Goal: Task Accomplishment & Management: Manage account settings

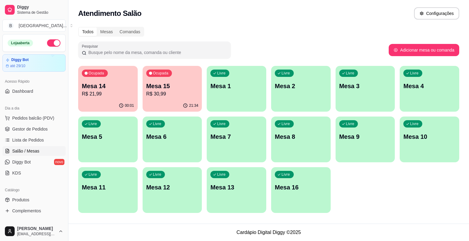
scroll to position [31, 0]
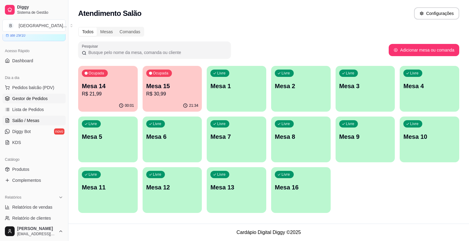
click at [25, 96] on span "Gestor de Pedidos" at bounding box center [29, 99] width 35 height 6
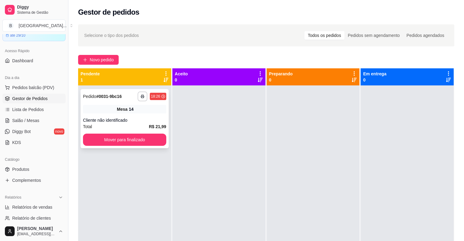
click at [134, 127] on div "Total R$ 21,99" at bounding box center [124, 126] width 83 height 7
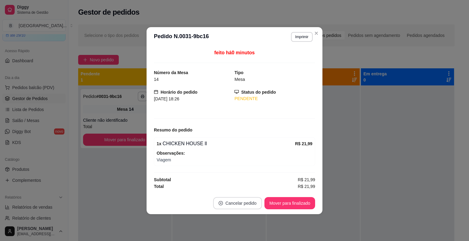
click at [224, 202] on button "Cancelar pedido" at bounding box center [237, 203] width 49 height 12
click at [253, 185] on button "Sim" at bounding box center [254, 188] width 24 height 12
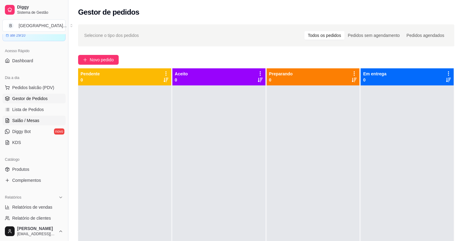
click at [25, 118] on span "Salão / Mesas" at bounding box center [25, 120] width 27 height 6
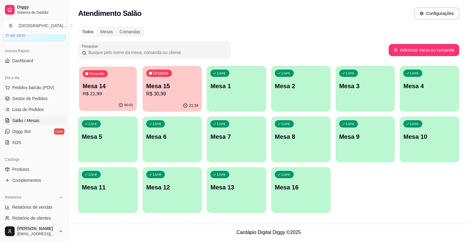
click at [111, 99] on div "Ocupada Mesa 14 R$ 21,99" at bounding box center [108, 83] width 58 height 33
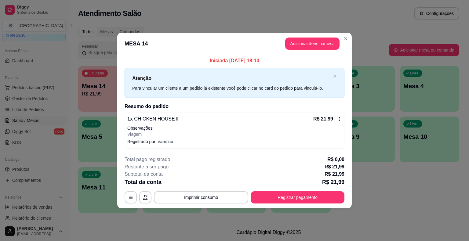
click at [338, 115] on div "R$ 21,99" at bounding box center [327, 118] width 28 height 7
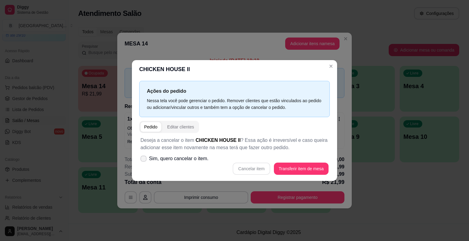
click at [198, 159] on span "Sim, quero cancelar o item." at bounding box center [178, 158] width 59 height 7
click at [144, 160] on input "Sim, quero cancelar o item." at bounding box center [142, 162] width 4 height 4
checkbox input "true"
click at [249, 168] on button "Cancelar item" at bounding box center [251, 169] width 37 height 12
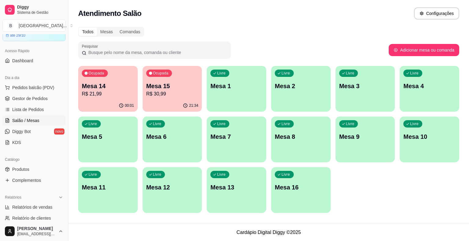
click at [100, 101] on div "00:01" at bounding box center [107, 106] width 59 height 12
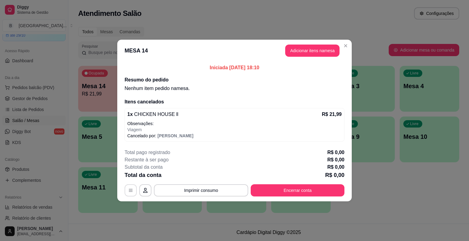
click at [128, 186] on button "button" at bounding box center [130, 190] width 12 height 12
click at [132, 187] on button "button" at bounding box center [131, 191] width 12 height 12
click at [290, 190] on button "Encerrar conta" at bounding box center [297, 191] width 91 height 12
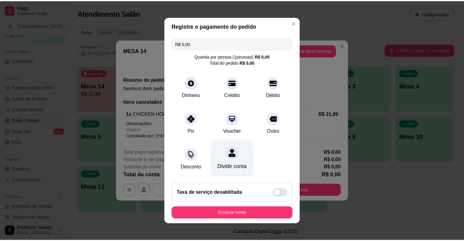
scroll to position [2, 0]
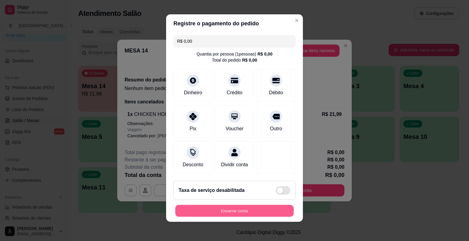
click at [218, 206] on button "Encerrar conta" at bounding box center [234, 211] width 118 height 12
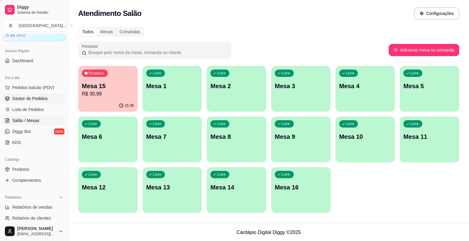
click at [6, 96] on icon at bounding box center [7, 98] width 5 height 5
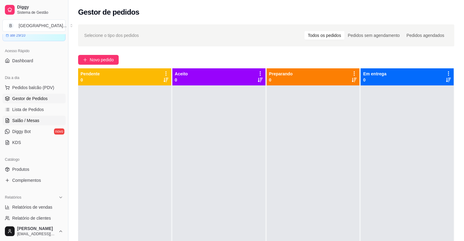
click at [27, 120] on span "Salão / Mesas" at bounding box center [25, 120] width 27 height 6
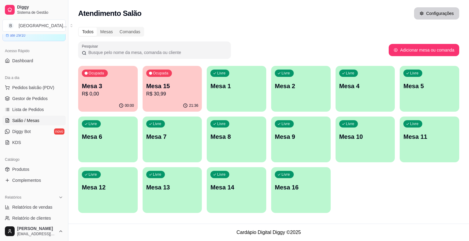
click at [423, 10] on button "Configurações" at bounding box center [436, 13] width 45 height 12
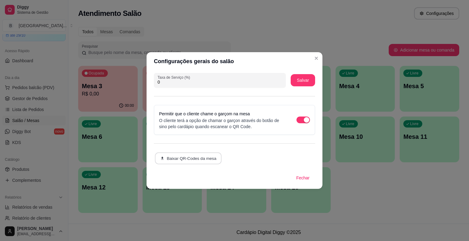
click at [205, 162] on button "Baixar QR-Codes da mesa" at bounding box center [188, 159] width 67 height 12
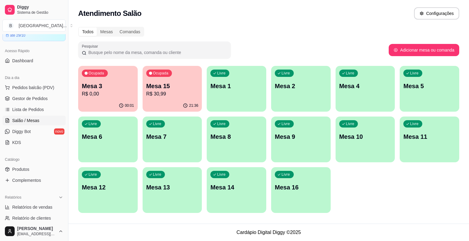
click at [96, 88] on p "Mesa 3" at bounding box center [108, 86] width 52 height 9
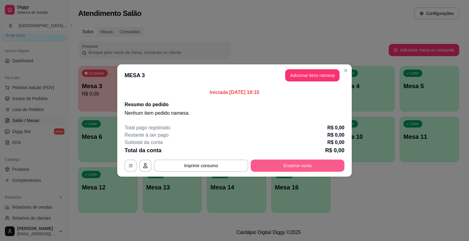
click at [292, 166] on button "Encerrar conta" at bounding box center [298, 166] width 94 height 12
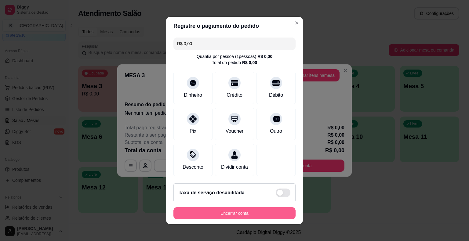
click at [237, 211] on button "Encerrar conta" at bounding box center [234, 213] width 122 height 12
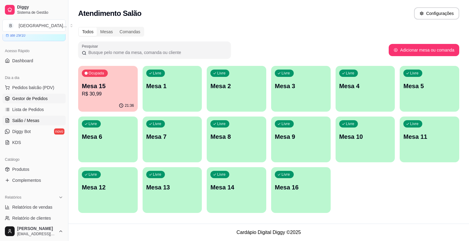
click at [20, 94] on link "Gestor de Pedidos" at bounding box center [33, 99] width 63 height 10
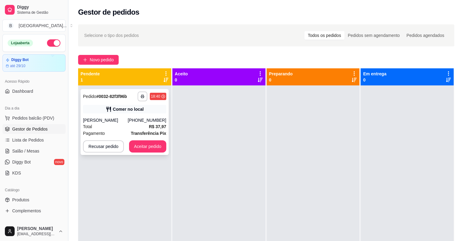
click at [114, 115] on div "**********" at bounding box center [125, 122] width 88 height 66
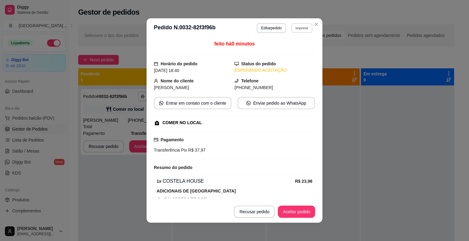
click at [305, 29] on button "Imprimir" at bounding box center [301, 27] width 21 height 9
click at [295, 48] on button "IMPRESSORA" at bounding box center [288, 50] width 44 height 10
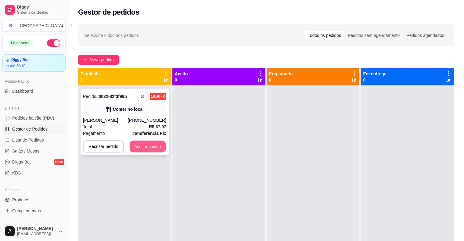
click at [150, 146] on button "Aceitar pedido" at bounding box center [148, 147] width 36 height 12
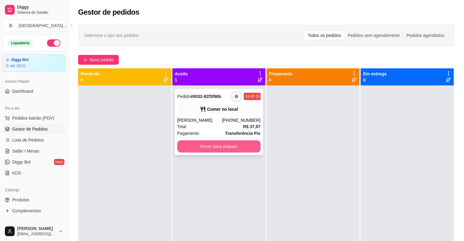
click at [184, 143] on button "Mover para preparo" at bounding box center [218, 146] width 83 height 12
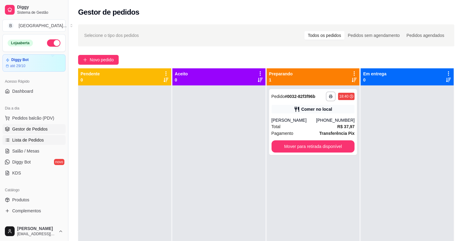
click at [30, 136] on link "Lista de Pedidos" at bounding box center [33, 140] width 63 height 10
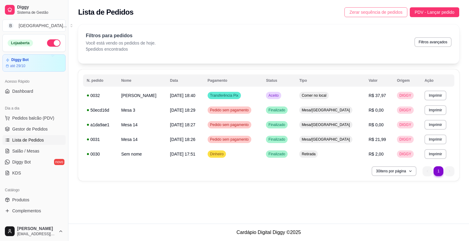
click at [353, 10] on span "Zerar sequência de pedidos" at bounding box center [375, 12] width 53 height 7
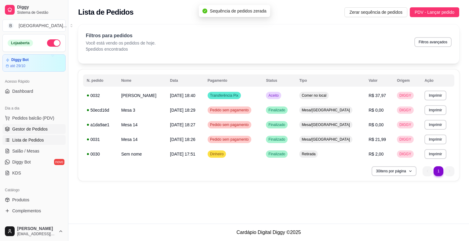
click at [38, 130] on span "Gestor de Pedidos" at bounding box center [29, 129] width 35 height 6
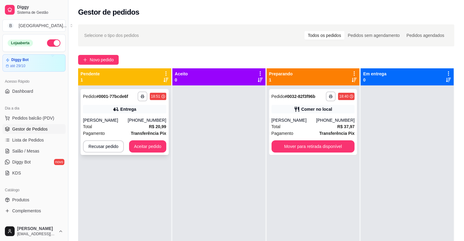
click at [134, 127] on div "Total R$ 20,99" at bounding box center [124, 126] width 83 height 7
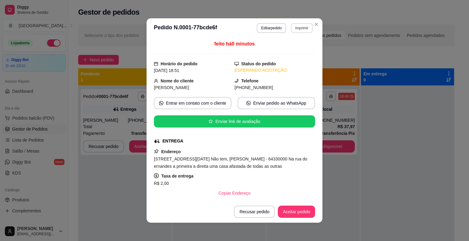
click at [306, 28] on button "Imprimir" at bounding box center [302, 28] width 22 height 10
click at [287, 48] on button "IMPRESSORA" at bounding box center [293, 47] width 35 height 8
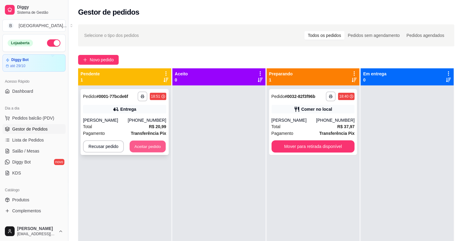
click at [152, 150] on button "Aceitar pedido" at bounding box center [148, 147] width 36 height 12
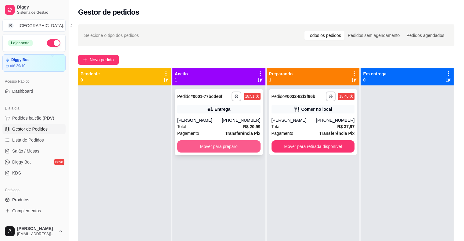
click at [207, 148] on button "Mover para preparo" at bounding box center [218, 146] width 83 height 12
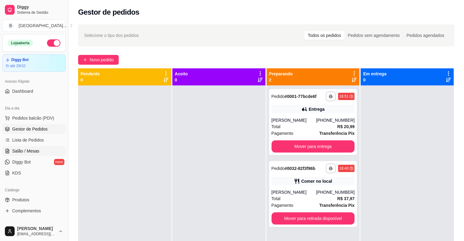
click at [18, 153] on span "Salão / Mesas" at bounding box center [25, 151] width 27 height 6
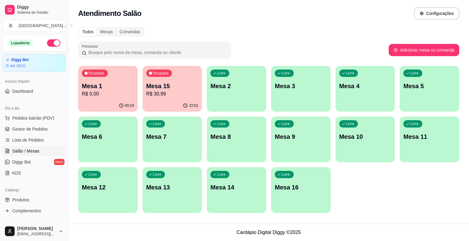
click at [18, 153] on span "Salão / Mesas" at bounding box center [25, 151] width 27 height 6
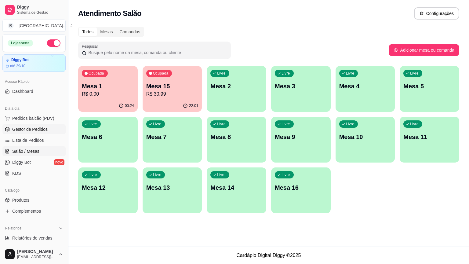
click at [26, 128] on span "Gestor de Pedidos" at bounding box center [29, 129] width 35 height 6
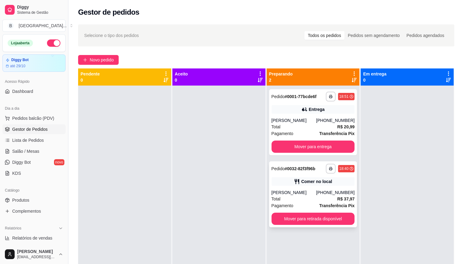
click at [320, 177] on div "**********" at bounding box center [313, 194] width 88 height 66
click at [40, 160] on link "Diggy Bot novo" at bounding box center [33, 162] width 63 height 10
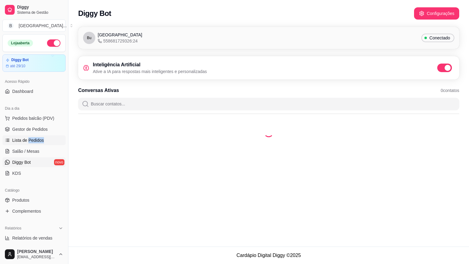
drag, startPoint x: 0, startPoint y: 150, endPoint x: 28, endPoint y: 136, distance: 31.1
click at [28, 136] on div "Dia a dia Pedidos balcão (PDV) Gestor de Pedidos Lista de Pedidos Salão / Mesas…" at bounding box center [34, 140] width 68 height 79
click at [33, 126] on span "Gestor de Pedidos" at bounding box center [29, 129] width 35 height 6
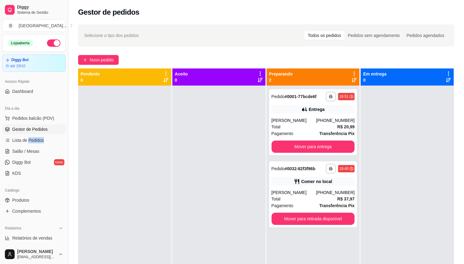
click at [30, 125] on link "Gestor de Pedidos" at bounding box center [33, 129] width 63 height 10
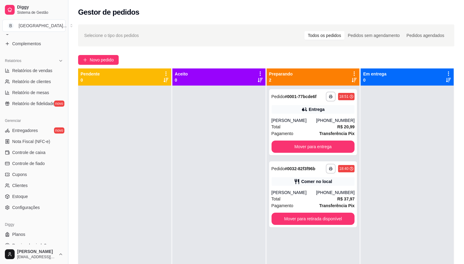
scroll to position [175, 0]
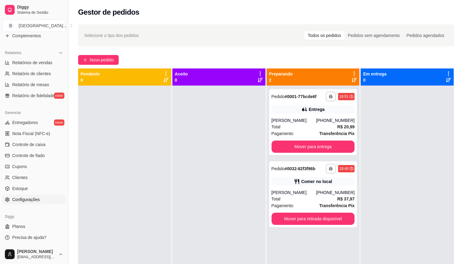
click at [26, 194] on link "Configurações" at bounding box center [33, 199] width 63 height 10
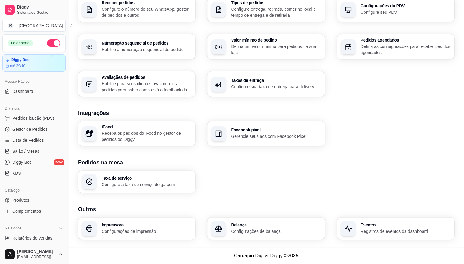
click at [24, 123] on ul "Pedidos balcão (PDV) Gestor de Pedidos Lista de Pedidos Salão / Mesas Diggy Bot…" at bounding box center [33, 145] width 63 height 65
click at [24, 124] on link "Gestor de Pedidos" at bounding box center [33, 129] width 63 height 10
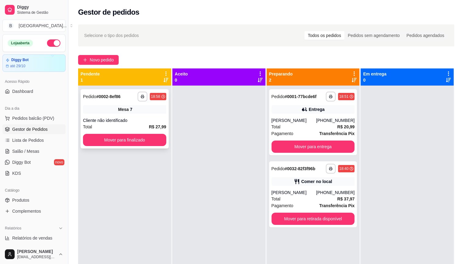
click at [115, 117] on div "**********" at bounding box center [125, 118] width 88 height 59
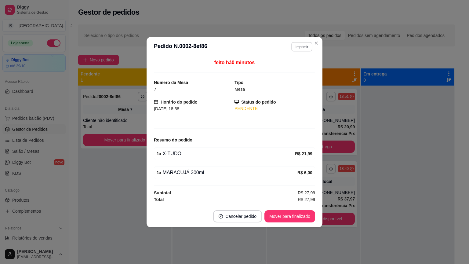
click at [304, 42] on button "Imprimir" at bounding box center [301, 46] width 21 height 9
click at [289, 65] on button "IMPRESSORA" at bounding box center [291, 68] width 44 height 10
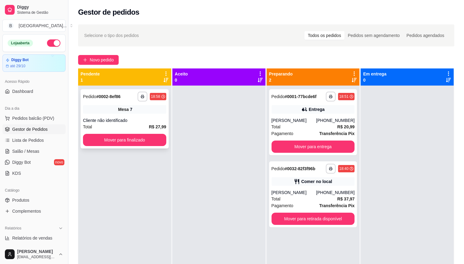
click at [157, 146] on div "**********" at bounding box center [125, 118] width 88 height 59
click at [98, 144] on button "Mover para finalizado" at bounding box center [124, 140] width 81 height 12
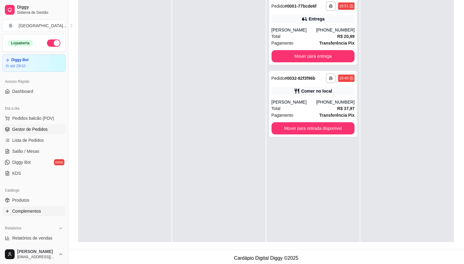
scroll to position [92, 0]
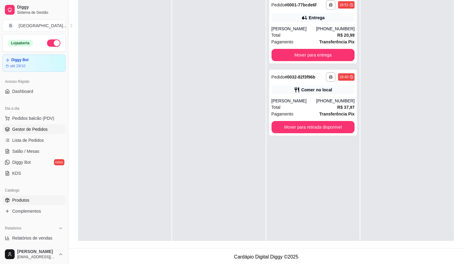
click at [36, 200] on link "Produtos" at bounding box center [33, 200] width 63 height 10
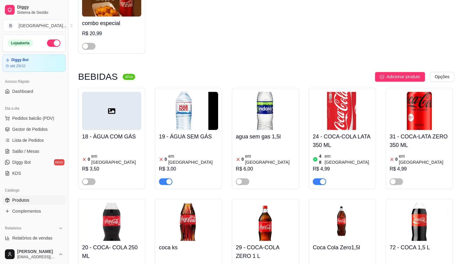
scroll to position [824, 0]
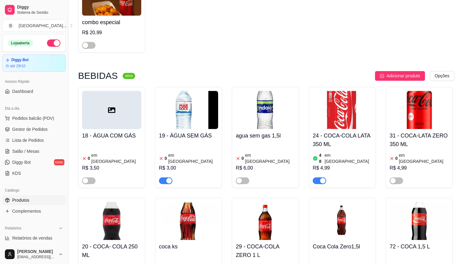
click at [186, 164] on div "R$ 3,00" at bounding box center [188, 167] width 59 height 7
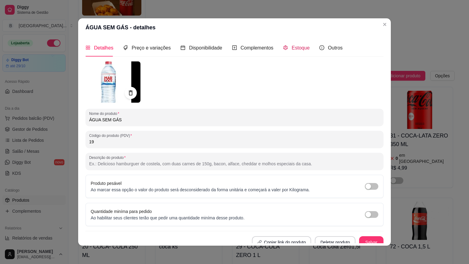
click at [286, 46] on div "Estoque" at bounding box center [296, 48] width 27 height 8
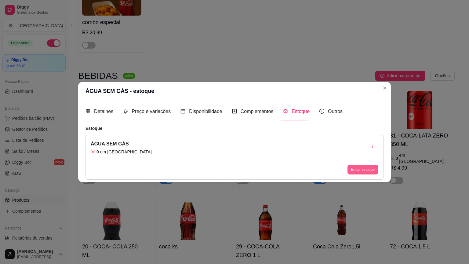
click at [352, 164] on button "Editar estoque" at bounding box center [362, 169] width 31 height 10
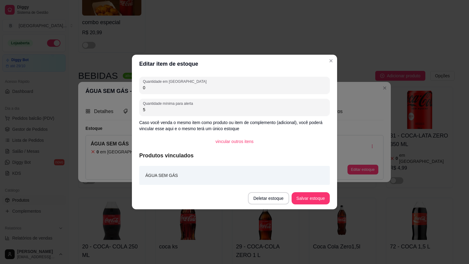
click at [217, 90] on input "0" at bounding box center [234, 88] width 183 height 6
type input "5"
click at [318, 198] on button "Salvar estoque" at bounding box center [310, 198] width 38 height 12
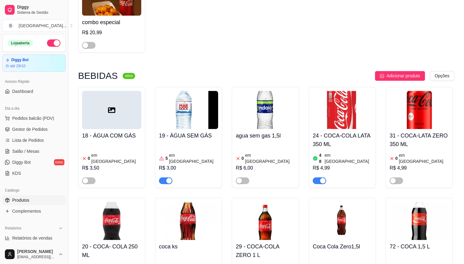
click at [175, 152] on article "em [GEOGRAPHIC_DATA]" at bounding box center [193, 158] width 49 height 12
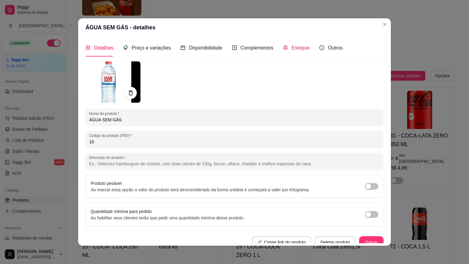
click at [283, 46] on icon "code-sandbox" at bounding box center [285, 47] width 5 height 5
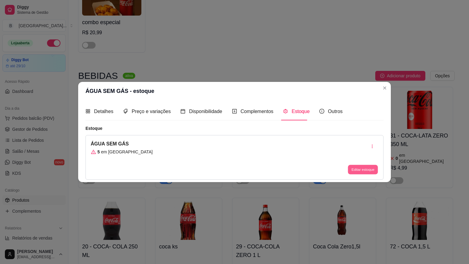
click at [360, 167] on button "Editar estoque" at bounding box center [363, 168] width 30 height 9
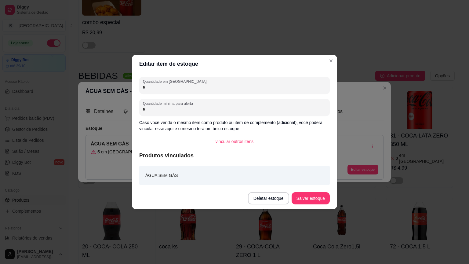
click at [237, 116] on div "Quantidade em estoque 5 Quantidade mínima para alerta 5 Caso você venda o mesmo…" at bounding box center [234, 130] width 205 height 114
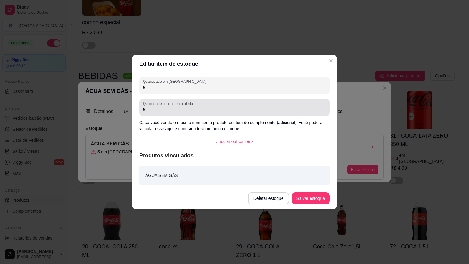
click at [240, 113] on div "5" at bounding box center [234, 107] width 183 height 12
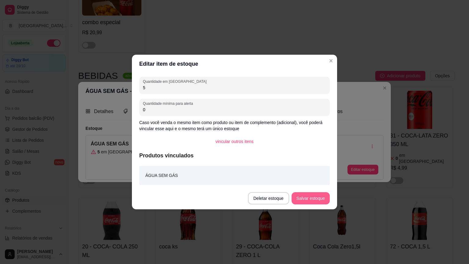
type input "0"
click at [328, 198] on button "Salvar estoque" at bounding box center [310, 198] width 37 height 12
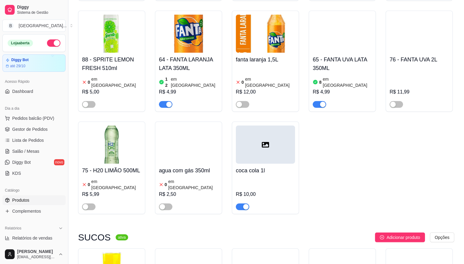
scroll to position [1537, 0]
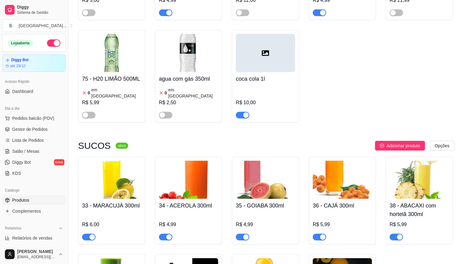
click at [325, 233] on div at bounding box center [319, 236] width 13 height 7
click at [314, 233] on span "button" at bounding box center [319, 236] width 13 height 7
click at [32, 128] on span "Gestor de Pedidos" at bounding box center [29, 129] width 35 height 6
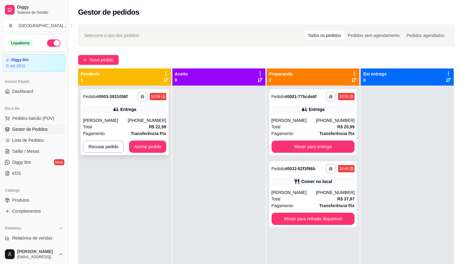
click at [129, 116] on div "**********" at bounding box center [125, 122] width 88 height 66
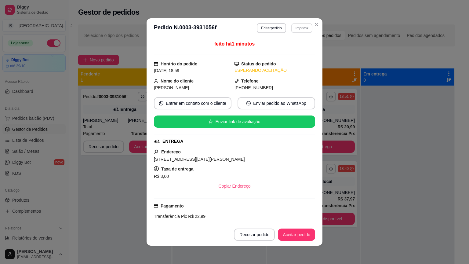
click at [292, 27] on button "Imprimir" at bounding box center [301, 27] width 21 height 9
click at [279, 49] on button "IMPRESSORA" at bounding box center [288, 49] width 43 height 9
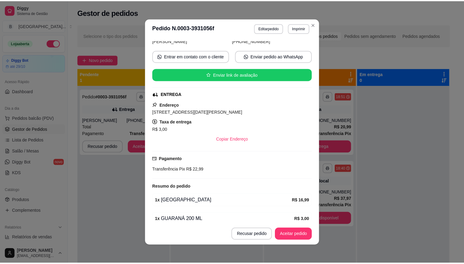
scroll to position [61, 0]
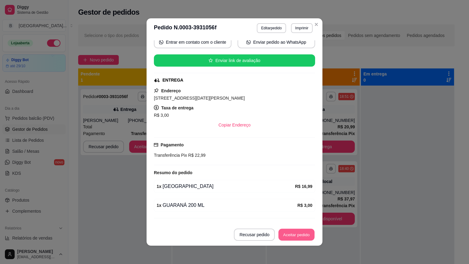
click at [294, 235] on button "Aceitar pedido" at bounding box center [296, 235] width 36 height 12
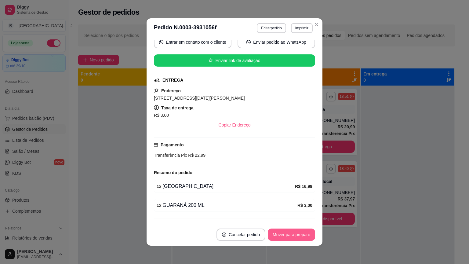
click at [294, 235] on button "Mover para preparo" at bounding box center [291, 234] width 47 height 12
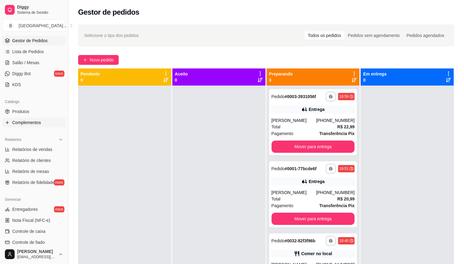
scroll to position [92, 0]
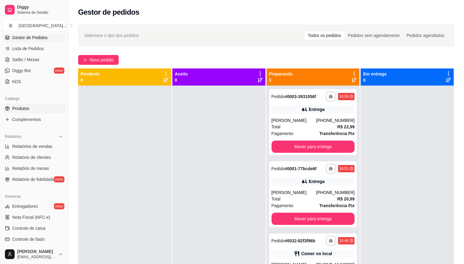
click at [40, 110] on link "Produtos" at bounding box center [33, 108] width 63 height 10
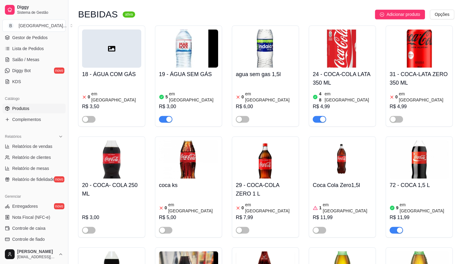
scroll to position [915, 0]
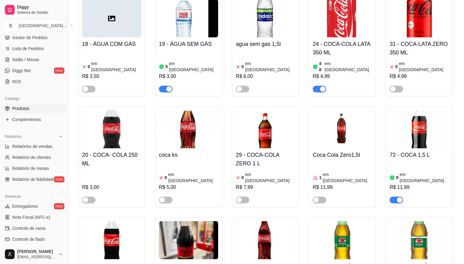
click at [344, 171] on article "em [GEOGRAPHIC_DATA]" at bounding box center [347, 177] width 49 height 12
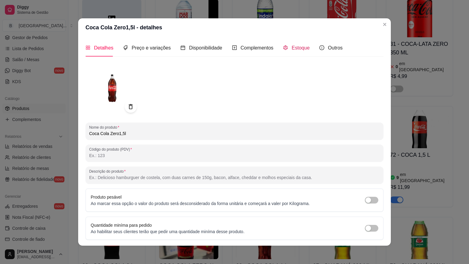
click at [296, 48] on span "Estoque" at bounding box center [300, 47] width 18 height 5
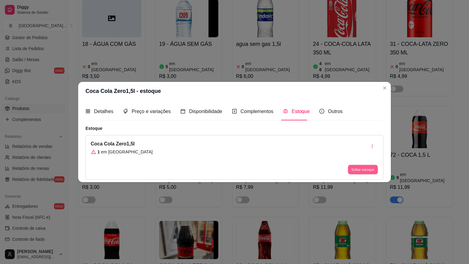
click at [360, 168] on button "Editar estoque" at bounding box center [363, 168] width 30 height 9
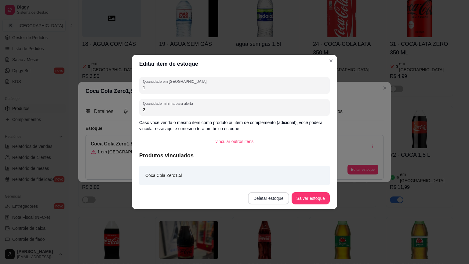
click at [281, 195] on button "Deletar estoque" at bounding box center [268, 198] width 41 height 12
click at [275, 239] on button "Confirmar" at bounding box center [273, 242] width 22 height 9
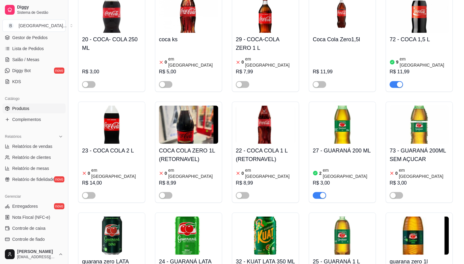
scroll to position [1037, 0]
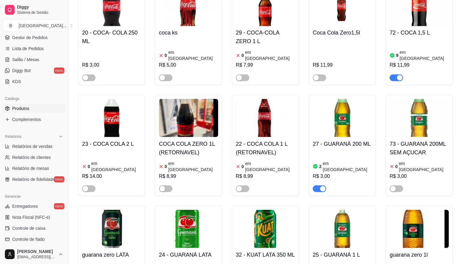
click at [192, 160] on div "0 em [GEOGRAPHIC_DATA]" at bounding box center [188, 166] width 59 height 12
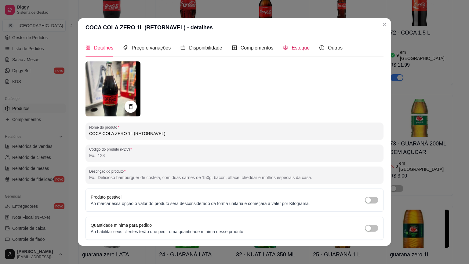
click at [295, 45] on span "Estoque" at bounding box center [300, 47] width 18 height 5
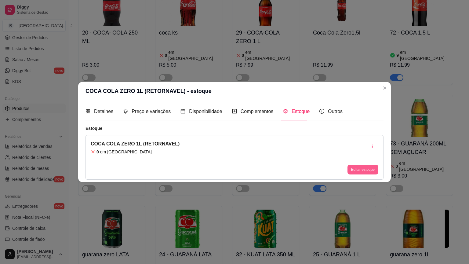
click at [357, 171] on button "Editar estoque" at bounding box center [362, 169] width 31 height 10
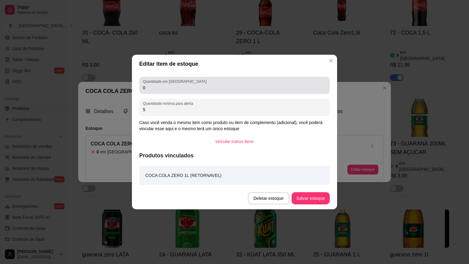
click at [252, 91] on div "0" at bounding box center [234, 85] width 183 height 12
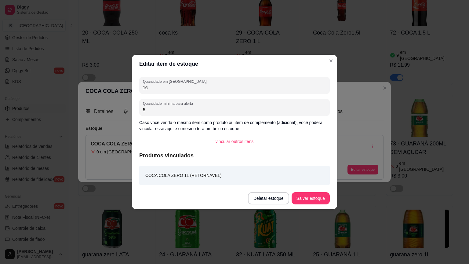
type input "16"
click at [302, 193] on button "Salvar estoque" at bounding box center [310, 198] width 37 height 12
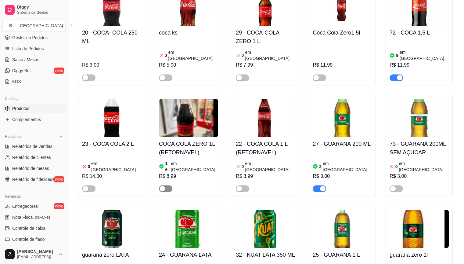
click at [165, 185] on span "button" at bounding box center [165, 188] width 13 height 7
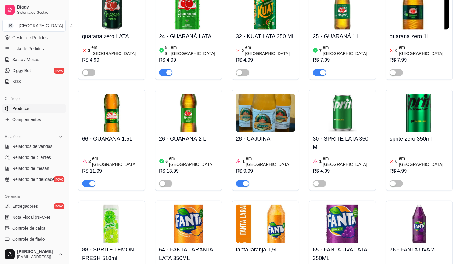
scroll to position [1282, 0]
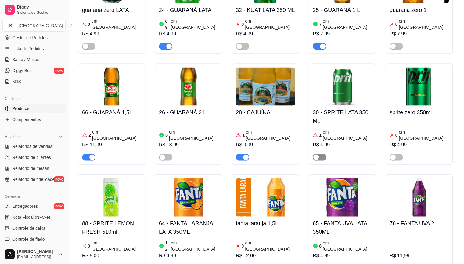
click at [314, 154] on span "button" at bounding box center [319, 157] width 13 height 7
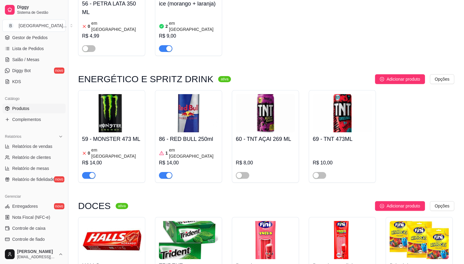
scroll to position [2441, 0]
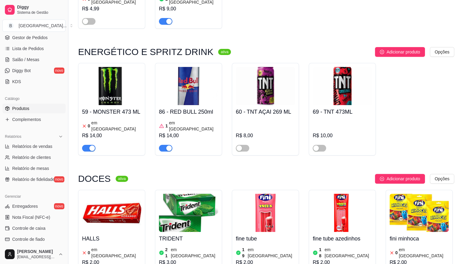
click at [88, 144] on div at bounding box center [88, 147] width 13 height 7
click at [90, 145] on div "button" at bounding box center [91, 147] width 5 height 5
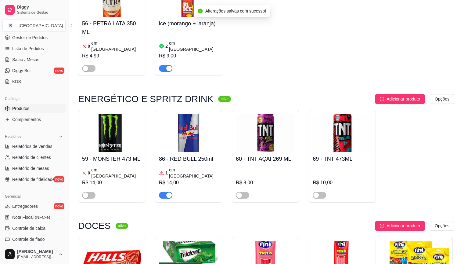
scroll to position [2380, 0]
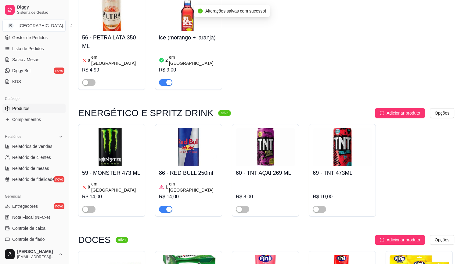
click at [207, 128] on img at bounding box center [188, 147] width 59 height 38
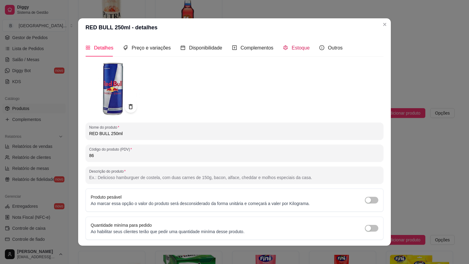
click at [291, 47] on span "Estoque" at bounding box center [300, 47] width 18 height 5
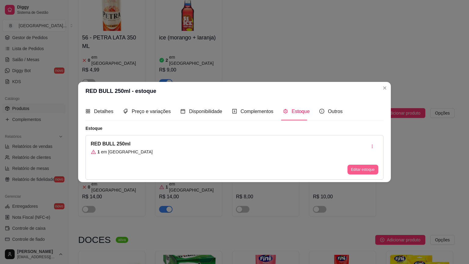
click at [359, 164] on button "Editar estoque" at bounding box center [362, 169] width 31 height 10
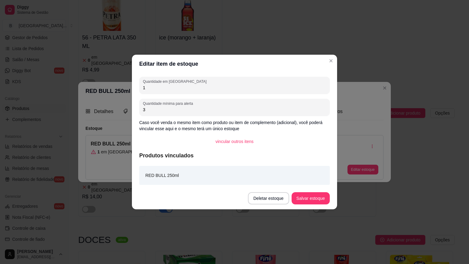
click at [212, 86] on input "1" at bounding box center [234, 88] width 183 height 6
type input "5"
click at [301, 195] on button "Salvar estoque" at bounding box center [310, 198] width 37 height 12
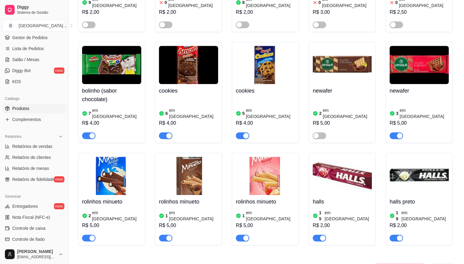
scroll to position [2807, 0]
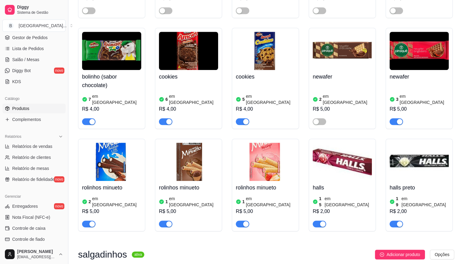
click at [94, 221] on div "button" at bounding box center [91, 223] width 5 height 5
click at [169, 221] on div "button" at bounding box center [168, 223] width 5 height 5
click at [248, 221] on div "button" at bounding box center [245, 223] width 5 height 5
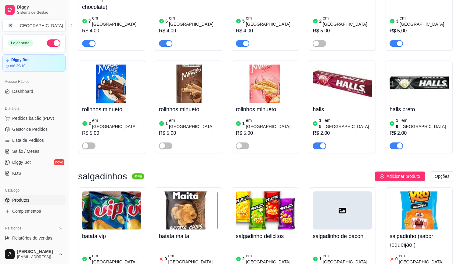
scroll to position [2929, 0]
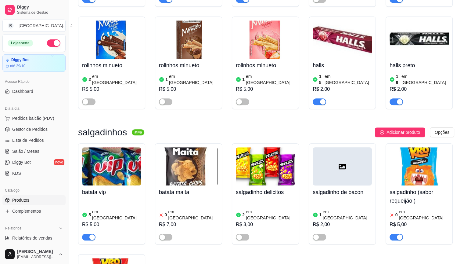
click at [399, 233] on div at bounding box center [396, 236] width 13 height 7
click at [395, 233] on span "button" at bounding box center [396, 236] width 13 height 7
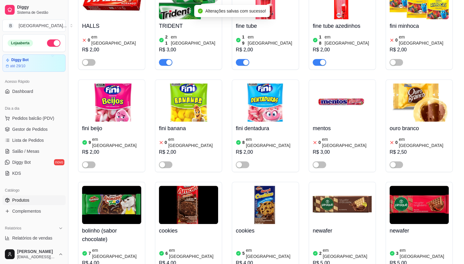
scroll to position [2655, 0]
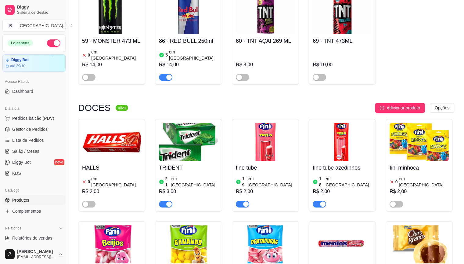
scroll to position [2502, 0]
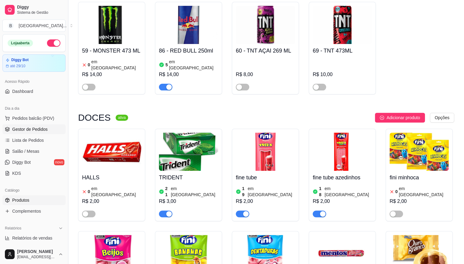
click at [36, 125] on link "Gestor de Pedidos" at bounding box center [33, 129] width 63 height 10
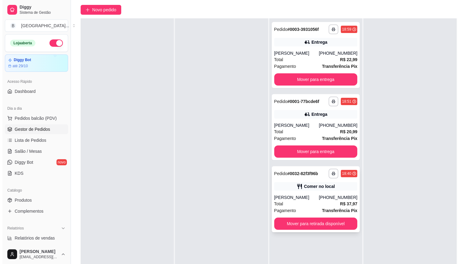
scroll to position [93, 0]
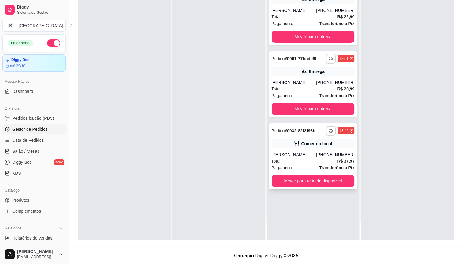
click at [297, 141] on icon at bounding box center [297, 143] width 5 height 5
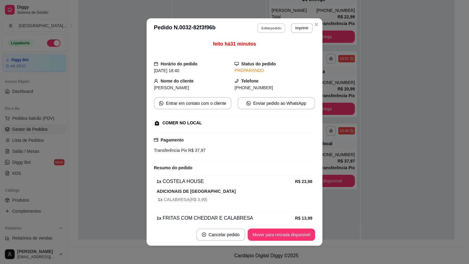
click at [271, 28] on button "Editar pedido" at bounding box center [271, 27] width 28 height 9
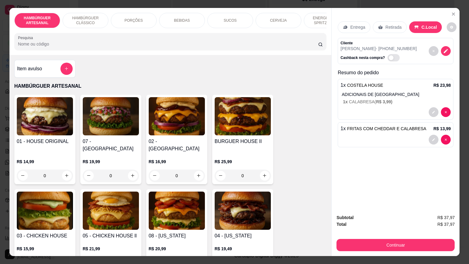
click at [171, 18] on div "BEBIDAS" at bounding box center [182, 20] width 46 height 15
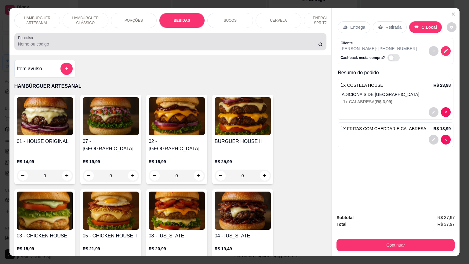
scroll to position [14, 0]
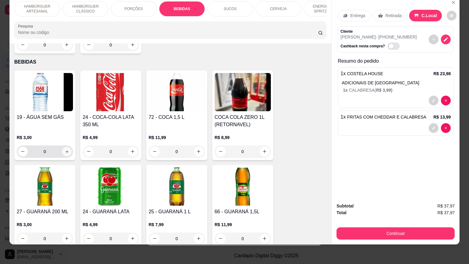
click at [65, 149] on icon "increase-product-quantity" at bounding box center [66, 151] width 5 height 5
type input "1"
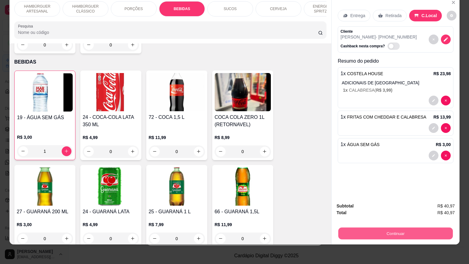
click at [424, 233] on button "Continuar" at bounding box center [395, 233] width 114 height 12
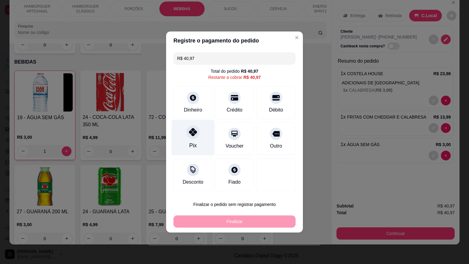
click at [194, 141] on div "Pix" at bounding box center [192, 138] width 43 height 36
type input "R$ 0,00"
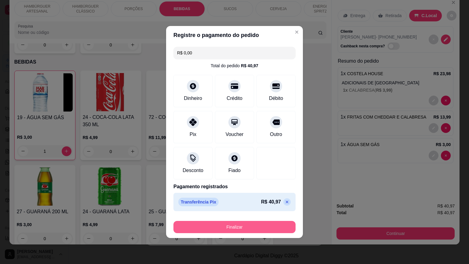
click at [244, 226] on button "Finalizar" at bounding box center [234, 227] width 122 height 12
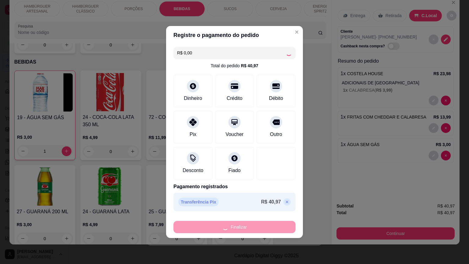
type input "0"
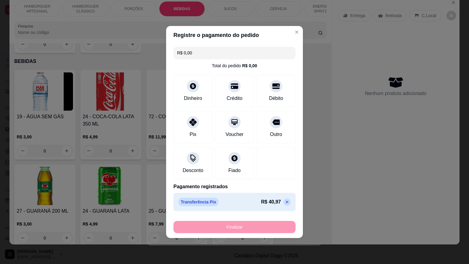
type input "-R$ 40,97"
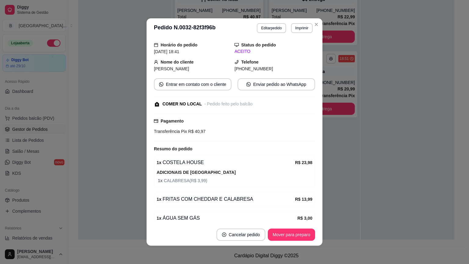
scroll to position [59, 0]
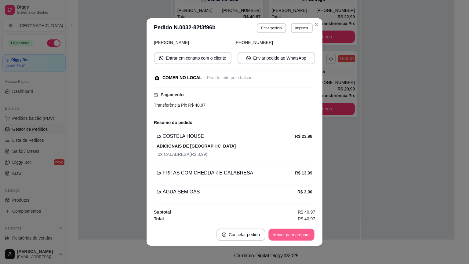
click at [301, 233] on button "Mover para preparo" at bounding box center [291, 235] width 46 height 12
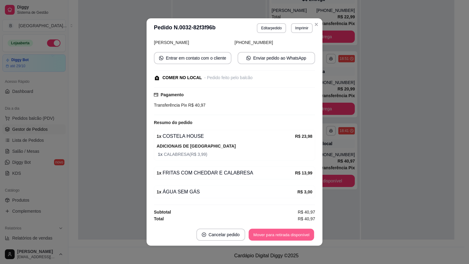
click at [301, 233] on button "Mover para retirada disponível" at bounding box center [280, 235] width 65 height 12
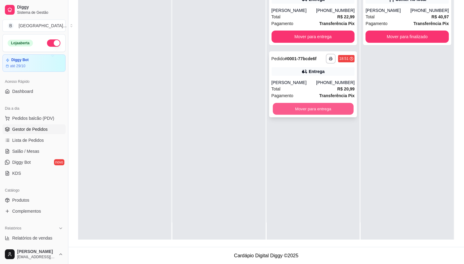
click at [294, 110] on button "Mover para entrega" at bounding box center [313, 109] width 81 height 12
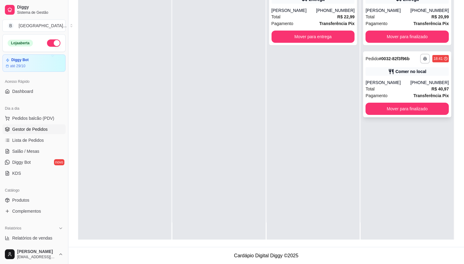
click at [378, 95] on span "Pagamento" at bounding box center [377, 95] width 22 height 7
click at [422, 87] on div "Total R$ 40,97" at bounding box center [407, 88] width 83 height 7
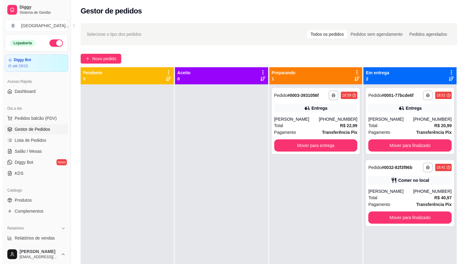
scroll to position [0, 0]
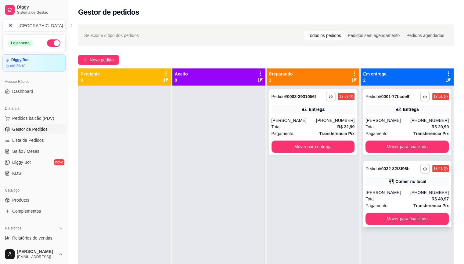
click at [395, 185] on div "Comer no local" at bounding box center [407, 181] width 83 height 9
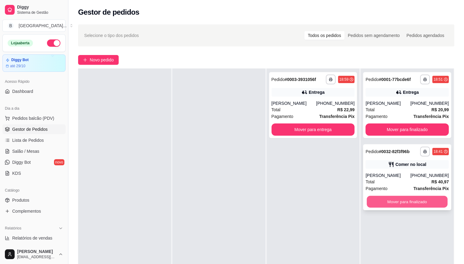
click at [382, 201] on button "Mover para finalizado" at bounding box center [407, 202] width 81 height 12
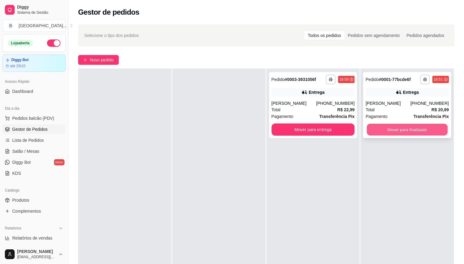
click at [389, 131] on button "Mover para finalizado" at bounding box center [407, 130] width 81 height 12
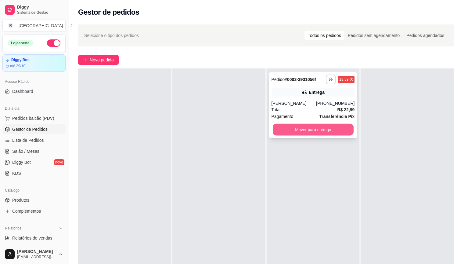
click at [301, 125] on button "Mover para entrega" at bounding box center [313, 130] width 81 height 12
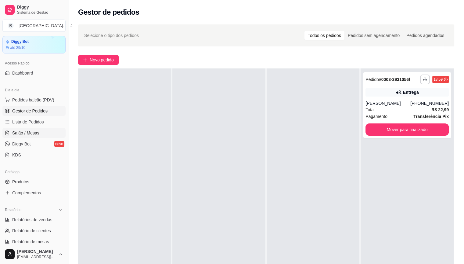
scroll to position [0, 0]
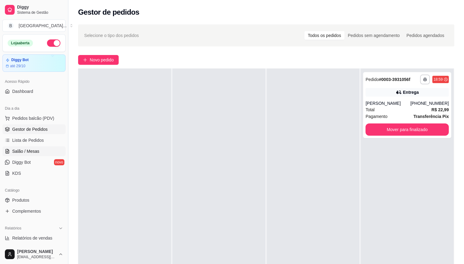
click at [33, 150] on span "Salão / Mesas" at bounding box center [25, 151] width 27 height 6
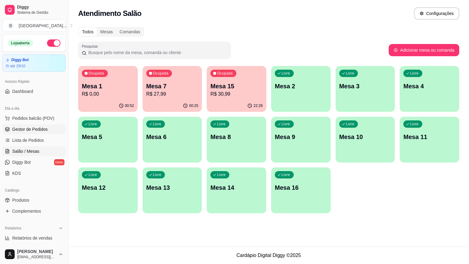
click at [45, 129] on span "Gestor de Pedidos" at bounding box center [29, 129] width 35 height 6
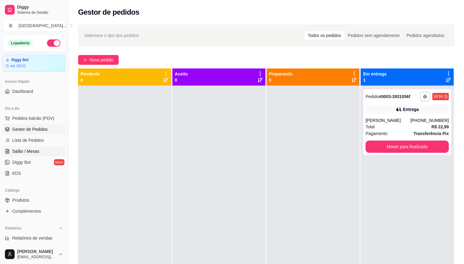
click at [40, 149] on link "Salão / Mesas" at bounding box center [33, 151] width 63 height 10
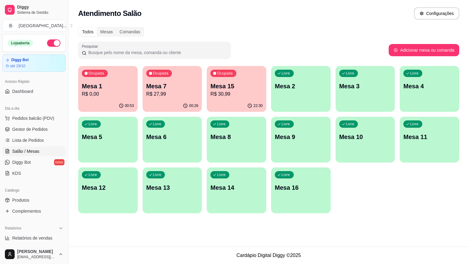
click at [165, 85] on p "Mesa 7" at bounding box center [172, 86] width 52 height 9
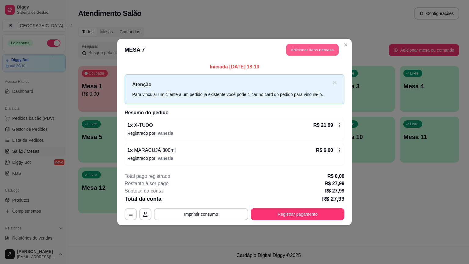
click at [302, 53] on button "Adicionar itens na mesa" at bounding box center [312, 50] width 52 height 12
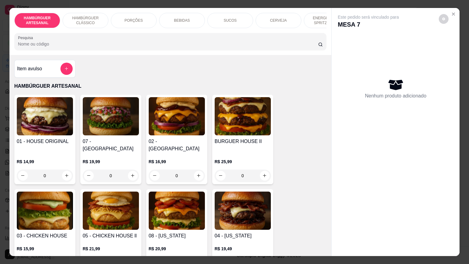
click at [321, 25] on div "ENERGÉTICO E SPRITZ DRINK" at bounding box center [327, 20] width 46 height 15
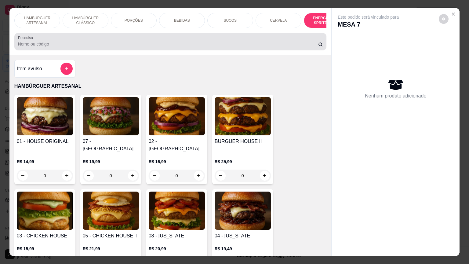
scroll to position [14, 0]
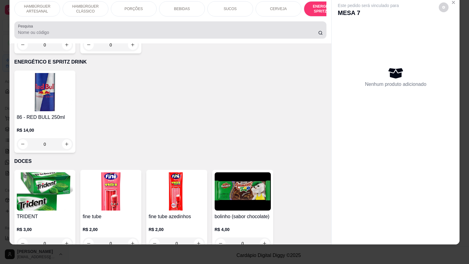
click at [321, 26] on div "Pesquisa" at bounding box center [170, 29] width 312 height 17
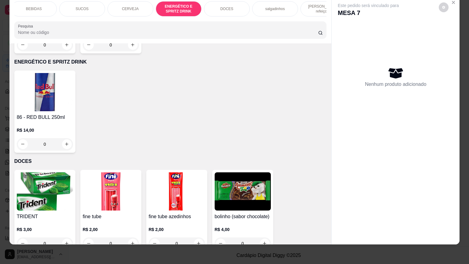
scroll to position [0, 159]
click at [211, 6] on p "DOCES" at bounding box center [215, 8] width 13 height 5
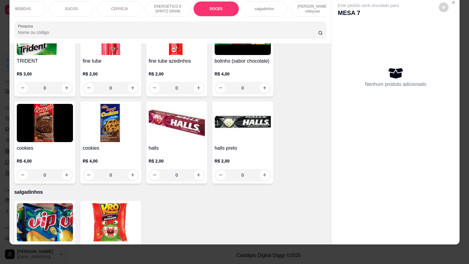
scroll to position [1616, 0]
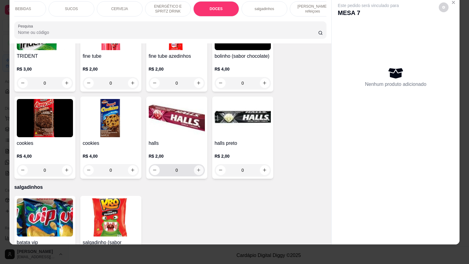
click at [196, 168] on icon "increase-product-quantity" at bounding box center [198, 170] width 5 height 5
type input "1"
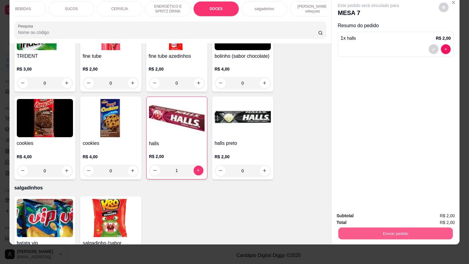
click at [360, 227] on button "Enviar pedido" at bounding box center [395, 233] width 114 height 12
click at [442, 212] on button "Enviar pedido" at bounding box center [439, 213] width 34 height 11
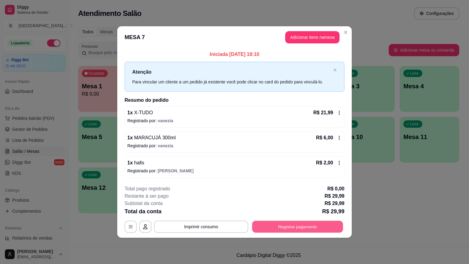
click at [300, 226] on button "Registrar pagamento" at bounding box center [297, 226] width 91 height 12
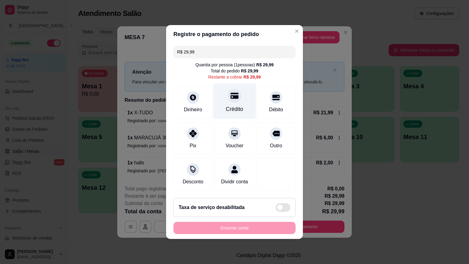
click at [239, 102] on div "Crédito" at bounding box center [234, 101] width 43 height 36
type input "R$ 0,00"
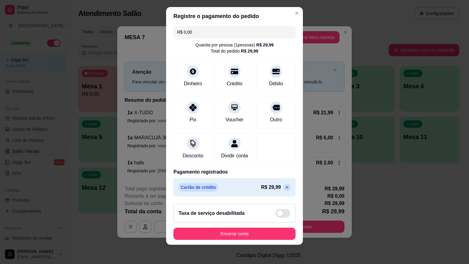
scroll to position [9, 0]
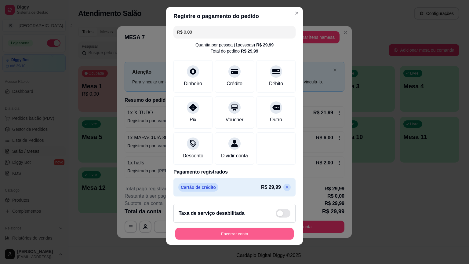
click at [199, 239] on button "Encerrar conta" at bounding box center [234, 233] width 118 height 12
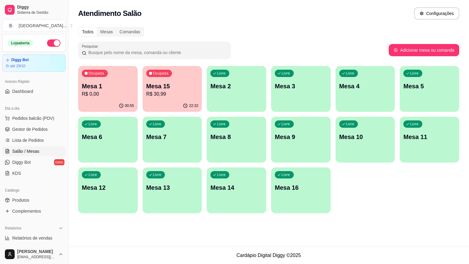
click at [107, 92] on p "R$ 0,00" at bounding box center [108, 93] width 52 height 7
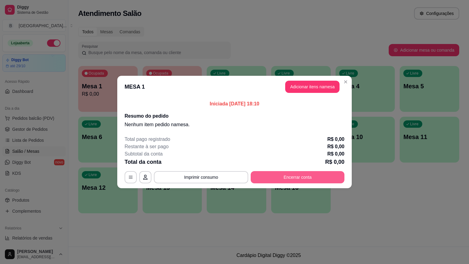
click at [304, 180] on button "Encerrar conta" at bounding box center [298, 177] width 94 height 12
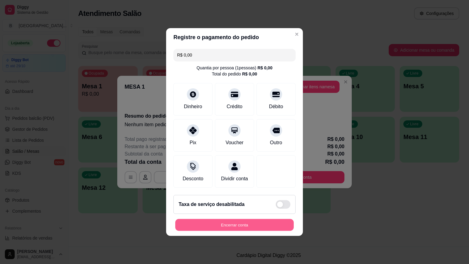
click at [225, 228] on button "Encerrar conta" at bounding box center [234, 225] width 118 height 12
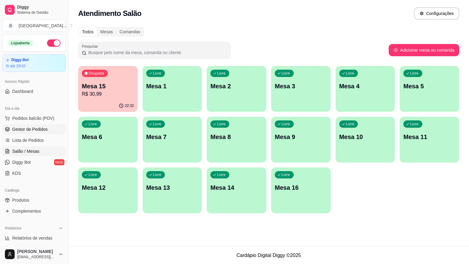
click at [34, 127] on span "Gestor de Pedidos" at bounding box center [29, 129] width 35 height 6
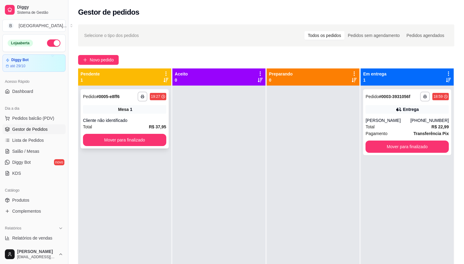
click at [149, 132] on div "**********" at bounding box center [125, 118] width 88 height 59
click at [121, 141] on button "Mover para finalizado" at bounding box center [124, 140] width 81 height 12
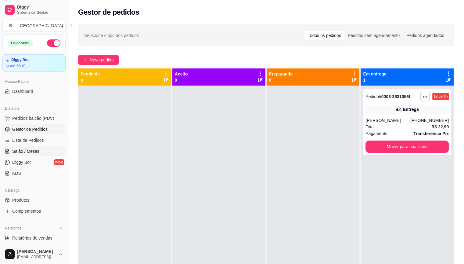
click at [23, 150] on span "Salão / Mesas" at bounding box center [25, 151] width 27 height 6
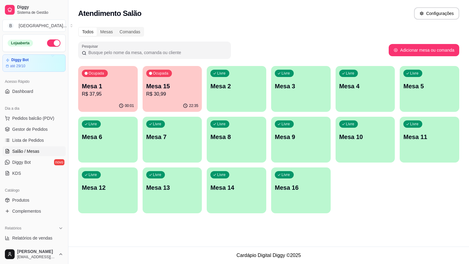
click at [112, 93] on p "R$ 37,95" at bounding box center [108, 93] width 52 height 7
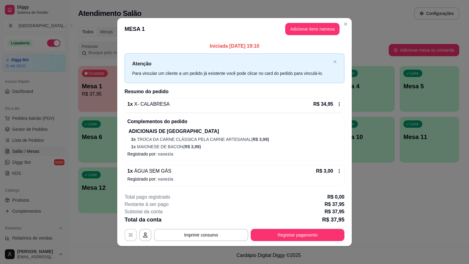
click at [129, 234] on icon "button" at bounding box center [130, 234] width 5 height 5
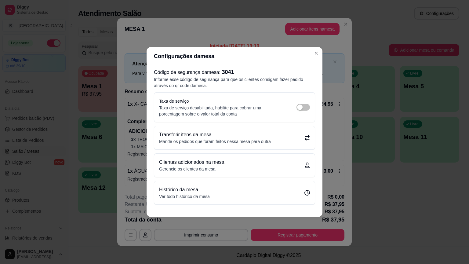
click at [199, 142] on p "Mande os pedidos que foram feitos nessa mesa para outra" at bounding box center [215, 141] width 112 height 6
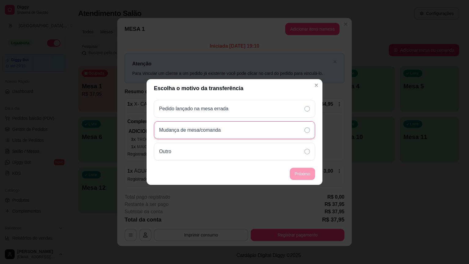
click at [238, 128] on div "Mudança de mesa/comanda" at bounding box center [234, 130] width 161 height 18
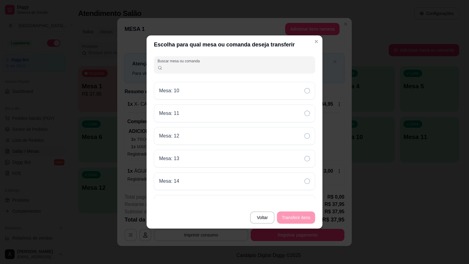
click at [247, 190] on div "Mesa: 10 Mesa: 11 Mesa: 12 Mesa: 13 Mesa: 14 Mesa: 16 Mesa: 2 Mesa: 3 Mesa: 4 M…" at bounding box center [234, 140] width 161 height 117
click at [248, 184] on div "Mesa: 14" at bounding box center [234, 181] width 161 height 18
click at [299, 216] on button "Transferir itens" at bounding box center [296, 217] width 38 height 12
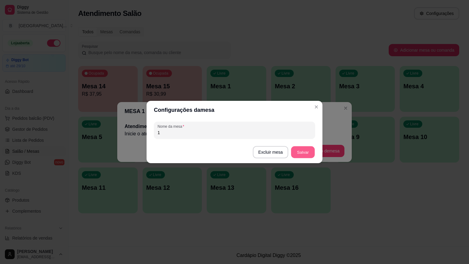
click at [306, 150] on button "Salvar" at bounding box center [303, 152] width 24 height 12
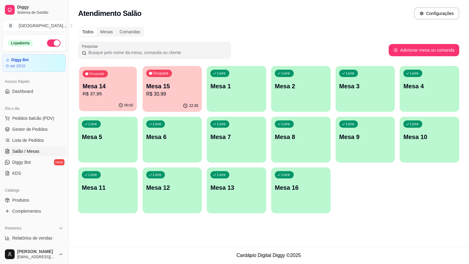
click at [95, 104] on div "00:02" at bounding box center [108, 105] width 58 height 12
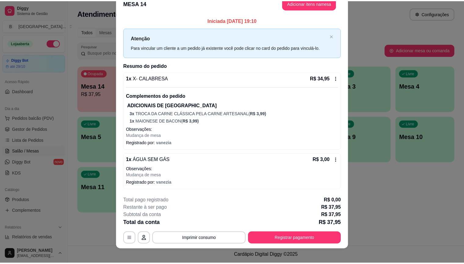
scroll to position [16, 0]
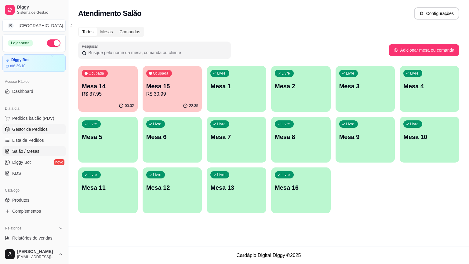
click at [41, 124] on link "Gestor de Pedidos" at bounding box center [33, 129] width 63 height 10
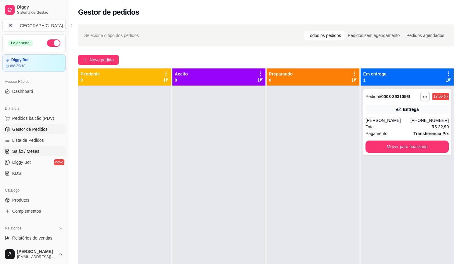
click at [48, 147] on link "Salão / Mesas" at bounding box center [33, 151] width 63 height 10
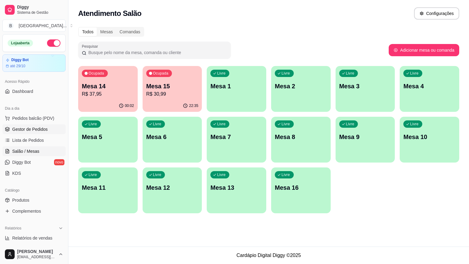
click at [45, 132] on span "Gestor de Pedidos" at bounding box center [29, 129] width 35 height 6
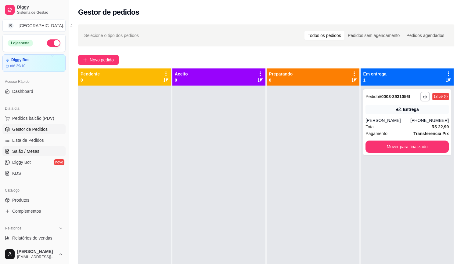
click at [11, 151] on link "Salão / Mesas" at bounding box center [33, 151] width 63 height 10
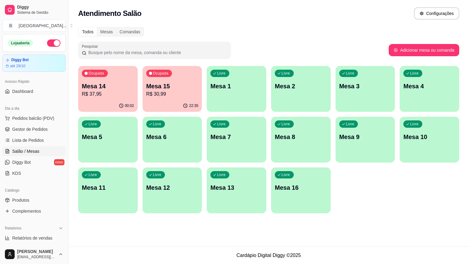
click at [102, 103] on div "00:02" at bounding box center [107, 106] width 59 height 12
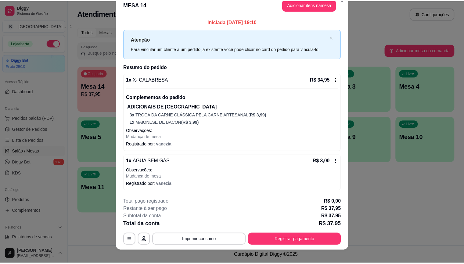
scroll to position [16, 0]
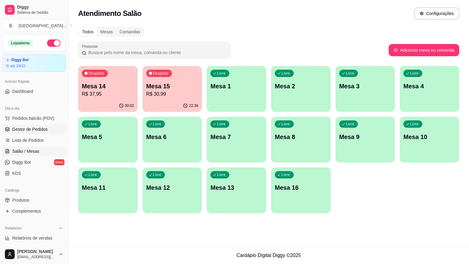
click at [40, 128] on span "Gestor de Pedidos" at bounding box center [29, 129] width 35 height 6
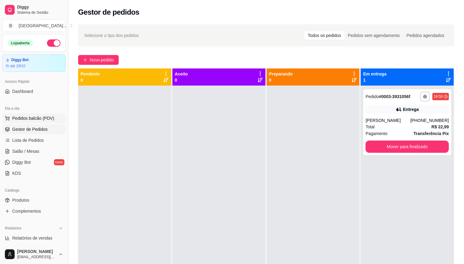
click at [35, 120] on span "Pedidos balcão (PDV)" at bounding box center [33, 118] width 42 height 6
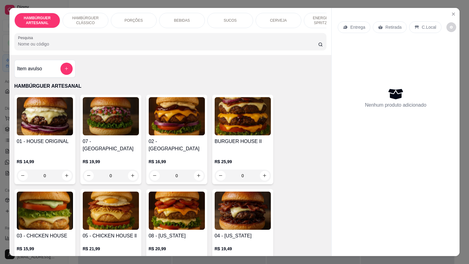
click at [185, 20] on p "BEBIDAS" at bounding box center [182, 20] width 16 height 5
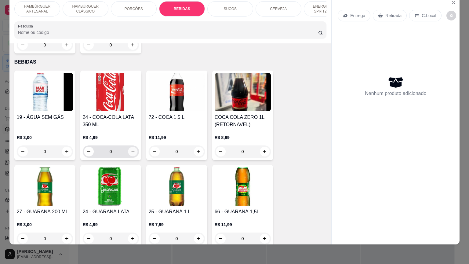
click at [133, 146] on button "increase-product-quantity" at bounding box center [132, 150] width 9 height 9
type input "1"
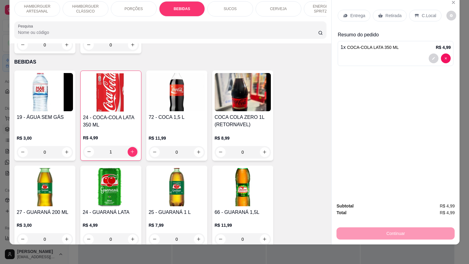
click at [385, 16] on div "Retirada" at bounding box center [390, 16] width 34 height 12
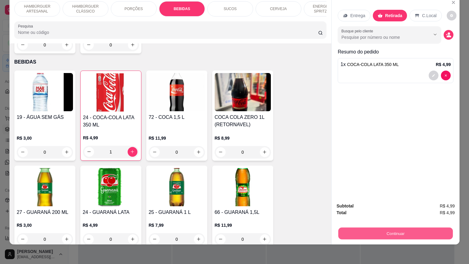
click at [363, 231] on button "Continuar" at bounding box center [395, 233] width 114 height 12
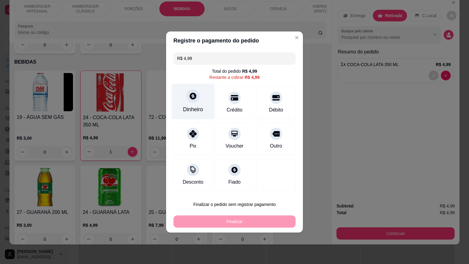
click at [197, 104] on div "Dinheiro" at bounding box center [192, 102] width 43 height 36
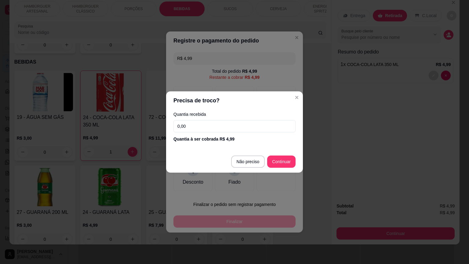
click at [214, 126] on input "0,00" at bounding box center [234, 126] width 122 height 12
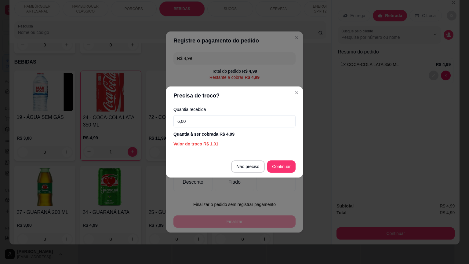
type input "6,00"
type input "R$ 0,00"
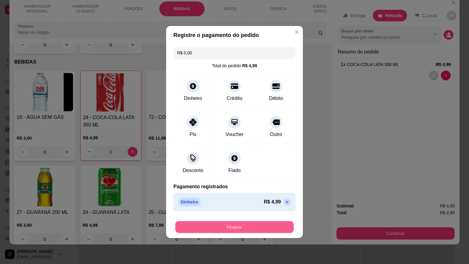
click at [255, 229] on button "Finalizar" at bounding box center [234, 227] width 118 height 12
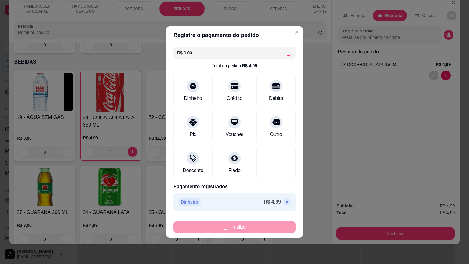
type input "0"
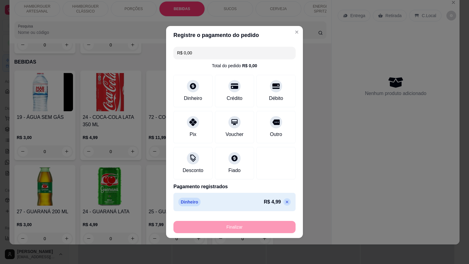
type input "-R$ 4,99"
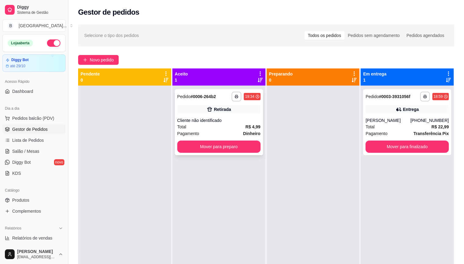
click at [234, 117] on div "Cliente não identificado" at bounding box center [218, 120] width 83 height 6
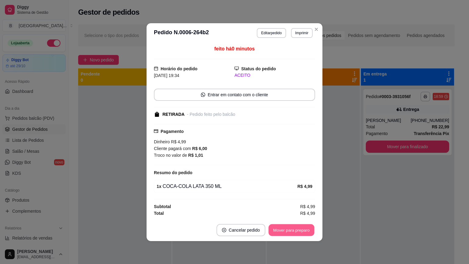
click at [293, 229] on button "Mover para preparo" at bounding box center [291, 230] width 46 height 12
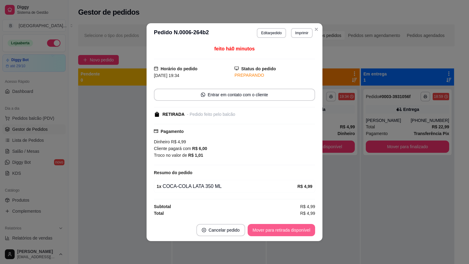
click at [293, 229] on button "Mover para retirada disponível" at bounding box center [280, 230] width 67 height 12
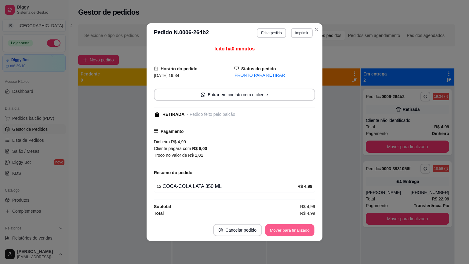
click at [293, 229] on button "Mover para finalizado" at bounding box center [289, 230] width 49 height 12
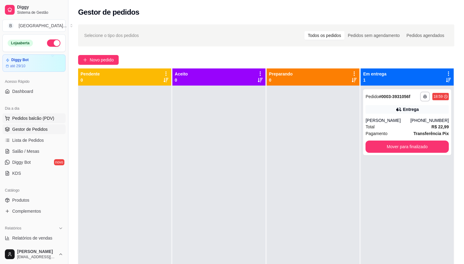
click at [24, 113] on button "Pedidos balcão (PDV)" at bounding box center [33, 118] width 63 height 10
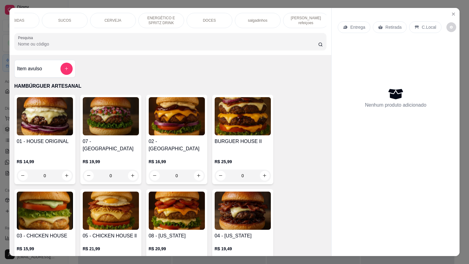
scroll to position [0, 168]
click at [320, 28] on div "HAMBÚRGUER ARTESANAL HAMBÚRGUER CLÁSSICO PORÇÕES BEBIDAS SUCOS CERVEJA ENERGÉTI…" at bounding box center [170, 31] width 322 height 47
click at [309, 23] on div "[PERSON_NAME] refeiçoes" at bounding box center [304, 20] width 46 height 15
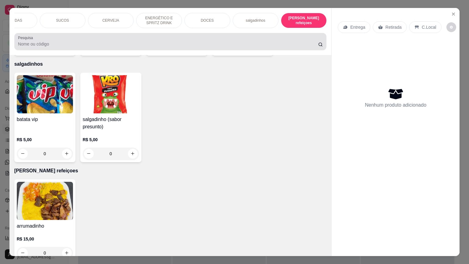
scroll to position [14, 0]
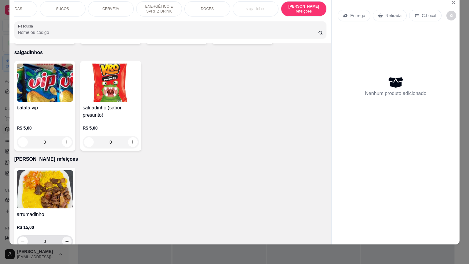
click at [64, 239] on icon "increase-product-quantity" at bounding box center [66, 241] width 5 height 5
type input "1"
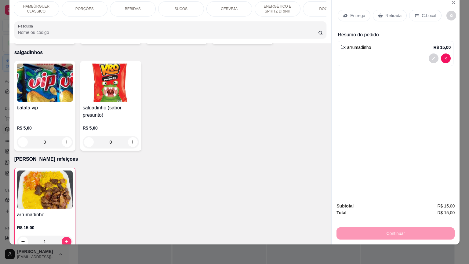
scroll to position [0, 33]
click at [146, 6] on p "BEBIDAS" at bounding box center [149, 8] width 16 height 5
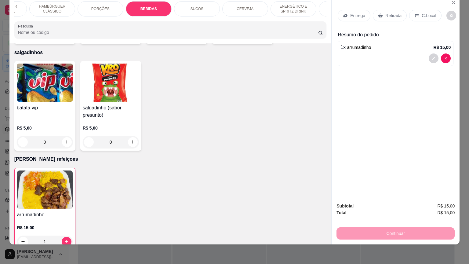
scroll to position [687, 0]
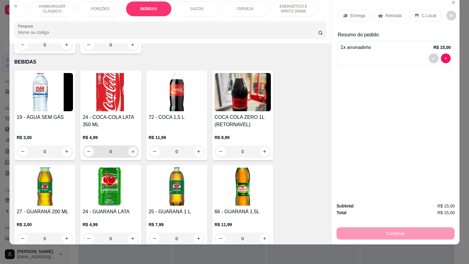
click at [130, 149] on icon "increase-product-quantity" at bounding box center [132, 151] width 5 height 5
type input "1"
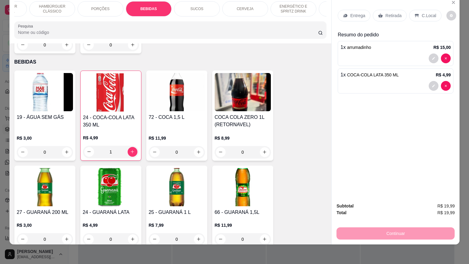
click at [379, 10] on div "Retirada" at bounding box center [390, 16] width 34 height 12
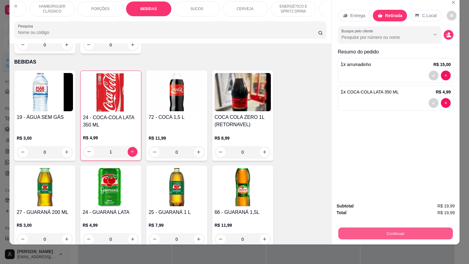
click at [377, 227] on button "Continuar" at bounding box center [395, 233] width 114 height 12
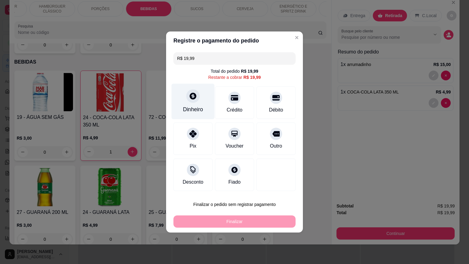
click at [203, 95] on div "Dinheiro" at bounding box center [192, 102] width 43 height 36
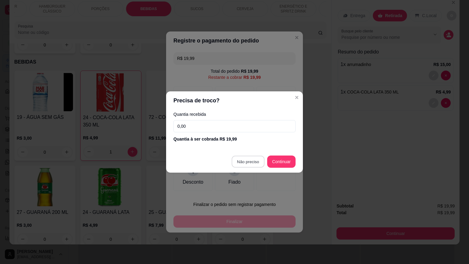
type input "R$ 0,00"
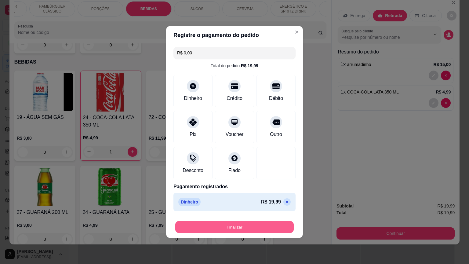
click at [243, 222] on button "Finalizar" at bounding box center [234, 227] width 118 height 12
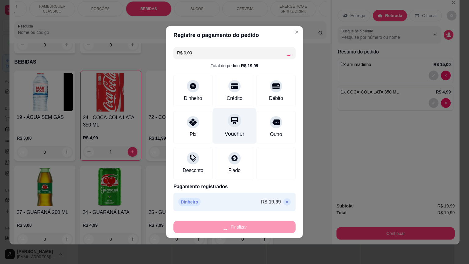
type input "0"
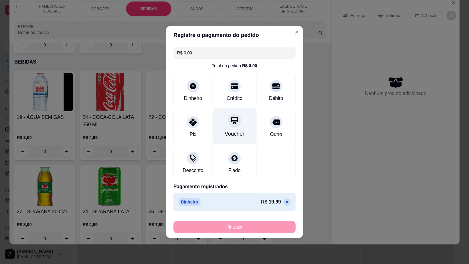
type input "-R$ 19,99"
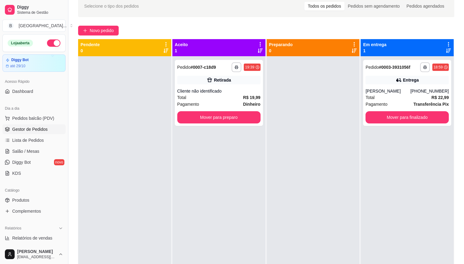
scroll to position [93, 0]
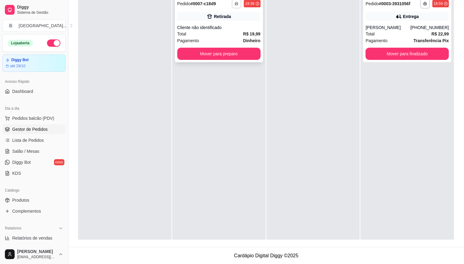
click at [239, 2] on button "button" at bounding box center [236, 3] width 9 height 9
click at [252, 26] on div "Cliente não identificado" at bounding box center [218, 27] width 83 height 6
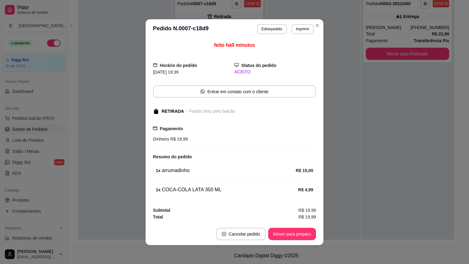
click at [252, 32] on header "**********" at bounding box center [235, 29] width 178 height 20
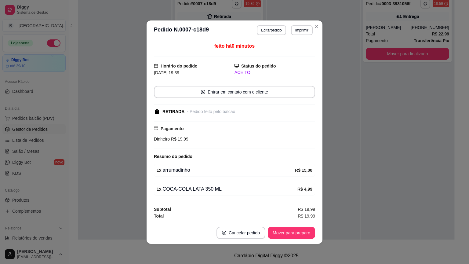
click at [289, 225] on footer "Cancelar pedido Mover para preparo" at bounding box center [234, 233] width 176 height 22
click at [287, 226] on button "Mover para preparo" at bounding box center [291, 232] width 47 height 12
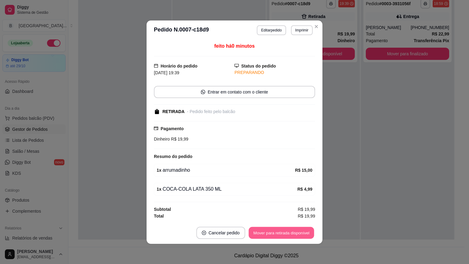
click at [291, 232] on button "Mover para retirada disponível" at bounding box center [280, 232] width 65 height 12
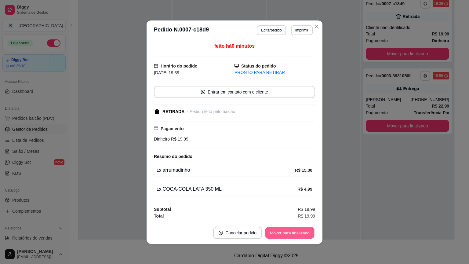
click at [292, 232] on button "Mover para finalizado" at bounding box center [289, 232] width 49 height 12
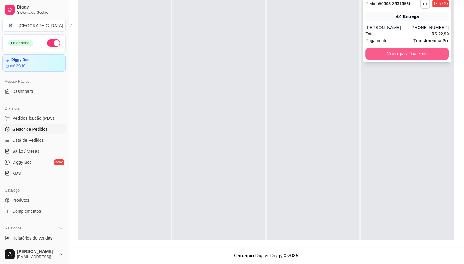
click at [408, 55] on button "Mover para finalizado" at bounding box center [407, 54] width 83 height 12
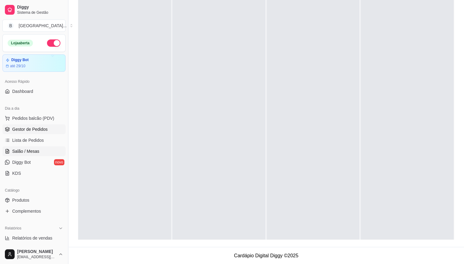
click at [28, 150] on span "Salão / Mesas" at bounding box center [25, 151] width 27 height 6
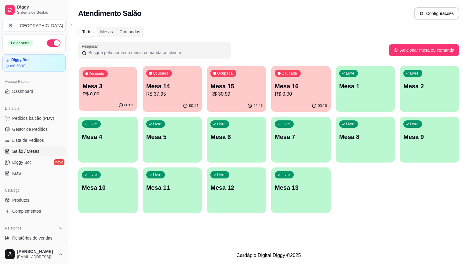
click at [112, 100] on div "00:01" at bounding box center [108, 105] width 58 height 12
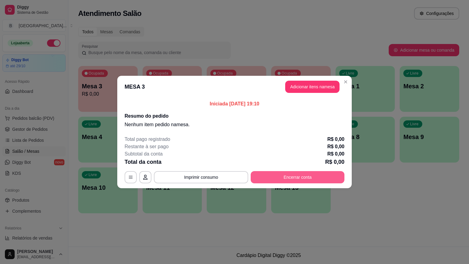
click at [275, 175] on button "Encerrar conta" at bounding box center [298, 177] width 94 height 12
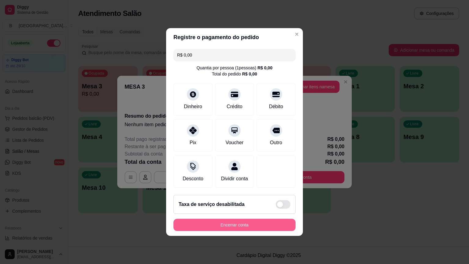
click at [259, 223] on button "Encerrar conta" at bounding box center [234, 224] width 122 height 12
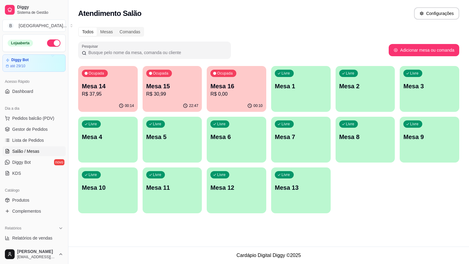
click at [221, 100] on div "00:10" at bounding box center [236, 106] width 59 height 12
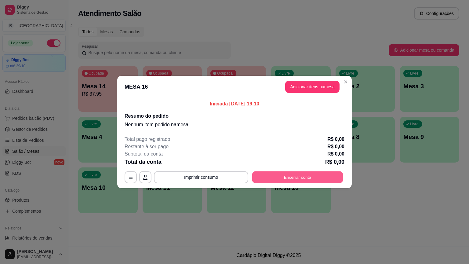
click at [298, 175] on button "Encerrar conta" at bounding box center [297, 177] width 91 height 12
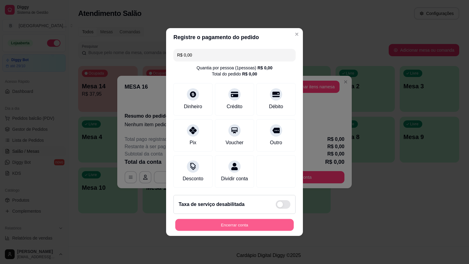
click at [235, 222] on button "Encerrar conta" at bounding box center [234, 225] width 118 height 12
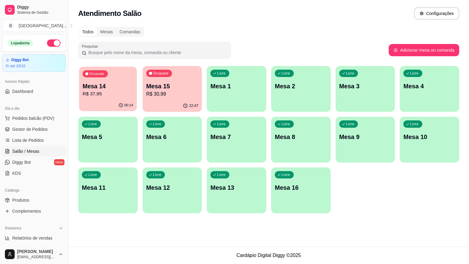
click at [129, 88] on p "Mesa 14" at bounding box center [108, 86] width 51 height 8
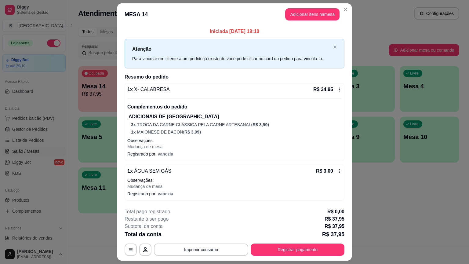
scroll to position [16, 0]
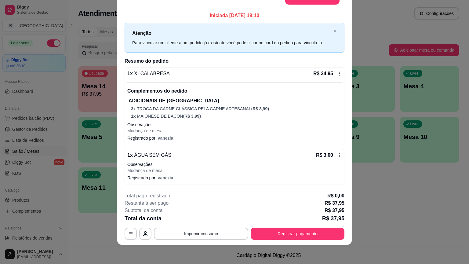
click at [337, 71] on icon at bounding box center [339, 73] width 5 height 5
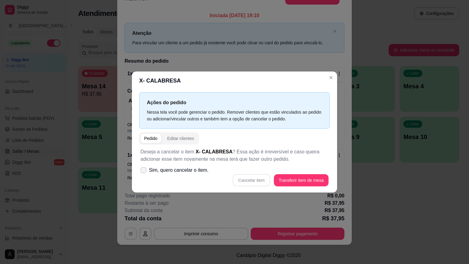
click at [178, 166] on label "Sim, quero cancelar o item." at bounding box center [174, 170] width 73 height 12
click at [144, 171] on input "Sim, quero cancelar o item." at bounding box center [142, 173] width 4 height 4
checkbox input "true"
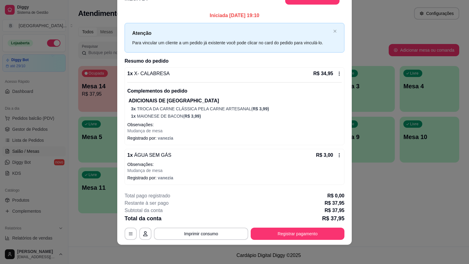
click at [215, 103] on p "ADICIONAIS DE [GEOGRAPHIC_DATA]" at bounding box center [234, 100] width 213 height 7
click at [337, 73] on icon at bounding box center [339, 73] width 5 height 5
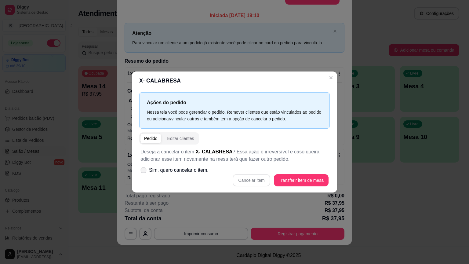
click at [178, 167] on span "Sim, quero cancelar o item." at bounding box center [178, 169] width 59 height 7
click at [144, 171] on input "Sim, quero cancelar o item." at bounding box center [142, 173] width 4 height 4
checkbox input "true"
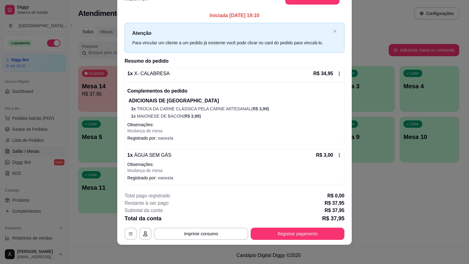
click at [338, 154] on icon at bounding box center [339, 155] width 5 height 5
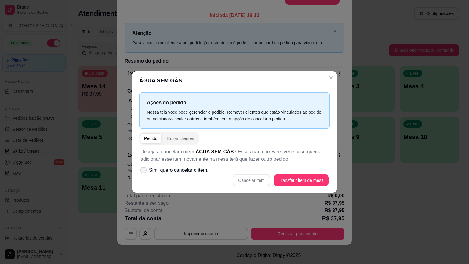
click at [179, 168] on span "Sim, quero cancelar o item." at bounding box center [178, 169] width 59 height 7
click at [144, 171] on input "Sim, quero cancelar o item." at bounding box center [142, 173] width 4 height 4
checkbox input "true"
click at [261, 177] on button "Cancelar item" at bounding box center [251, 180] width 37 height 12
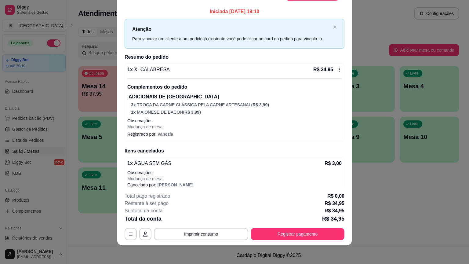
scroll to position [18, 0]
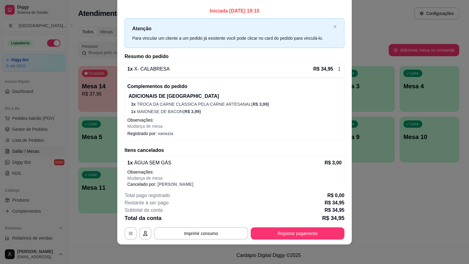
click at [331, 65] on div "R$ 34,95" at bounding box center [327, 68] width 28 height 7
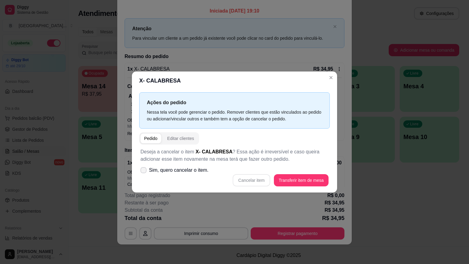
click at [171, 167] on span "Sim, quero cancelar o item." at bounding box center [178, 169] width 59 height 7
click at [144, 171] on input "Sim, quero cancelar o item." at bounding box center [142, 173] width 4 height 4
checkbox input "true"
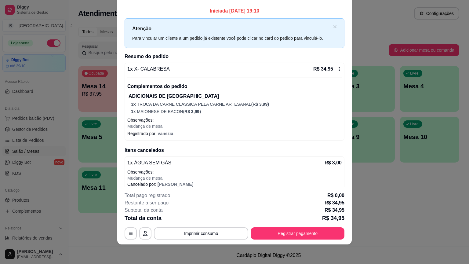
scroll to position [5, 0]
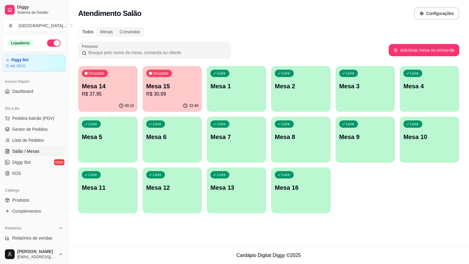
click at [177, 83] on p "Mesa 15" at bounding box center [172, 86] width 52 height 9
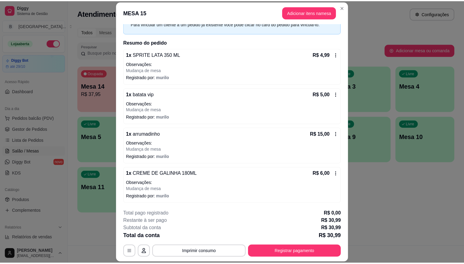
scroll to position [18, 0]
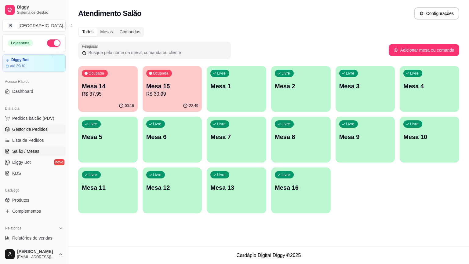
click at [42, 125] on link "Gestor de Pedidos" at bounding box center [33, 129] width 63 height 10
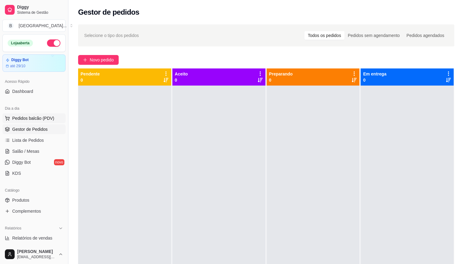
click at [31, 118] on span "Pedidos balcão (PDV)" at bounding box center [33, 118] width 42 height 6
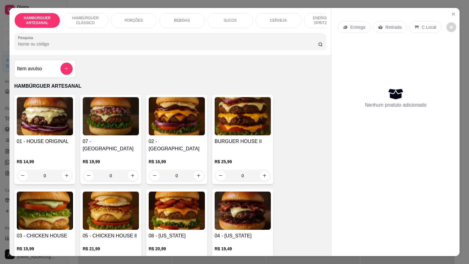
click at [446, 16] on div "Entrega Retirada C.Local" at bounding box center [395, 26] width 116 height 21
click at [455, 13] on button "Close" at bounding box center [453, 14] width 10 height 10
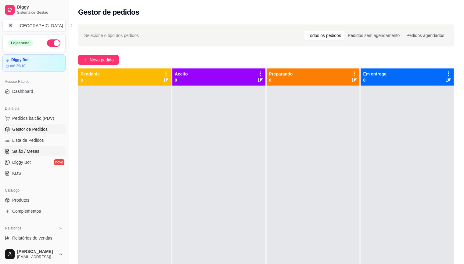
click at [43, 150] on link "Salão / Mesas" at bounding box center [33, 151] width 63 height 10
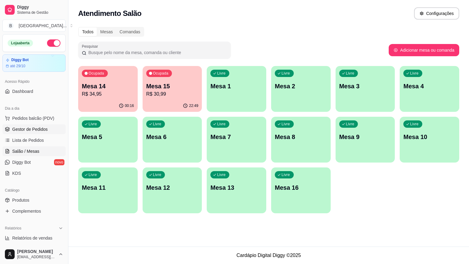
click at [35, 127] on span "Gestor de Pedidos" at bounding box center [29, 129] width 35 height 6
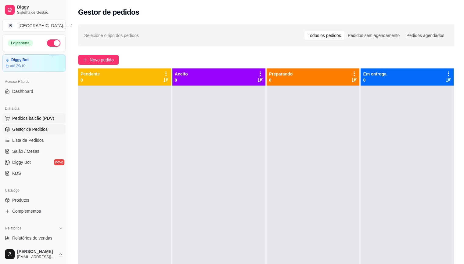
click at [23, 113] on button "Pedidos balcão (PDV)" at bounding box center [33, 118] width 63 height 10
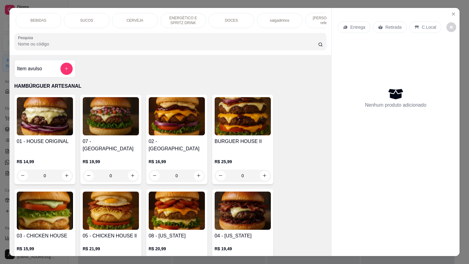
scroll to position [0, 168]
click at [301, 19] on p "[PERSON_NAME] refeiçoes" at bounding box center [303, 21] width 35 height 10
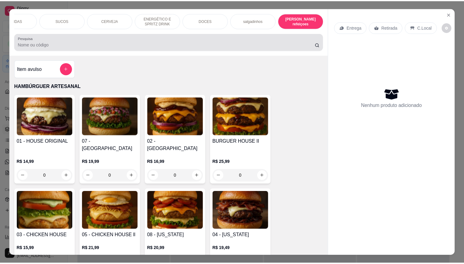
scroll to position [14, 0]
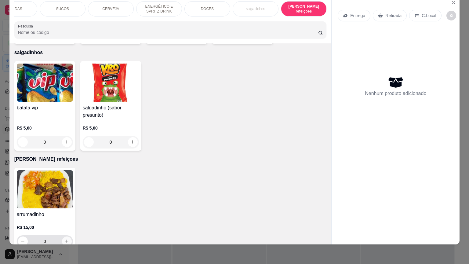
click at [62, 236] on button "increase-product-quantity" at bounding box center [67, 241] width 10 height 10
type input "1"
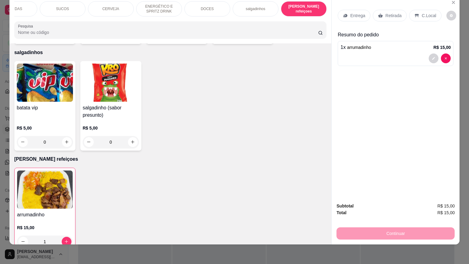
click at [397, 13] on p "Retirada" at bounding box center [393, 16] width 16 height 6
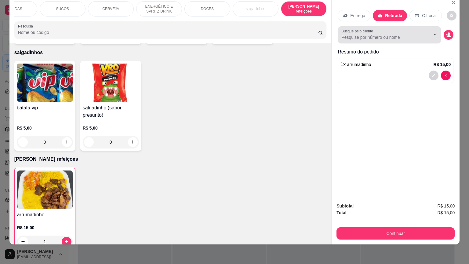
click at [383, 36] on div at bounding box center [389, 35] width 96 height 12
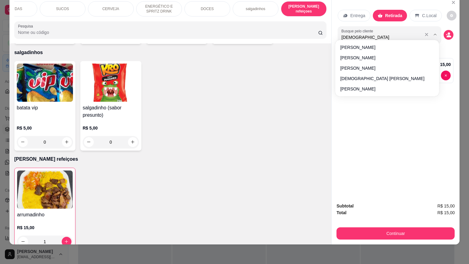
type input "THAIL"
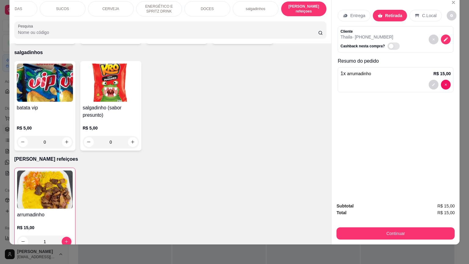
click at [355, 29] on p "Cliente" at bounding box center [370, 31] width 61 height 5
click at [362, 34] on p "Thaila - [PHONE_NUMBER]" at bounding box center [370, 37] width 61 height 6
click at [443, 37] on icon "decrease-product-quantity" at bounding box center [445, 39] width 5 height 5
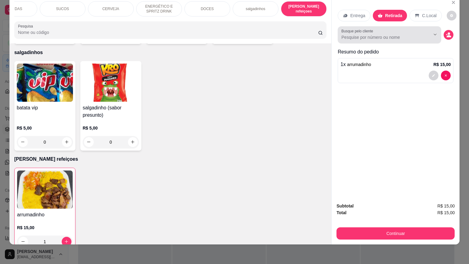
click at [415, 35] on div at bounding box center [389, 35] width 96 height 12
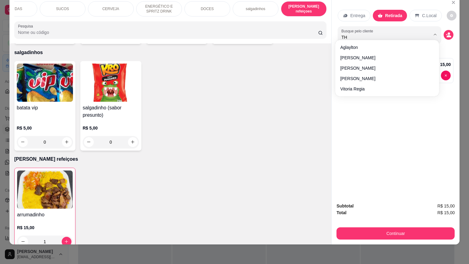
type input "THA"
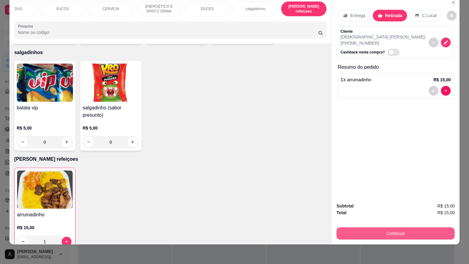
click at [355, 230] on button "Continuar" at bounding box center [395, 233] width 118 height 12
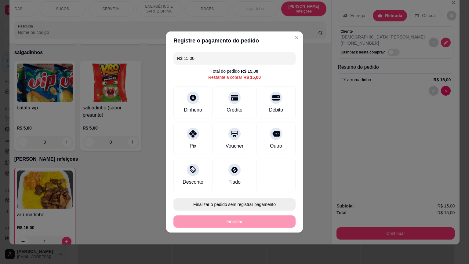
click at [272, 201] on button "Finalizar o pedido sem registrar pagamento" at bounding box center [234, 204] width 122 height 12
click at [278, 183] on button "Confirmar" at bounding box center [271, 186] width 23 height 9
type input "0"
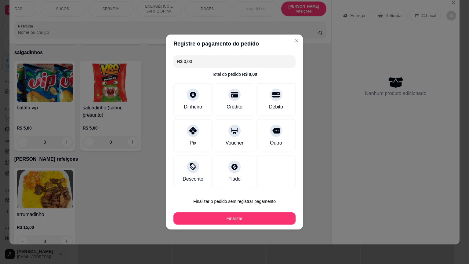
type input "R$ 0,00"
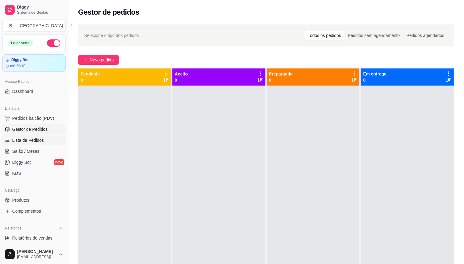
click at [13, 143] on link "Lista de Pedidos" at bounding box center [33, 140] width 63 height 10
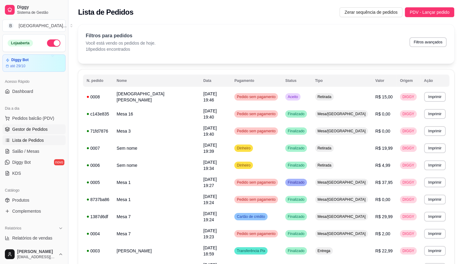
click at [18, 127] on span "Gestor de Pedidos" at bounding box center [29, 129] width 35 height 6
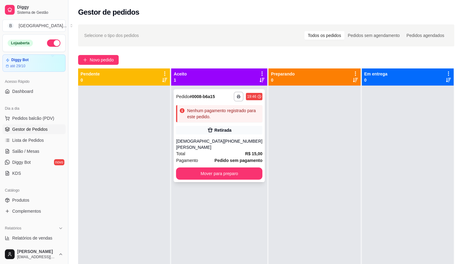
click at [182, 139] on div "[DEMOGRAPHIC_DATA] [PERSON_NAME]" at bounding box center [200, 144] width 48 height 12
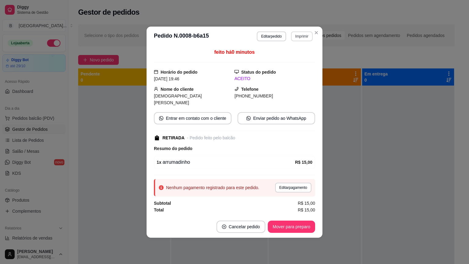
click at [305, 36] on button "Imprimir" at bounding box center [302, 36] width 22 height 10
click at [284, 63] on button "IMPRESSORA" at bounding box center [291, 61] width 44 height 10
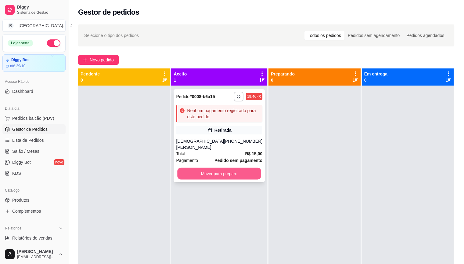
click at [197, 168] on button "Mover para preparo" at bounding box center [220, 174] width 84 height 12
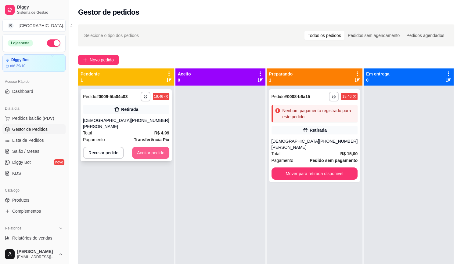
click at [142, 147] on button "Aceitar pedido" at bounding box center [150, 152] width 37 height 12
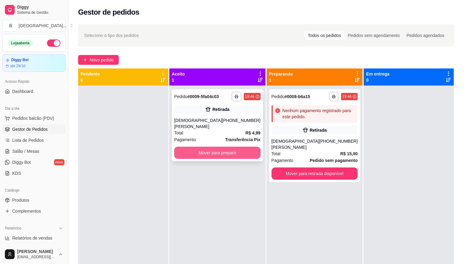
click at [244, 146] on button "Mover para preparo" at bounding box center [217, 152] width 86 height 12
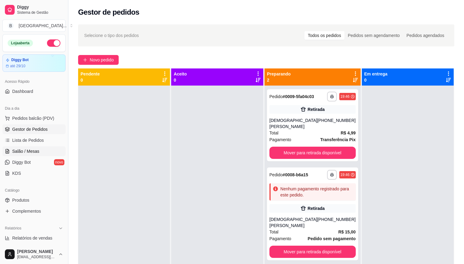
click at [34, 154] on link "Salão / Mesas" at bounding box center [33, 151] width 63 height 10
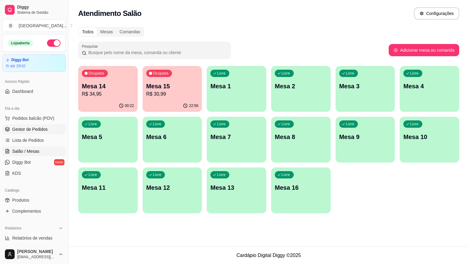
click at [42, 132] on link "Gestor de Pedidos" at bounding box center [33, 129] width 63 height 10
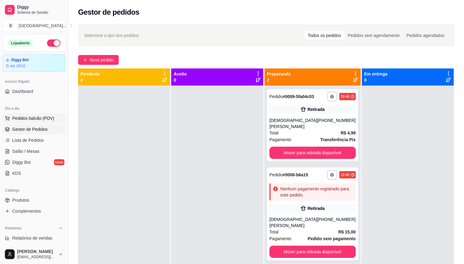
click at [50, 122] on button "Pedidos balcão (PDV)" at bounding box center [33, 118] width 63 height 10
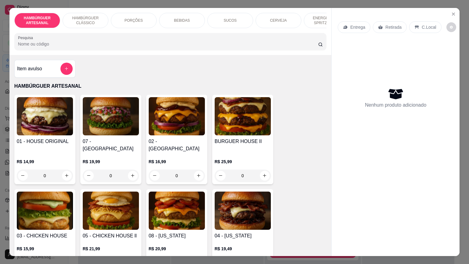
scroll to position [31, 0]
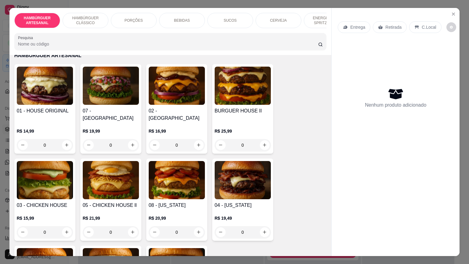
click at [195, 139] on div "0" at bounding box center [177, 145] width 56 height 12
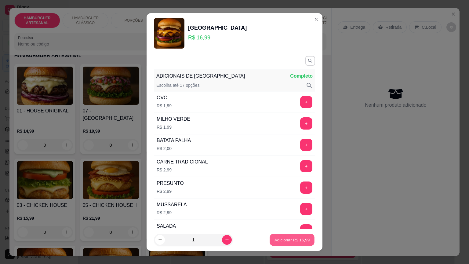
click at [273, 236] on button "Adicionar R$ 16,99" at bounding box center [291, 239] width 45 height 12
type input "1"
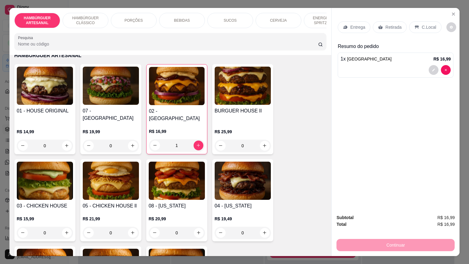
click at [347, 21] on div "Entrega" at bounding box center [353, 27] width 33 height 12
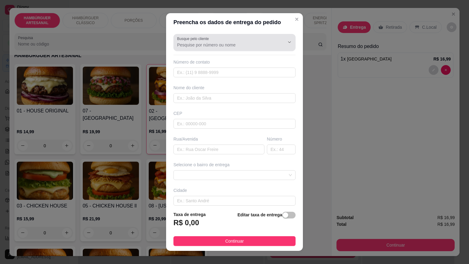
click at [254, 44] on input "Busque pelo cliente" at bounding box center [226, 45] width 98 height 6
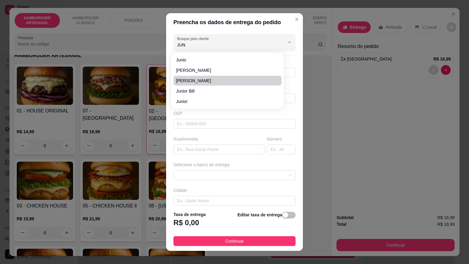
click at [204, 84] on li "[PERSON_NAME]" at bounding box center [227, 81] width 108 height 10
type input "[PERSON_NAME]"
type input "8681026316"
type input "[PERSON_NAME]"
type input "São Miguel do Tapuio"
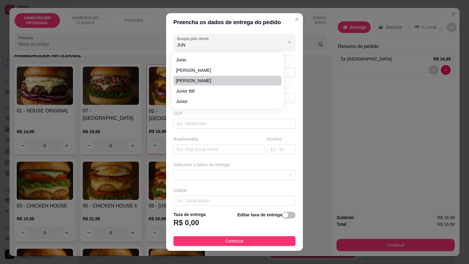
type input "Depósito de bebida do Carlin 3 irmãos"
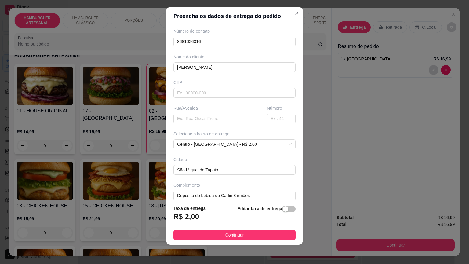
scroll to position [6, 0]
type input "[PERSON_NAME]"
click at [231, 231] on span "Continuar" at bounding box center [234, 234] width 19 height 7
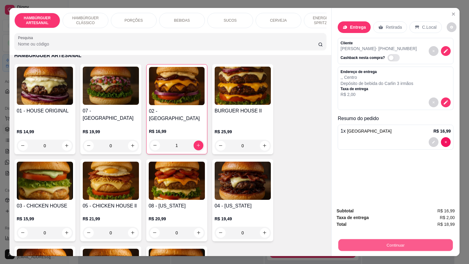
click at [372, 241] on button "Continuar" at bounding box center [395, 245] width 114 height 12
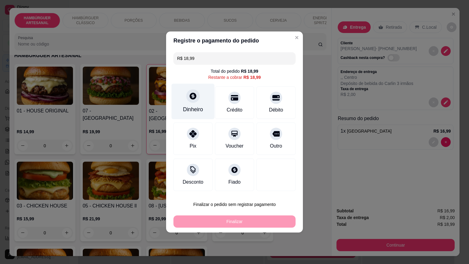
click at [193, 112] on div "Dinheiro" at bounding box center [193, 109] width 20 height 8
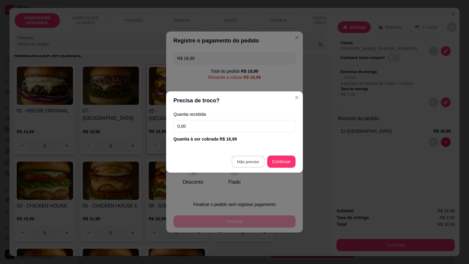
type input "R$ 0,00"
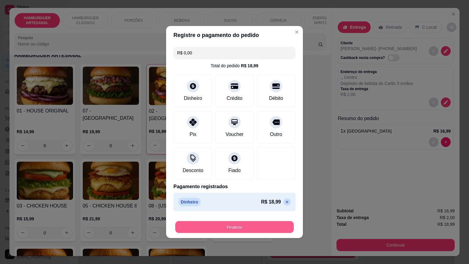
click at [228, 223] on button "Finalizar" at bounding box center [234, 227] width 118 height 12
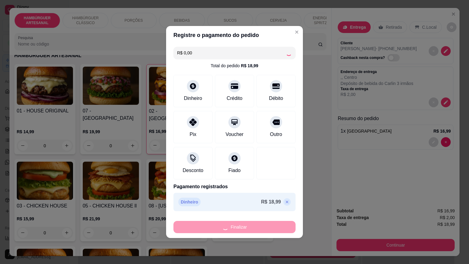
type input "0"
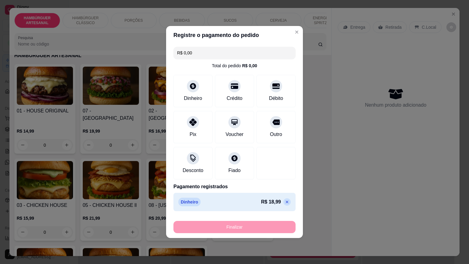
type input "-R$ 18,99"
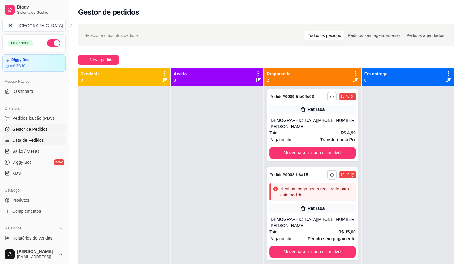
click at [33, 140] on span "Lista de Pedidos" at bounding box center [28, 140] width 32 height 6
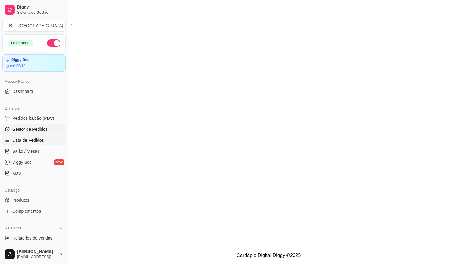
click at [33, 128] on span "Gestor de Pedidos" at bounding box center [29, 129] width 35 height 6
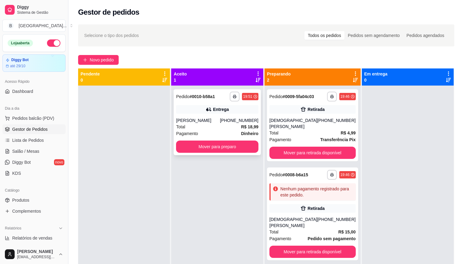
click at [206, 128] on div "Total R$ 18,99" at bounding box center [217, 126] width 82 height 7
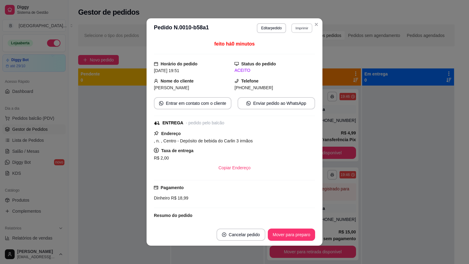
click at [295, 31] on button "Imprimir" at bounding box center [301, 27] width 21 height 9
click at [295, 52] on button "IMPRESSORA" at bounding box center [288, 49] width 43 height 9
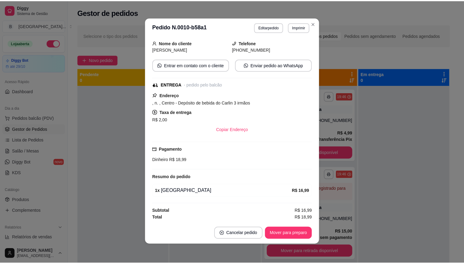
scroll to position [1, 0]
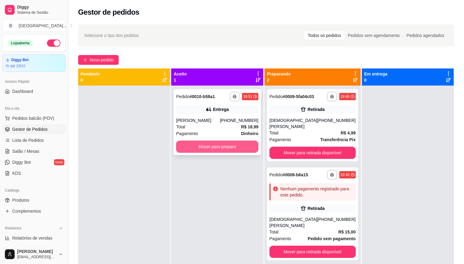
click at [210, 144] on button "Mover para preparo" at bounding box center [217, 146] width 82 height 12
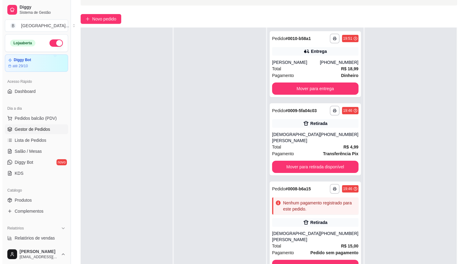
scroll to position [92, 0]
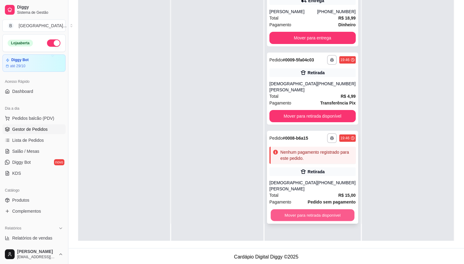
click at [316, 209] on button "Mover para retirada disponível" at bounding box center [313, 215] width 84 height 12
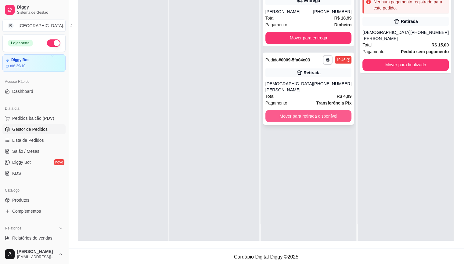
click at [334, 110] on button "Mover para retirada disponível" at bounding box center [308, 116] width 86 height 12
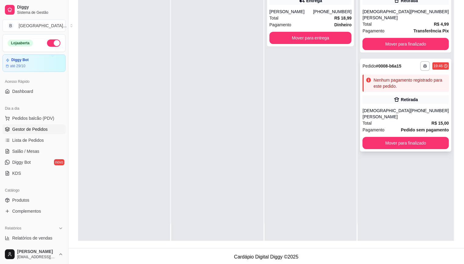
click at [414, 96] on div "Retirada" at bounding box center [405, 99] width 86 height 9
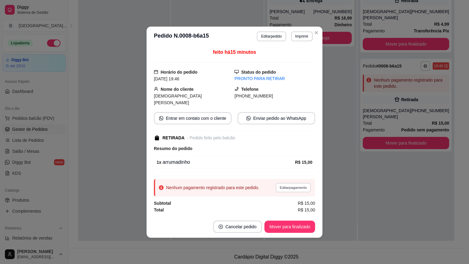
click at [287, 184] on button "Editar pagamento" at bounding box center [292, 186] width 35 height 9
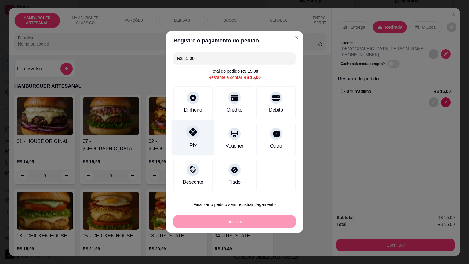
click at [186, 137] on div "Pix" at bounding box center [192, 138] width 43 height 36
type input "R$ 0,00"
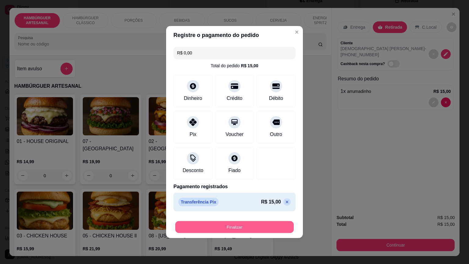
click at [214, 224] on button "Finalizar" at bounding box center [234, 227] width 118 height 12
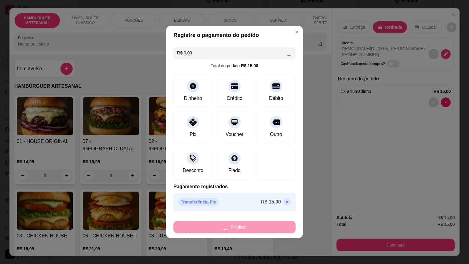
type input "0"
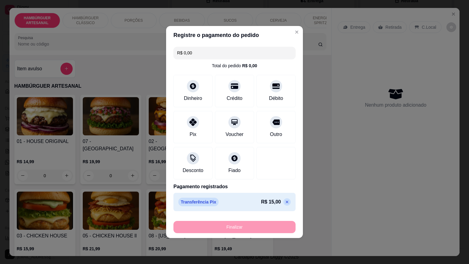
type input "-R$ 15,00"
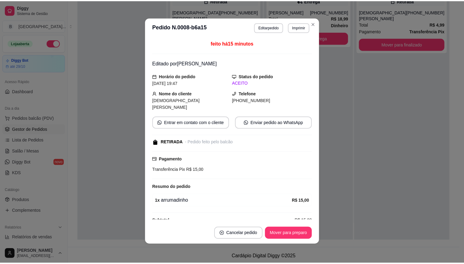
scroll to position [1, 0]
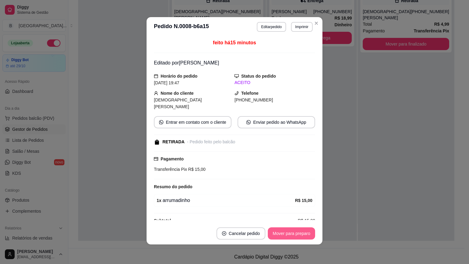
click at [285, 234] on button "Mover para preparo" at bounding box center [291, 233] width 47 height 12
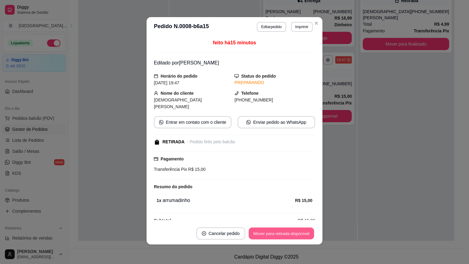
click at [285, 234] on button "Mover para retirada disponível" at bounding box center [280, 233] width 65 height 12
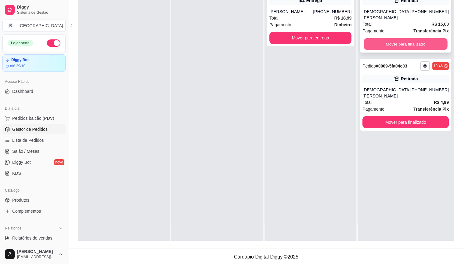
click at [413, 40] on button "Mover para finalizado" at bounding box center [406, 44] width 84 height 12
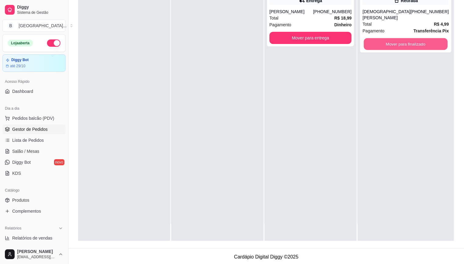
click at [413, 40] on button "Mover para finalizado" at bounding box center [406, 44] width 84 height 12
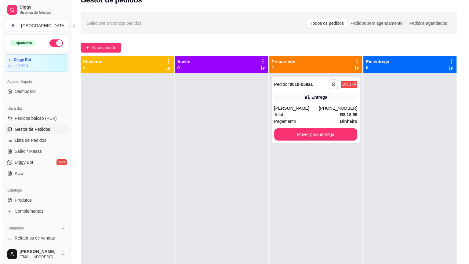
scroll to position [0, 0]
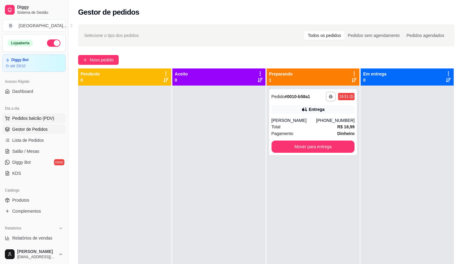
click at [46, 113] on button "Pedidos balcão (PDV)" at bounding box center [33, 118] width 63 height 10
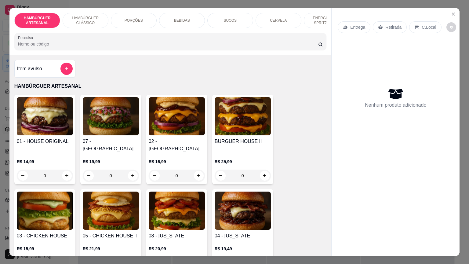
click at [200, 16] on div "BEBIDAS" at bounding box center [182, 20] width 46 height 15
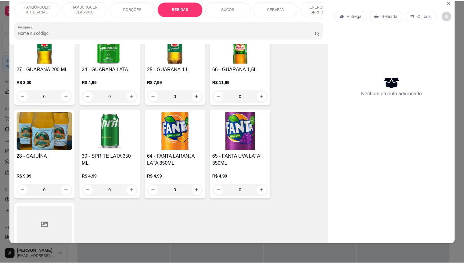
scroll to position [870, 0]
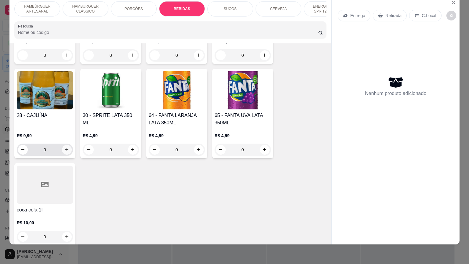
click at [65, 147] on icon "increase-product-quantity" at bounding box center [66, 149] width 5 height 5
type input "1"
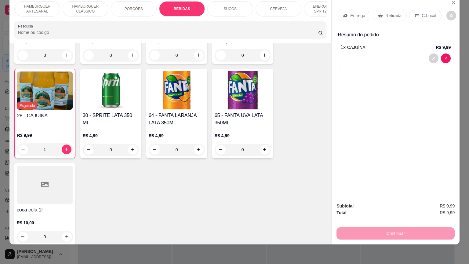
drag, startPoint x: 395, startPoint y: 3, endPoint x: 387, endPoint y: 9, distance: 10.5
click at [389, 7] on div "Entrega Retirada C.Local" at bounding box center [395, 15] width 116 height 21
click at [387, 13] on p "Retirada" at bounding box center [393, 16] width 16 height 6
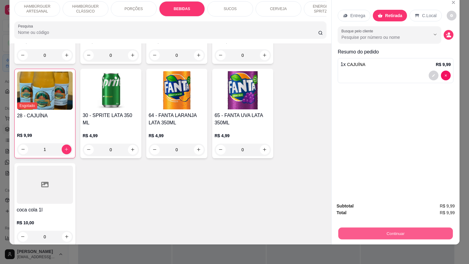
click at [398, 230] on button "Continuar" at bounding box center [395, 233] width 114 height 12
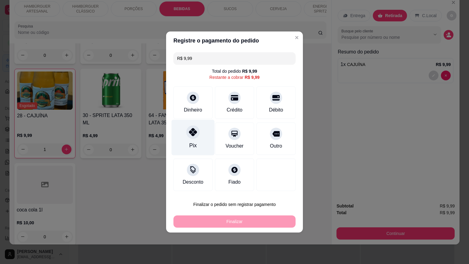
click at [194, 128] on icon at bounding box center [193, 132] width 8 height 8
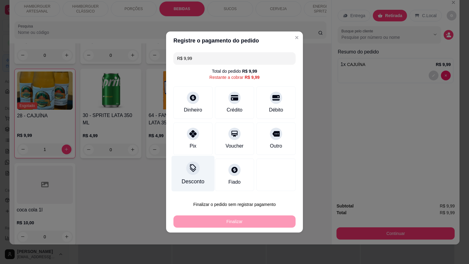
type input "R$ 0,00"
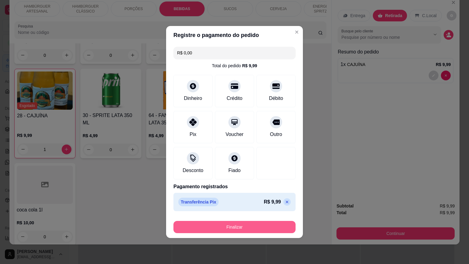
click at [226, 223] on button "Finalizar" at bounding box center [234, 227] width 122 height 12
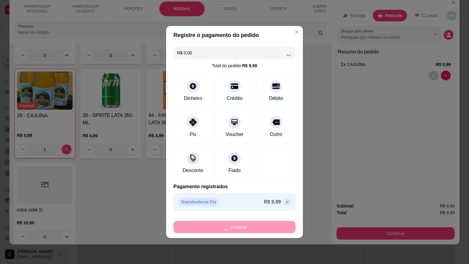
type input "0"
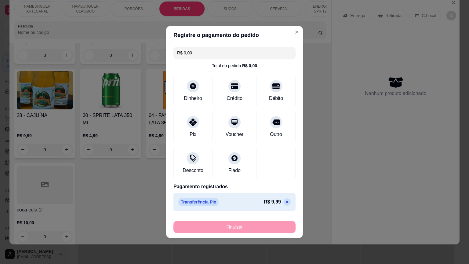
type input "-R$ 9,99"
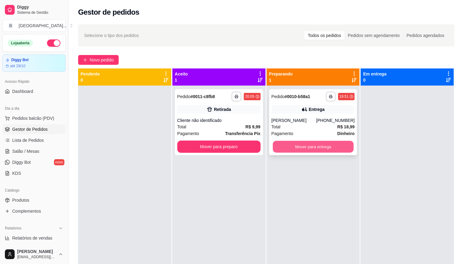
click at [297, 145] on button "Mover para entrega" at bounding box center [313, 147] width 81 height 12
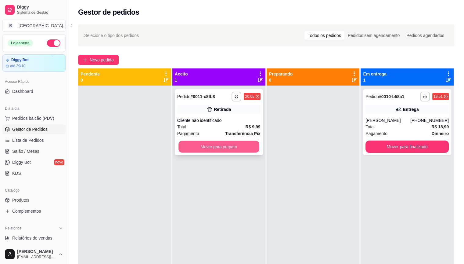
click at [193, 143] on button "Mover para preparo" at bounding box center [218, 147] width 81 height 12
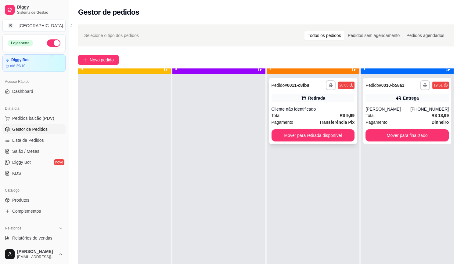
scroll to position [17, 0]
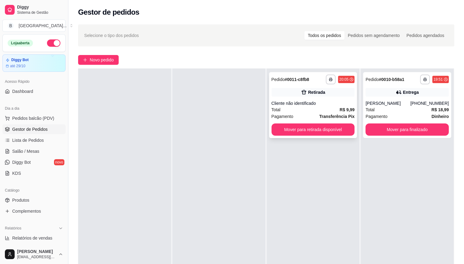
click at [326, 111] on div "Total R$ 9,99" at bounding box center [313, 109] width 83 height 7
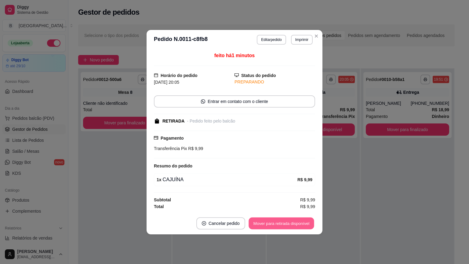
click at [298, 222] on button "Mover para retirada disponível" at bounding box center [280, 223] width 65 height 12
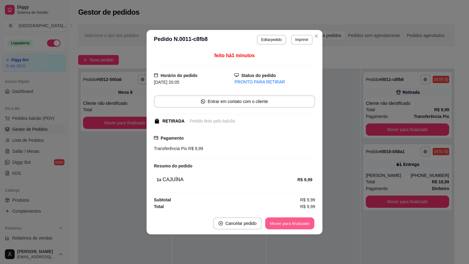
click at [298, 222] on button "Mover para finalizado" at bounding box center [289, 223] width 49 height 12
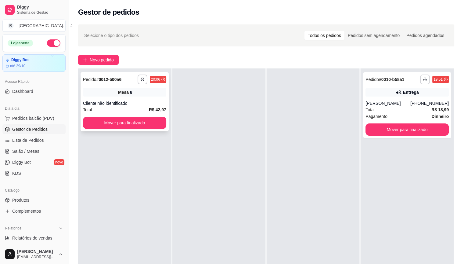
click at [132, 103] on div "Cliente não identificado" at bounding box center [124, 103] width 83 height 6
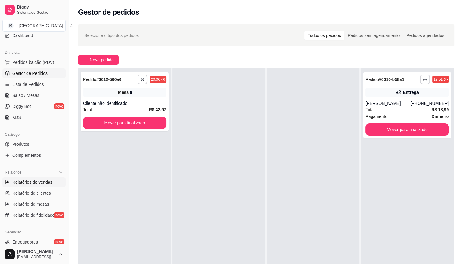
scroll to position [61, 0]
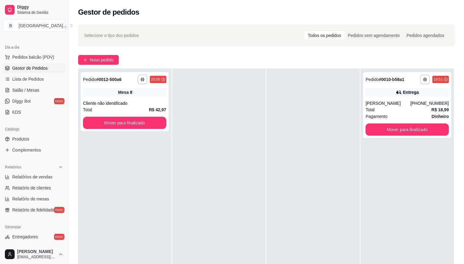
click at [41, 133] on div "Catálogo" at bounding box center [33, 129] width 63 height 10
click at [41, 135] on link "Produtos" at bounding box center [33, 139] width 63 height 10
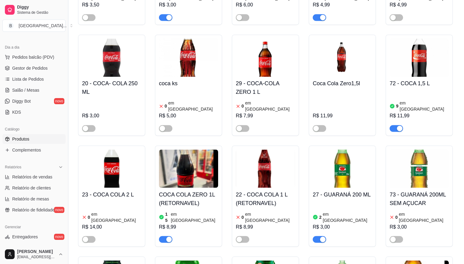
scroll to position [976, 0]
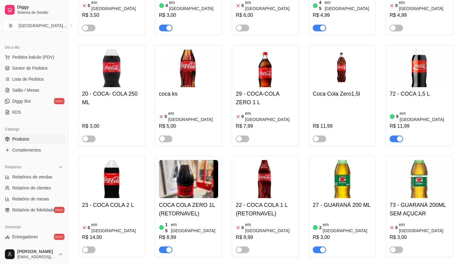
click at [168, 241] on div "button" at bounding box center [168, 249] width 5 height 5
click at [254, 221] on article "em [GEOGRAPHIC_DATA]" at bounding box center [270, 227] width 50 height 12
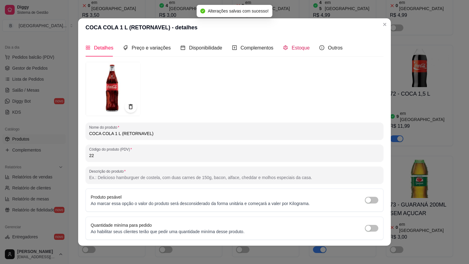
click at [297, 48] on span "Estoque" at bounding box center [300, 47] width 18 height 5
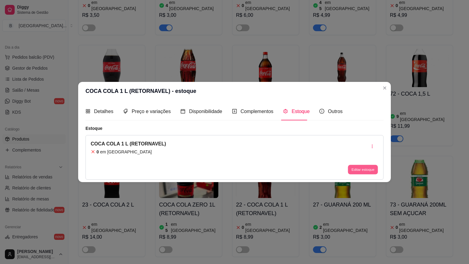
click at [357, 173] on button "Editar estoque" at bounding box center [363, 168] width 30 height 9
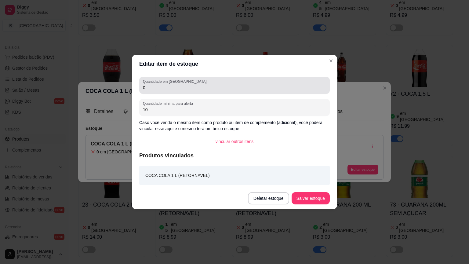
click at [264, 80] on div "0" at bounding box center [234, 85] width 183 height 12
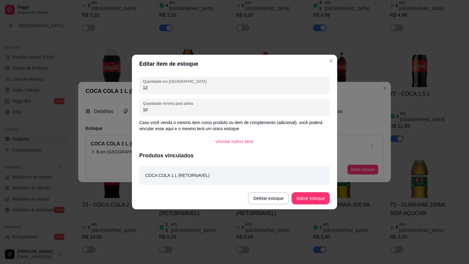
type input "1"
type input "16"
click at [306, 192] on button "Salvar estoque" at bounding box center [310, 198] width 37 height 12
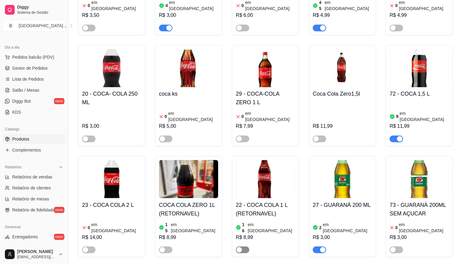
click at [245, 241] on span "button" at bounding box center [242, 249] width 13 height 7
click at [173, 220] on div "15 em estoque R$ 8,99" at bounding box center [188, 236] width 59 height 33
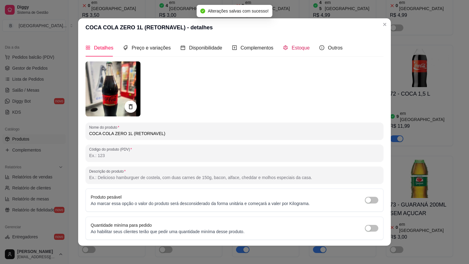
click at [294, 47] on span "Estoque" at bounding box center [300, 47] width 18 height 5
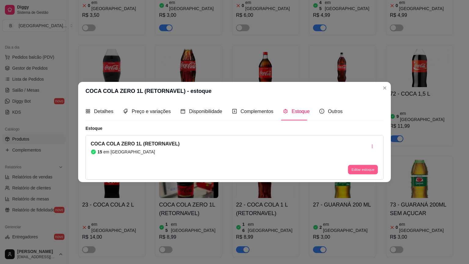
click at [355, 165] on button "Editar estoque" at bounding box center [363, 168] width 30 height 9
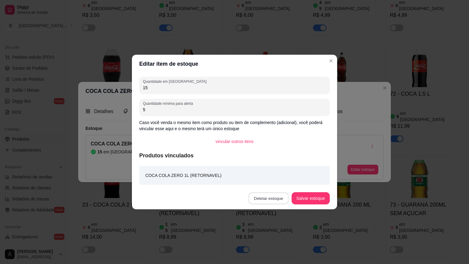
click at [286, 198] on button "Deletar estoque" at bounding box center [268, 198] width 40 height 12
click at [272, 241] on button "Confirmar" at bounding box center [273, 242] width 22 height 9
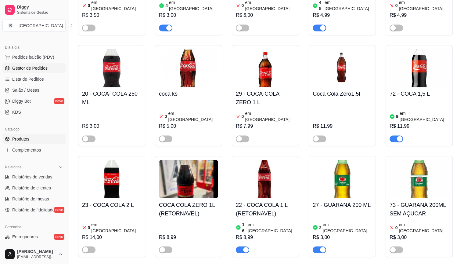
click at [27, 66] on span "Gestor de Pedidos" at bounding box center [29, 68] width 35 height 6
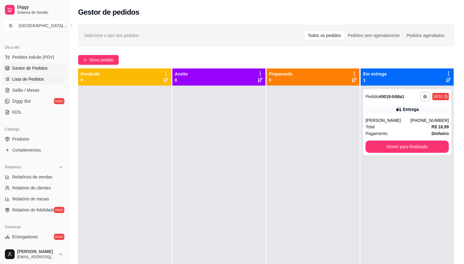
click at [35, 77] on span "Lista de Pedidos" at bounding box center [28, 79] width 32 height 6
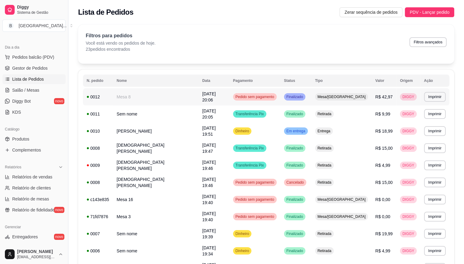
click at [211, 94] on td "[DATE] 20:06" at bounding box center [214, 96] width 31 height 17
click at [249, 100] on td "Pedido sem pagamento" at bounding box center [254, 96] width 51 height 17
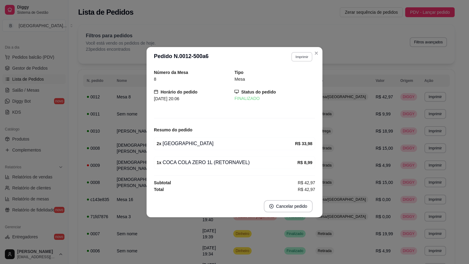
click at [298, 54] on button "Imprimir" at bounding box center [301, 56] width 21 height 9
click at [286, 82] on button "IMPRESSORA" at bounding box center [290, 77] width 43 height 9
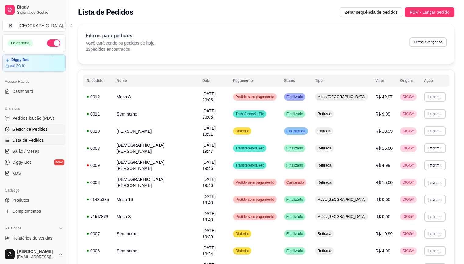
click at [32, 131] on span "Gestor de Pedidos" at bounding box center [29, 129] width 35 height 6
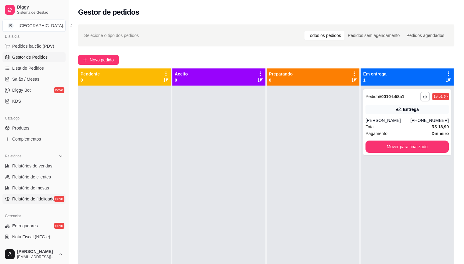
scroll to position [92, 0]
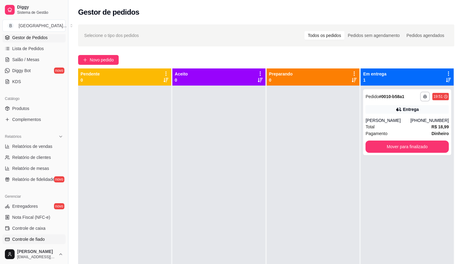
click at [43, 236] on span "Controle de fiado" at bounding box center [28, 239] width 33 height 6
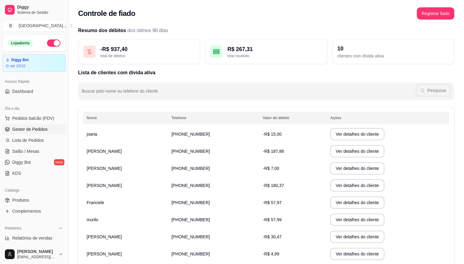
click at [23, 131] on span "Gestor de Pedidos" at bounding box center [29, 129] width 35 height 6
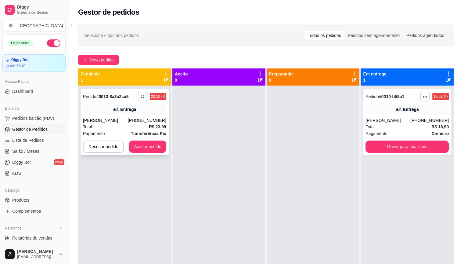
click at [157, 128] on strong "R$ 23,99" at bounding box center [157, 126] width 17 height 5
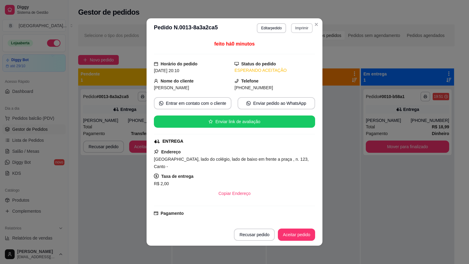
click at [301, 30] on button "Imprimir" at bounding box center [302, 28] width 22 height 10
click at [291, 48] on button "IMPRESSORA" at bounding box center [288, 49] width 43 height 9
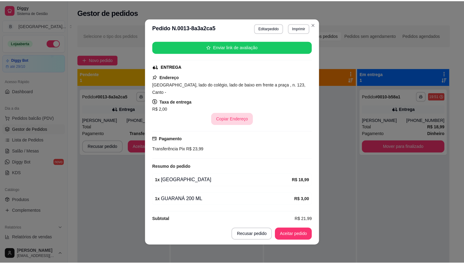
scroll to position [1, 0]
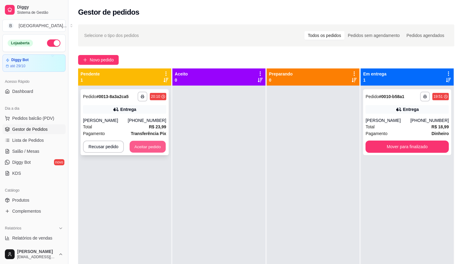
click at [145, 149] on button "Aceitar pedido" at bounding box center [148, 147] width 36 height 12
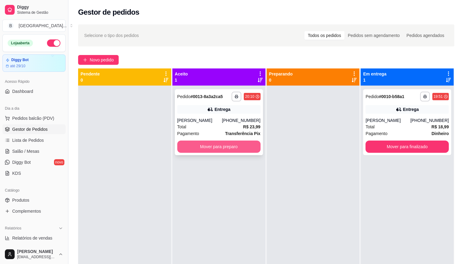
click at [186, 145] on button "Mover para preparo" at bounding box center [218, 146] width 83 height 12
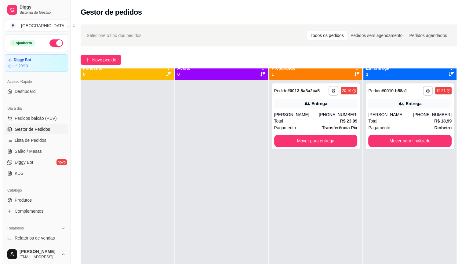
scroll to position [0, 0]
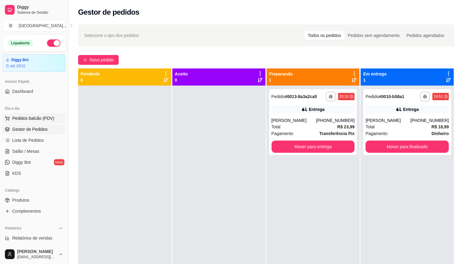
click at [29, 115] on span "Pedidos balcão (PDV)" at bounding box center [33, 118] width 42 height 6
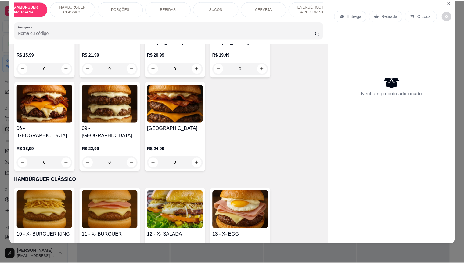
scroll to position [244, 0]
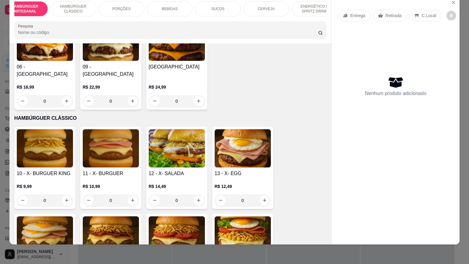
click at [66, 194] on div "0" at bounding box center [45, 200] width 56 height 12
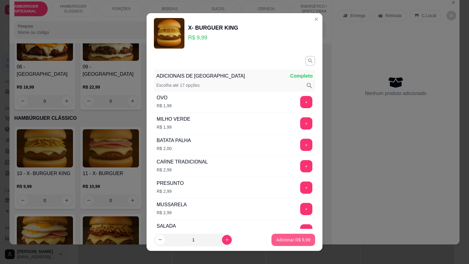
click at [290, 238] on p "Adicionar R$ 9,99" at bounding box center [293, 239] width 34 height 6
type input "1"
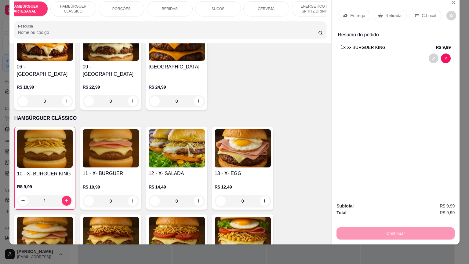
click at [378, 13] on icon at bounding box center [380, 15] width 5 height 5
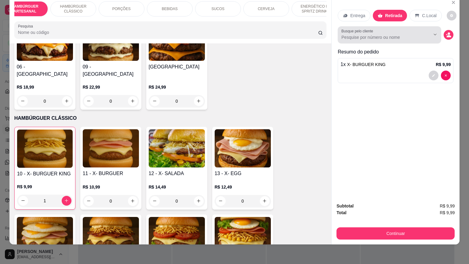
click at [361, 34] on input "Busque pelo cliente" at bounding box center [380, 37] width 79 height 6
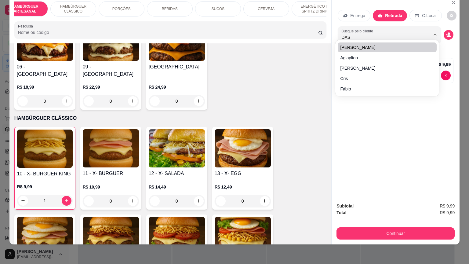
type input "DASD"
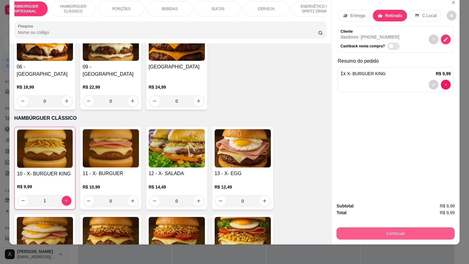
click at [360, 233] on button "Continuar" at bounding box center [395, 233] width 118 height 12
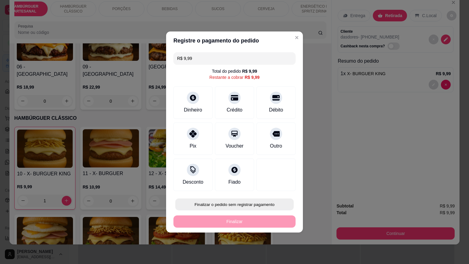
click at [263, 207] on button "Finalizar o pedido sem registrar pagamento" at bounding box center [234, 204] width 118 height 12
click at [273, 185] on button "Confirmar" at bounding box center [272, 186] width 22 height 9
type input "0"
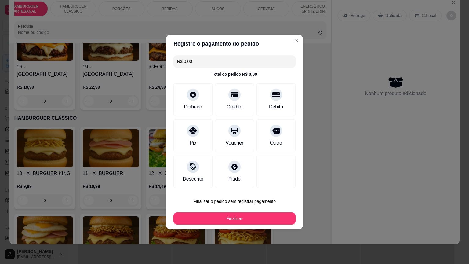
type input "R$ 0,00"
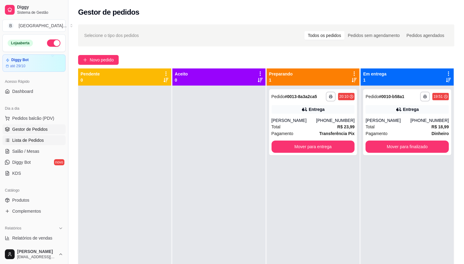
click at [23, 142] on span "Lista de Pedidos" at bounding box center [28, 140] width 32 height 6
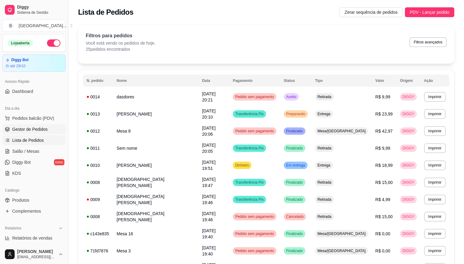
click at [30, 129] on span "Gestor de Pedidos" at bounding box center [29, 129] width 35 height 6
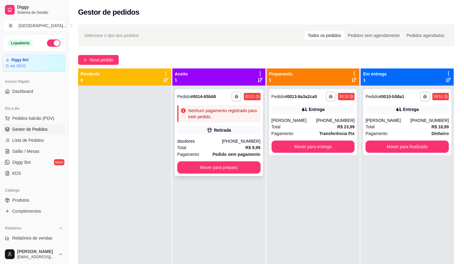
click at [198, 128] on div "Retirada" at bounding box center [218, 130] width 83 height 9
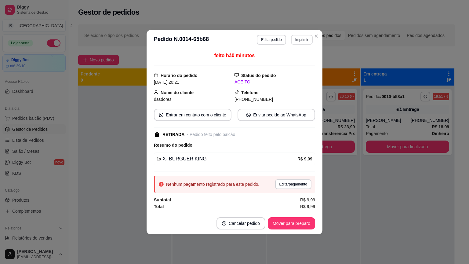
click at [294, 42] on button "Imprimir" at bounding box center [302, 40] width 22 height 10
click at [291, 62] on button "IMPRESSORA" at bounding box center [290, 60] width 43 height 9
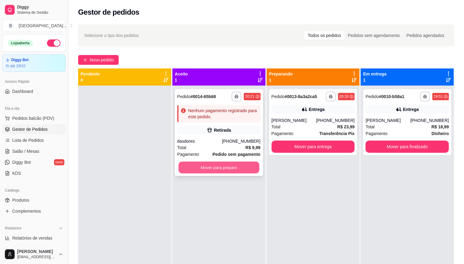
click at [242, 165] on button "Mover para preparo" at bounding box center [218, 167] width 81 height 12
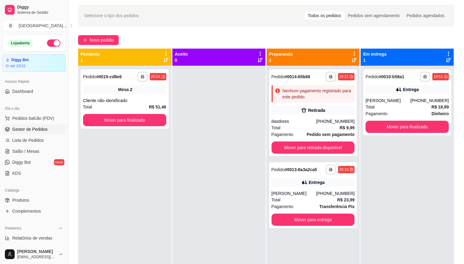
scroll to position [31, 0]
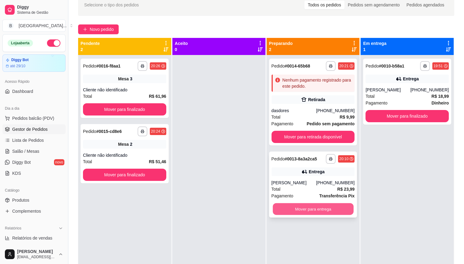
click at [327, 206] on button "Mover para entrega" at bounding box center [313, 209] width 81 height 12
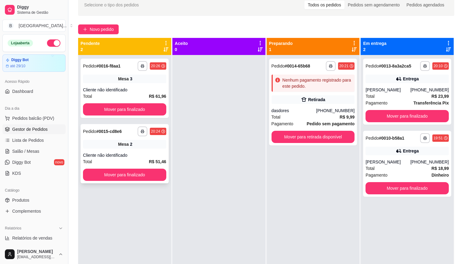
click at [137, 149] on div "**********" at bounding box center [125, 153] width 88 height 59
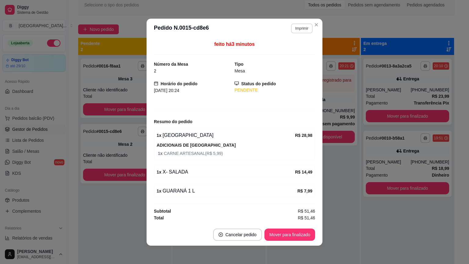
click at [295, 27] on button "Imprimir" at bounding box center [302, 28] width 22 height 10
click at [293, 52] on button "IMPRESSORA" at bounding box center [288, 49] width 43 height 9
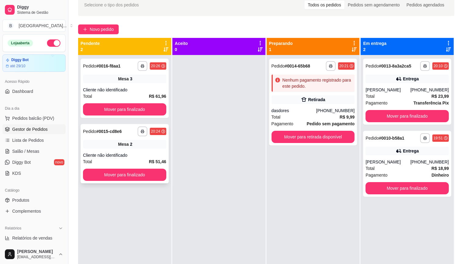
click at [113, 155] on div "Cliente não identificado" at bounding box center [124, 155] width 83 height 6
click at [122, 173] on button "Mover para finalizado" at bounding box center [124, 175] width 81 height 12
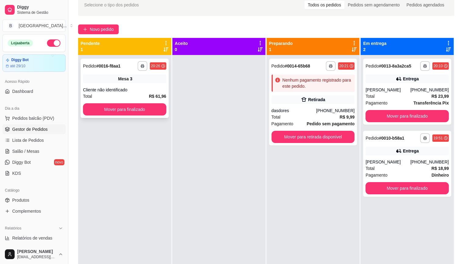
click at [109, 103] on div "**********" at bounding box center [125, 88] width 88 height 59
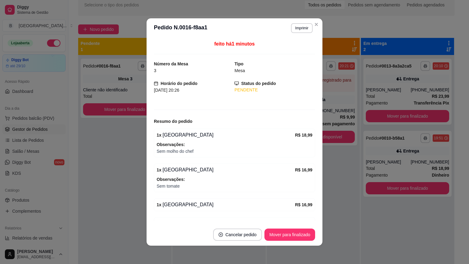
click at [300, 23] on header "**********" at bounding box center [234, 28] width 176 height 20
click at [297, 28] on button "Imprimir" at bounding box center [302, 28] width 22 height 10
click at [290, 49] on button "IMPRESSORA" at bounding box center [288, 49] width 43 height 9
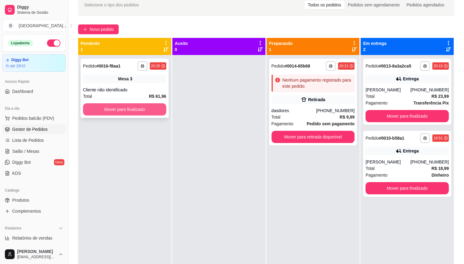
click at [132, 110] on button "Mover para finalizado" at bounding box center [124, 109] width 83 height 12
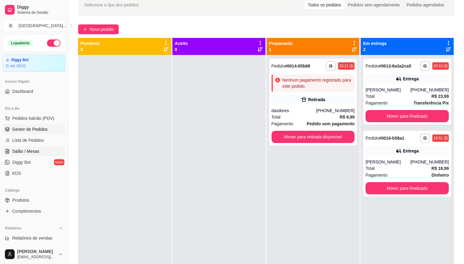
click at [35, 150] on span "Salão / Mesas" at bounding box center [25, 151] width 27 height 6
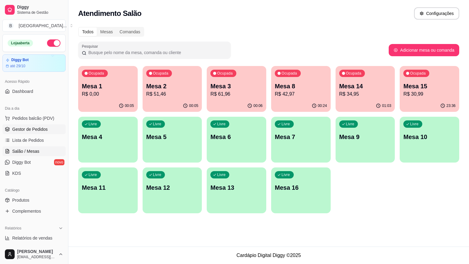
click at [44, 129] on span "Gestor de Pedidos" at bounding box center [29, 129] width 35 height 6
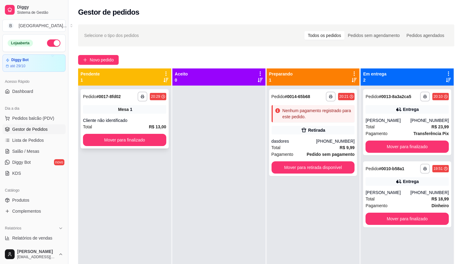
click at [127, 120] on div "Cliente não identificado" at bounding box center [124, 120] width 83 height 6
click at [118, 142] on button "Mover para finalizado" at bounding box center [124, 140] width 81 height 12
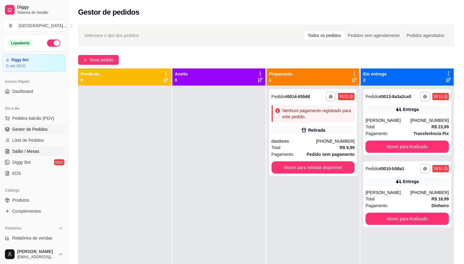
click at [45, 149] on link "Salão / Mesas" at bounding box center [33, 151] width 63 height 10
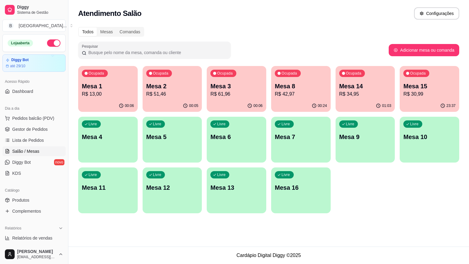
click at [104, 101] on div "00:06" at bounding box center [107, 106] width 59 height 12
click at [37, 126] on span "Gestor de Pedidos" at bounding box center [29, 129] width 35 height 6
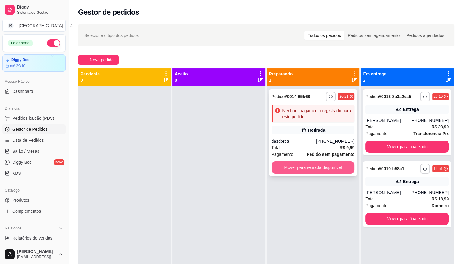
click at [290, 167] on button "Mover para retirada disponível" at bounding box center [313, 167] width 83 height 12
click at [333, 164] on button "Mover para retirada disponível" at bounding box center [313, 167] width 83 height 12
click at [313, 170] on button "Mover para retirada disponível" at bounding box center [313, 167] width 81 height 12
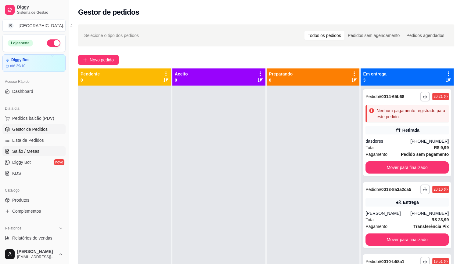
click at [38, 150] on link "Salão / Mesas" at bounding box center [33, 151] width 63 height 10
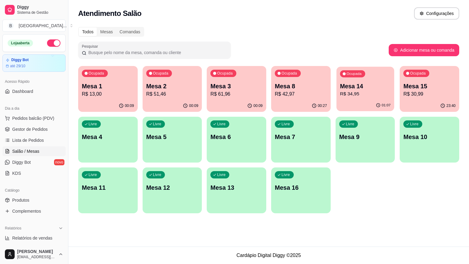
click at [354, 104] on div "01:07" at bounding box center [365, 105] width 58 height 12
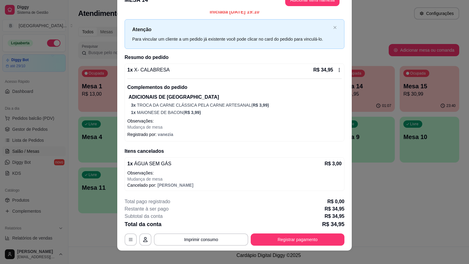
scroll to position [18, 0]
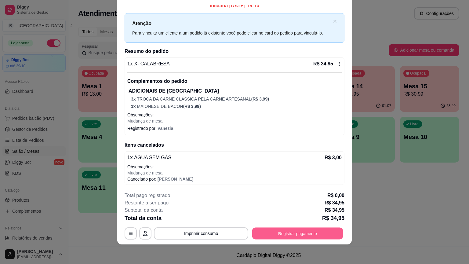
click at [284, 230] on button "Registrar pagamento" at bounding box center [297, 233] width 91 height 12
click at [337, 62] on icon at bounding box center [339, 63] width 5 height 5
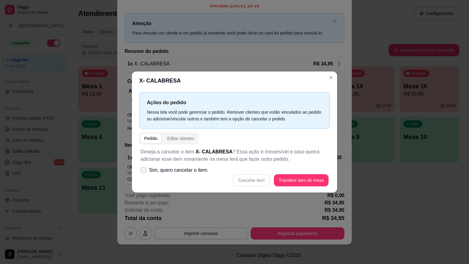
click at [184, 176] on label "Sim, quero cancelar o item." at bounding box center [174, 170] width 73 height 12
click at [144, 175] on input "Sim, quero cancelar o item." at bounding box center [142, 173] width 4 height 4
checkbox input "true"
click at [259, 183] on button "Cancelar item" at bounding box center [251, 180] width 36 height 12
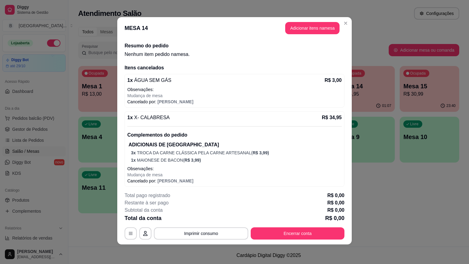
scroll to position [13, 0]
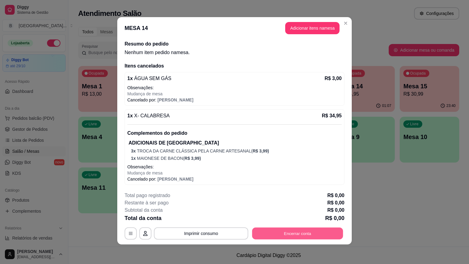
click at [300, 229] on button "Encerrar conta" at bounding box center [297, 233] width 91 height 12
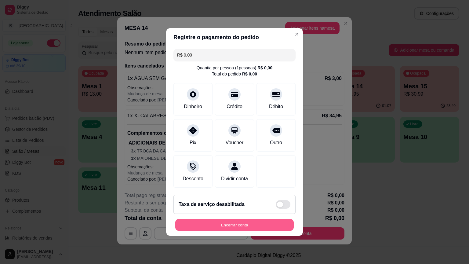
click at [251, 222] on button "Encerrar conta" at bounding box center [234, 225] width 118 height 12
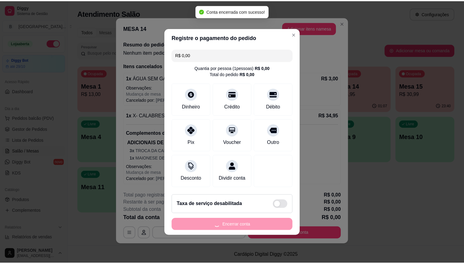
scroll to position [0, 0]
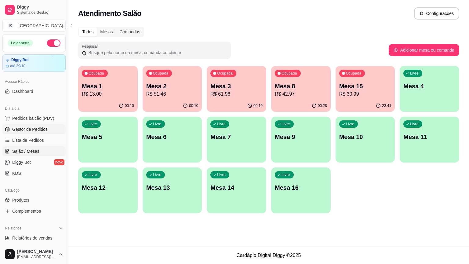
click at [34, 129] on span "Gestor de Pedidos" at bounding box center [29, 129] width 35 height 6
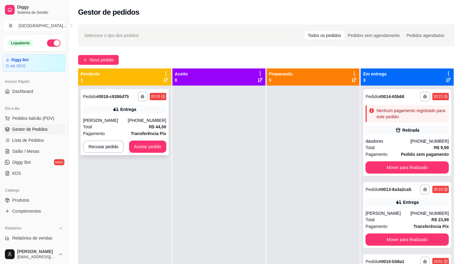
click at [144, 117] on div "[PHONE_NUMBER]" at bounding box center [147, 120] width 38 height 6
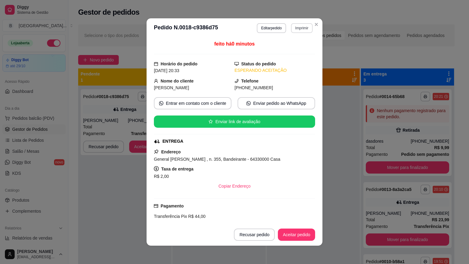
click at [298, 30] on button "Imprimir" at bounding box center [302, 28] width 22 height 10
click at [291, 49] on button "IMPRESSORA" at bounding box center [289, 50] width 44 height 10
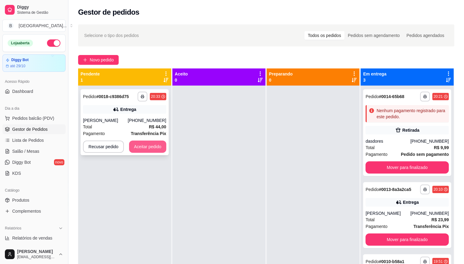
click at [151, 149] on button "Aceitar pedido" at bounding box center [147, 146] width 37 height 12
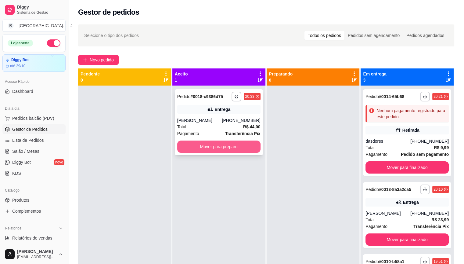
click at [241, 149] on button "Mover para preparo" at bounding box center [218, 146] width 83 height 12
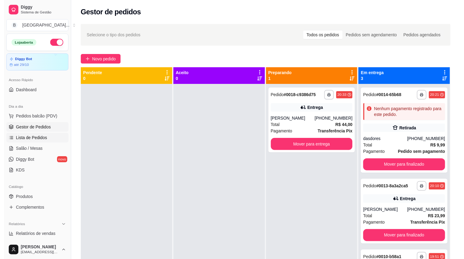
scroll to position [31, 0]
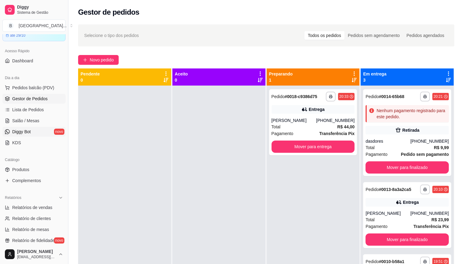
click at [29, 132] on span "Diggy Bot" at bounding box center [21, 131] width 19 height 6
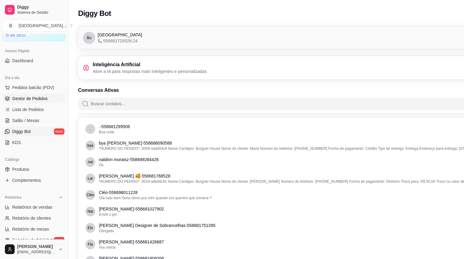
click at [21, 100] on span "Gestor de Pedidos" at bounding box center [29, 99] width 35 height 6
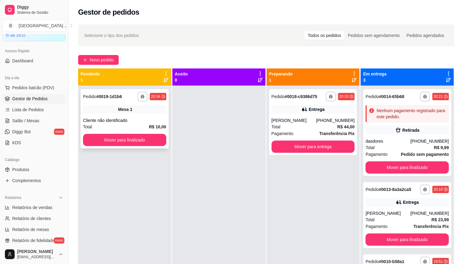
click at [92, 128] on div "Total R$ 10,00" at bounding box center [124, 126] width 83 height 7
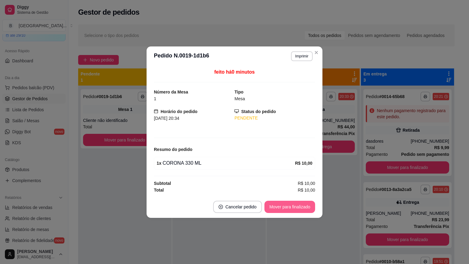
click at [295, 206] on button "Mover para finalizado" at bounding box center [289, 206] width 51 height 12
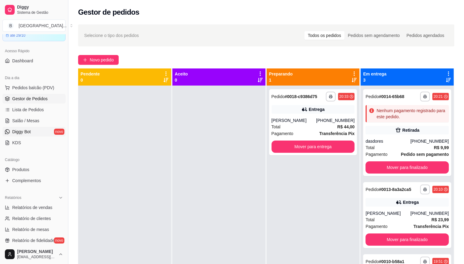
click at [34, 133] on link "Diggy Bot novo" at bounding box center [33, 132] width 63 height 10
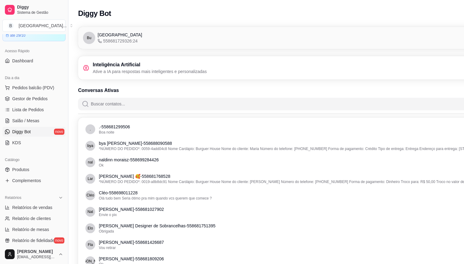
click at [40, 129] on link "Diggy Bot novo" at bounding box center [33, 132] width 63 height 10
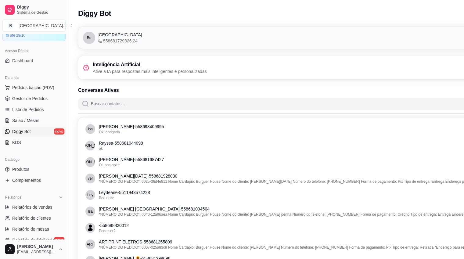
click at [162, 68] on h3 "Inteligência Artificial" at bounding box center [150, 64] width 114 height 7
click at [114, 67] on h3 "Inteligência Artificial" at bounding box center [150, 64] width 114 height 7
click at [212, 74] on div "Inteligência Artificial Ative a IA para respostas mais inteligentes e personali…" at bounding box center [300, 67] width 435 height 13
click at [106, 67] on h3 "Inteligência Artificial" at bounding box center [150, 64] width 114 height 7
click at [105, 71] on p "Ative a IA para respostas mais inteligentes e personalizadas" at bounding box center [150, 71] width 114 height 6
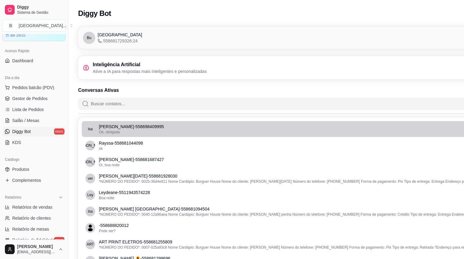
click at [158, 128] on p "[PERSON_NAME] - 558698409995" at bounding box center [301, 127] width 404 height 6
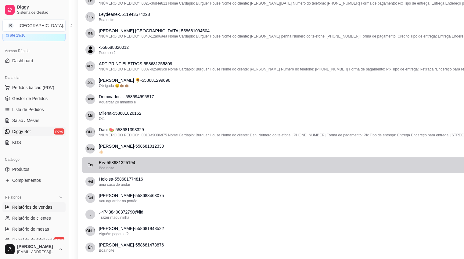
scroll to position [183, 0]
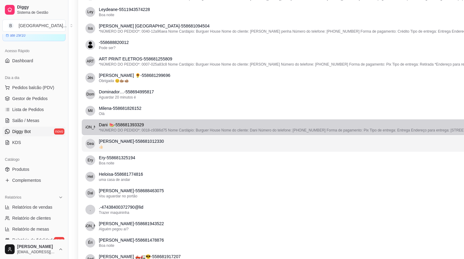
click at [168, 144] on p "[PERSON_NAME] - 558681012330" at bounding box center [301, 141] width 404 height 6
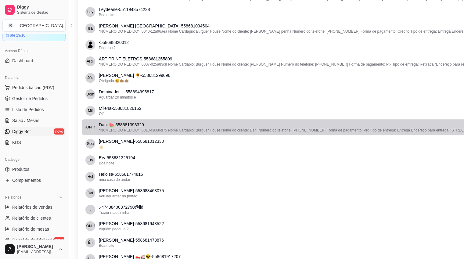
click at [171, 127] on p "[PERSON_NAME] 🍉 - 558681393329" at bounding box center [301, 125] width 404 height 6
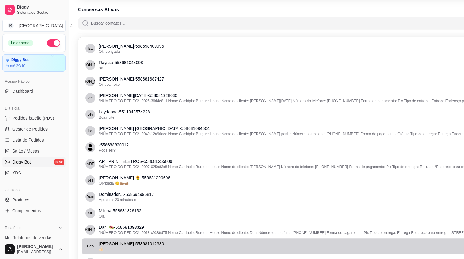
scroll to position [0, 0]
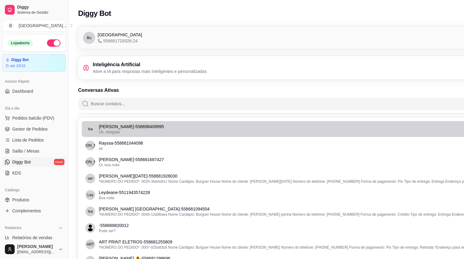
click at [91, 129] on span "Isa" at bounding box center [90, 129] width 5 height 5
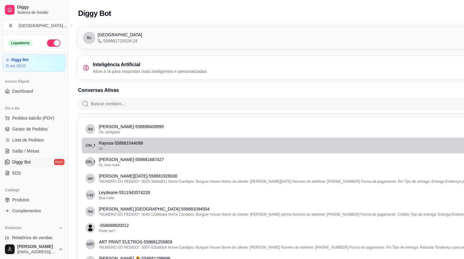
click at [89, 149] on span "[PERSON_NAME]" at bounding box center [90, 146] width 10 height 10
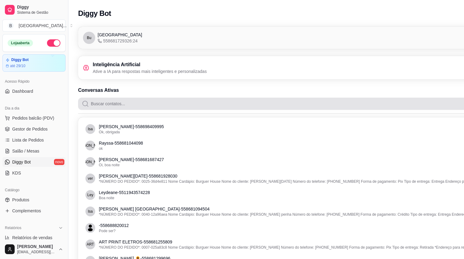
click at [105, 107] on input "Buscar contatos..." at bounding box center [304, 104] width 430 height 12
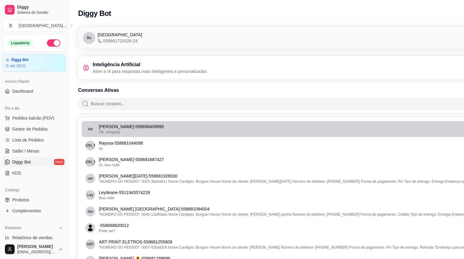
click at [132, 132] on div "Ok, obrigada" at bounding box center [301, 132] width 404 height 5
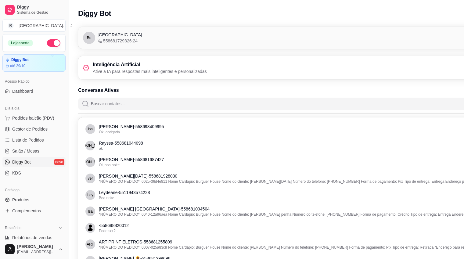
click at [165, 64] on h3 "Inteligência Artificial" at bounding box center [150, 64] width 114 height 7
click at [105, 33] on span "[GEOGRAPHIC_DATA]" at bounding box center [120, 35] width 45 height 6
click at [98, 39] on icon at bounding box center [100, 41] width 4 height 4
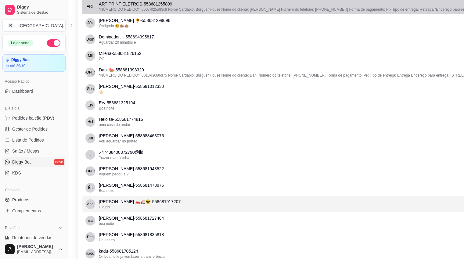
scroll to position [244, 0]
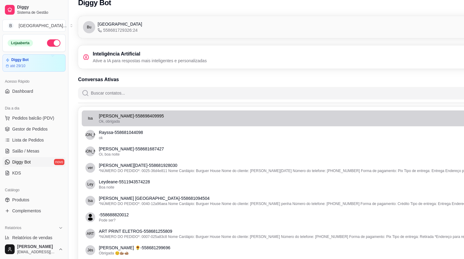
scroll to position [0, 0]
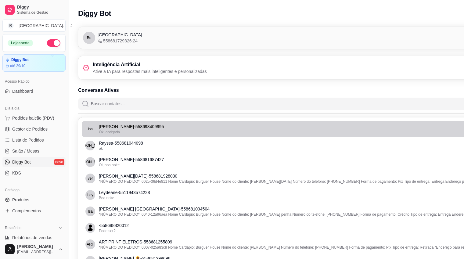
click at [120, 128] on p "[PERSON_NAME] - 558698409995" at bounding box center [301, 127] width 404 height 6
click at [118, 130] on span "Ok, obrigada" at bounding box center [109, 132] width 21 height 4
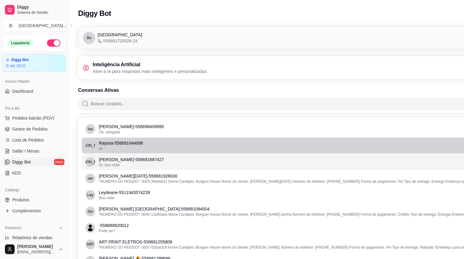
click at [99, 139] on li "[PERSON_NAME] - 558681044098 ok" at bounding box center [300, 146] width 437 height 16
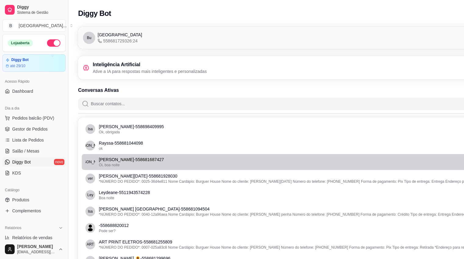
click at [99, 155] on li "[PERSON_NAME] - 558681687427 Oi, boa noite" at bounding box center [300, 162] width 437 height 16
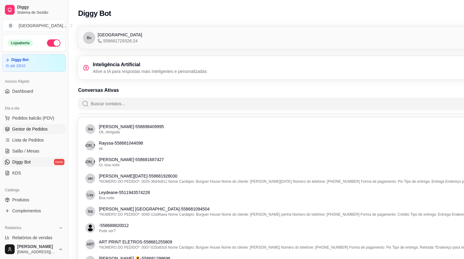
click at [35, 129] on span "Gestor de Pedidos" at bounding box center [29, 129] width 35 height 6
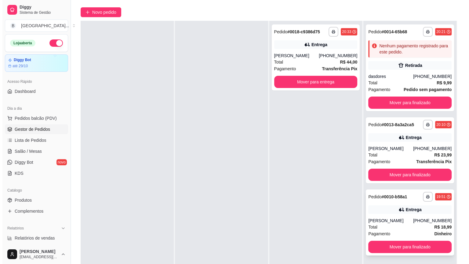
scroll to position [93, 0]
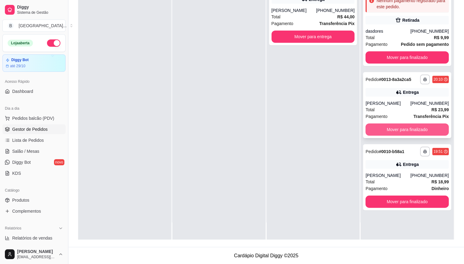
click at [388, 128] on button "Mover para finalizado" at bounding box center [407, 129] width 83 height 12
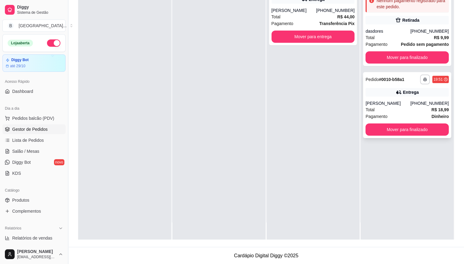
click at [415, 117] on div "Pagamento Dinheiro" at bounding box center [407, 116] width 83 height 7
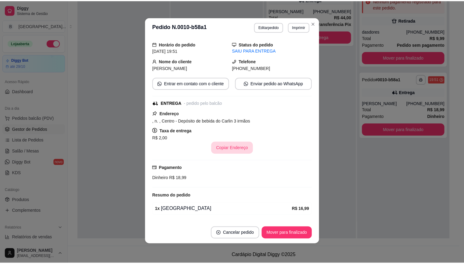
scroll to position [37, 0]
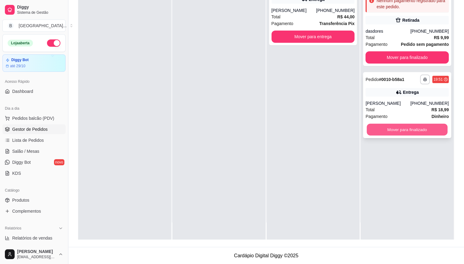
click at [409, 126] on button "Mover para finalizado" at bounding box center [407, 130] width 81 height 12
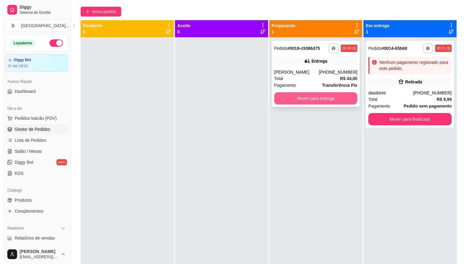
scroll to position [0, 0]
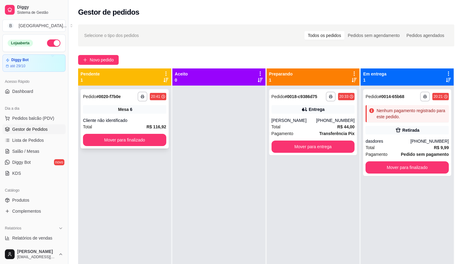
click at [129, 113] on div "Mesa 6" at bounding box center [124, 109] width 83 height 9
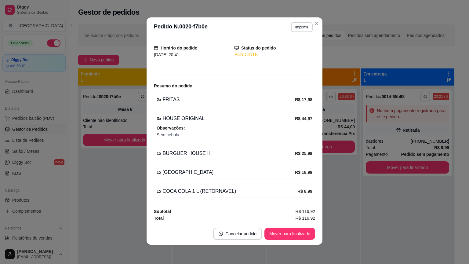
scroll to position [1, 0]
click at [291, 26] on button "Imprimir" at bounding box center [302, 27] width 22 height 10
click at [289, 46] on button "IMPRESSORA" at bounding box center [288, 48] width 44 height 10
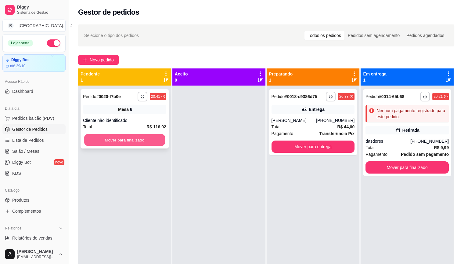
click at [144, 136] on button "Mover para finalizado" at bounding box center [124, 140] width 81 height 12
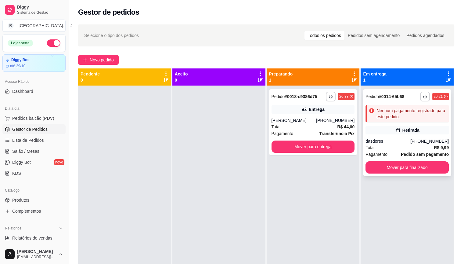
click at [394, 115] on div "Nenhum pagamento registrado para este pedido." at bounding box center [412, 113] width 70 height 12
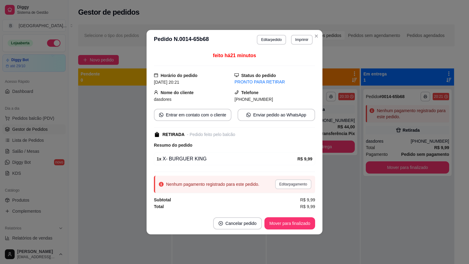
click at [299, 182] on button "Editar pagamento" at bounding box center [293, 184] width 36 height 10
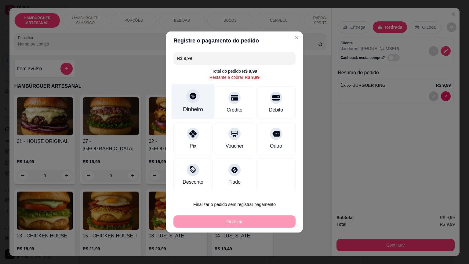
click at [183, 107] on div "Dinheiro" at bounding box center [193, 109] width 20 height 8
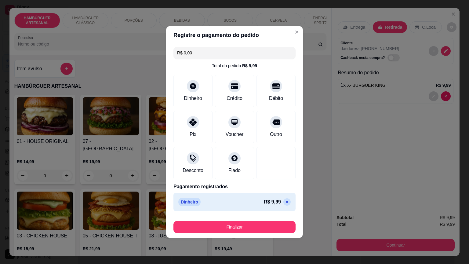
type input "R$ 0,00"
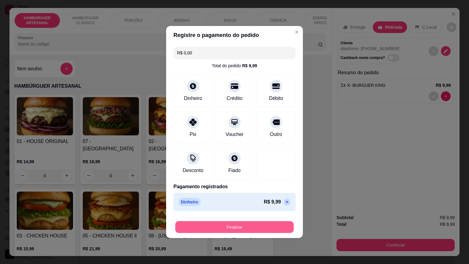
click at [252, 227] on button "Finalizar" at bounding box center [234, 227] width 118 height 12
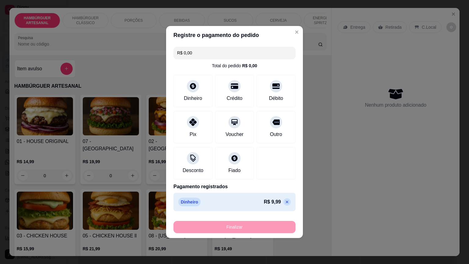
type input "0"
type input "-R$ 9,99"
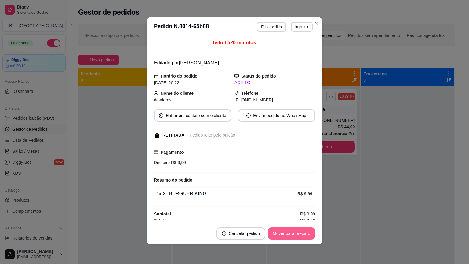
click at [303, 234] on button "Mover para preparo" at bounding box center [291, 233] width 47 height 12
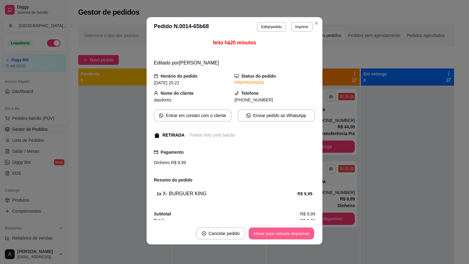
click at [302, 233] on button "Mover para retirada disponível" at bounding box center [280, 233] width 65 height 12
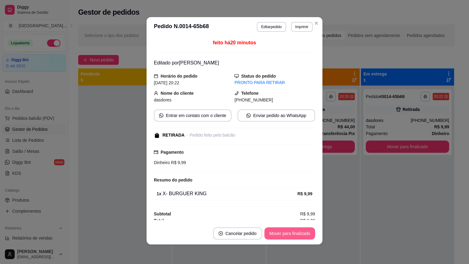
click at [303, 231] on button "Mover para finalizado" at bounding box center [289, 233] width 51 height 12
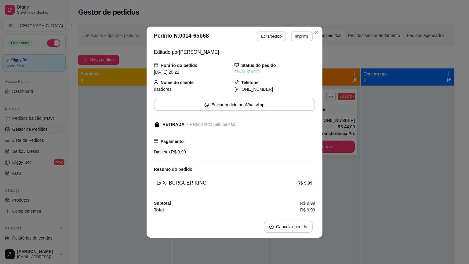
scroll to position [0, 0]
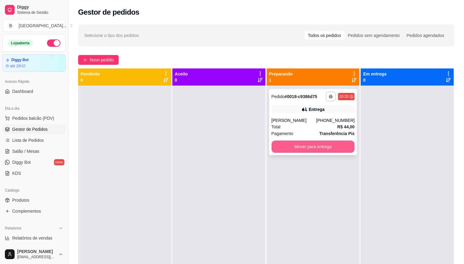
click at [289, 145] on button "Mover para entrega" at bounding box center [313, 146] width 83 height 12
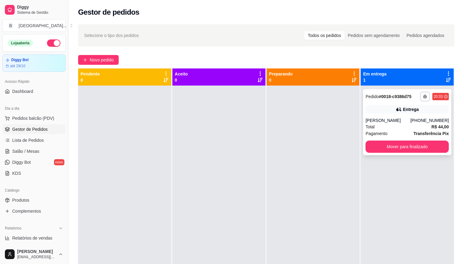
click at [409, 114] on div "**********" at bounding box center [407, 122] width 88 height 66
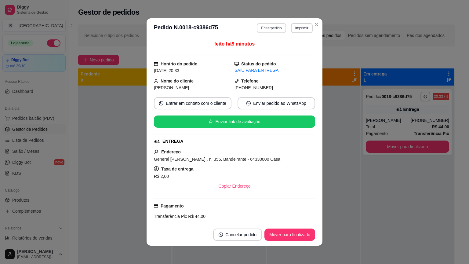
click at [275, 26] on button "Editar pedido" at bounding box center [271, 28] width 29 height 10
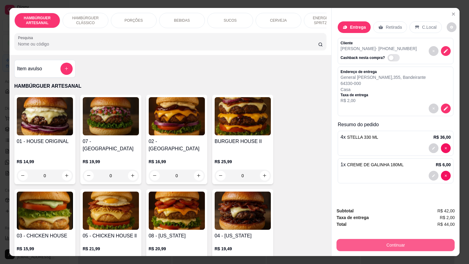
click at [374, 241] on button "Continuar" at bounding box center [395, 245] width 118 height 12
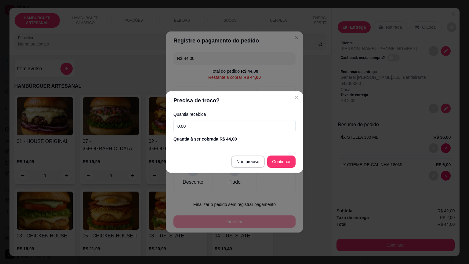
click at [226, 127] on input "0,00" at bounding box center [234, 126] width 122 height 12
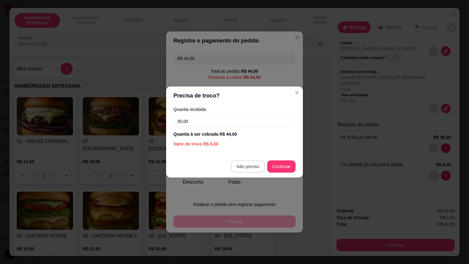
type input "50,00"
type input "R$ 0,00"
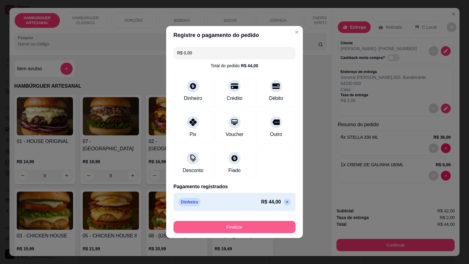
click at [238, 222] on button "Finalizar" at bounding box center [234, 227] width 122 height 12
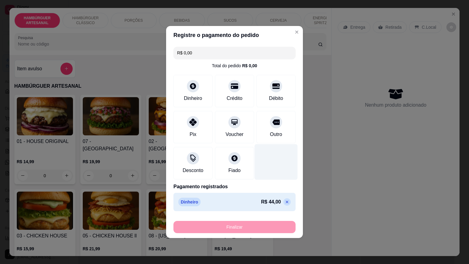
type input "0"
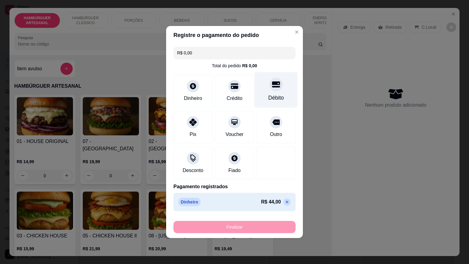
type input "-R$ 44,00"
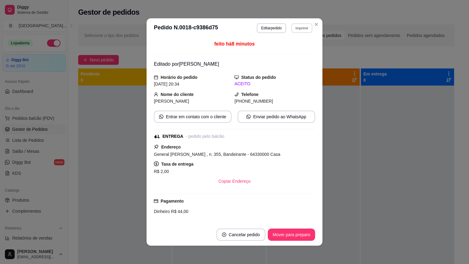
click at [296, 24] on button "Imprimir" at bounding box center [301, 27] width 21 height 9
click at [295, 44] on div "Escolha a impressora IMPRESSORA Impressora" at bounding box center [288, 51] width 50 height 33
click at [295, 46] on button "IMPRESSORA" at bounding box center [288, 50] width 44 height 10
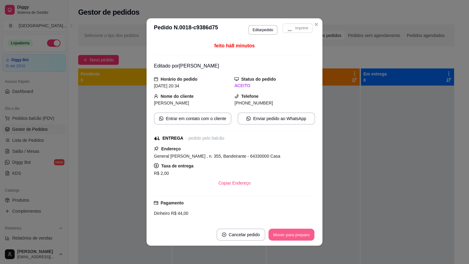
click at [291, 235] on button "Mover para preparo" at bounding box center [291, 235] width 46 height 12
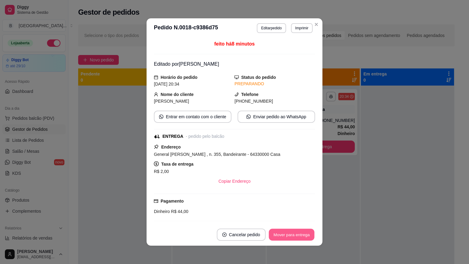
click at [291, 235] on button "Mover para entrega" at bounding box center [292, 235] width 46 height 12
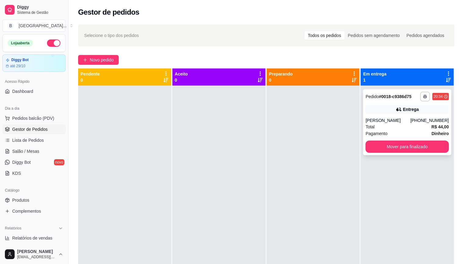
click at [374, 115] on div "**********" at bounding box center [407, 122] width 88 height 66
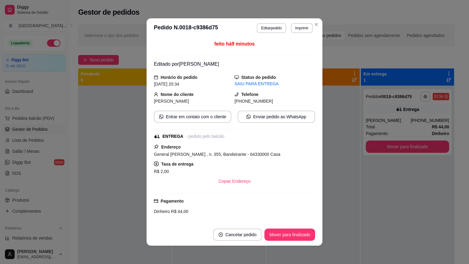
scroll to position [70, 0]
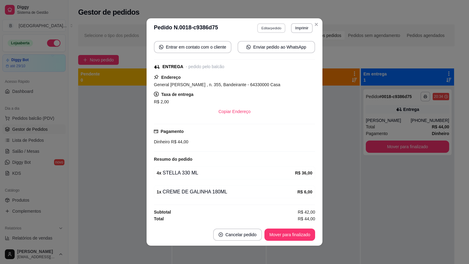
click at [261, 31] on button "Editar pedido" at bounding box center [271, 27] width 28 height 9
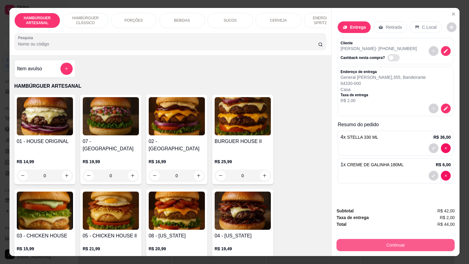
click at [391, 239] on button "Continuar" at bounding box center [395, 245] width 118 height 12
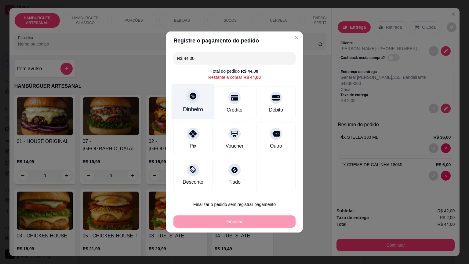
click at [194, 100] on icon at bounding box center [193, 96] width 8 height 8
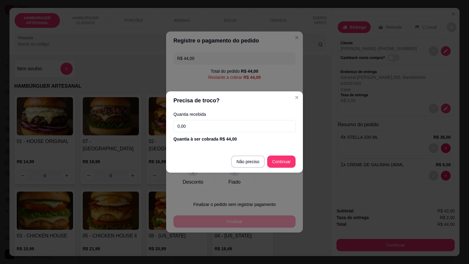
click at [207, 130] on input "0,00" at bounding box center [234, 126] width 122 height 12
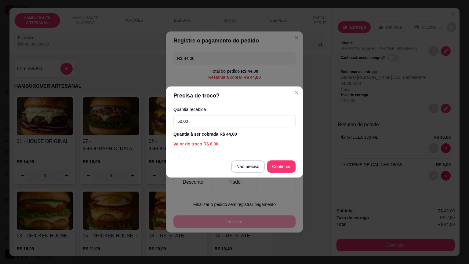
type input "50,00"
click at [275, 174] on footer "Não preciso Continuar" at bounding box center [234, 166] width 137 height 22
type input "R$ 0,00"
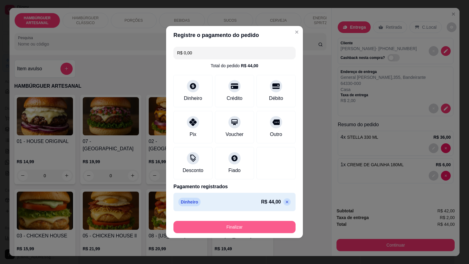
click at [195, 226] on button "Finalizar" at bounding box center [234, 227] width 122 height 12
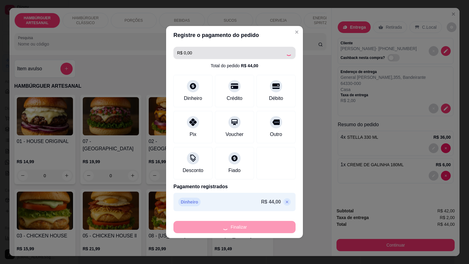
type input "0"
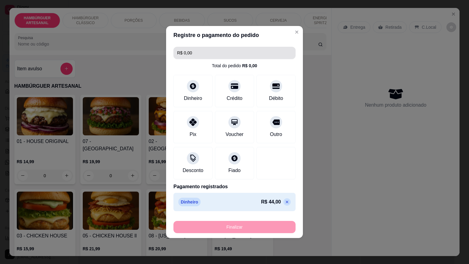
type input "-R$ 44,00"
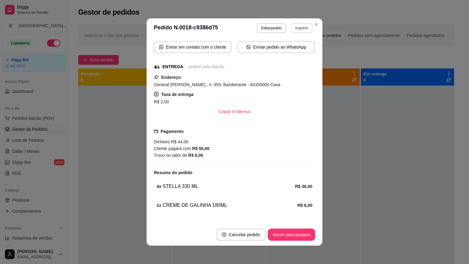
click at [291, 25] on button "Imprimir" at bounding box center [302, 28] width 22 height 10
click at [291, 50] on button "IMPRESSORA" at bounding box center [293, 47] width 35 height 8
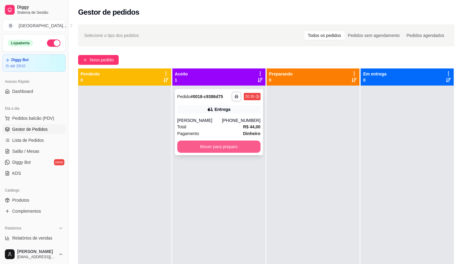
click at [247, 144] on button "Mover para preparo" at bounding box center [218, 146] width 83 height 12
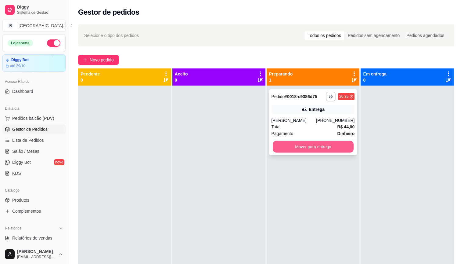
click at [274, 147] on button "Mover para entrega" at bounding box center [313, 147] width 81 height 12
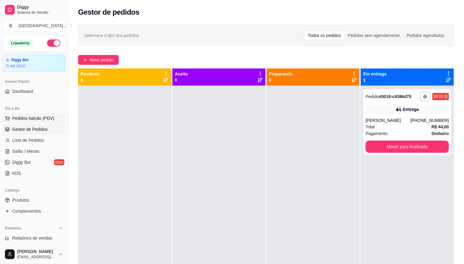
click at [34, 115] on span "Pedidos balcão (PDV)" at bounding box center [33, 118] width 42 height 6
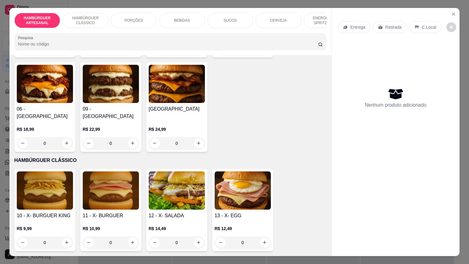
scroll to position [244, 0]
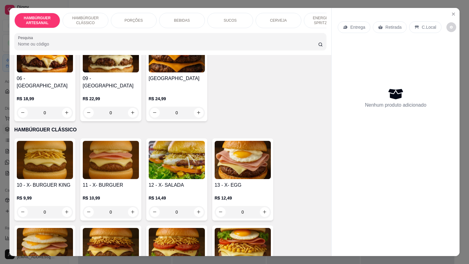
click at [175, 75] on h4 "[GEOGRAPHIC_DATA]" at bounding box center [177, 78] width 56 height 7
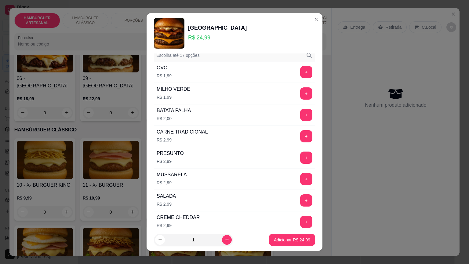
scroll to position [0, 0]
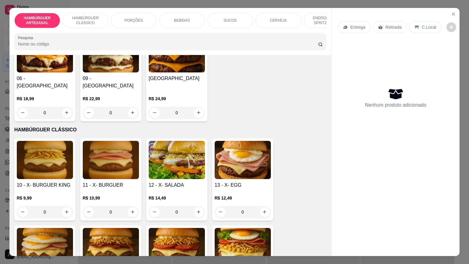
click at [107, 96] on p "R$ 22,99" at bounding box center [111, 99] width 56 height 6
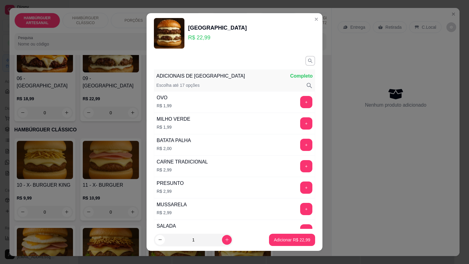
click at [222, 74] on p "ADICIONAIS DE [GEOGRAPHIC_DATA]" at bounding box center [200, 75] width 88 height 7
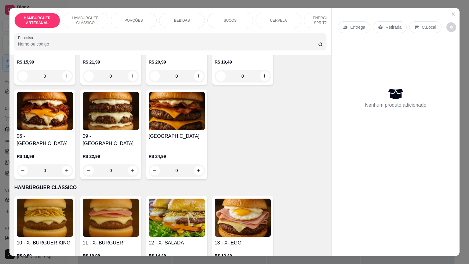
scroll to position [183, 0]
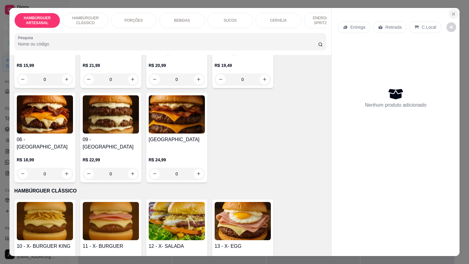
click at [451, 12] on icon "Close" at bounding box center [453, 14] width 5 height 5
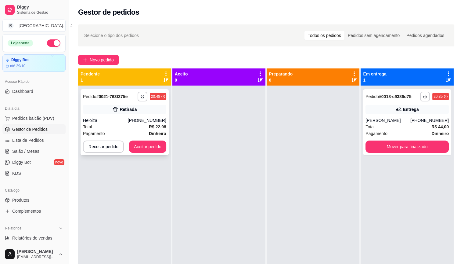
click at [132, 128] on div "Total R$ 22,98" at bounding box center [124, 126] width 83 height 7
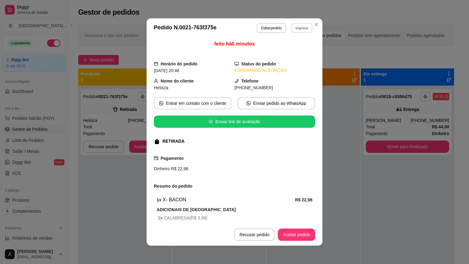
click at [296, 30] on button "Imprimir" at bounding box center [301, 27] width 21 height 9
click at [296, 49] on button "IMPRESSORA" at bounding box center [288, 50] width 44 height 10
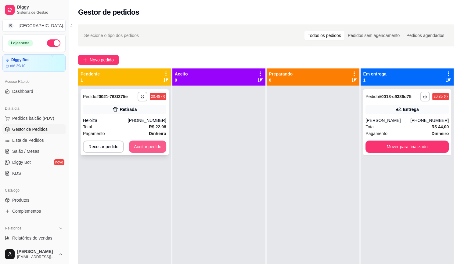
click at [148, 147] on button "Aceitar pedido" at bounding box center [147, 146] width 37 height 12
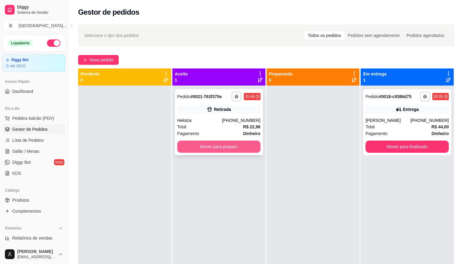
click at [217, 145] on button "Mover para preparo" at bounding box center [218, 146] width 83 height 12
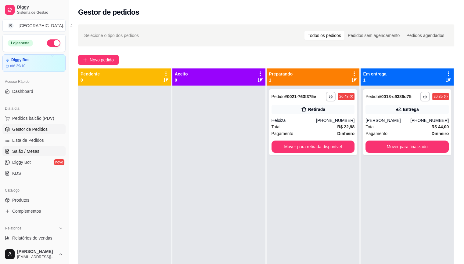
click at [23, 148] on span "Salão / Mesas" at bounding box center [25, 151] width 27 height 6
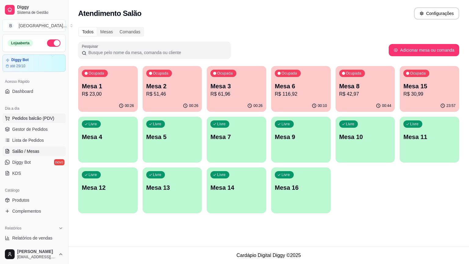
click at [33, 114] on button "Pedidos balcão (PDV)" at bounding box center [33, 118] width 63 height 10
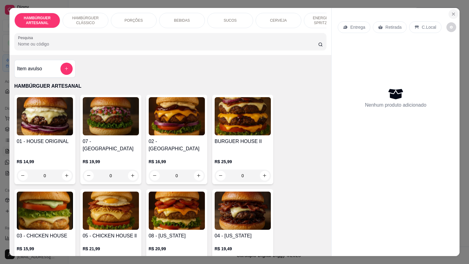
click at [448, 9] on button "Close" at bounding box center [453, 14] width 10 height 10
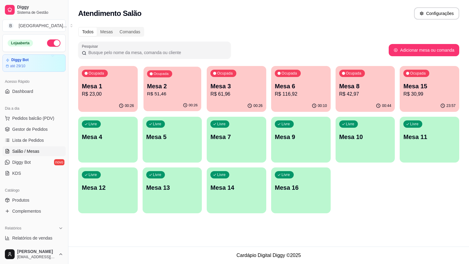
click at [166, 101] on div "00:26" at bounding box center [172, 105] width 58 height 12
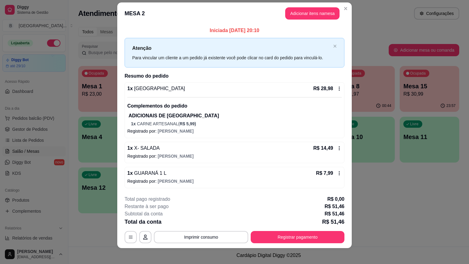
scroll to position [10, 0]
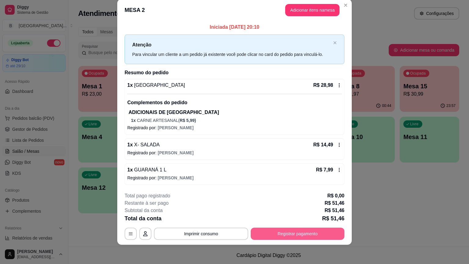
click at [308, 236] on button "Registrar pagamento" at bounding box center [298, 233] width 94 height 12
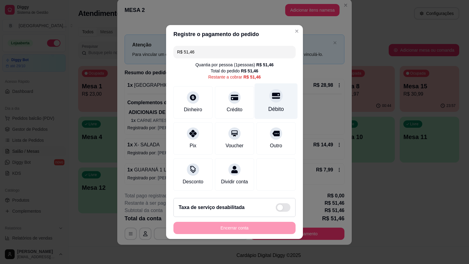
click at [268, 107] on div "Débito" at bounding box center [276, 109] width 16 height 8
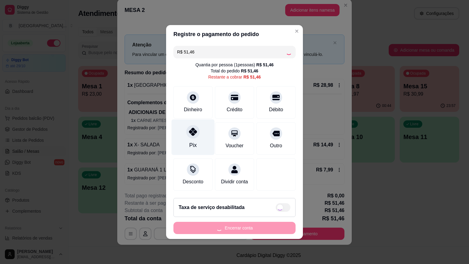
type input "R$ 0,00"
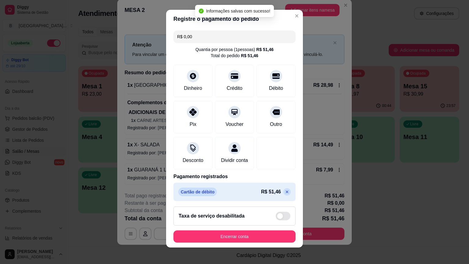
scroll to position [6, 0]
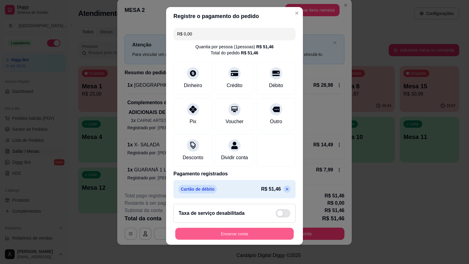
click at [189, 239] on button "Encerrar conta" at bounding box center [234, 233] width 118 height 12
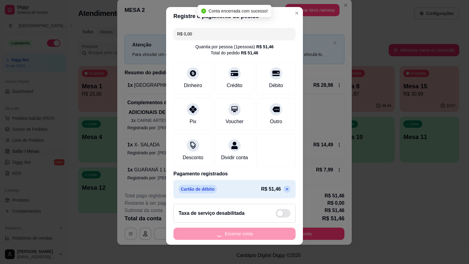
scroll to position [0, 0]
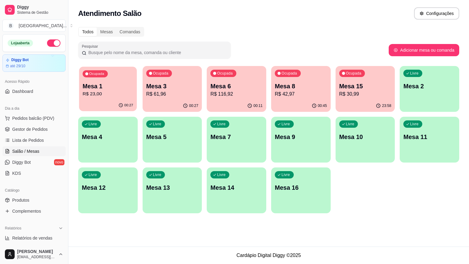
click at [106, 101] on div "00:27" at bounding box center [108, 105] width 58 height 12
click at [21, 124] on link "Gestor de Pedidos" at bounding box center [33, 129] width 63 height 10
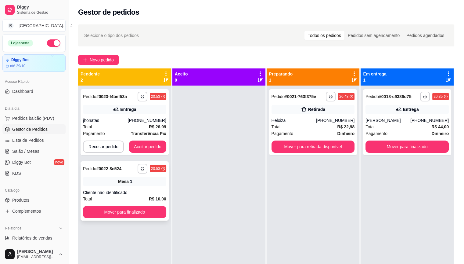
click at [136, 197] on div "Total R$ 10,00" at bounding box center [124, 198] width 83 height 7
click at [115, 215] on button "Mover para finalizado" at bounding box center [124, 212] width 83 height 12
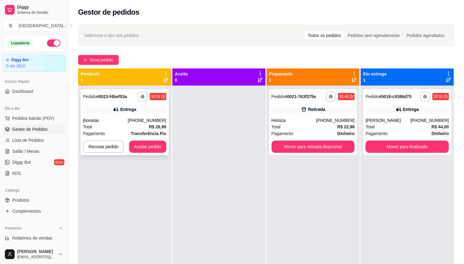
click at [125, 118] on div "jhonatas" at bounding box center [105, 120] width 45 height 6
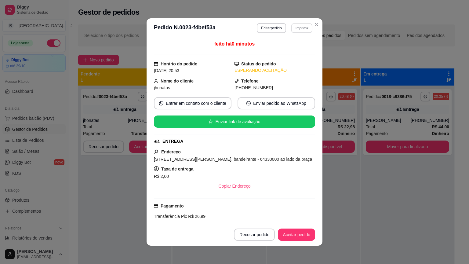
click at [293, 29] on button "Imprimir" at bounding box center [301, 27] width 21 height 9
click at [292, 48] on button "IMPRESSORA" at bounding box center [288, 50] width 44 height 10
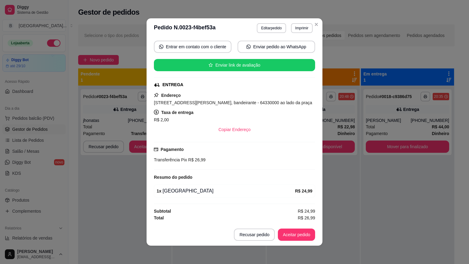
scroll to position [56, 0]
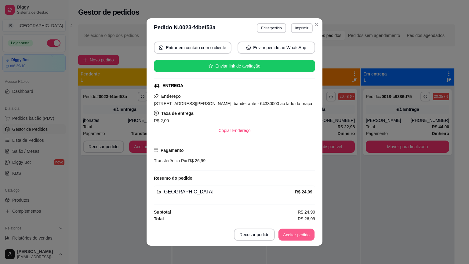
click at [287, 236] on button "Aceitar pedido" at bounding box center [296, 235] width 36 height 12
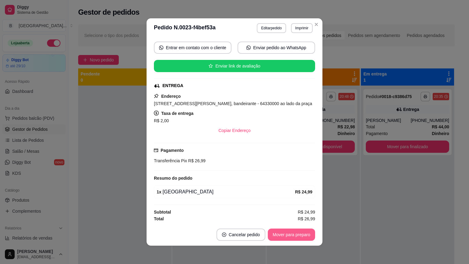
click at [287, 236] on button "Mover para preparo" at bounding box center [291, 234] width 47 height 12
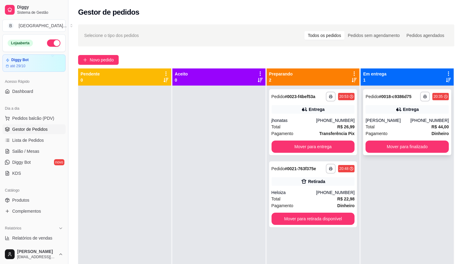
click at [383, 129] on div "Total R$ 44,00" at bounding box center [407, 126] width 83 height 7
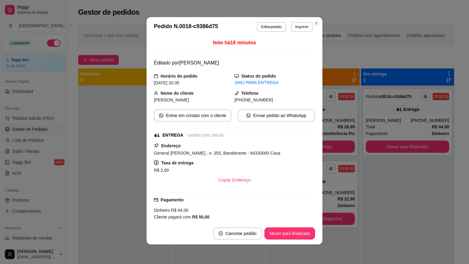
scroll to position [83, 0]
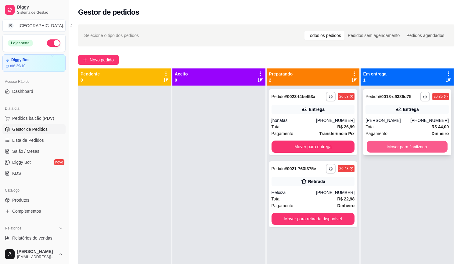
click at [402, 145] on button "Mover para finalizado" at bounding box center [407, 147] width 81 height 12
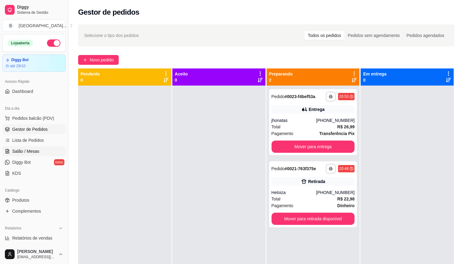
click at [28, 149] on span "Salão / Mesas" at bounding box center [25, 151] width 27 height 6
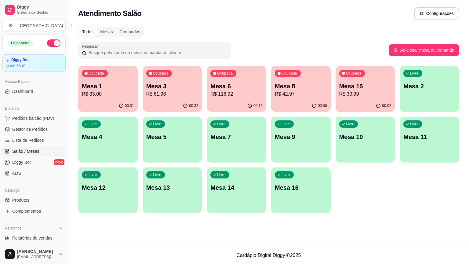
click at [121, 92] on p "R$ 33,00" at bounding box center [108, 93] width 52 height 7
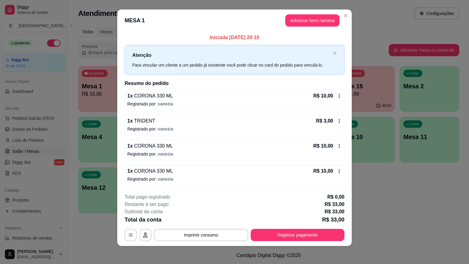
scroll to position [5, 0]
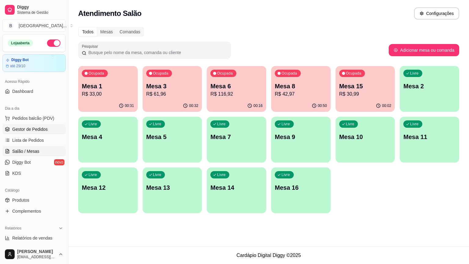
click at [27, 128] on span "Gestor de Pedidos" at bounding box center [29, 129] width 35 height 6
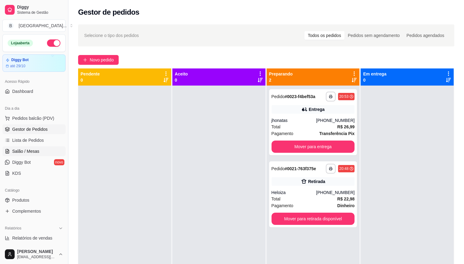
click at [44, 146] on link "Salão / Mesas" at bounding box center [33, 151] width 63 height 10
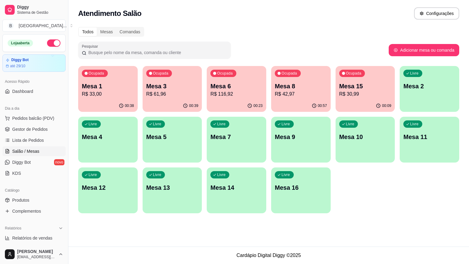
click at [82, 92] on p "R$ 33,00" at bounding box center [108, 93] width 52 height 7
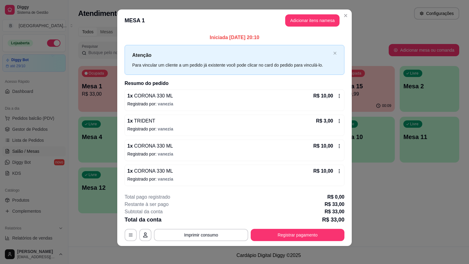
scroll to position [5, 0]
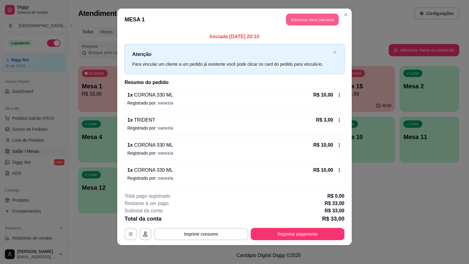
click at [290, 25] on button "Adicionar itens na mesa" at bounding box center [312, 20] width 52 height 12
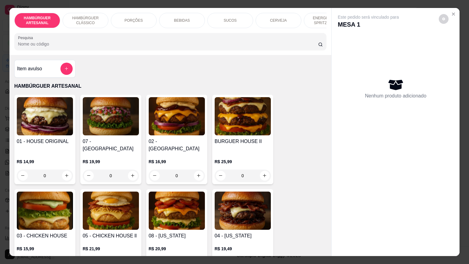
click at [192, 19] on div "BEBIDAS" at bounding box center [182, 20] width 46 height 15
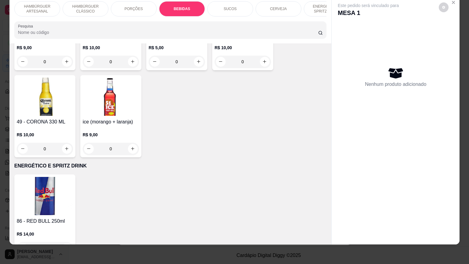
scroll to position [1358, 0]
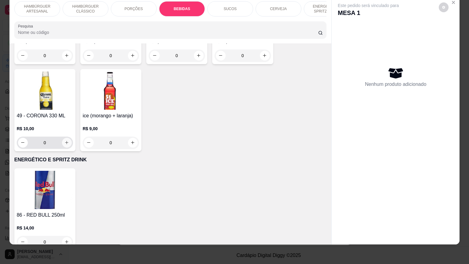
click at [66, 140] on icon "increase-product-quantity" at bounding box center [66, 142] width 5 height 5
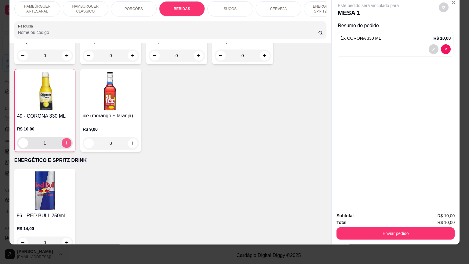
type input "1"
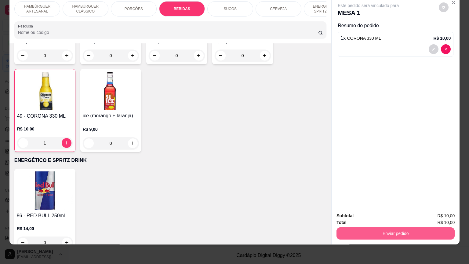
click at [397, 227] on button "Enviar pedido" at bounding box center [395, 233] width 118 height 12
click at [427, 211] on button "Enviar pedido" at bounding box center [439, 213] width 34 height 11
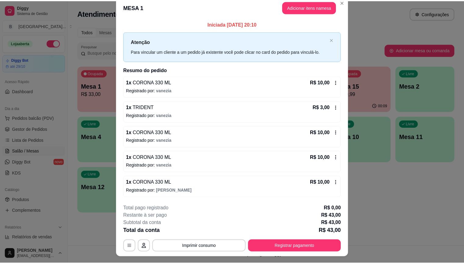
scroll to position [0, 0]
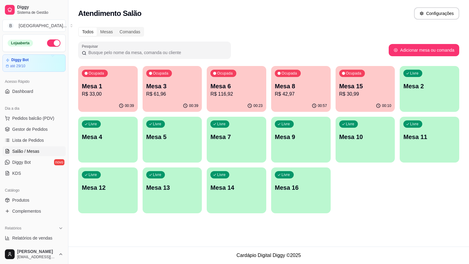
click at [34, 123] on ul "Pedidos balcão (PDV) Gestor de Pedidos Lista de Pedidos Salão / Mesas Diggy Bot…" at bounding box center [33, 145] width 63 height 65
click at [34, 126] on span "Gestor de Pedidos" at bounding box center [29, 129] width 35 height 6
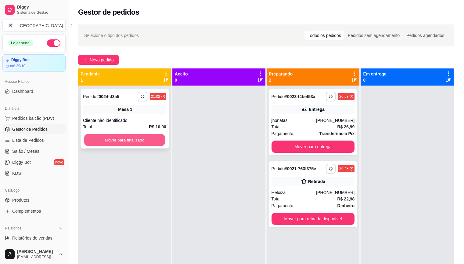
click at [148, 138] on button "Mover para finalizado" at bounding box center [124, 140] width 81 height 12
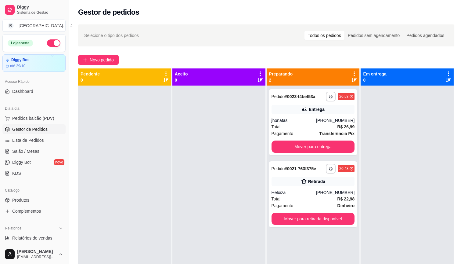
click at [31, 194] on div "Catálogo" at bounding box center [33, 190] width 63 height 10
click at [28, 195] on link "Produtos" at bounding box center [33, 200] width 63 height 10
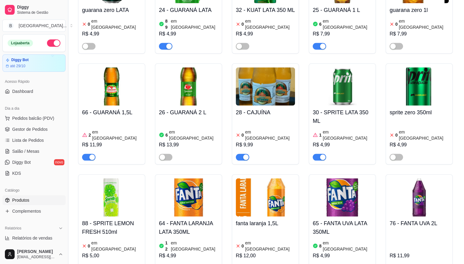
scroll to position [1251, 0]
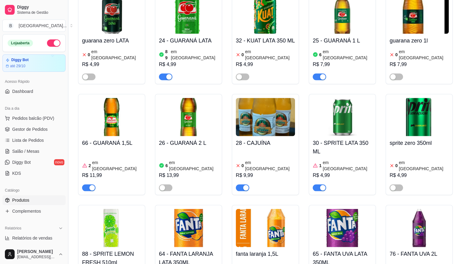
click at [257, 150] on div "0 em estoque R$ 9,99" at bounding box center [265, 170] width 59 height 41
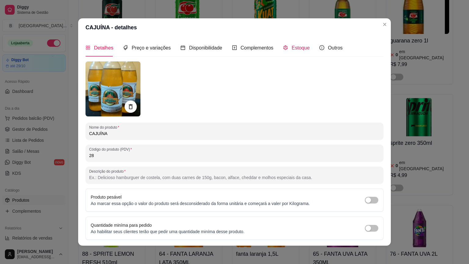
click at [302, 49] on span "Estoque" at bounding box center [300, 47] width 18 height 5
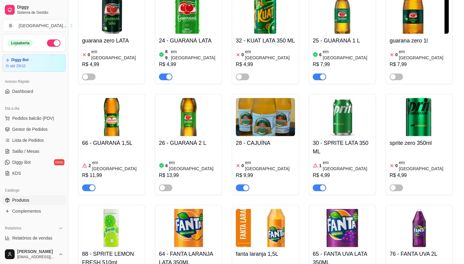
click at [271, 171] on div "R$ 9,99" at bounding box center [265, 174] width 59 height 7
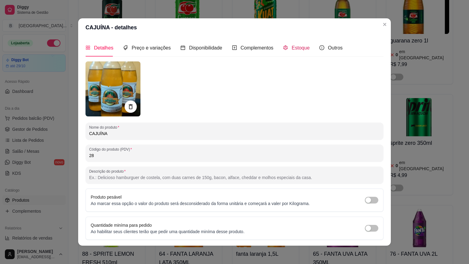
drag, startPoint x: 291, startPoint y: 46, endPoint x: 291, endPoint y: 51, distance: 5.5
click at [291, 46] on span "Estoque" at bounding box center [300, 47] width 18 height 5
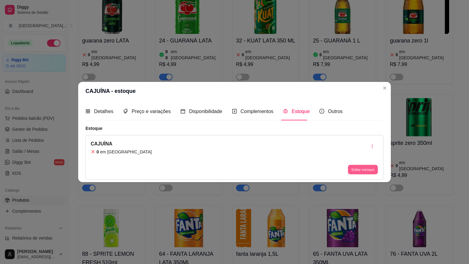
click at [359, 174] on div "Editar estoque" at bounding box center [362, 169] width 31 height 10
click at [359, 172] on button "Editar estoque" at bounding box center [363, 168] width 30 height 9
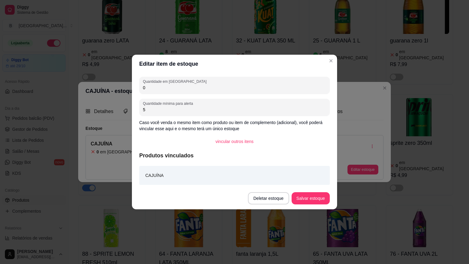
click at [257, 87] on input "0" at bounding box center [234, 88] width 183 height 6
type input "5"
type input "6"
type input "16"
click at [309, 196] on button "Salvar estoque" at bounding box center [310, 198] width 37 height 12
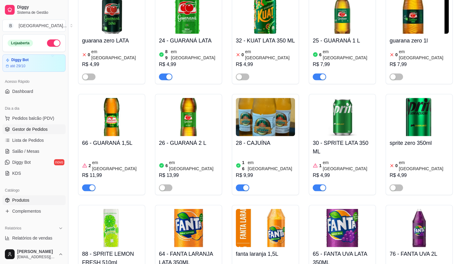
click at [37, 127] on span "Gestor de Pedidos" at bounding box center [29, 129] width 35 height 6
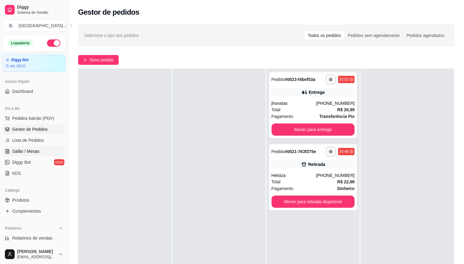
click at [30, 148] on span "Salão / Mesas" at bounding box center [25, 151] width 27 height 6
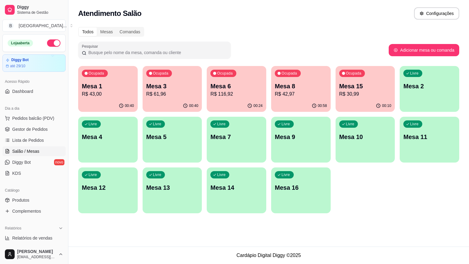
click at [171, 89] on p "Mesa 3" at bounding box center [172, 86] width 52 height 9
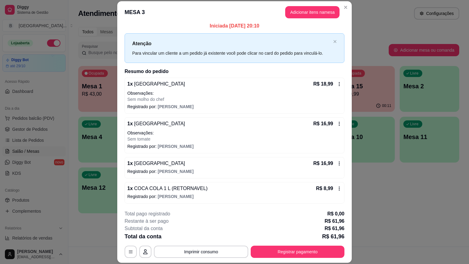
scroll to position [18, 0]
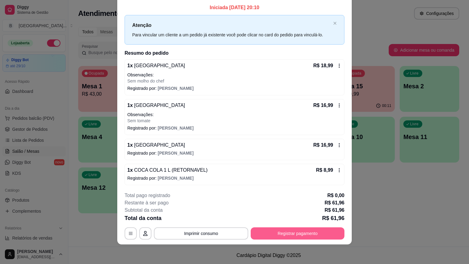
click at [318, 230] on button "Registrar pagamento" at bounding box center [298, 233] width 94 height 12
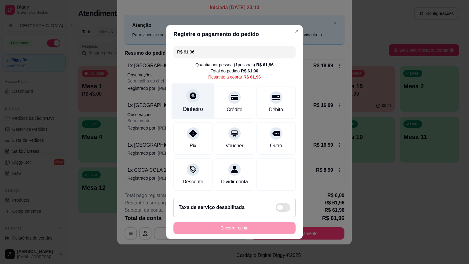
click at [198, 103] on div "Dinheiro" at bounding box center [192, 101] width 43 height 36
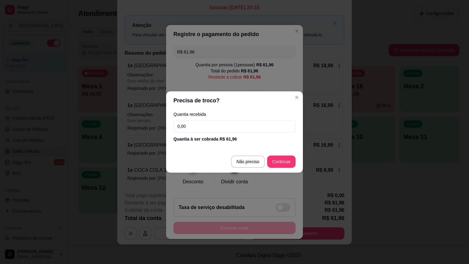
click at [208, 129] on input "0,00" at bounding box center [234, 126] width 122 height 12
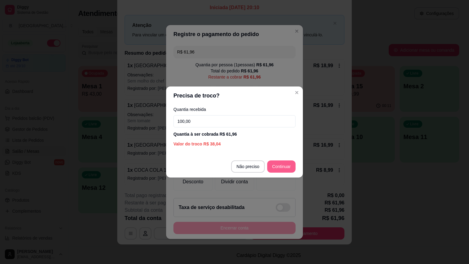
type input "100,00"
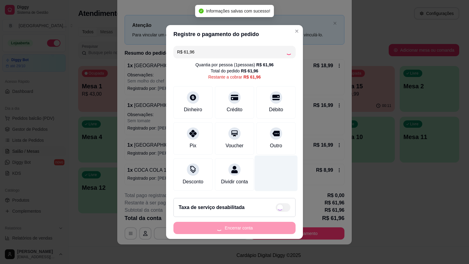
type input "R$ 0,00"
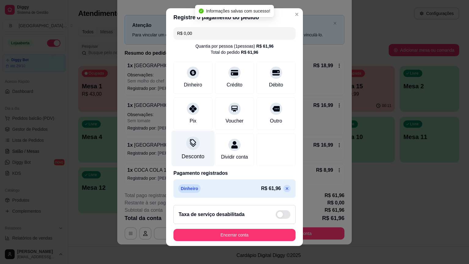
scroll to position [6, 0]
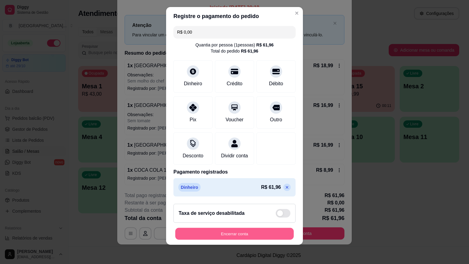
click at [208, 232] on button "Encerrar conta" at bounding box center [234, 233] width 118 height 12
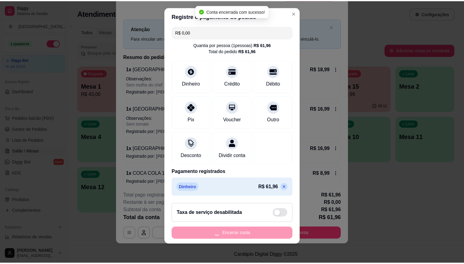
scroll to position [0, 0]
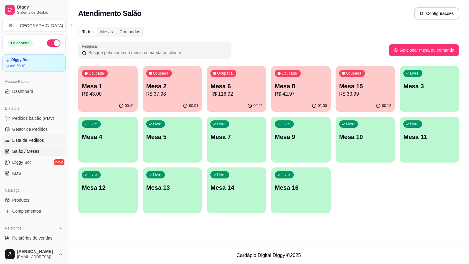
click at [41, 142] on span "Lista de Pedidos" at bounding box center [28, 140] width 32 height 6
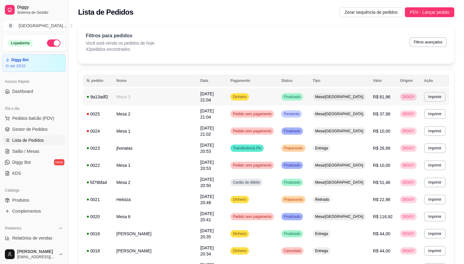
click at [135, 102] on td "Mesa 3" at bounding box center [155, 96] width 84 height 17
click at [41, 130] on span "Gestor de Pedidos" at bounding box center [29, 129] width 35 height 6
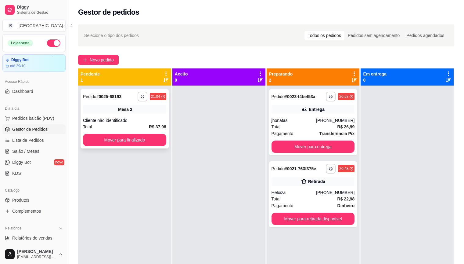
click at [156, 117] on div "Cliente não identificado" at bounding box center [124, 120] width 83 height 6
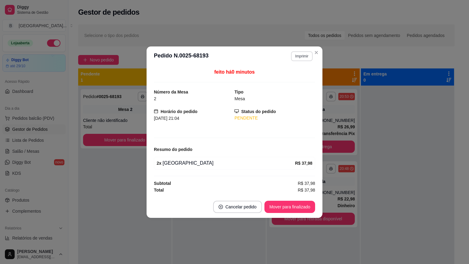
click at [299, 57] on button "Imprimir" at bounding box center [302, 56] width 22 height 10
click at [297, 73] on button "IMPRESSORA" at bounding box center [290, 77] width 43 height 9
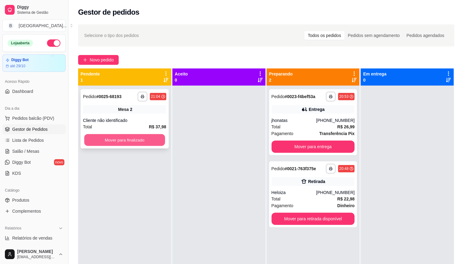
click at [135, 138] on button "Mover para finalizado" at bounding box center [124, 140] width 81 height 12
click at [99, 137] on button "Mover para finalizado" at bounding box center [124, 140] width 83 height 12
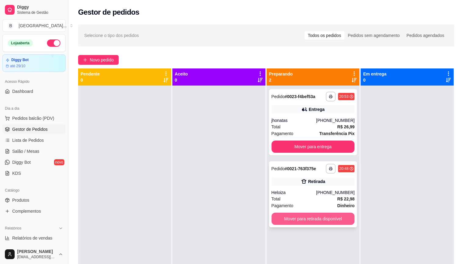
click at [311, 220] on button "Mover para retirada disponível" at bounding box center [313, 218] width 83 height 12
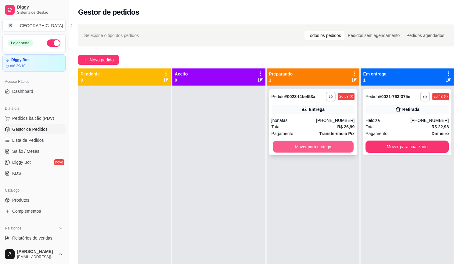
click at [305, 147] on button "Mover para entrega" at bounding box center [313, 147] width 81 height 12
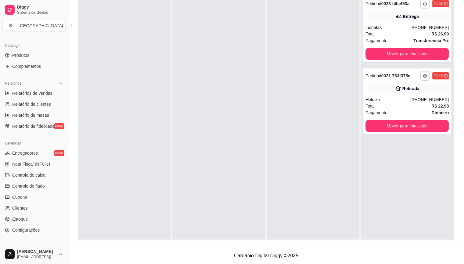
scroll to position [175, 0]
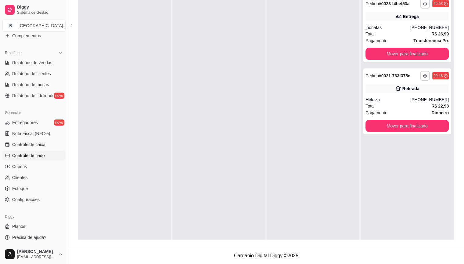
click at [35, 152] on span "Controle de fiado" at bounding box center [28, 155] width 33 height 6
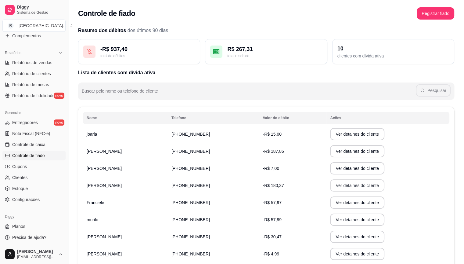
click at [336, 187] on button "Ver detalhes do cliente" at bounding box center [357, 185] width 54 height 12
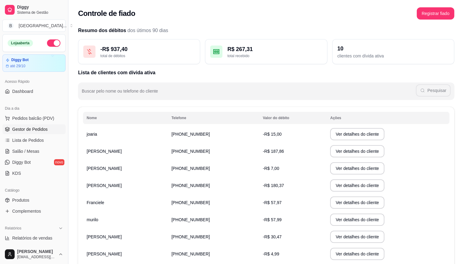
click at [19, 127] on span "Gestor de Pedidos" at bounding box center [29, 129] width 35 height 6
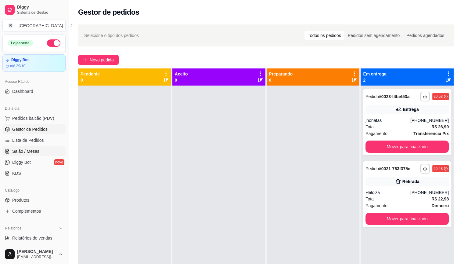
click at [14, 150] on span "Salão / Mesas" at bounding box center [25, 151] width 27 height 6
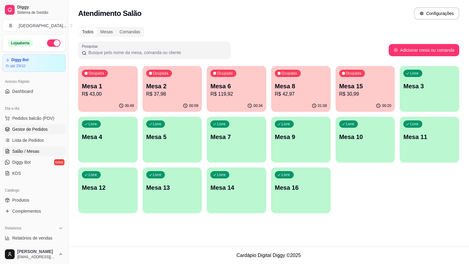
click at [25, 131] on span "Gestor de Pedidos" at bounding box center [29, 129] width 35 height 6
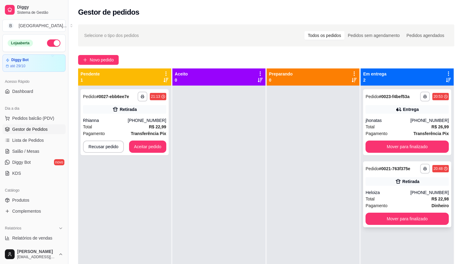
click at [402, 190] on div "Heloiza" at bounding box center [388, 192] width 45 height 6
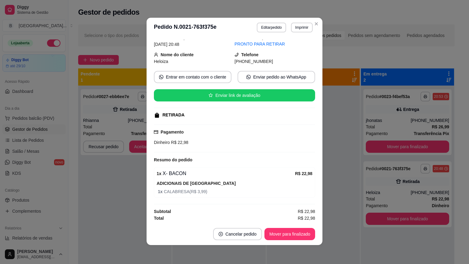
scroll to position [1, 0]
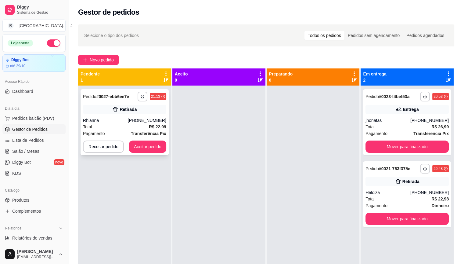
click at [109, 106] on div "Retirada" at bounding box center [124, 109] width 83 height 9
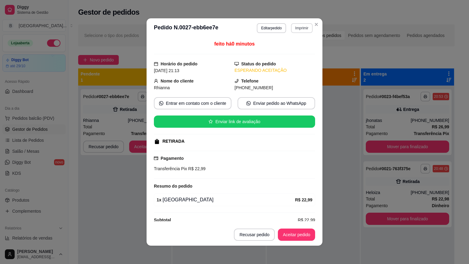
click at [298, 28] on button "Imprimir" at bounding box center [302, 28] width 22 height 10
click at [293, 48] on button "IMPRESSORA" at bounding box center [288, 49] width 43 height 9
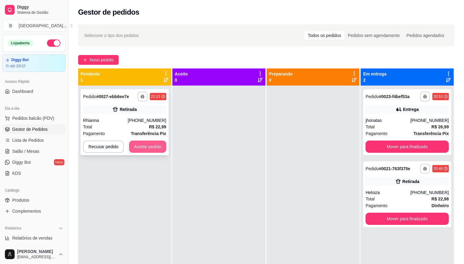
click at [151, 148] on button "Aceitar pedido" at bounding box center [147, 146] width 37 height 12
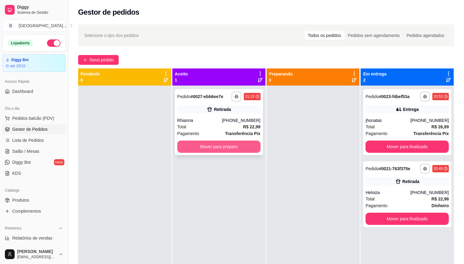
click at [216, 150] on button "Mover para preparo" at bounding box center [218, 146] width 83 height 12
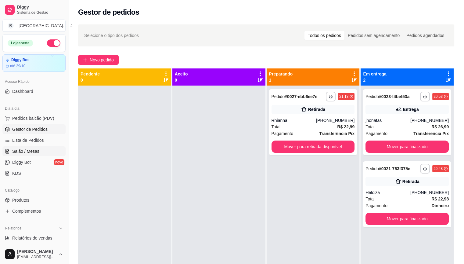
click at [42, 146] on link "Salão / Mesas" at bounding box center [33, 151] width 63 height 10
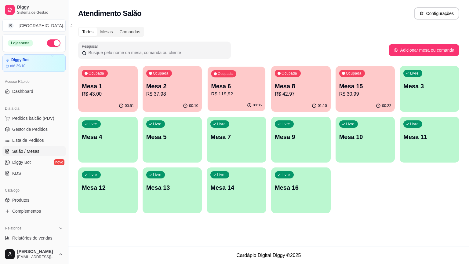
click at [219, 94] on p "R$ 119,92" at bounding box center [236, 93] width 51 height 7
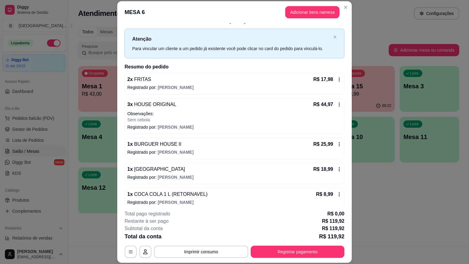
scroll to position [18, 0]
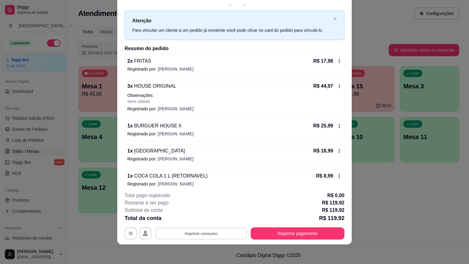
click at [201, 233] on button "Imprimir consumo" at bounding box center [201, 233] width 92 height 12
click at [201, 203] on button "IMPRESSORA" at bounding box center [200, 207] width 44 height 10
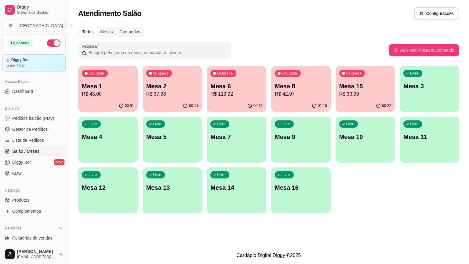
click at [251, 95] on p "R$ 119,92" at bounding box center [236, 93] width 52 height 7
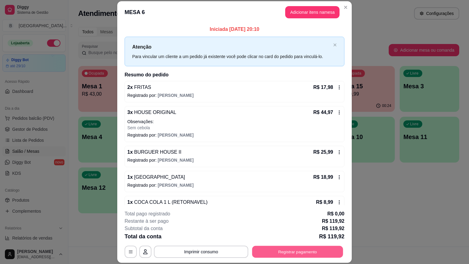
click at [301, 251] on button "Registrar pagamento" at bounding box center [297, 251] width 91 height 12
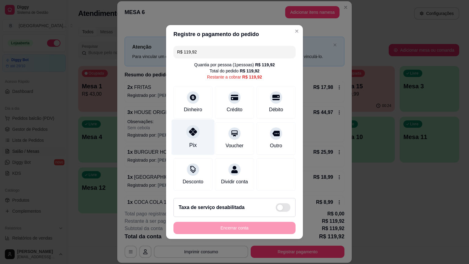
click at [186, 138] on div "Pix" at bounding box center [192, 137] width 43 height 36
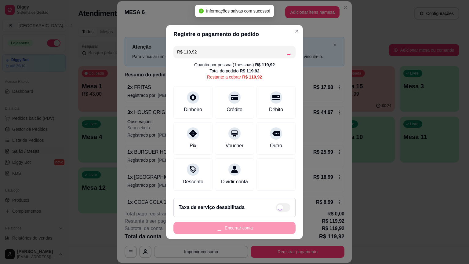
type input "R$ 0,00"
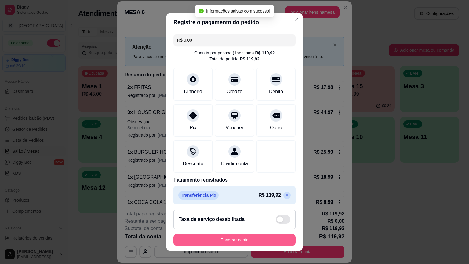
click at [231, 237] on button "Encerrar conta" at bounding box center [234, 239] width 122 height 12
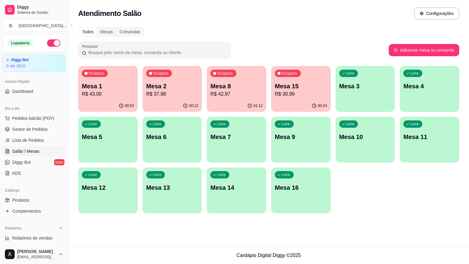
click at [232, 99] on div "Ocupada Mesa 8 R$ 42,97" at bounding box center [236, 83] width 59 height 34
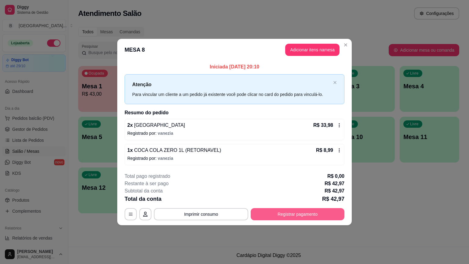
click at [268, 211] on button "Registrar pagamento" at bounding box center [298, 214] width 94 height 12
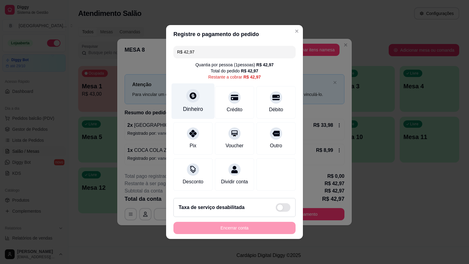
click at [200, 108] on div "Dinheiro" at bounding box center [193, 109] width 20 height 8
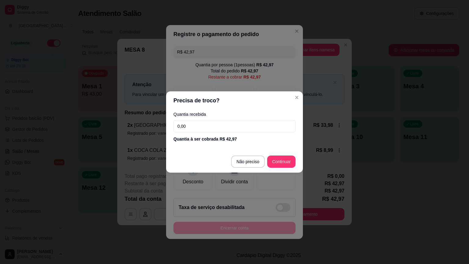
click at [216, 128] on input "0,00" at bounding box center [234, 126] width 122 height 12
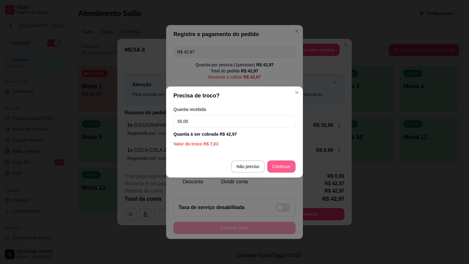
type input "50,00"
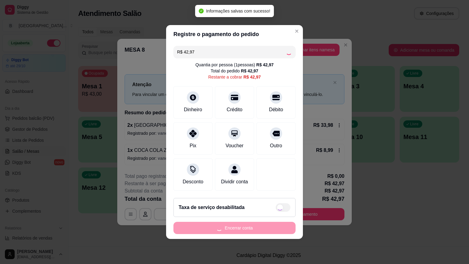
type input "R$ 0,00"
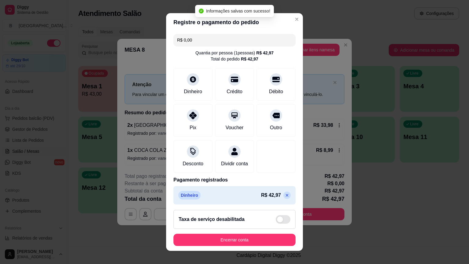
scroll to position [9, 0]
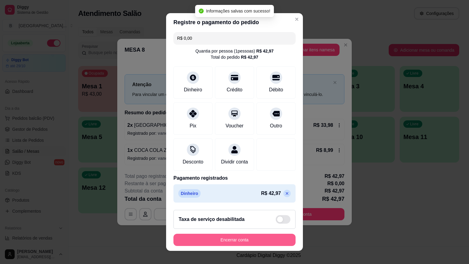
click at [254, 239] on button "Encerrar conta" at bounding box center [234, 239] width 122 height 12
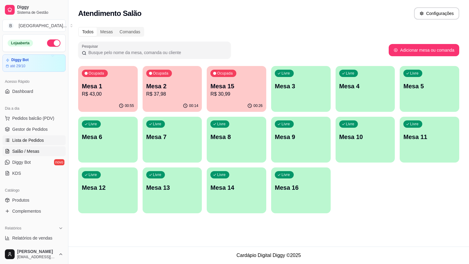
click at [39, 143] on link "Lista de Pedidos" at bounding box center [33, 140] width 63 height 10
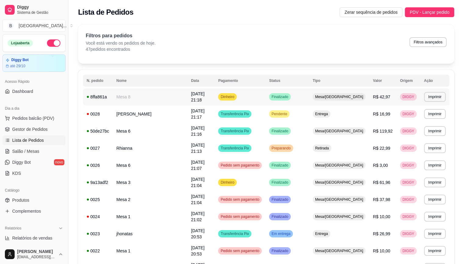
click at [187, 91] on td "03/10/25 às 21:18" at bounding box center [200, 96] width 27 height 17
click at [31, 130] on span "Gestor de Pedidos" at bounding box center [29, 129] width 35 height 6
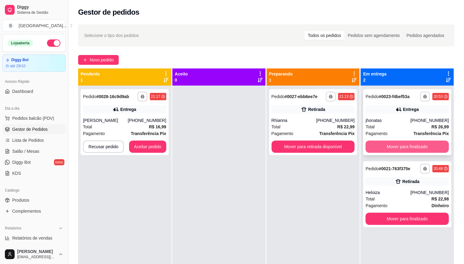
click at [416, 152] on button "Mover para finalizado" at bounding box center [407, 146] width 83 height 12
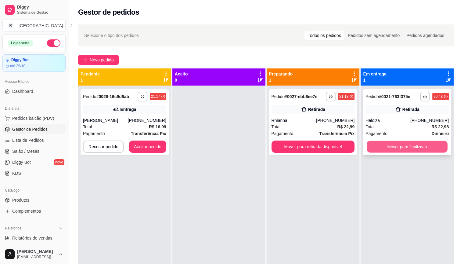
click at [410, 146] on button "Mover para finalizado" at bounding box center [407, 147] width 81 height 12
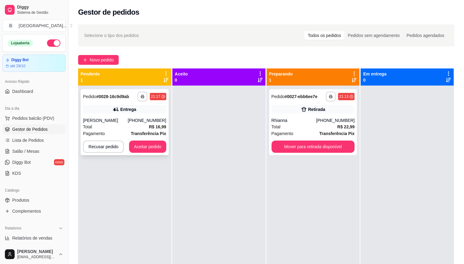
click at [123, 133] on div "Pagamento Transferência Pix" at bounding box center [124, 133] width 83 height 7
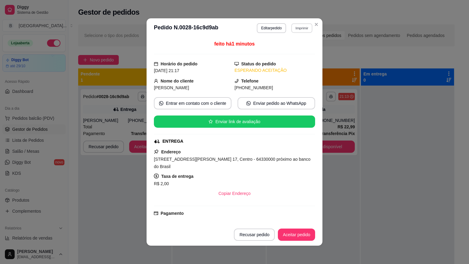
click at [301, 29] on button "Imprimir" at bounding box center [301, 27] width 21 height 9
click at [293, 51] on button "IMPRESSORA" at bounding box center [293, 47] width 35 height 8
click at [293, 53] on div "Escolha a impressora IMPRESSORA Impressora" at bounding box center [293, 48] width 40 height 26
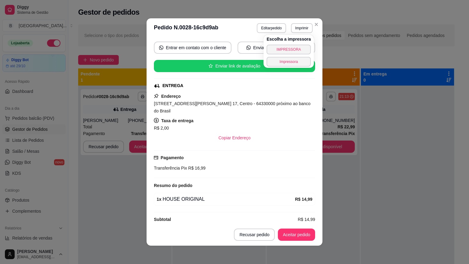
scroll to position [1, 0]
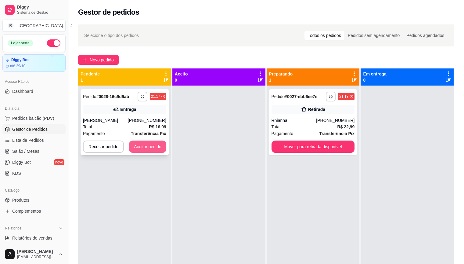
click at [162, 146] on button "Aceitar pedido" at bounding box center [147, 146] width 37 height 12
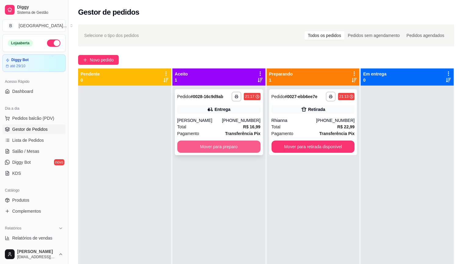
click at [183, 147] on button "Mover para preparo" at bounding box center [218, 146] width 83 height 12
click at [183, 147] on button "Mover para preparo" at bounding box center [218, 147] width 81 height 12
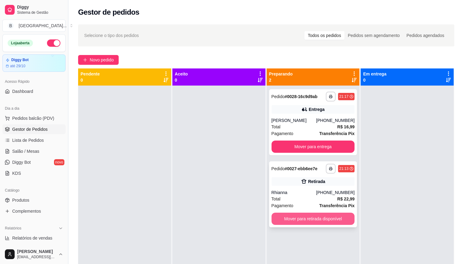
click at [305, 218] on button "Mover para retirada disponível" at bounding box center [313, 218] width 83 height 12
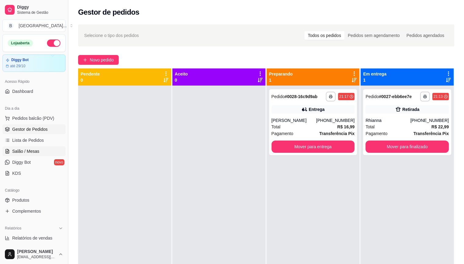
click at [16, 148] on span "Salão / Mesas" at bounding box center [25, 151] width 27 height 6
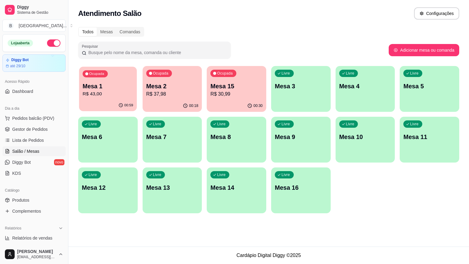
click at [111, 79] on div "Ocupada Mesa 1 R$ 43,00" at bounding box center [108, 83] width 58 height 33
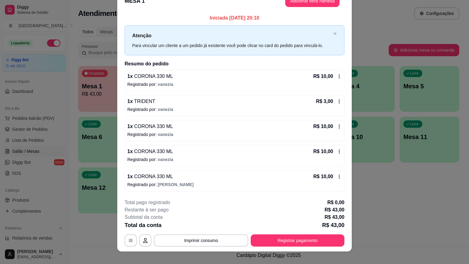
scroll to position [18, 0]
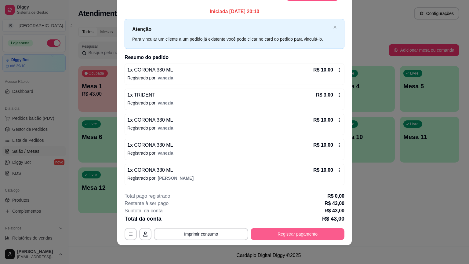
click at [317, 232] on button "Registrar pagamento" at bounding box center [298, 234] width 94 height 12
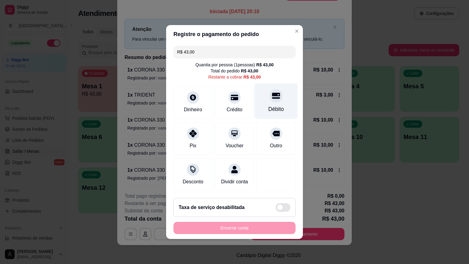
click at [280, 99] on div "Débito" at bounding box center [275, 101] width 43 height 36
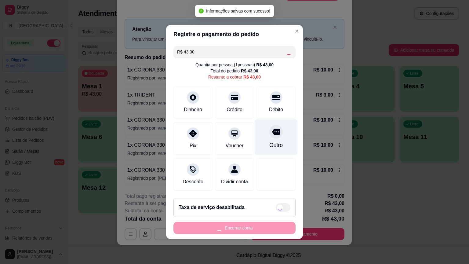
type input "R$ 0,00"
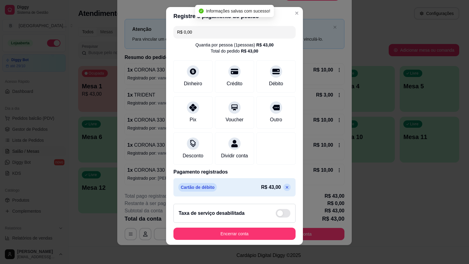
scroll to position [6, 0]
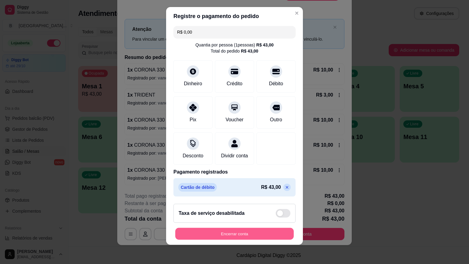
click at [192, 233] on button "Encerrar conta" at bounding box center [234, 233] width 118 height 12
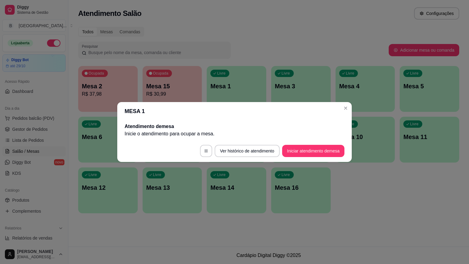
scroll to position [0, 0]
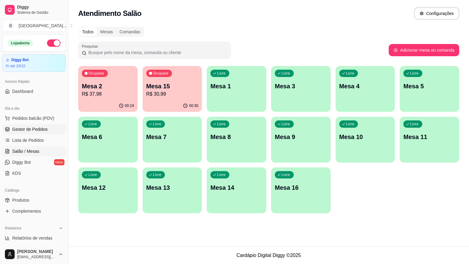
click at [34, 130] on span "Gestor de Pedidos" at bounding box center [29, 129] width 35 height 6
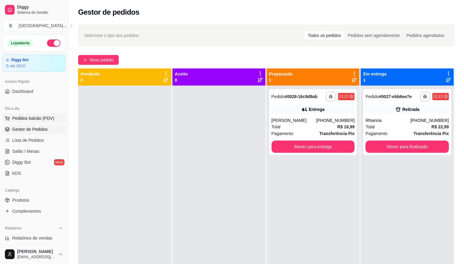
click at [50, 120] on span "Pedidos balcão (PDV)" at bounding box center [33, 118] width 42 height 6
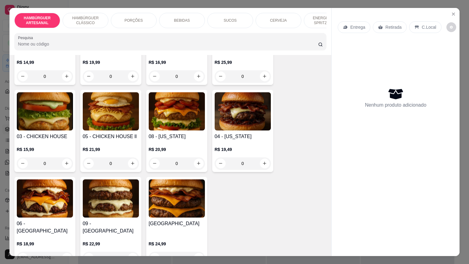
scroll to position [183, 0]
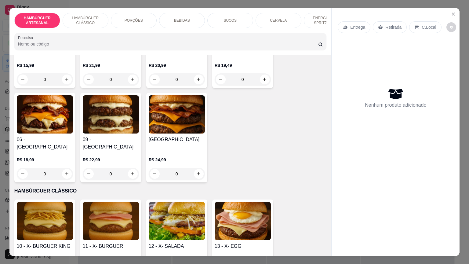
click at [66, 168] on div "0" at bounding box center [45, 174] width 56 height 12
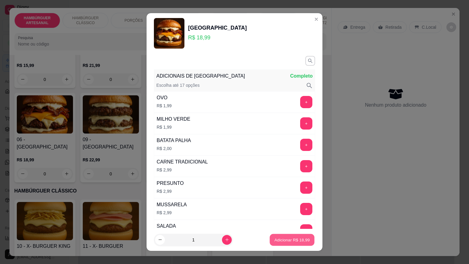
click at [281, 238] on p "Adicionar R$ 18,99" at bounding box center [291, 239] width 35 height 6
type input "1"
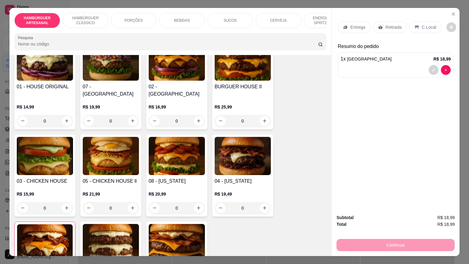
scroll to position [31, 0]
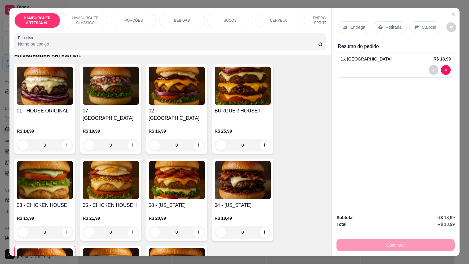
click at [259, 139] on div "0" at bounding box center [243, 145] width 56 height 12
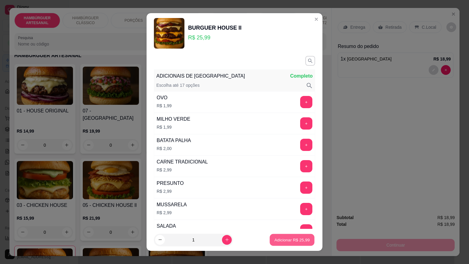
click at [278, 236] on button "Adicionar R$ 25,99" at bounding box center [291, 239] width 45 height 12
type input "1"
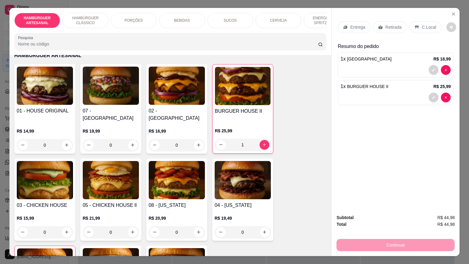
click at [355, 28] on div "Entrega" at bounding box center [353, 27] width 33 height 12
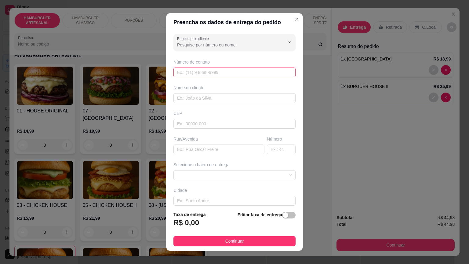
click at [208, 72] on input "text" at bounding box center [234, 72] width 122 height 10
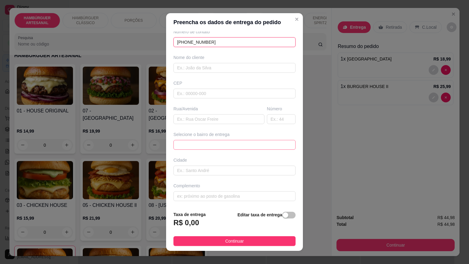
click at [210, 146] on span at bounding box center [234, 144] width 115 height 9
type input "(86) 8837-7951"
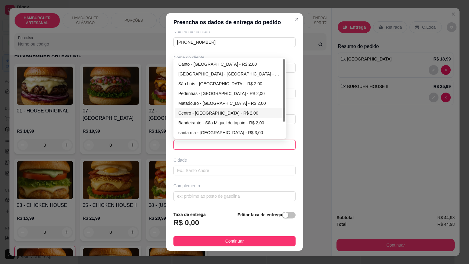
click at [201, 114] on div "Centro - [GEOGRAPHIC_DATA] - R$ 2,00" at bounding box center [229, 113] width 103 height 7
type input "São Miguel do Tapuio"
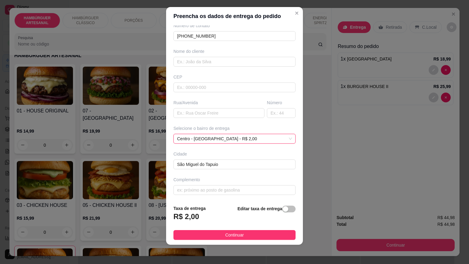
click at [215, 196] on div "Busque pelo cliente Número de contato (86) 8837-7951 Nome do cliente CEP Rua/Av…" at bounding box center [234, 112] width 137 height 175
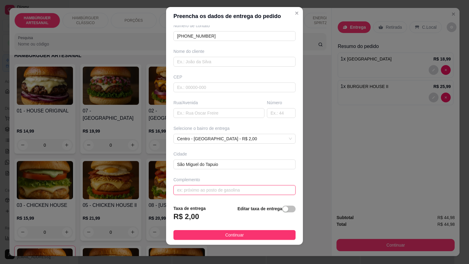
click at [215, 191] on input "text" at bounding box center [234, 190] width 122 height 10
type input "BAR DO LOURO"
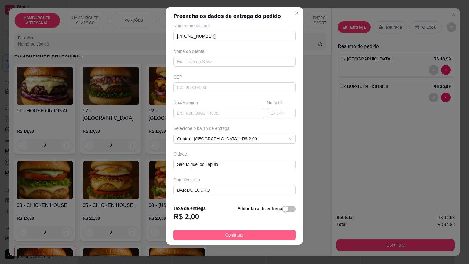
click at [196, 233] on button "Continuar" at bounding box center [234, 235] width 122 height 10
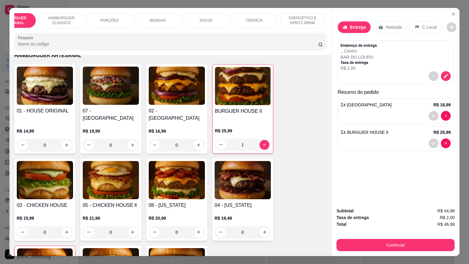
scroll to position [0, 24]
click at [117, 17] on div "PORÇÕES" at bounding box center [109, 20] width 46 height 15
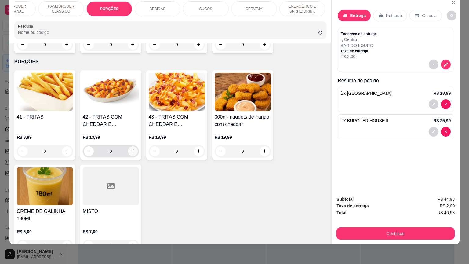
click at [132, 146] on button "increase-product-quantity" at bounding box center [133, 151] width 10 height 10
type input "1"
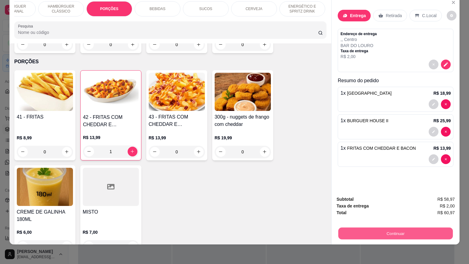
click at [414, 227] on button "Continuar" at bounding box center [395, 233] width 114 height 12
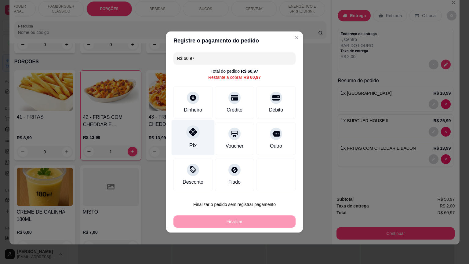
click at [196, 148] on div "Pix" at bounding box center [192, 138] width 43 height 36
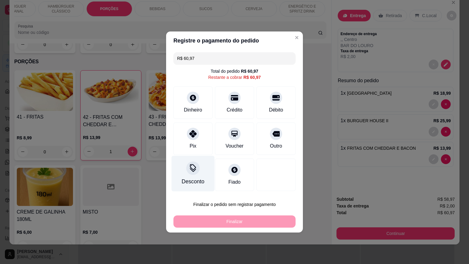
type input "R$ 0,00"
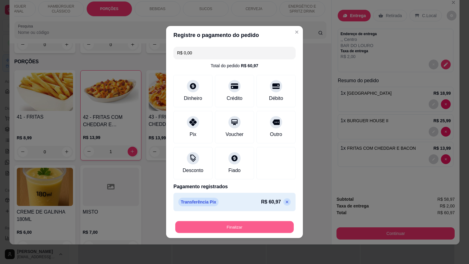
click at [260, 224] on button "Finalizar" at bounding box center [234, 227] width 118 height 12
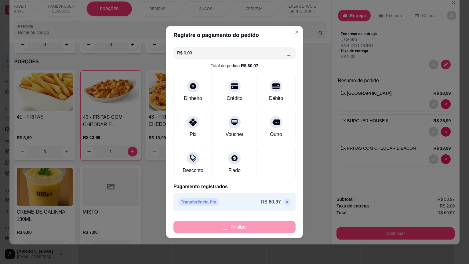
type input "0"
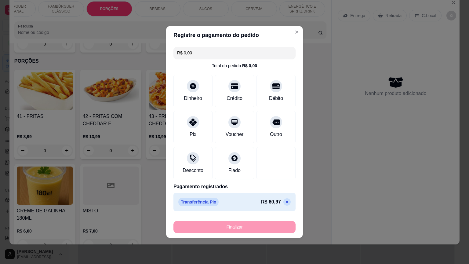
type input "-R$ 60,97"
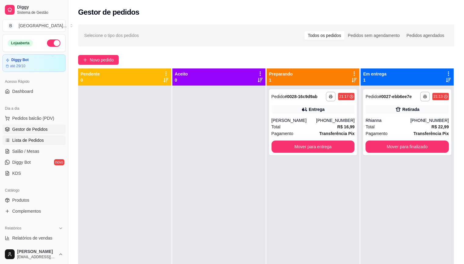
click at [9, 135] on link "Lista de Pedidos" at bounding box center [33, 140] width 63 height 10
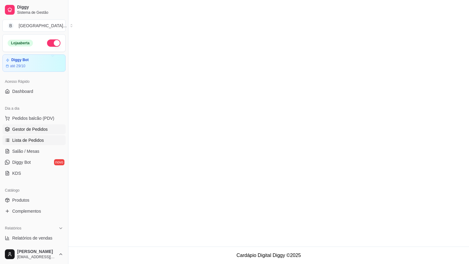
click at [13, 133] on link "Gestor de Pedidos" at bounding box center [33, 129] width 63 height 10
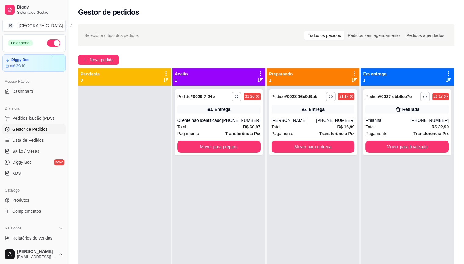
click at [203, 130] on div "Pagamento Transferência Pix" at bounding box center [218, 133] width 83 height 7
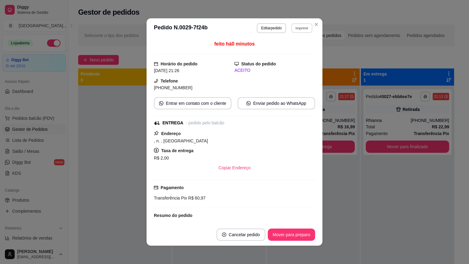
click at [302, 26] on button "Imprimir" at bounding box center [301, 27] width 21 height 9
click at [300, 52] on button "IMPRESSORA" at bounding box center [288, 50] width 44 height 10
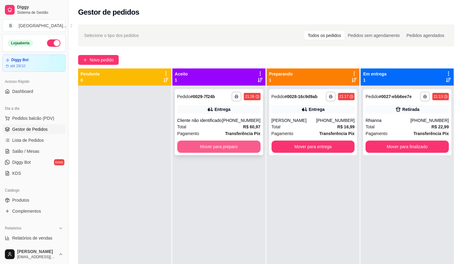
click at [232, 145] on button "Mover para preparo" at bounding box center [218, 146] width 83 height 12
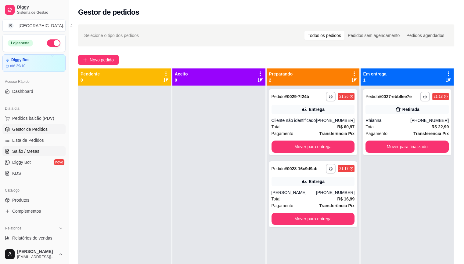
click at [45, 154] on link "Salão / Mesas" at bounding box center [33, 151] width 63 height 10
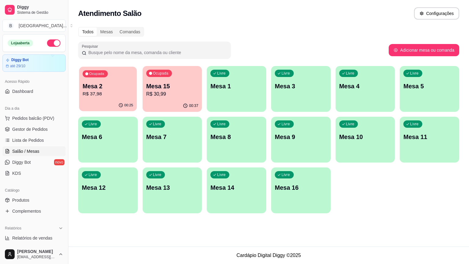
click at [123, 88] on p "Mesa 2" at bounding box center [108, 86] width 51 height 8
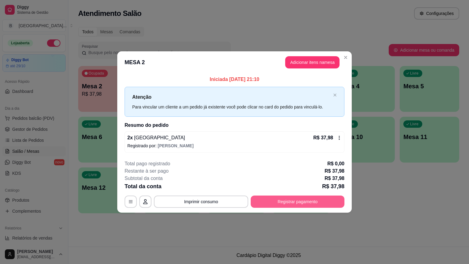
click at [298, 199] on button "Registrar pagamento" at bounding box center [298, 201] width 94 height 12
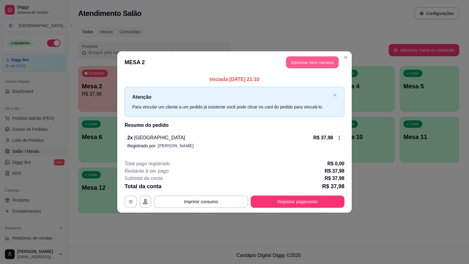
click at [323, 60] on button "Adicionar itens na mesa" at bounding box center [312, 62] width 52 height 12
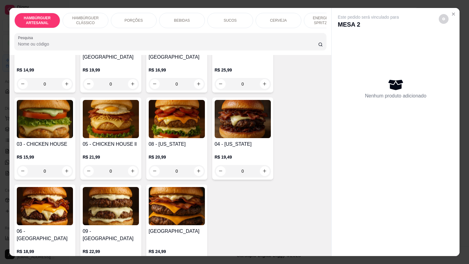
scroll to position [153, 0]
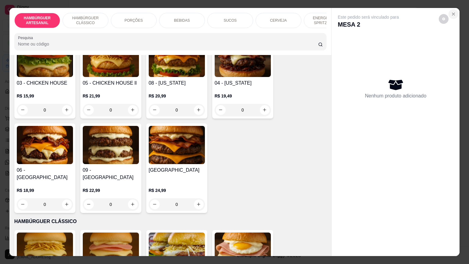
click at [454, 9] on button "Close" at bounding box center [453, 14] width 10 height 10
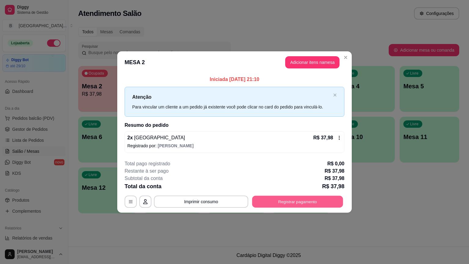
click at [300, 197] on button "Registrar pagamento" at bounding box center [297, 201] width 91 height 12
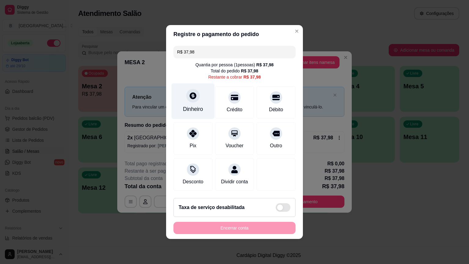
click at [185, 95] on div "Dinheiro" at bounding box center [192, 101] width 43 height 36
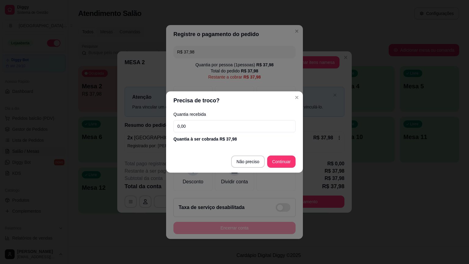
click at [199, 118] on div "Quantia recebida 0,00 Quantia à ser cobrada R$ 37,98" at bounding box center [234, 127] width 137 height 35
click at [201, 122] on input "0,00" at bounding box center [234, 126] width 122 height 12
type input "18,99"
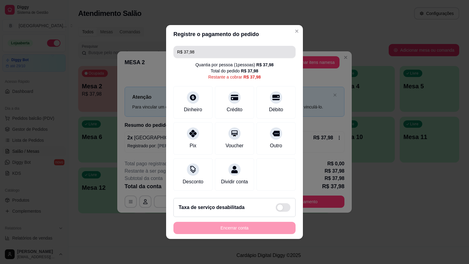
click at [271, 50] on input "R$ 37,98" at bounding box center [234, 52] width 115 height 12
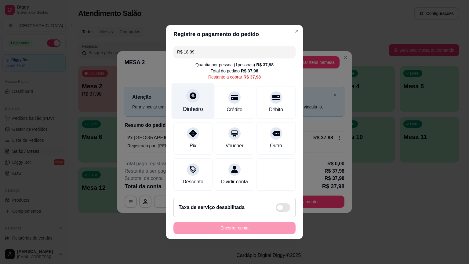
type input "R$ 18,99"
click at [187, 104] on div "Dinheiro" at bounding box center [192, 101] width 43 height 36
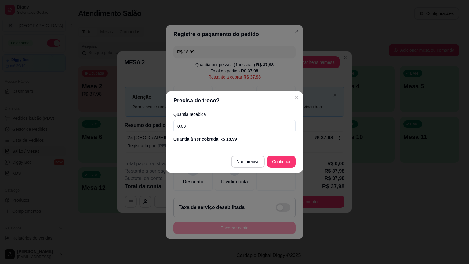
click at [187, 128] on input "0,00" at bounding box center [234, 126] width 122 height 12
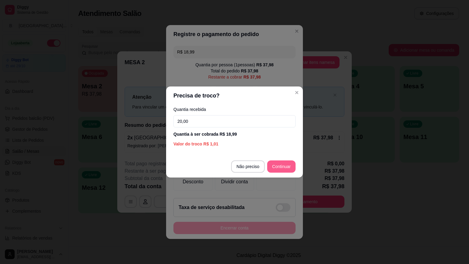
type input "20,00"
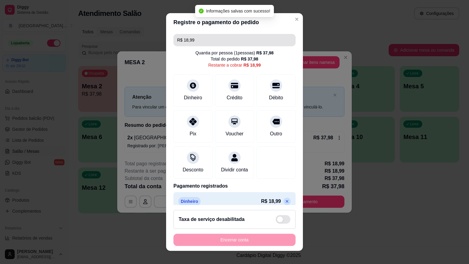
click at [239, 42] on input "R$ 18,99" at bounding box center [234, 40] width 115 height 12
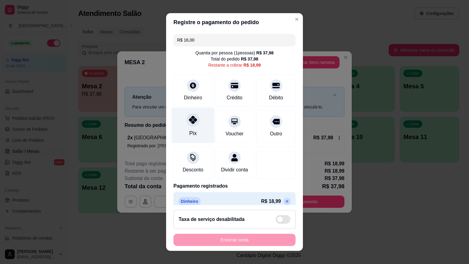
click at [194, 128] on div "Pix" at bounding box center [192, 125] width 43 height 36
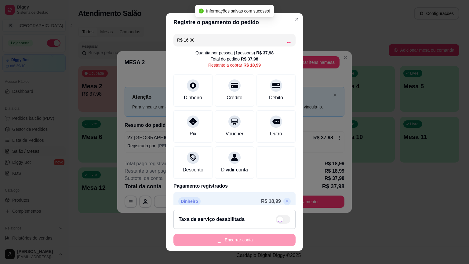
type input "R$ 2,99"
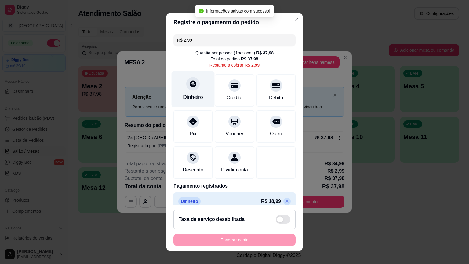
click at [189, 93] on div "Dinheiro" at bounding box center [193, 97] width 20 height 8
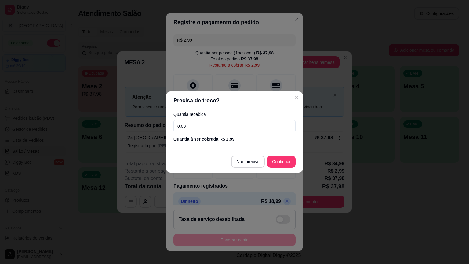
click at [209, 120] on input "0,00" at bounding box center [234, 126] width 122 height 12
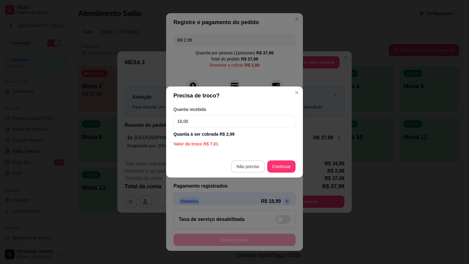
type input "10,00"
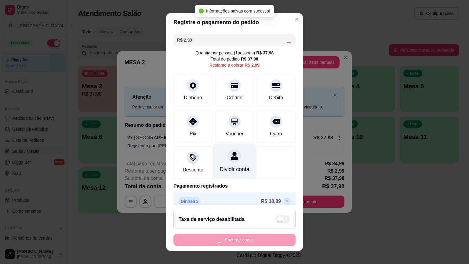
type input "R$ 0,00"
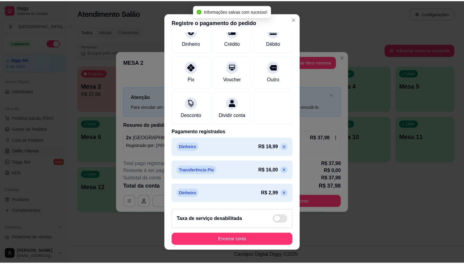
scroll to position [6, 0]
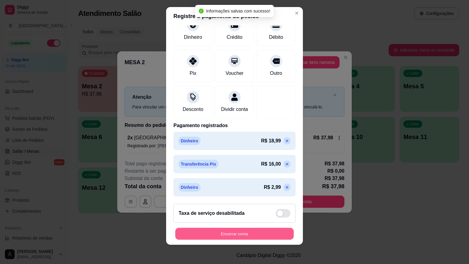
click at [218, 230] on button "Encerrar conta" at bounding box center [234, 233] width 118 height 12
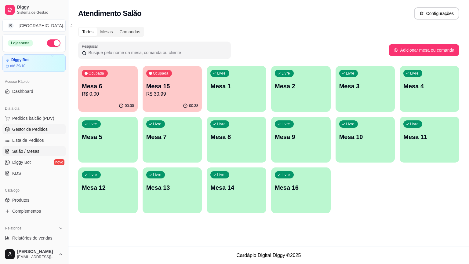
click at [38, 130] on span "Gestor de Pedidos" at bounding box center [29, 129] width 35 height 6
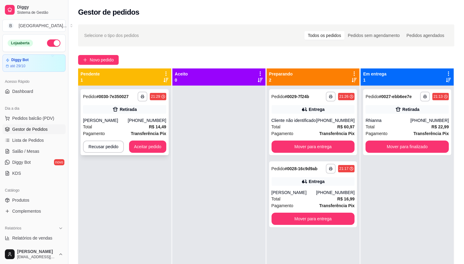
click at [148, 129] on div "Total R$ 14,49" at bounding box center [124, 126] width 83 height 7
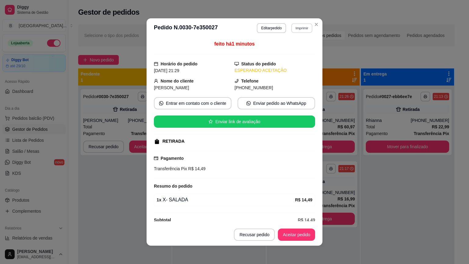
click at [294, 26] on button "Imprimir" at bounding box center [301, 27] width 21 height 9
click at [294, 47] on button "IMPRESSORA" at bounding box center [288, 49] width 43 height 9
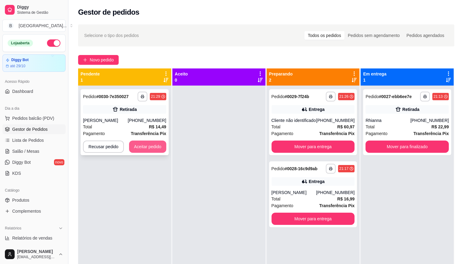
click at [132, 150] on button "Aceitar pedido" at bounding box center [147, 146] width 37 height 12
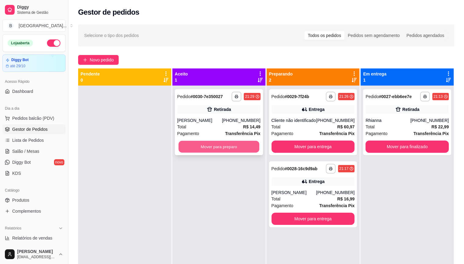
click at [216, 151] on button "Mover para preparo" at bounding box center [218, 147] width 81 height 12
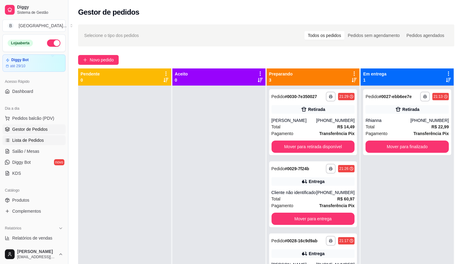
click at [45, 140] on link "Lista de Pedidos" at bounding box center [33, 140] width 63 height 10
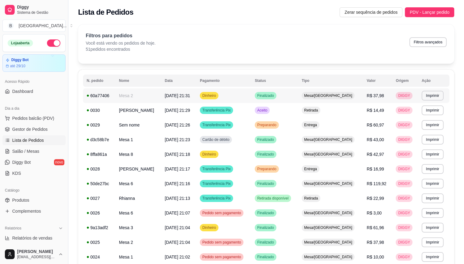
click at [169, 95] on span "03/10/25 às 21:31" at bounding box center [177, 95] width 25 height 5
click at [21, 127] on span "Gestor de Pedidos" at bounding box center [29, 129] width 35 height 6
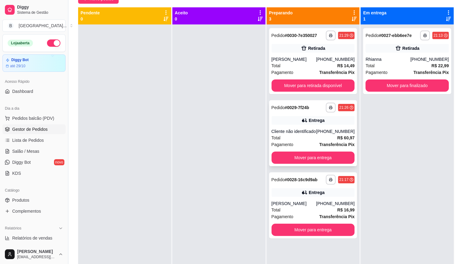
click at [301, 129] on div "Cliente não identificado" at bounding box center [294, 131] width 45 height 6
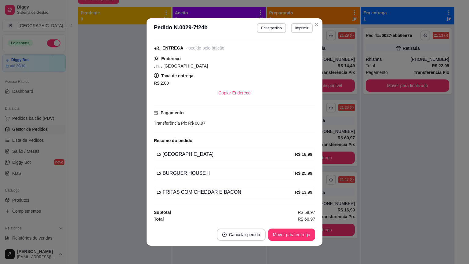
scroll to position [1, 0]
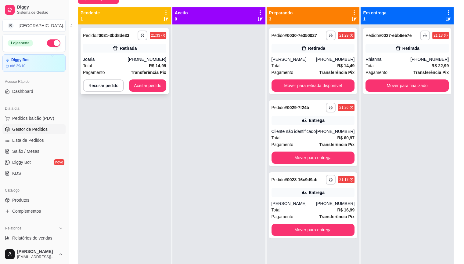
click at [148, 53] on div "**********" at bounding box center [125, 61] width 88 height 66
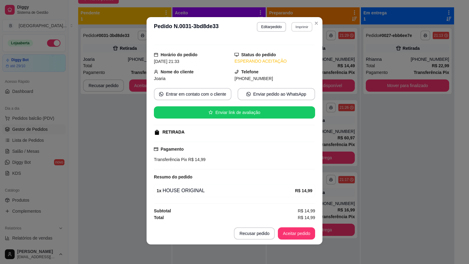
click at [301, 29] on button "Imprimir" at bounding box center [301, 26] width 21 height 9
click at [297, 51] on button "IMPRESSORA" at bounding box center [288, 47] width 43 height 9
click at [293, 231] on button "Aceitar pedido" at bounding box center [296, 233] width 37 height 12
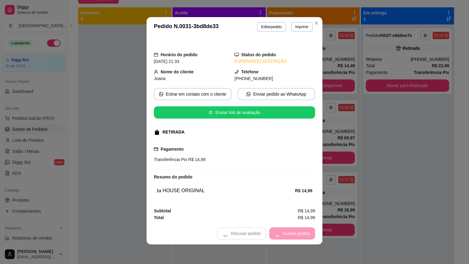
click at [293, 231] on div "Recusar pedido Aceitar pedido" at bounding box center [266, 233] width 98 height 12
click at [293, 231] on button "Mover para preparo" at bounding box center [291, 233] width 47 height 12
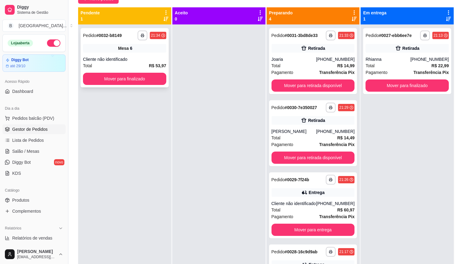
click at [162, 62] on span "R$ 53,97" at bounding box center [157, 65] width 17 height 7
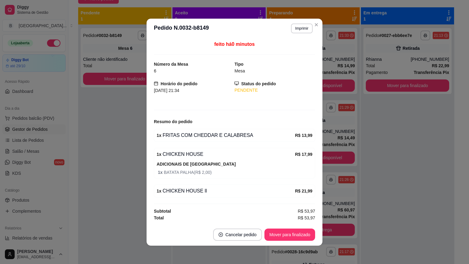
scroll to position [1, 0]
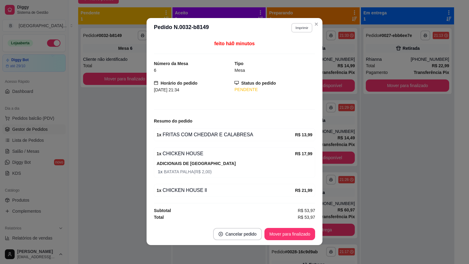
click at [291, 29] on button "Imprimir" at bounding box center [301, 27] width 21 height 9
click at [282, 46] on button "IMPRESSORA" at bounding box center [288, 48] width 43 height 9
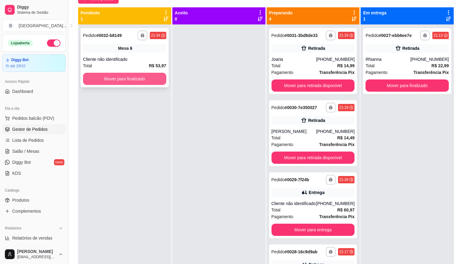
click at [117, 76] on button "Mover para finalizado" at bounding box center [124, 79] width 83 height 12
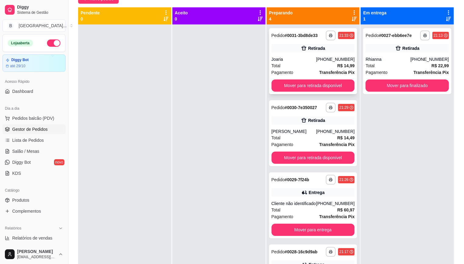
click at [321, 53] on div "**********" at bounding box center [313, 61] width 88 height 66
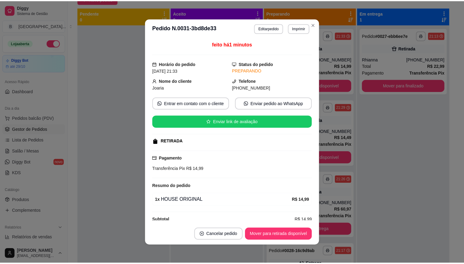
scroll to position [8, 0]
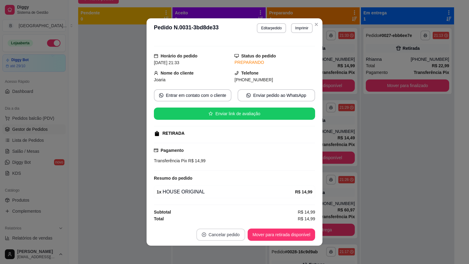
click at [206, 230] on button "Cancelar pedido" at bounding box center [220, 234] width 49 height 12
click at [231, 221] on button "Sim" at bounding box center [235, 219] width 24 height 12
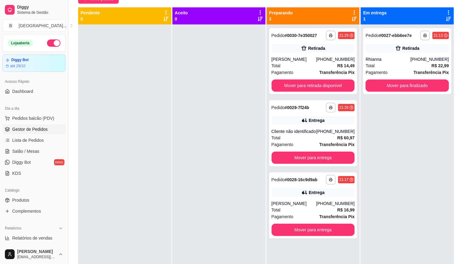
click at [423, 116] on div "**********" at bounding box center [407, 156] width 93 height 264
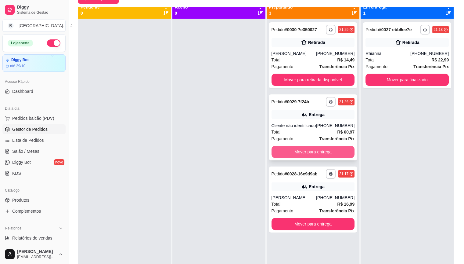
scroll to position [0, 0]
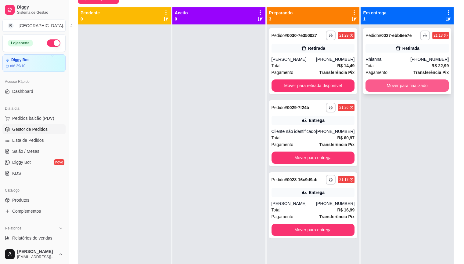
click at [396, 86] on button "Mover para finalizado" at bounding box center [407, 85] width 83 height 12
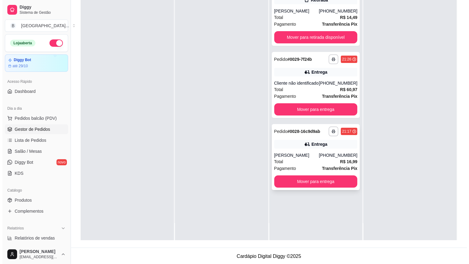
scroll to position [93, 0]
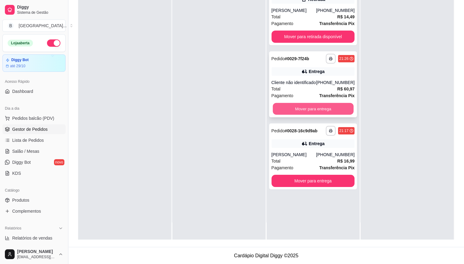
click at [287, 106] on button "Mover para entrega" at bounding box center [313, 109] width 81 height 12
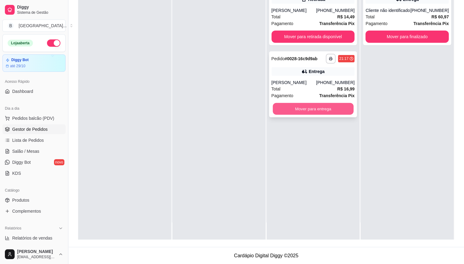
click at [316, 107] on button "Mover para entrega" at bounding box center [313, 109] width 81 height 12
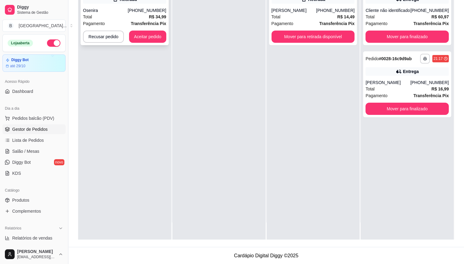
click at [125, 22] on div "Pagamento Transferência Pix" at bounding box center [124, 23] width 83 height 7
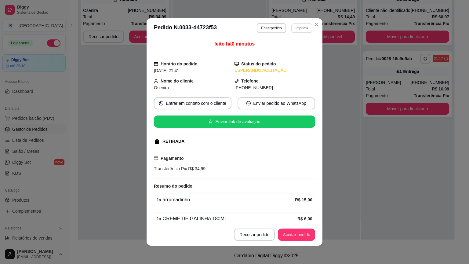
click at [300, 29] on button "Imprimir" at bounding box center [301, 27] width 21 height 9
click at [293, 45] on button "IMPRESSORA" at bounding box center [288, 49] width 43 height 9
click at [317, 58] on div "feito há 0 minutos Horário do pedido 03/10/2025 21:41 Status do pedido ESPERAND…" at bounding box center [234, 131] width 176 height 186
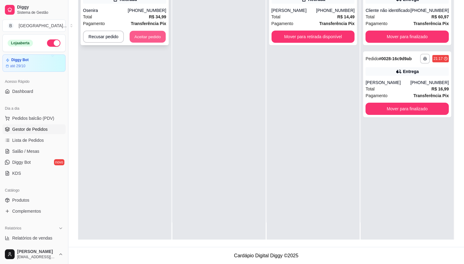
click at [130, 33] on button "Aceitar pedido" at bounding box center [148, 37] width 36 height 12
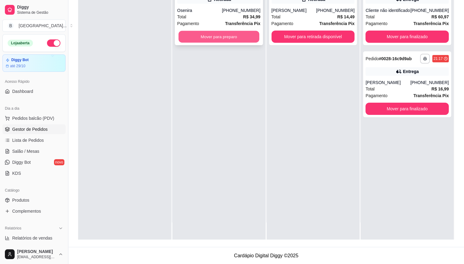
click at [178, 37] on button "Mover para preparo" at bounding box center [218, 37] width 81 height 12
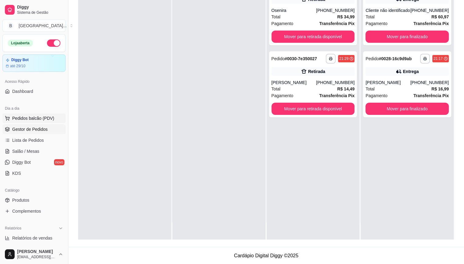
click at [14, 116] on span "Pedidos balcão (PDV)" at bounding box center [33, 118] width 42 height 6
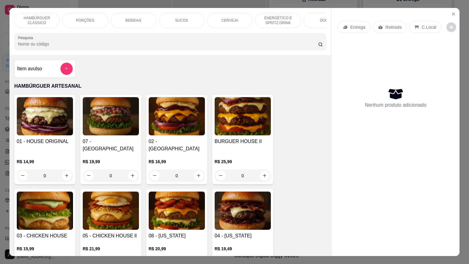
scroll to position [0, 49]
click at [322, 26] on div "HAMBÚRGUER ARTESANAL HAMBÚRGUER CLÁSSICO PORÇÕES BEBIDAS SUCOS CERVEJA ENERGÉTI…" at bounding box center [170, 20] width 312 height 15
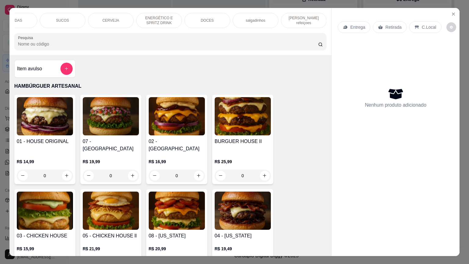
click at [290, 15] on div "[PERSON_NAME] refeiçoes" at bounding box center [304, 20] width 46 height 15
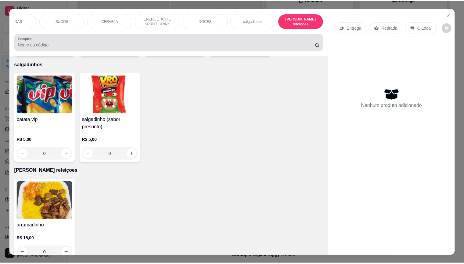
scroll to position [14, 0]
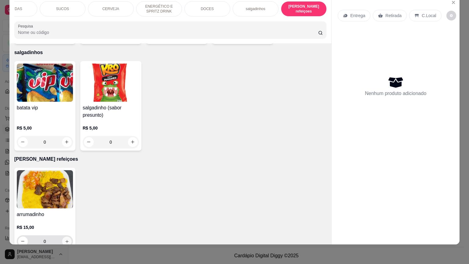
click at [67, 236] on button "increase-product-quantity" at bounding box center [66, 240] width 9 height 9
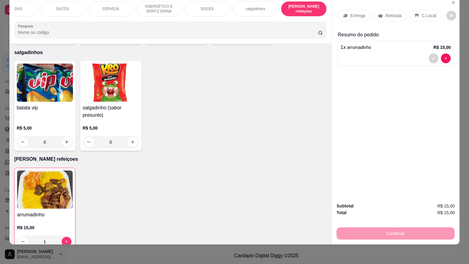
click at [400, 11] on div "Retirada" at bounding box center [390, 16] width 34 height 12
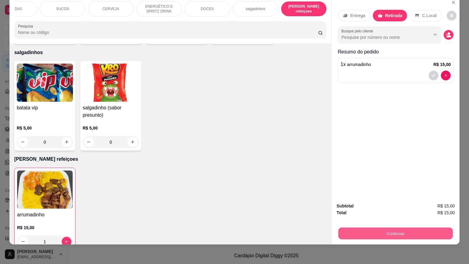
click at [411, 227] on button "Continuar" at bounding box center [395, 233] width 114 height 12
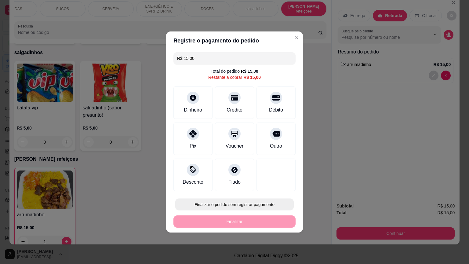
click at [262, 207] on button "Finalizar o pedido sem registrar pagamento" at bounding box center [234, 204] width 118 height 12
click at [277, 184] on button "Confirmar" at bounding box center [272, 186] width 22 height 9
type input "0"
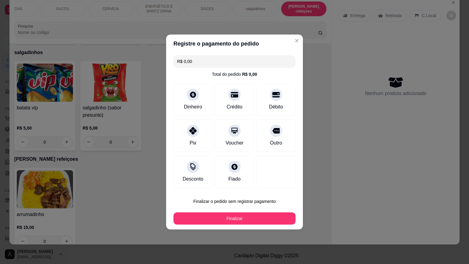
type input "R$ 0,00"
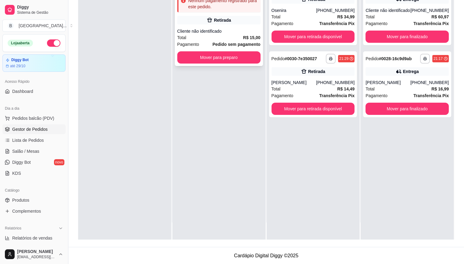
click at [221, 42] on strong "Pedido sem pagamento" at bounding box center [236, 44] width 48 height 5
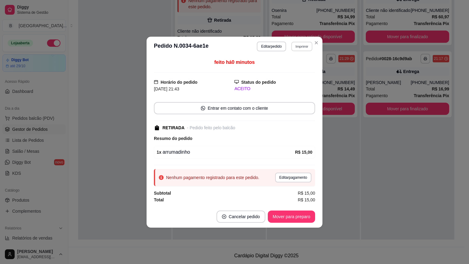
click at [302, 48] on button "Imprimir" at bounding box center [301, 45] width 21 height 9
click at [305, 70] on button "IMPRESSORA" at bounding box center [291, 68] width 44 height 10
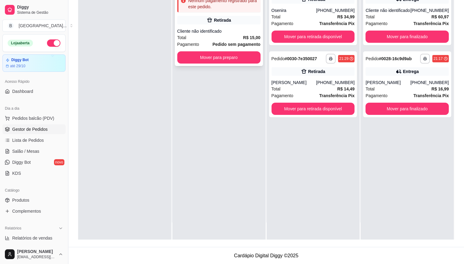
click at [237, 46] on strong "Pedido sem pagamento" at bounding box center [236, 44] width 48 height 5
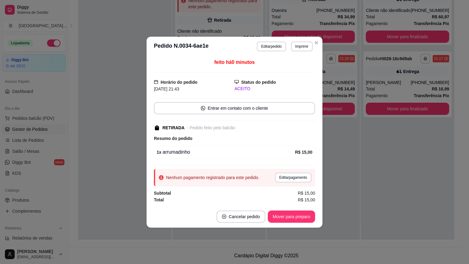
click at [350, 205] on div "**********" at bounding box center [234, 132] width 469 height 264
click at [261, 226] on footer "Cancelar pedido Mover para preparo" at bounding box center [234, 216] width 176 height 22
click at [284, 210] on button "Mover para preparo" at bounding box center [291, 216] width 46 height 12
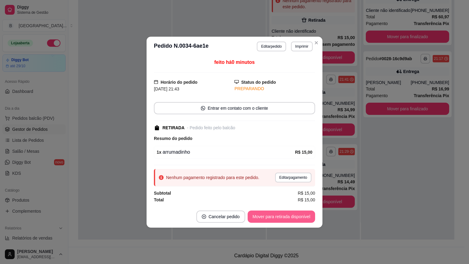
click at [303, 213] on button "Mover para retirada disponível" at bounding box center [280, 216] width 67 height 12
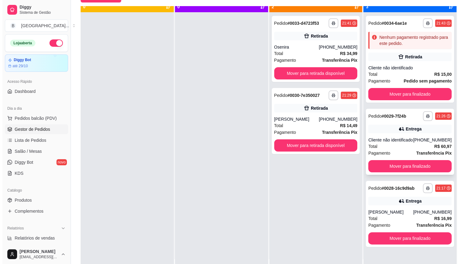
scroll to position [17, 0]
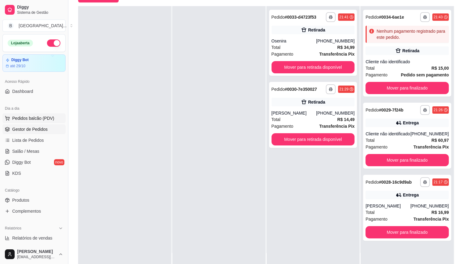
click at [27, 117] on span "Pedidos balcão (PDV)" at bounding box center [33, 118] width 42 height 6
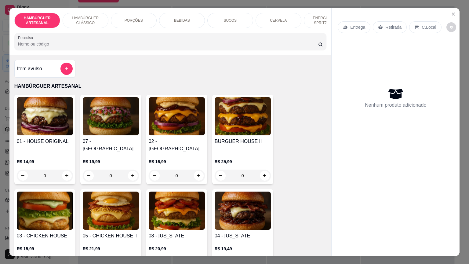
click at [164, 17] on div "BEBIDAS" at bounding box center [182, 20] width 46 height 15
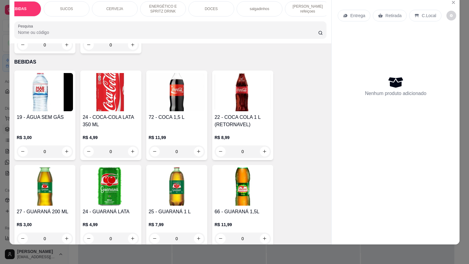
scroll to position [0, 168]
click at [221, 4] on div "DOCES" at bounding box center [207, 8] width 46 height 15
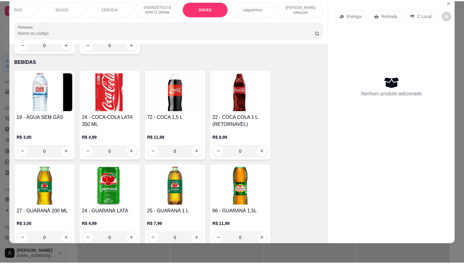
scroll to position [1555, 0]
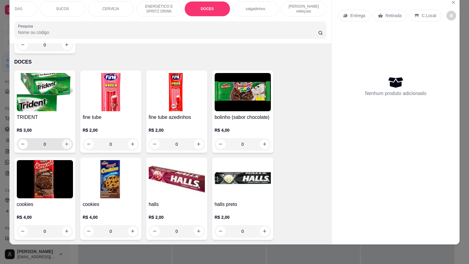
click at [68, 139] on button "increase-product-quantity" at bounding box center [67, 144] width 10 height 10
type input "1"
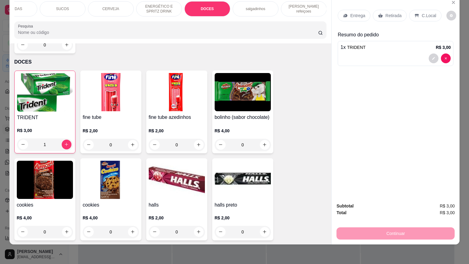
click at [381, 13] on div "Retirada" at bounding box center [390, 16] width 34 height 12
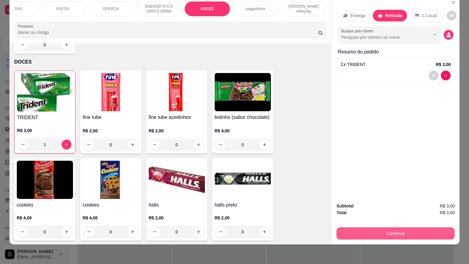
click at [373, 228] on button "Continuar" at bounding box center [395, 233] width 118 height 12
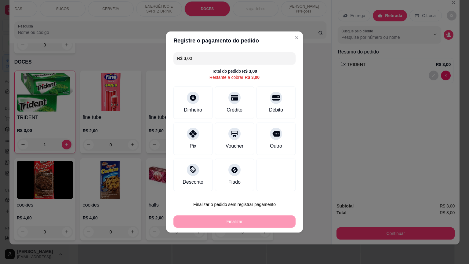
click at [191, 122] on div "R$ 3,00 Total do pedido R$ 3,00 Restante a cobrar R$ 3,00 Dinheiro Crédito Débi…" at bounding box center [234, 121] width 137 height 143
click at [201, 102] on div "Dinheiro" at bounding box center [192, 102] width 43 height 36
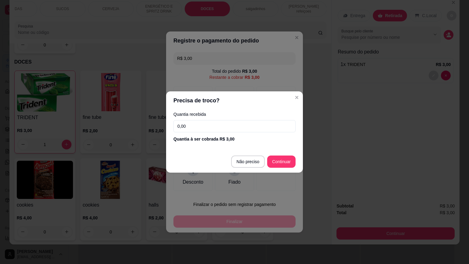
click at [232, 130] on input "0,00" at bounding box center [234, 126] width 122 height 12
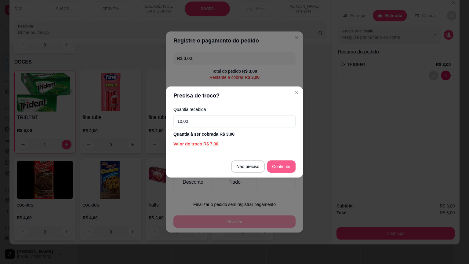
type input "10,00"
type input "R$ 0,00"
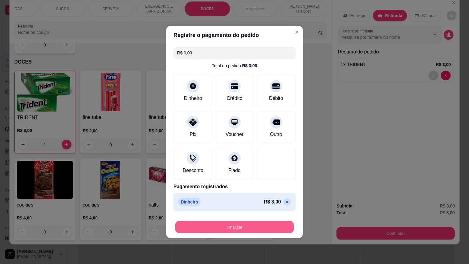
click at [193, 226] on button "Finalizar" at bounding box center [234, 227] width 118 height 12
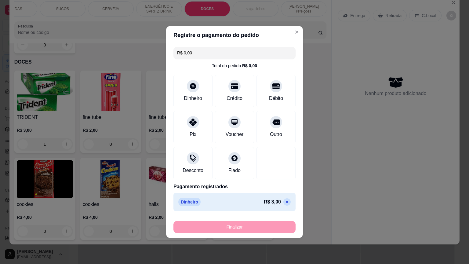
type input "0"
type input "-R$ 3,00"
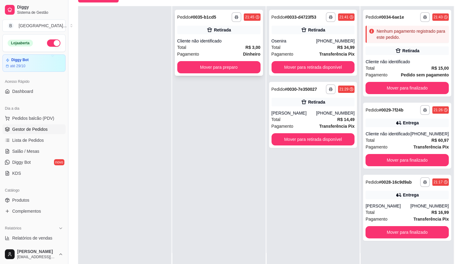
click at [234, 48] on div "Total R$ 3,00" at bounding box center [218, 47] width 83 height 7
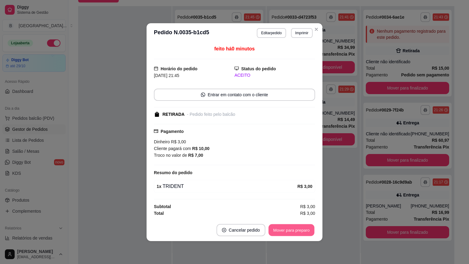
click at [290, 231] on button "Mover para preparo" at bounding box center [291, 230] width 46 height 12
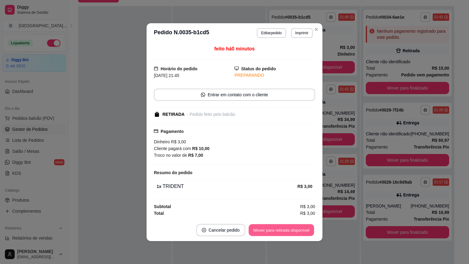
click at [290, 231] on button "Mover para retirada disponível" at bounding box center [280, 230] width 65 height 12
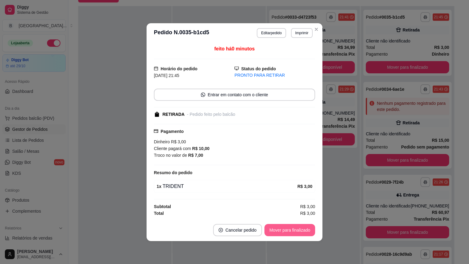
click at [290, 231] on button "Mover para finalizado" at bounding box center [289, 230] width 51 height 12
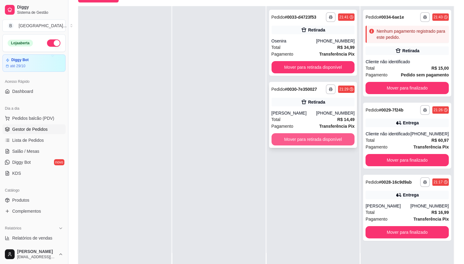
click at [325, 138] on button "Mover para retirada disponível" at bounding box center [313, 139] width 83 height 12
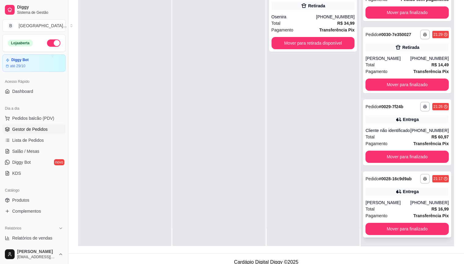
scroll to position [93, 0]
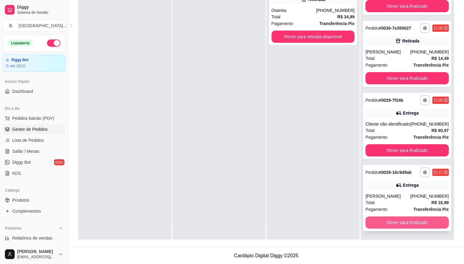
click at [383, 223] on button "Mover para finalizado" at bounding box center [407, 222] width 83 height 12
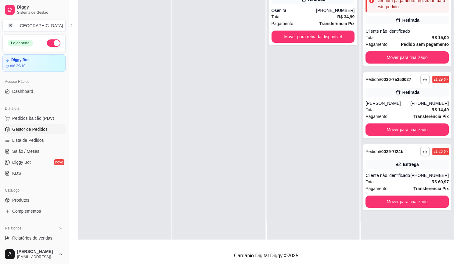
scroll to position [0, 0]
click at [388, 198] on button "Mover para finalizado" at bounding box center [407, 202] width 81 height 12
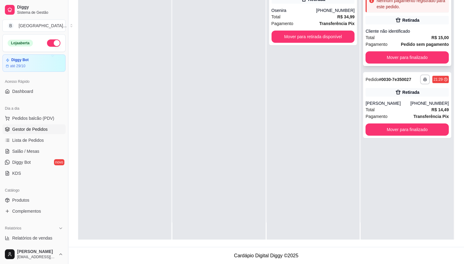
click at [370, 44] on span "Pagamento" at bounding box center [377, 44] width 22 height 7
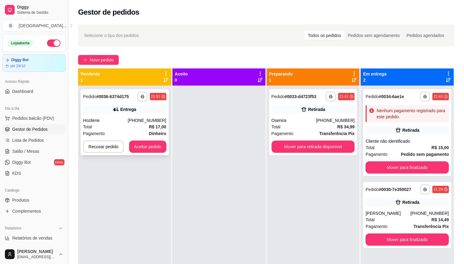
click at [92, 114] on div "**********" at bounding box center [125, 122] width 88 height 66
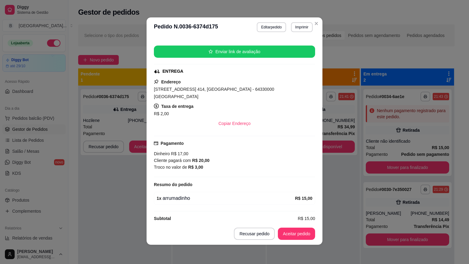
scroll to position [1, 0]
click at [295, 25] on button "Imprimir" at bounding box center [301, 26] width 21 height 9
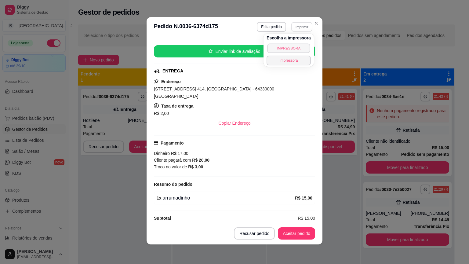
click at [287, 49] on button "IMPRESSORA" at bounding box center [288, 47] width 43 height 9
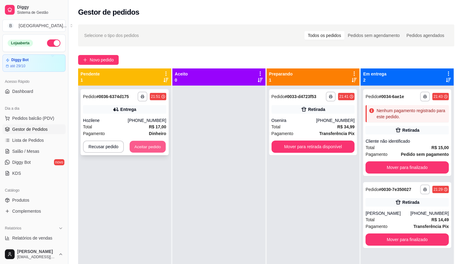
click at [141, 142] on button "Aceitar pedido" at bounding box center [148, 147] width 36 height 12
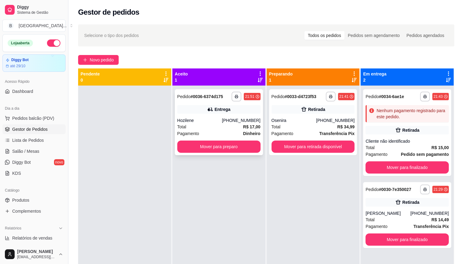
click at [215, 149] on button "Mover para preparo" at bounding box center [218, 146] width 83 height 12
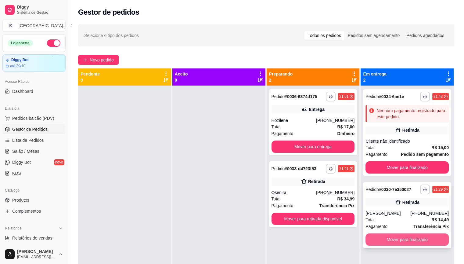
click at [406, 240] on button "Mover para finalizado" at bounding box center [407, 239] width 83 height 12
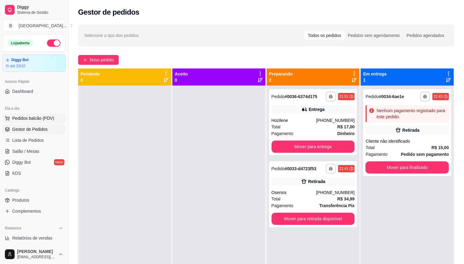
click at [11, 117] on button "Pedidos balcão (PDV)" at bounding box center [33, 118] width 63 height 10
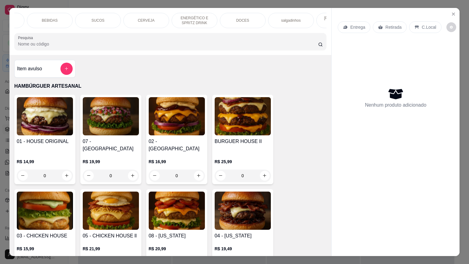
scroll to position [0, 134]
click at [237, 18] on p "DOCES" at bounding box center [240, 20] width 13 height 5
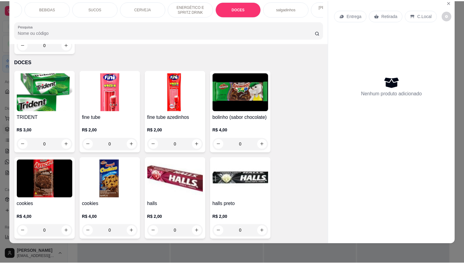
scroll to position [0, 0]
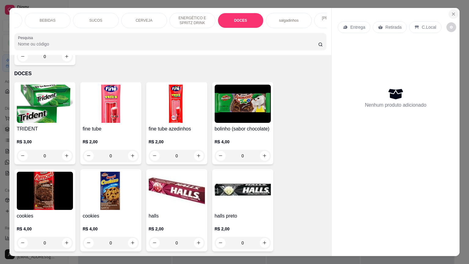
click at [455, 11] on button "Close" at bounding box center [453, 14] width 10 height 10
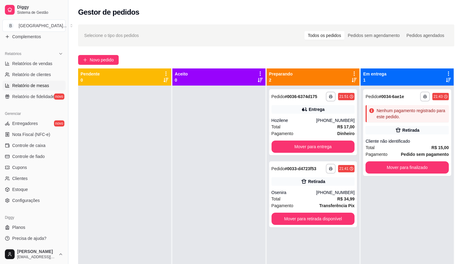
scroll to position [175, 0]
click at [27, 149] on link "Controle de caixa" at bounding box center [33, 144] width 63 height 10
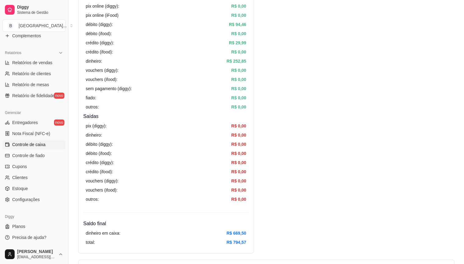
scroll to position [183, 0]
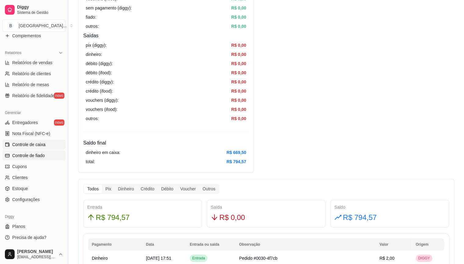
click at [17, 153] on span "Controle de fiado" at bounding box center [28, 155] width 33 height 6
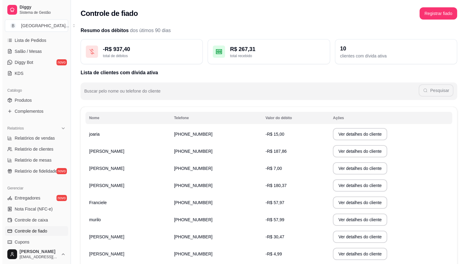
scroll to position [53, 0]
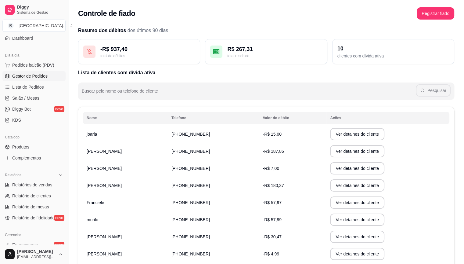
click at [35, 73] on span "Gestor de Pedidos" at bounding box center [29, 76] width 35 height 6
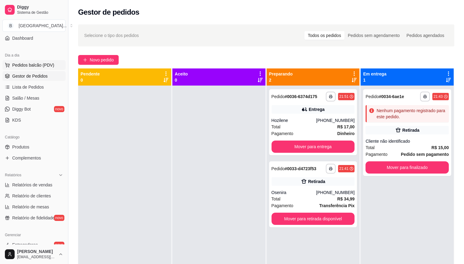
click at [25, 60] on button "Pedidos balcão (PDV)" at bounding box center [33, 65] width 63 height 10
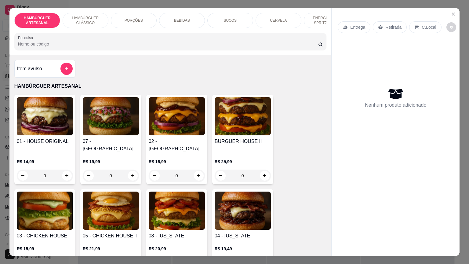
click at [321, 31] on div "HAMBÚRGUER ARTESANAL HAMBÚRGUER CLÁSSICO PORÇÕES BEBIDAS SUCOS CERVEJA ENERGÉTI…" at bounding box center [170, 31] width 322 height 47
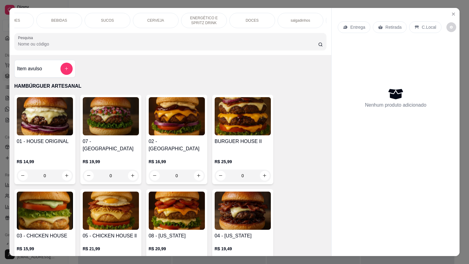
scroll to position [0, 146]
click at [222, 20] on p "DOCES" at bounding box center [228, 20] width 13 height 5
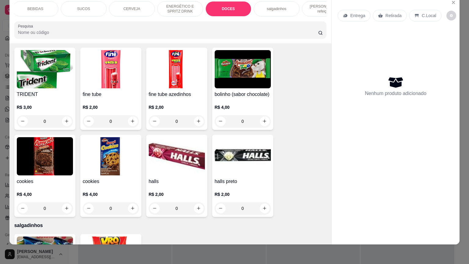
scroll to position [1616, 0]
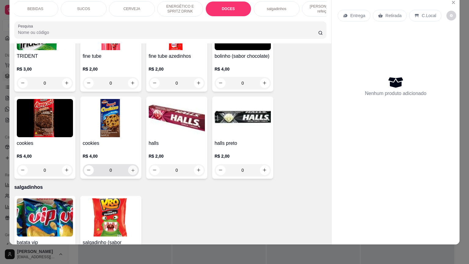
click at [133, 165] on button "increase-product-quantity" at bounding box center [132, 169] width 9 height 9
type input "1"
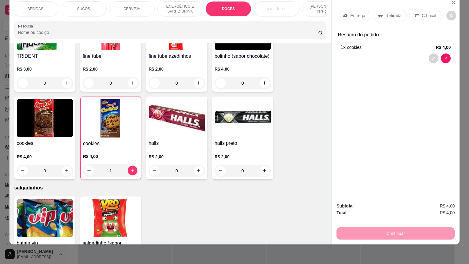
click at [385, 10] on div "Retirada" at bounding box center [390, 16] width 34 height 12
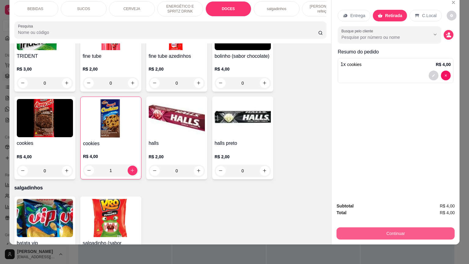
click at [367, 227] on button "Continuar" at bounding box center [395, 233] width 118 height 12
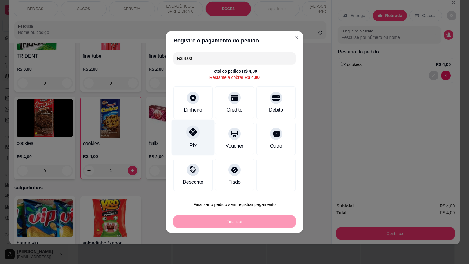
click at [188, 142] on div "Pix" at bounding box center [192, 138] width 43 height 36
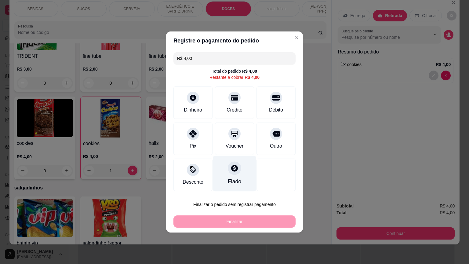
type input "R$ 0,00"
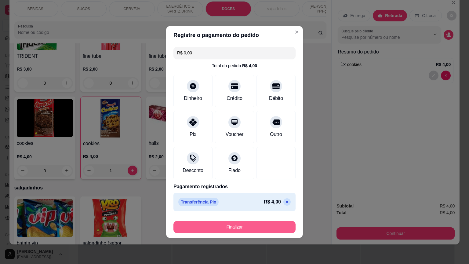
click at [242, 222] on button "Finalizar" at bounding box center [234, 227] width 122 height 12
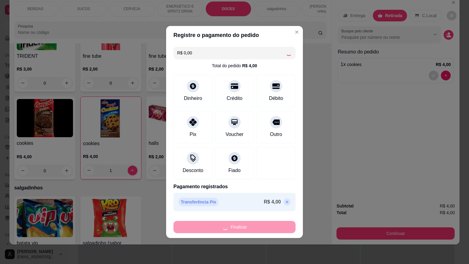
type input "0"
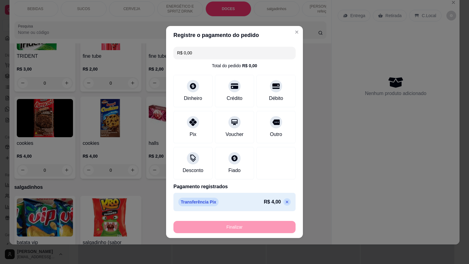
type input "-R$ 4,00"
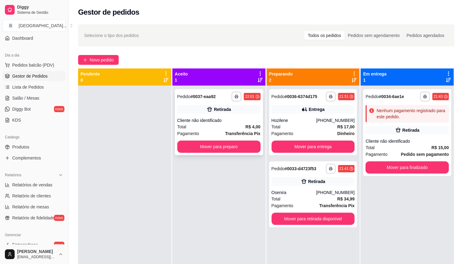
click at [203, 128] on div "Total R$ 4,00" at bounding box center [218, 126] width 83 height 7
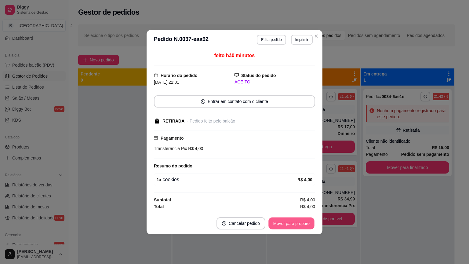
click at [295, 223] on button "Mover para preparo" at bounding box center [291, 223] width 46 height 12
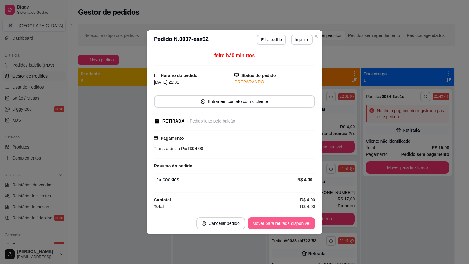
click at [295, 223] on button "Mover para retirada disponível" at bounding box center [280, 223] width 67 height 12
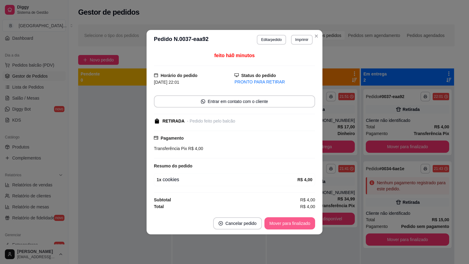
click at [306, 218] on button "Mover para finalizado" at bounding box center [289, 223] width 51 height 12
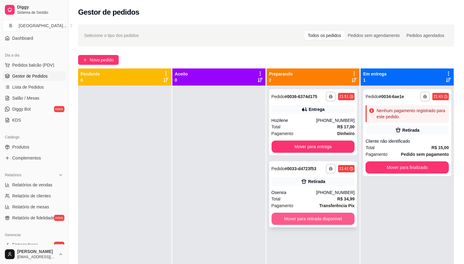
click at [284, 212] on button "Mover para retirada disponível" at bounding box center [313, 218] width 83 height 12
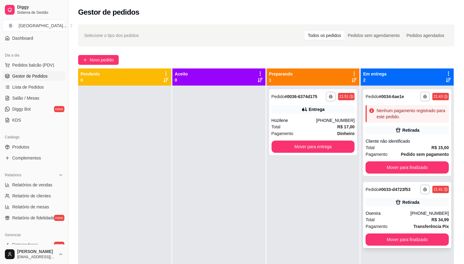
click at [370, 199] on div "Retirada" at bounding box center [407, 202] width 83 height 9
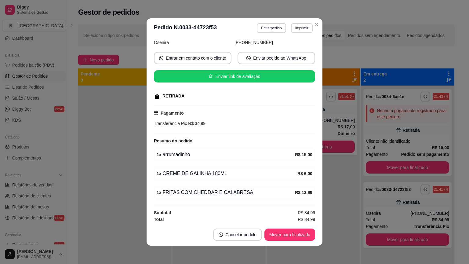
scroll to position [45, 0]
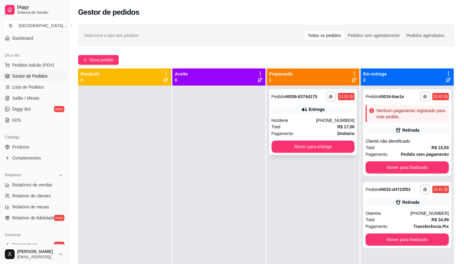
click at [287, 117] on div "Hozilene" at bounding box center [294, 120] width 45 height 6
click at [329, 101] on button "button" at bounding box center [330, 96] width 9 height 9
click at [281, 98] on span "Pedido" at bounding box center [278, 96] width 13 height 5
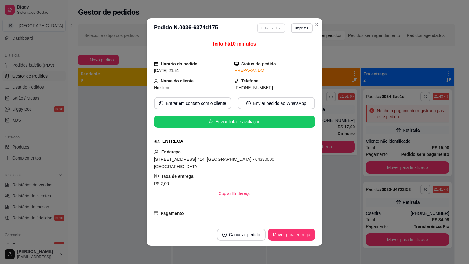
click at [262, 24] on button "Editar pedido" at bounding box center [271, 27] width 28 height 9
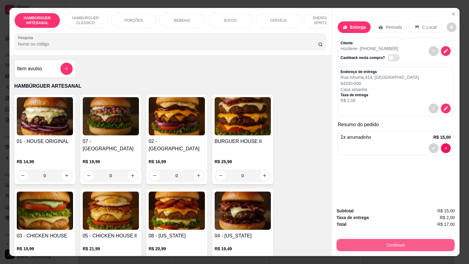
click at [385, 239] on button "Continuar" at bounding box center [395, 245] width 118 height 12
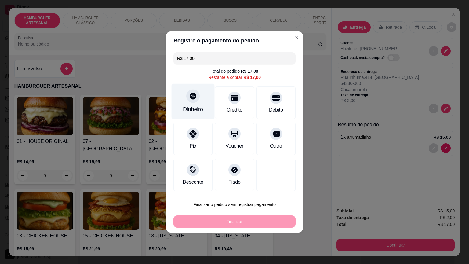
click at [199, 100] on div "Dinheiro" at bounding box center [192, 102] width 43 height 36
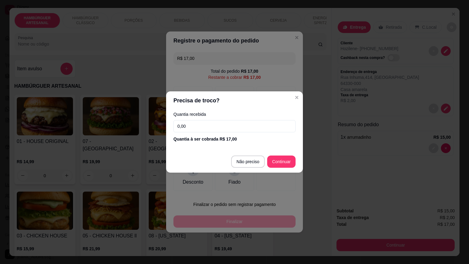
click at [218, 129] on input "0,00" at bounding box center [234, 126] width 122 height 12
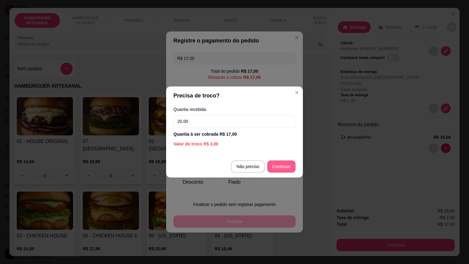
type input "20,00"
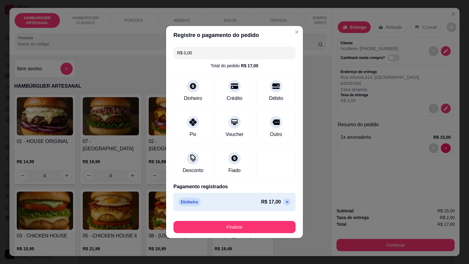
type input "R$ 0,00"
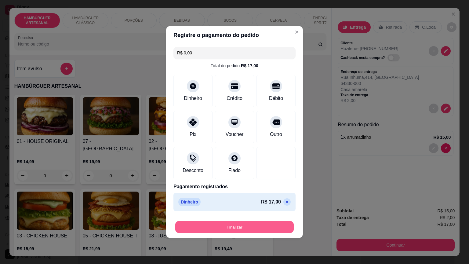
click at [248, 231] on button "Finalizar" at bounding box center [234, 227] width 118 height 12
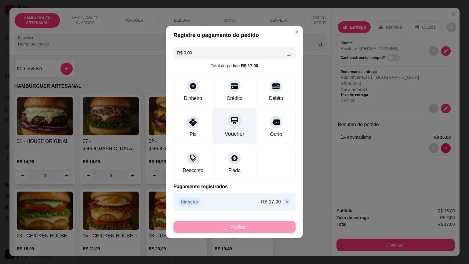
type input "0"
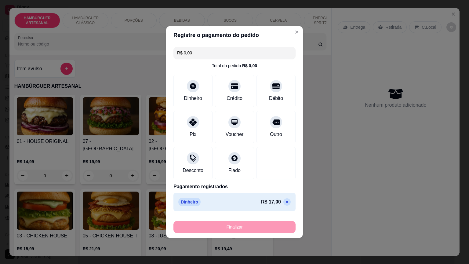
type input "-R$ 17,00"
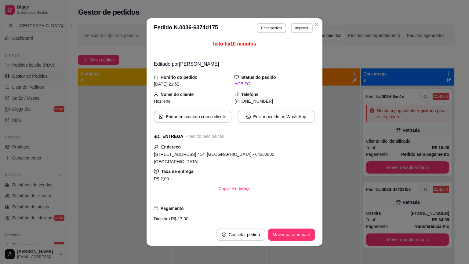
scroll to position [61, 0]
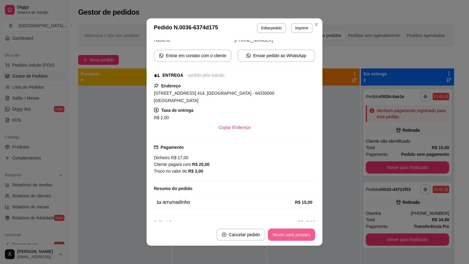
click at [281, 236] on button "Mover para preparo" at bounding box center [291, 234] width 47 height 12
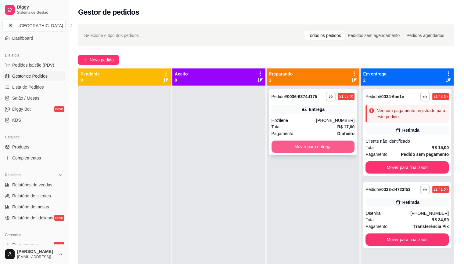
click at [320, 148] on button "Mover para entrega" at bounding box center [313, 146] width 83 height 12
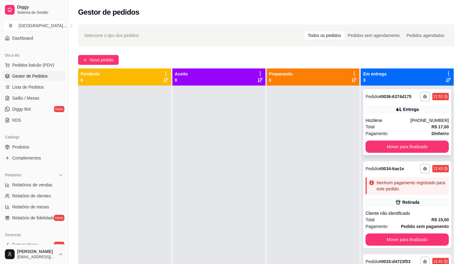
click at [416, 118] on div "(86) 98174-9502" at bounding box center [429, 120] width 38 height 6
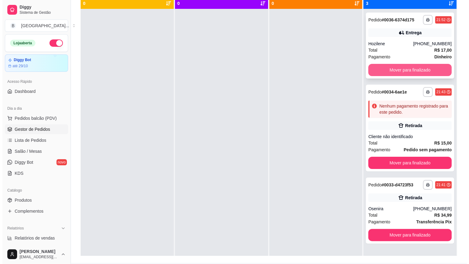
scroll to position [62, 0]
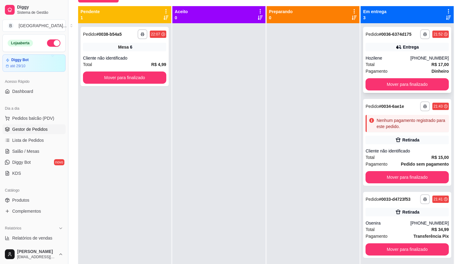
click at [376, 63] on div "Total R$ 17,00" at bounding box center [407, 64] width 83 height 7
click at [416, 82] on button "Mover para finalizado" at bounding box center [407, 84] width 83 height 12
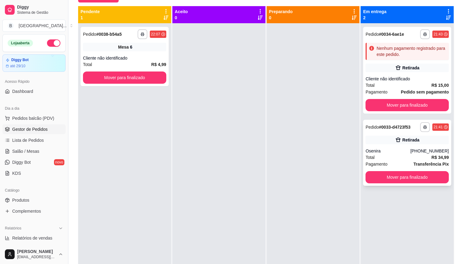
click at [381, 154] on div "Total R$ 34,99" at bounding box center [407, 157] width 83 height 7
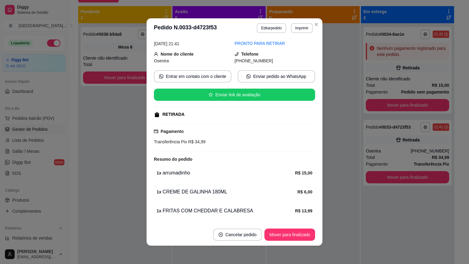
scroll to position [45, 0]
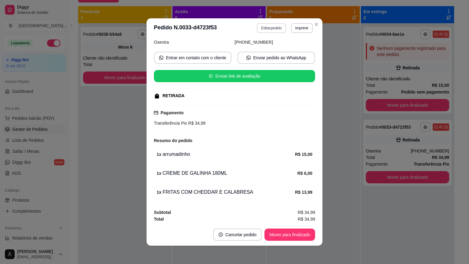
click at [269, 31] on button "Editar pedido" at bounding box center [271, 28] width 29 height 10
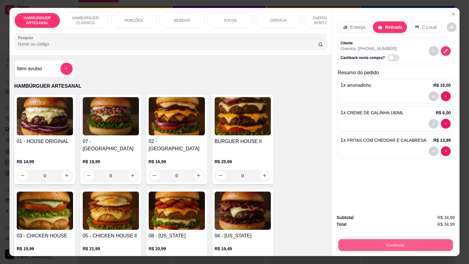
click at [398, 243] on button "Continuar" at bounding box center [395, 245] width 114 height 12
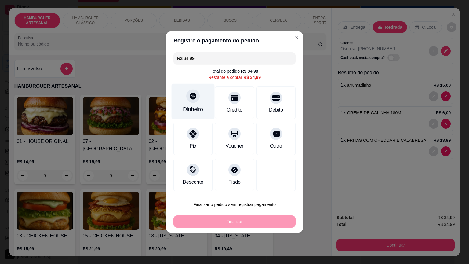
click at [196, 113] on div "Dinheiro" at bounding box center [193, 109] width 20 height 8
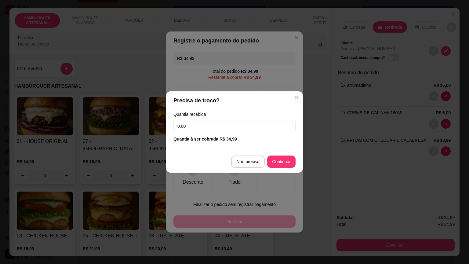
click at [211, 124] on input "0,00" at bounding box center [234, 126] width 122 height 12
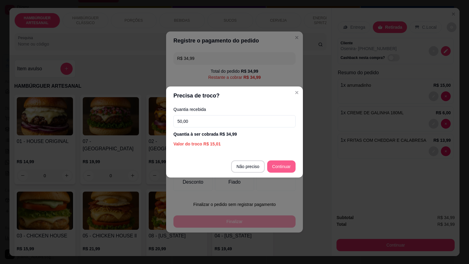
type input "50,00"
type input "R$ 0,00"
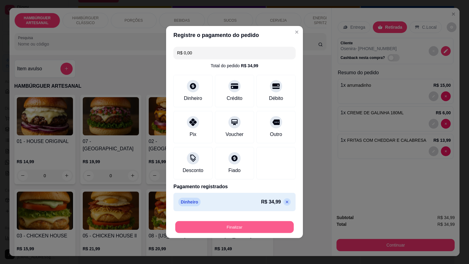
click at [264, 229] on button "Finalizar" at bounding box center [234, 227] width 118 height 12
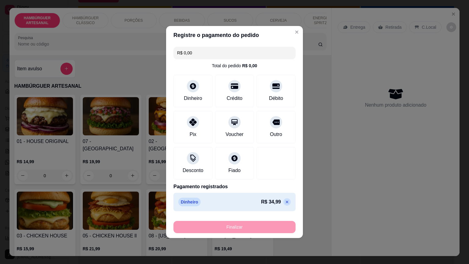
type input "0"
type input "-R$ 34,99"
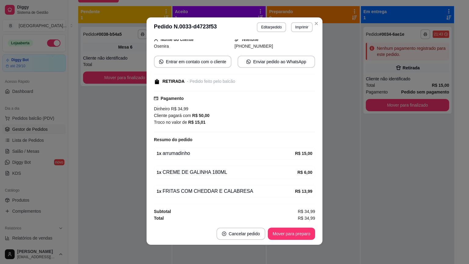
scroll to position [1, 0]
click at [289, 227] on button "Mover para preparo" at bounding box center [291, 233] width 47 height 12
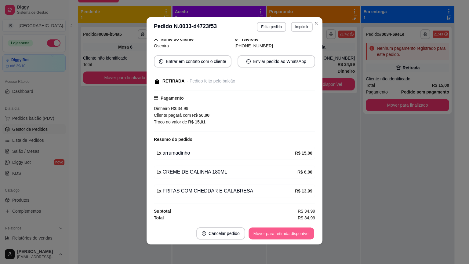
click at [290, 229] on button "Mover para retirada disponível" at bounding box center [280, 233] width 65 height 12
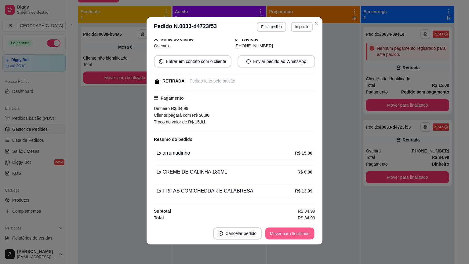
click at [296, 237] on button "Mover para finalizado" at bounding box center [289, 233] width 49 height 12
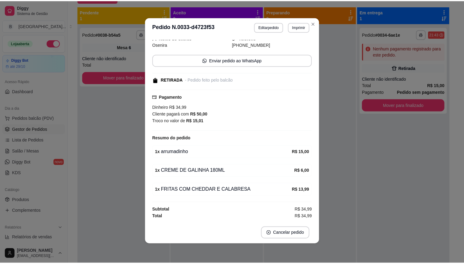
scroll to position [34, 0]
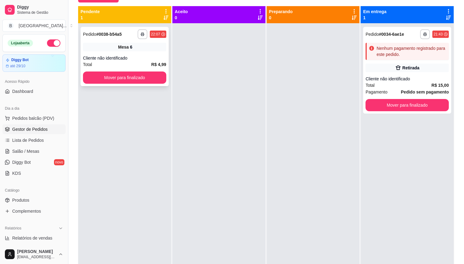
click at [139, 59] on div "Cliente não identificado" at bounding box center [124, 58] width 83 height 6
click at [131, 81] on button "Mover para finalizado" at bounding box center [124, 78] width 81 height 12
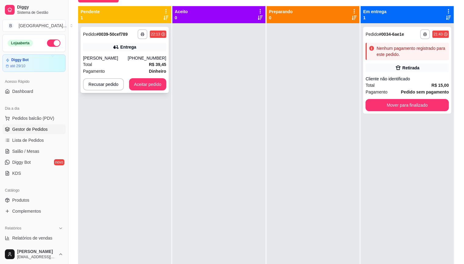
click at [124, 59] on div "Eduardo Nogueira" at bounding box center [105, 58] width 45 height 6
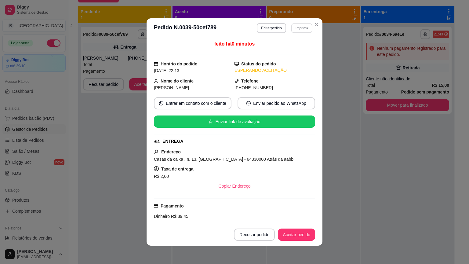
click at [299, 26] on button "Imprimir" at bounding box center [301, 27] width 21 height 9
click at [293, 49] on button "IMPRESSORA" at bounding box center [288, 49] width 43 height 9
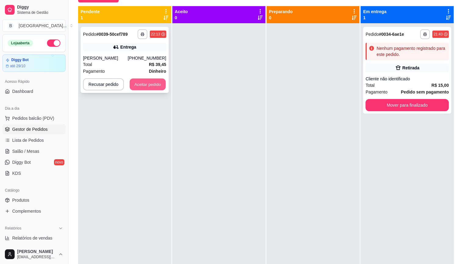
click at [147, 81] on button "Aceitar pedido" at bounding box center [148, 84] width 36 height 12
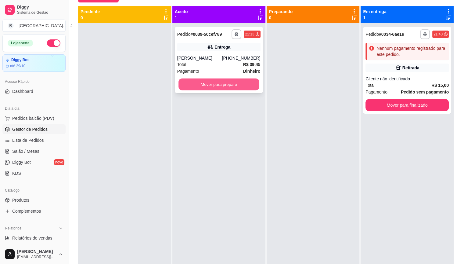
click at [212, 83] on button "Mover para preparo" at bounding box center [218, 84] width 81 height 12
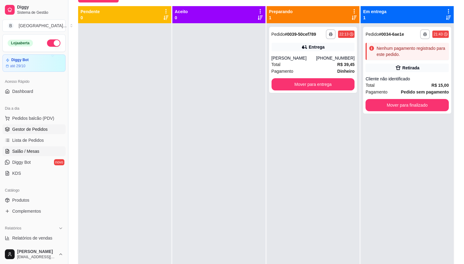
click at [36, 151] on span "Salão / Mesas" at bounding box center [25, 151] width 27 height 6
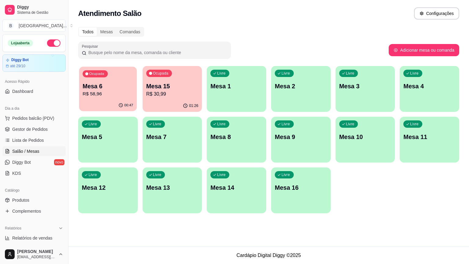
click at [126, 99] on button "Ocupada Mesa 6 R$ 58,96 00:47" at bounding box center [108, 89] width 58 height 45
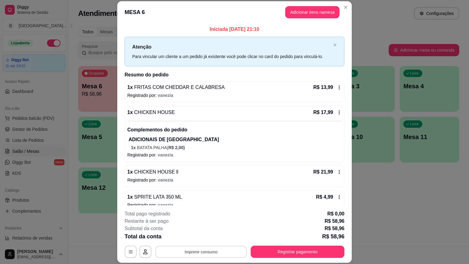
click at [195, 245] on button "Imprimir consumo" at bounding box center [201, 251] width 92 height 12
click at [201, 225] on button "IMPRESSORA" at bounding box center [200, 224] width 43 height 9
click at [297, 253] on button "Registrar pagamento" at bounding box center [298, 251] width 94 height 12
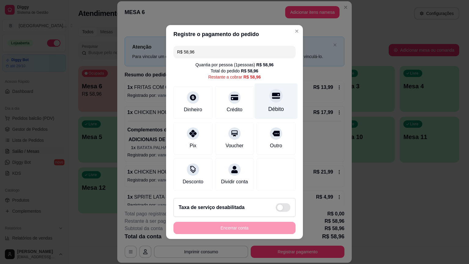
click at [278, 98] on div at bounding box center [275, 95] width 13 height 13
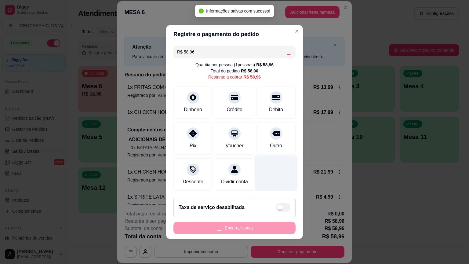
type input "R$ 0,00"
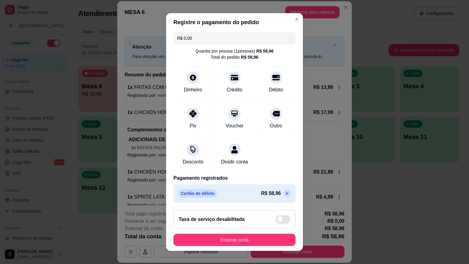
scroll to position [6, 0]
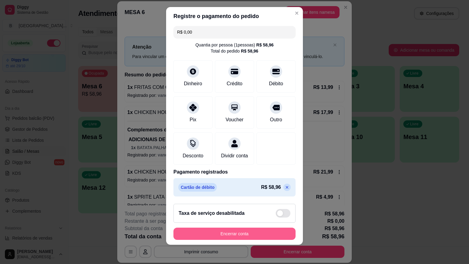
click at [232, 234] on button "Encerrar conta" at bounding box center [234, 233] width 122 height 12
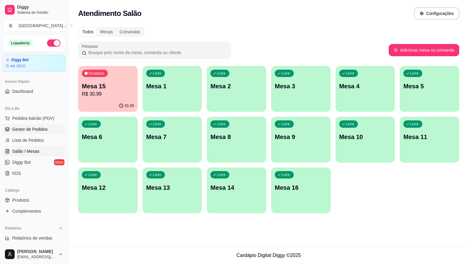
click at [11, 124] on link "Gestor de Pedidos" at bounding box center [33, 129] width 63 height 10
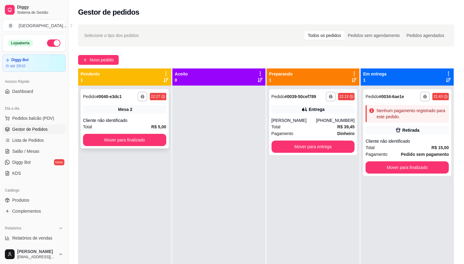
click at [140, 120] on div "Cliente não identificado" at bounding box center [124, 120] width 83 height 6
click at [122, 139] on button "Mover para finalizado" at bounding box center [124, 140] width 83 height 12
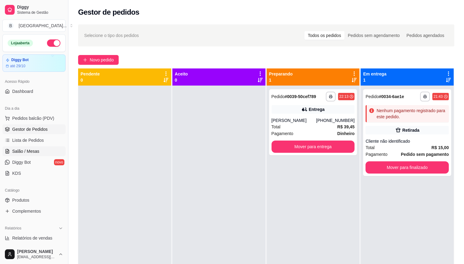
click at [54, 151] on link "Salão / Mesas" at bounding box center [33, 151] width 63 height 10
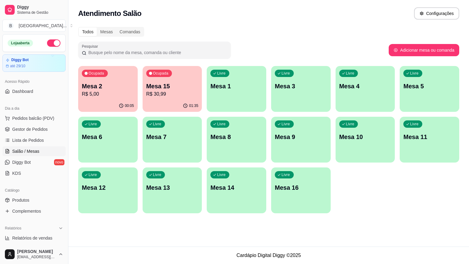
click at [124, 90] on p "R$ 5,00" at bounding box center [108, 93] width 52 height 7
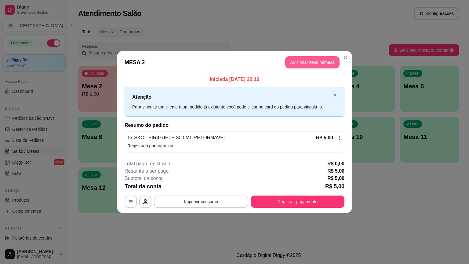
click at [306, 61] on button "Adicionar itens na mesa" at bounding box center [312, 62] width 54 height 12
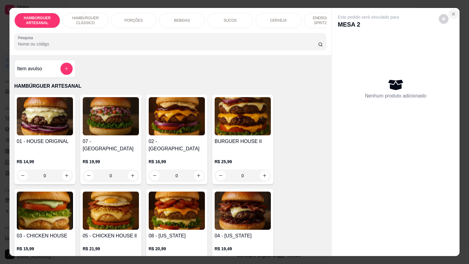
click at [455, 12] on button "Close" at bounding box center [453, 14] width 10 height 10
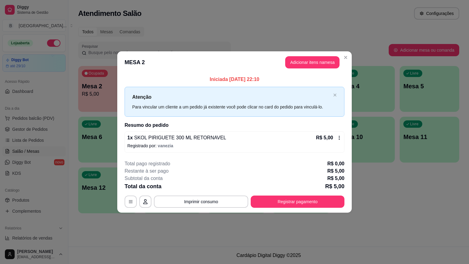
click at [337, 135] on icon at bounding box center [339, 137] width 5 height 5
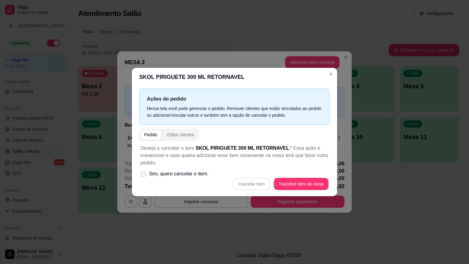
click at [166, 170] on span "Sim, quero cancelar o item." at bounding box center [178, 173] width 59 height 7
click at [144, 175] on input "Sim, quero cancelar o item." at bounding box center [142, 177] width 4 height 4
checkbox input "true"
click at [252, 184] on button "Cancelar item" at bounding box center [251, 184] width 37 height 12
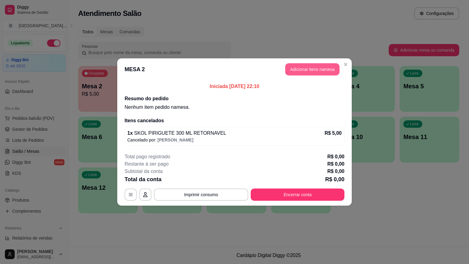
click at [310, 63] on button "Adicionar itens na mesa" at bounding box center [312, 69] width 54 height 12
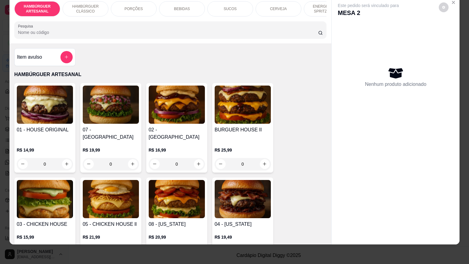
click at [66, 158] on div "0" at bounding box center [45, 164] width 56 height 12
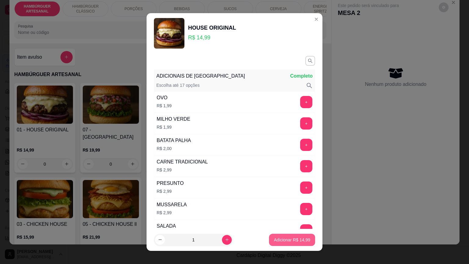
click at [278, 241] on p "Adicionar R$ 14,99" at bounding box center [292, 239] width 36 height 6
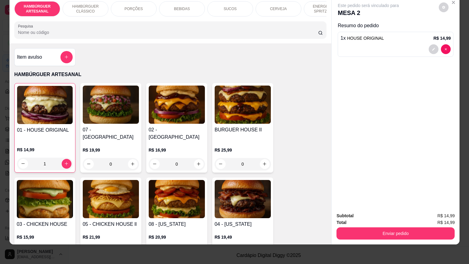
type input "1"
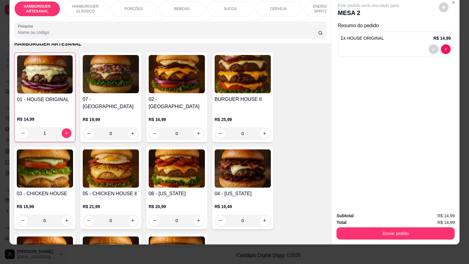
scroll to position [61, 0]
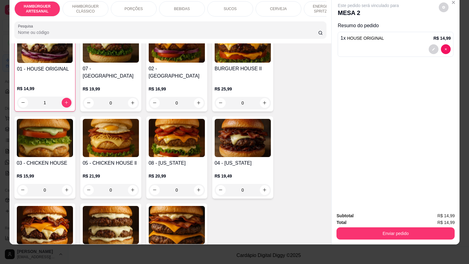
click at [68, 184] on div "0" at bounding box center [45, 190] width 56 height 12
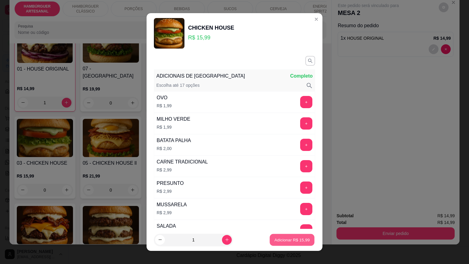
click at [289, 240] on p "Adicionar R$ 15,99" at bounding box center [291, 239] width 35 height 6
type input "1"
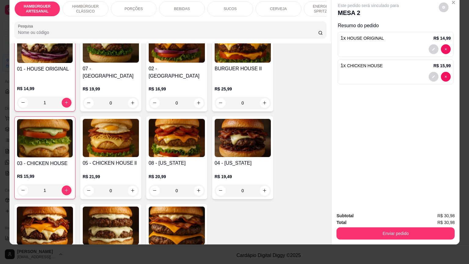
click at [174, 6] on p "BEBIDAS" at bounding box center [182, 8] width 16 height 5
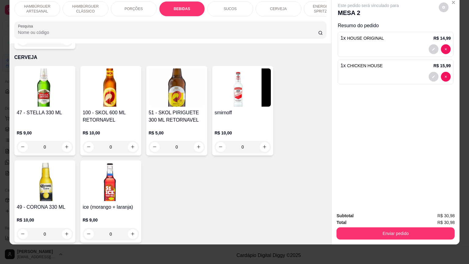
scroll to position [1268, 0]
click at [130, 144] on icon "increase-product-quantity" at bounding box center [132, 146] width 5 height 5
type input "1"
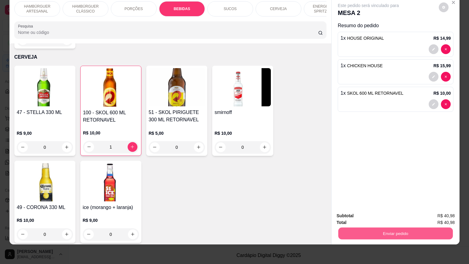
click at [419, 227] on button "Enviar pedido" at bounding box center [395, 233] width 114 height 12
click at [432, 210] on button "Enviar pedido" at bounding box center [439, 213] width 34 height 11
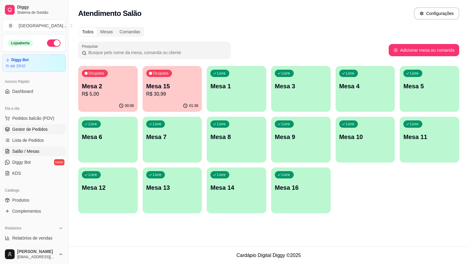
click at [41, 129] on span "Gestor de Pedidos" at bounding box center [29, 129] width 35 height 6
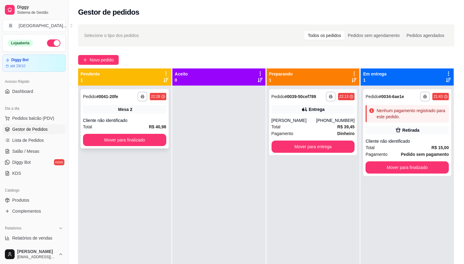
click at [141, 124] on div "Total R$ 40,98" at bounding box center [124, 126] width 83 height 7
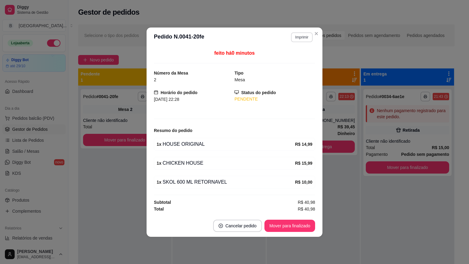
click at [298, 36] on button "Imprimir" at bounding box center [302, 37] width 22 height 10
click at [294, 57] on button "IMPRESSORA" at bounding box center [290, 58] width 43 height 9
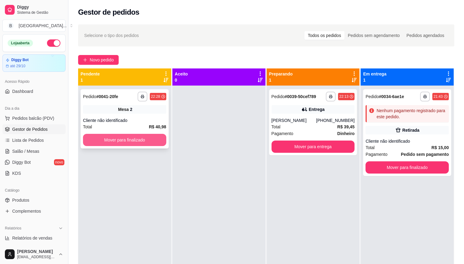
click at [153, 134] on button "Mover para finalizado" at bounding box center [124, 140] width 83 height 12
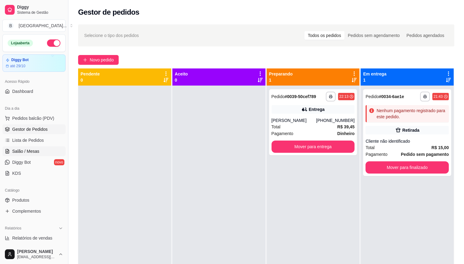
click at [30, 150] on span "Salão / Mesas" at bounding box center [25, 151] width 27 height 6
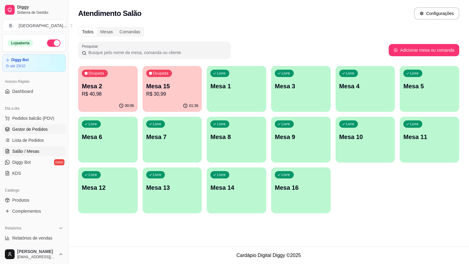
click at [27, 124] on link "Gestor de Pedidos" at bounding box center [33, 129] width 63 height 10
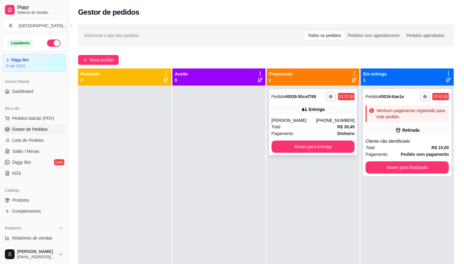
click at [273, 109] on div "Entrega" at bounding box center [313, 109] width 83 height 9
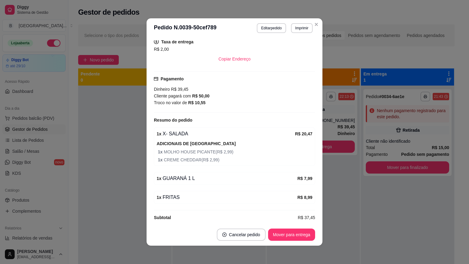
scroll to position [132, 0]
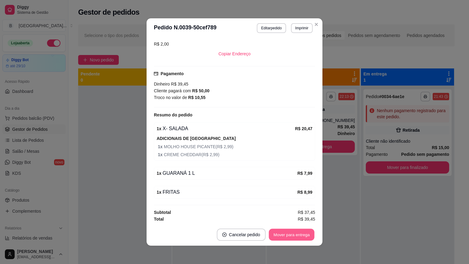
click at [282, 234] on button "Mover para entrega" at bounding box center [292, 235] width 46 height 12
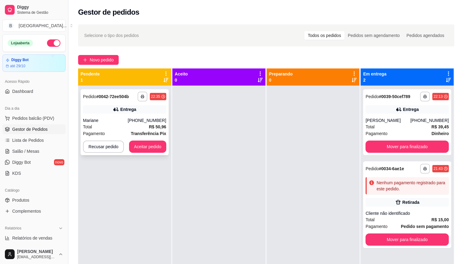
click at [120, 123] on div "Mariane" at bounding box center [105, 120] width 45 height 6
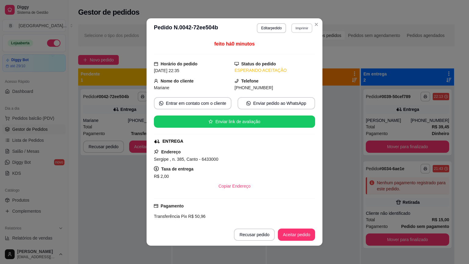
click at [302, 26] on button "Imprimir" at bounding box center [301, 27] width 21 height 9
click at [297, 52] on button "IMPRESSORA" at bounding box center [288, 50] width 44 height 10
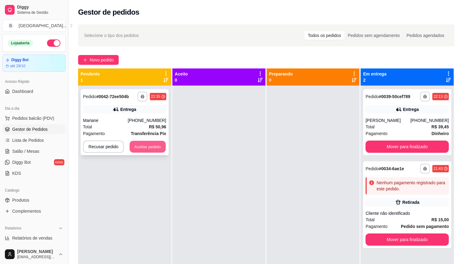
click at [156, 145] on button "Aceitar pedido" at bounding box center [148, 147] width 36 height 12
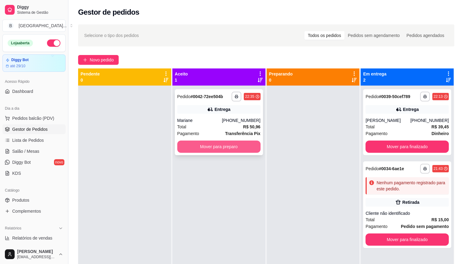
click at [218, 143] on button "Mover para preparo" at bounding box center [218, 146] width 83 height 12
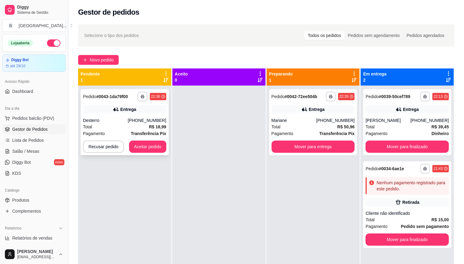
click at [105, 119] on div "Desterro" at bounding box center [105, 120] width 45 height 6
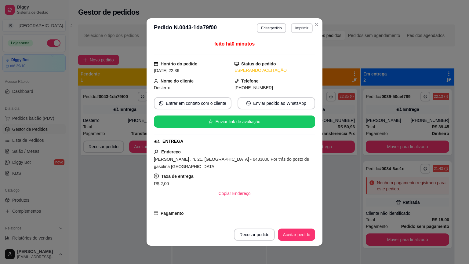
click at [295, 29] on button "Imprimir" at bounding box center [302, 28] width 22 height 10
click at [288, 46] on button "IMPRESSORA" at bounding box center [288, 49] width 43 height 9
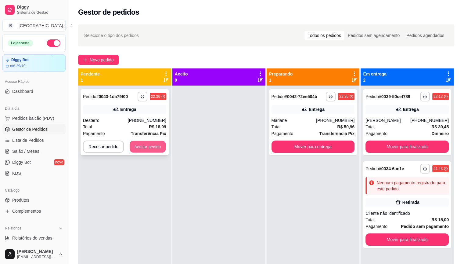
click at [144, 146] on button "Aceitar pedido" at bounding box center [148, 147] width 36 height 12
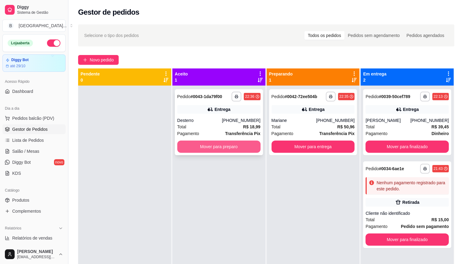
click at [184, 146] on button "Mover para preparo" at bounding box center [218, 146] width 83 height 12
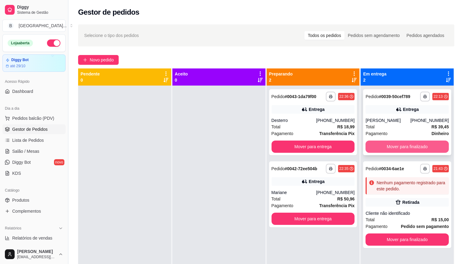
click at [374, 141] on button "Mover para finalizado" at bounding box center [407, 146] width 83 height 12
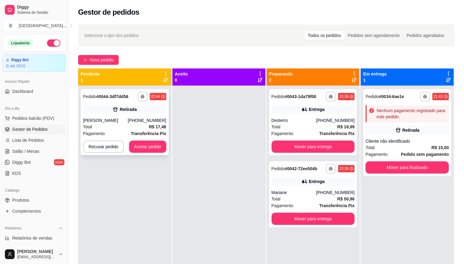
click at [122, 127] on div "Total R$ 17,48" at bounding box center [124, 126] width 83 height 7
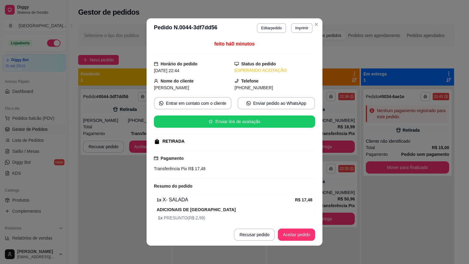
click at [300, 33] on header "**********" at bounding box center [234, 28] width 176 height 20
click at [305, 26] on button "Imprimir" at bounding box center [302, 28] width 22 height 10
click at [300, 47] on button "IMPRESSORA" at bounding box center [288, 49] width 43 height 9
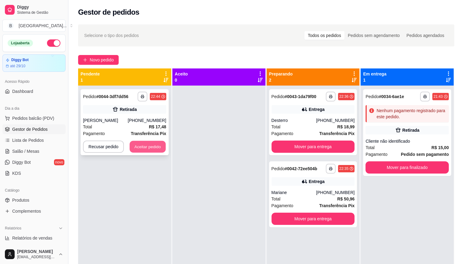
click at [154, 146] on button "Aceitar pedido" at bounding box center [148, 147] width 36 height 12
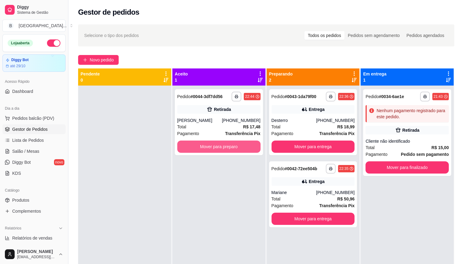
click at [184, 144] on button "Mover para preparo" at bounding box center [218, 146] width 83 height 12
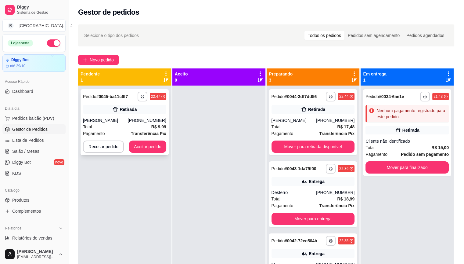
click at [99, 117] on div "**********" at bounding box center [125, 122] width 88 height 66
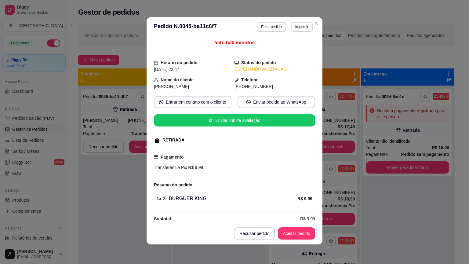
scroll to position [8, 0]
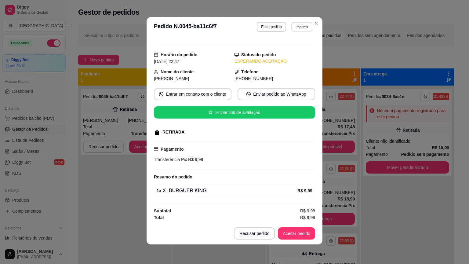
click at [297, 26] on button "Imprimir" at bounding box center [301, 26] width 21 height 9
click at [295, 49] on button "IMPRESSORA" at bounding box center [288, 47] width 43 height 9
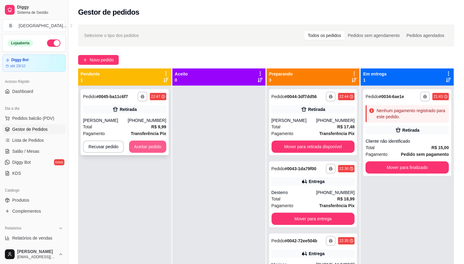
click at [133, 143] on button "Aceitar pedido" at bounding box center [147, 146] width 37 height 12
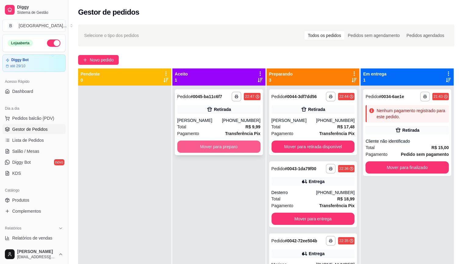
click at [198, 145] on button "Mover para preparo" at bounding box center [218, 146] width 83 height 12
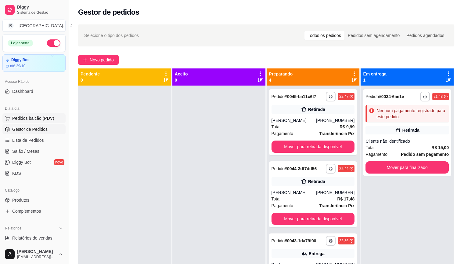
click at [27, 114] on button "Pedidos balcão (PDV)" at bounding box center [33, 118] width 63 height 10
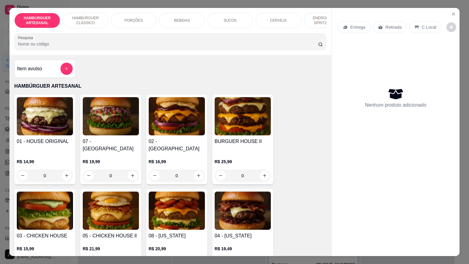
click at [63, 169] on div "0" at bounding box center [45, 175] width 56 height 12
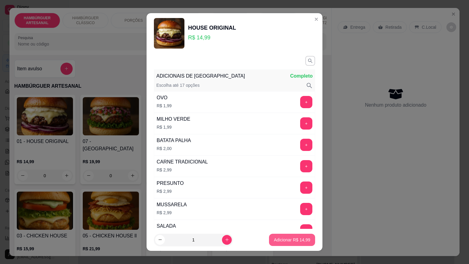
click at [287, 239] on p "Adicionar R$ 14,99" at bounding box center [292, 239] width 36 height 6
type input "1"
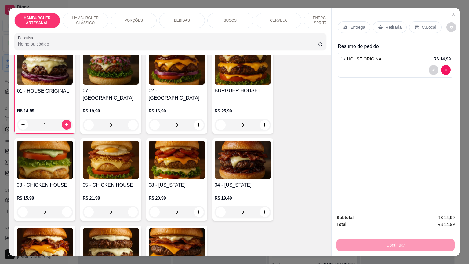
scroll to position [61, 0]
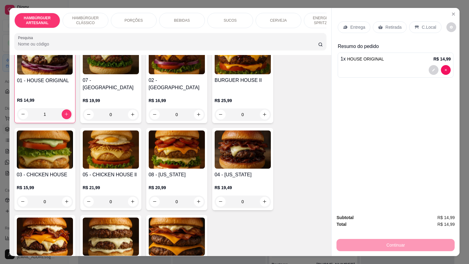
click at [68, 195] on div "0" at bounding box center [45, 201] width 56 height 12
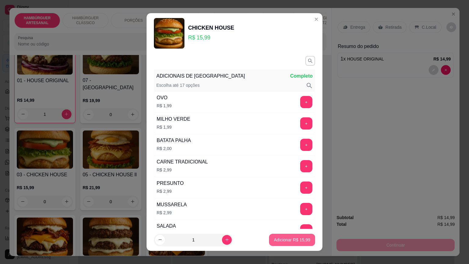
click at [274, 240] on p "Adicionar R$ 15,99" at bounding box center [292, 239] width 36 height 6
type input "1"
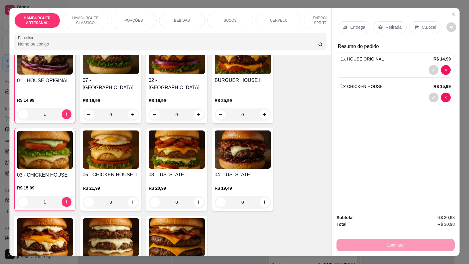
click at [164, 20] on div "BEBIDAS" at bounding box center [182, 20] width 46 height 15
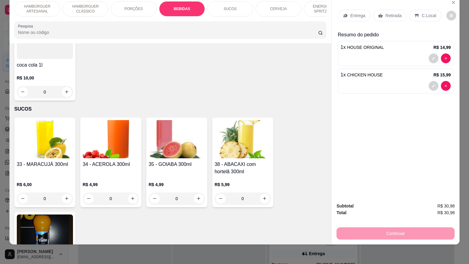
scroll to position [1024, 0]
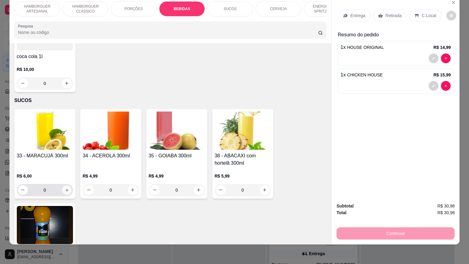
click at [65, 185] on button "increase-product-quantity" at bounding box center [66, 189] width 9 height 9
type input "1"
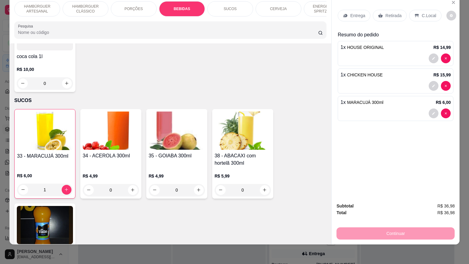
click at [352, 13] on p "Entrega" at bounding box center [357, 16] width 15 height 6
click at [353, 13] on p "Entrega" at bounding box center [357, 16] width 15 height 6
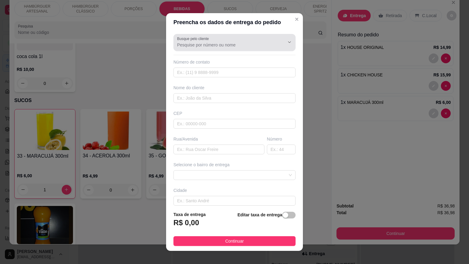
click at [222, 49] on div "Busque pelo cliente" at bounding box center [234, 42] width 122 height 17
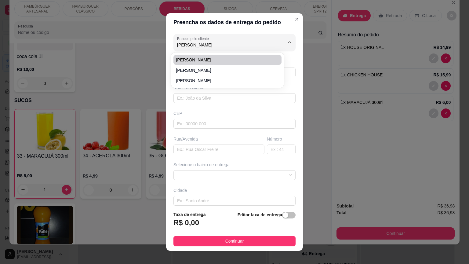
click at [205, 61] on span "samia gomes" at bounding box center [224, 60] width 97 height 6
type input "samia gomes"
type input "8681593193"
type input "samia gomes"
type input "francisca de aragao paiva"
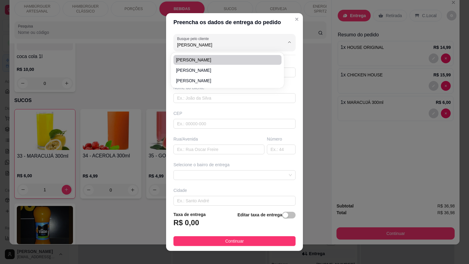
type input "641"
type input "São Miguel do Tapuio"
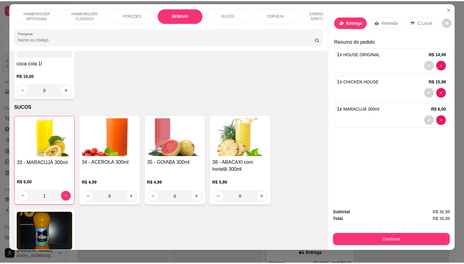
scroll to position [0, 0]
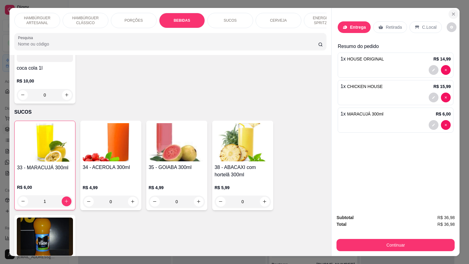
click at [451, 13] on icon "Close" at bounding box center [453, 14] width 5 height 5
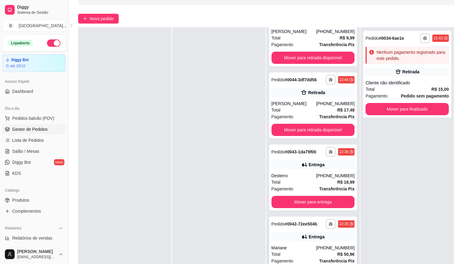
scroll to position [93, 0]
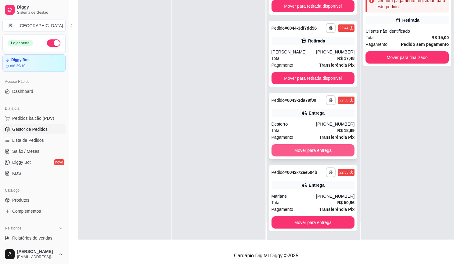
click at [304, 150] on button "Mover para entrega" at bounding box center [313, 150] width 83 height 12
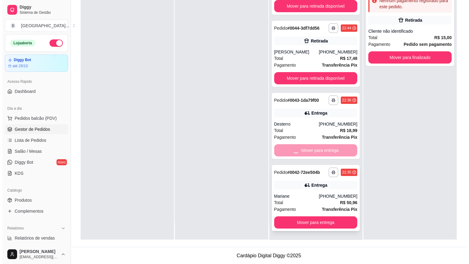
scroll to position [0, 0]
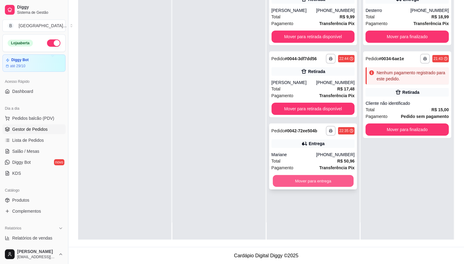
click at [317, 182] on button "Mover para entrega" at bounding box center [313, 181] width 81 height 12
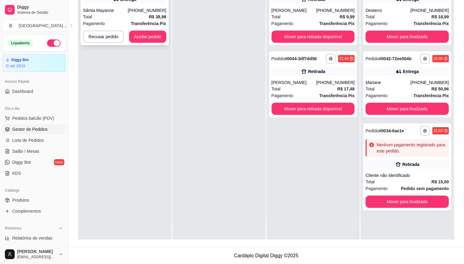
click at [146, 19] on div "Total R$ 38,98" at bounding box center [124, 16] width 83 height 7
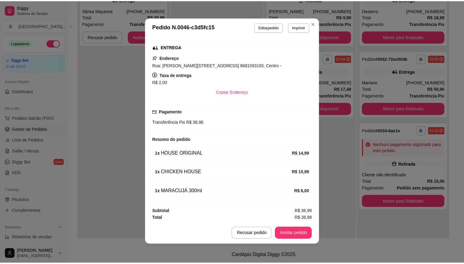
scroll to position [1, 0]
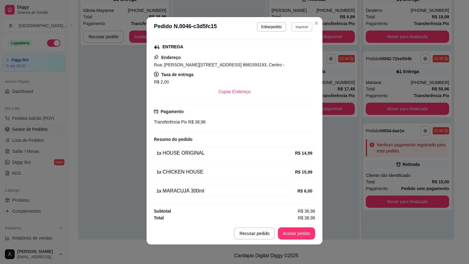
click at [296, 27] on button "Imprimir" at bounding box center [301, 26] width 21 height 9
click at [295, 47] on button "IMPRESSORA" at bounding box center [288, 49] width 44 height 10
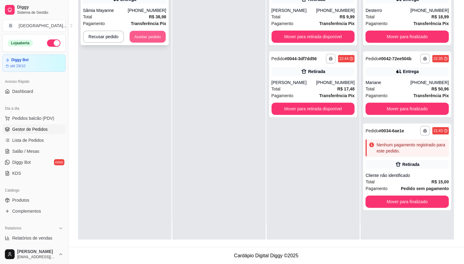
click at [153, 39] on button "Aceitar pedido" at bounding box center [148, 37] width 36 height 12
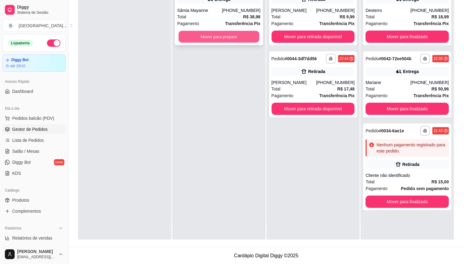
click at [204, 37] on button "Mover para preparo" at bounding box center [218, 37] width 81 height 12
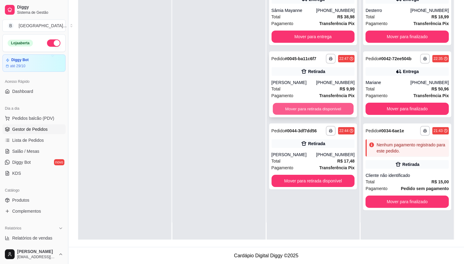
click at [283, 114] on button "Mover para retirada disponível" at bounding box center [313, 109] width 81 height 12
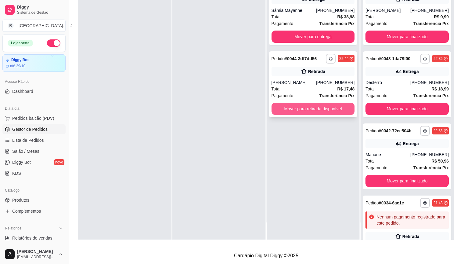
click at [287, 107] on button "Mover para retirada disponível" at bounding box center [313, 109] width 83 height 12
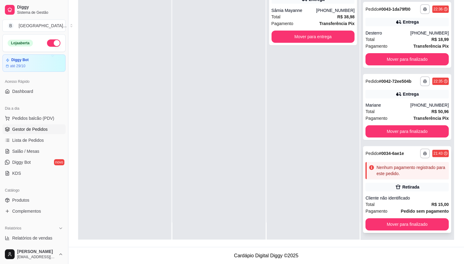
scroll to position [123, 0]
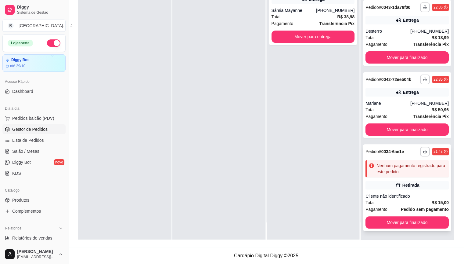
click at [414, 189] on div "**********" at bounding box center [407, 187] width 88 height 87
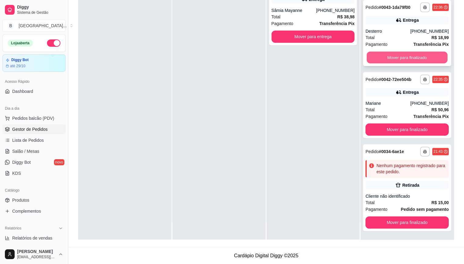
click at [377, 54] on button "Mover para finalizado" at bounding box center [407, 58] width 81 height 12
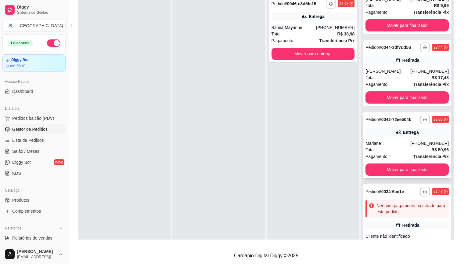
scroll to position [51, 0]
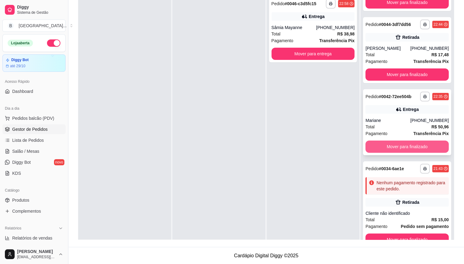
click at [373, 146] on button "Mover para finalizado" at bounding box center [407, 146] width 83 height 12
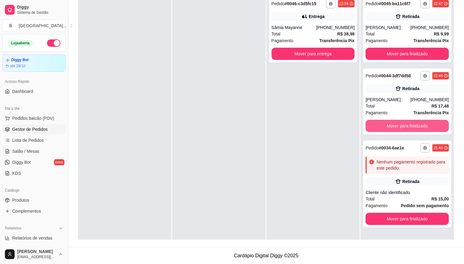
scroll to position [0, 0]
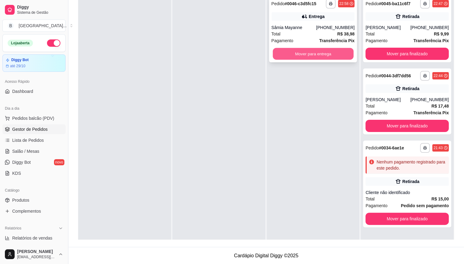
click at [333, 54] on button "Mover para entrega" at bounding box center [313, 54] width 81 height 12
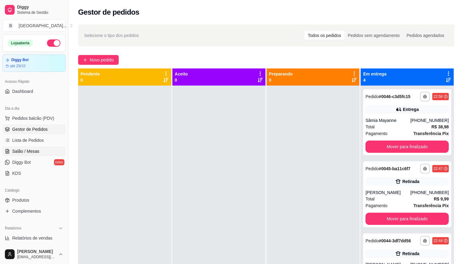
click at [25, 152] on span "Salão / Mesas" at bounding box center [25, 151] width 27 height 6
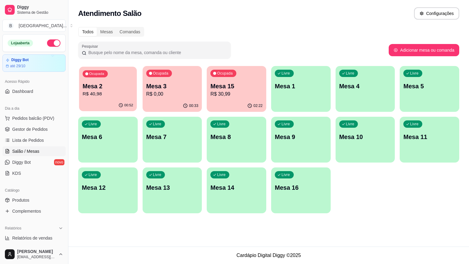
click at [123, 84] on p "Mesa 2" at bounding box center [108, 86] width 51 height 8
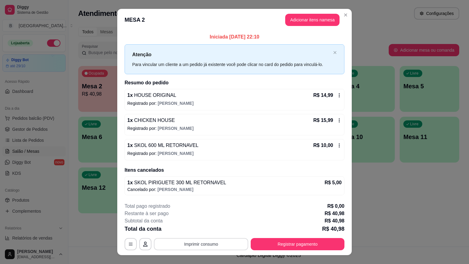
click at [186, 246] on button "Imprimir consumo" at bounding box center [201, 244] width 94 height 12
click at [189, 216] on button "IMPRESSORA" at bounding box center [200, 217] width 44 height 10
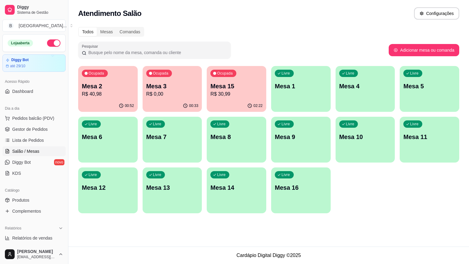
click at [159, 93] on p "R$ 0,00" at bounding box center [172, 93] width 52 height 7
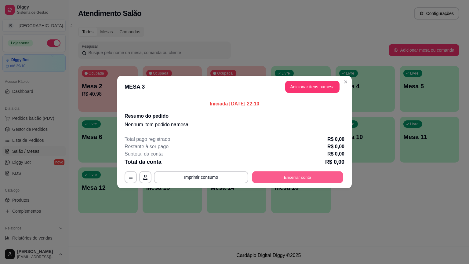
click at [287, 180] on button "Encerrar conta" at bounding box center [297, 177] width 91 height 12
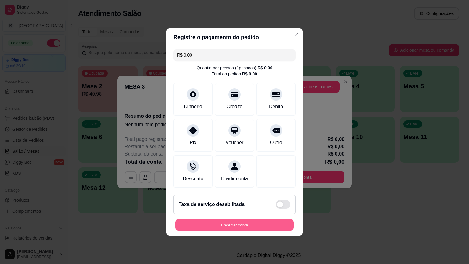
click at [277, 219] on button "Encerrar conta" at bounding box center [234, 225] width 118 height 12
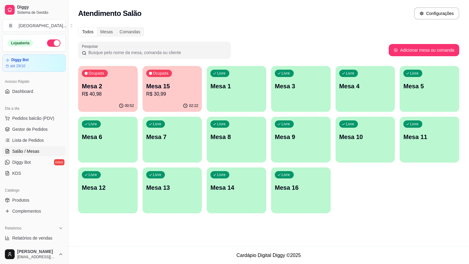
click at [100, 84] on p "Mesa 2" at bounding box center [108, 86] width 52 height 9
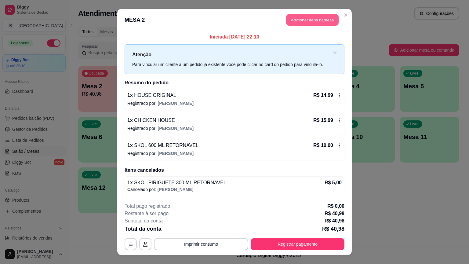
click at [301, 20] on button "Adicionar itens na mesa" at bounding box center [312, 20] width 52 height 12
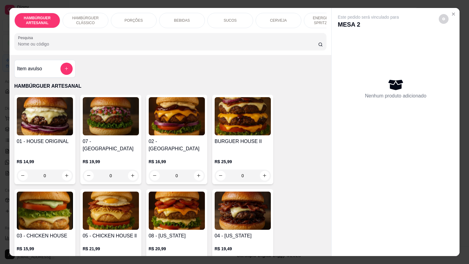
click at [184, 14] on div "BEBIDAS" at bounding box center [182, 20] width 46 height 15
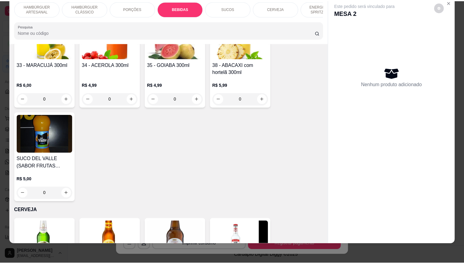
scroll to position [1236, 0]
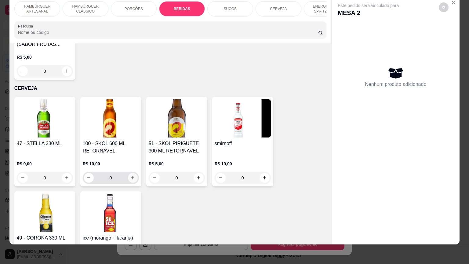
click at [128, 173] on button "increase-product-quantity" at bounding box center [133, 178] width 10 height 10
type input "1"
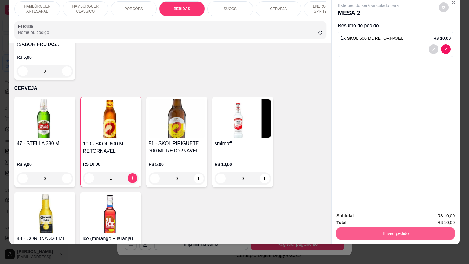
click at [340, 229] on button "Enviar pedido" at bounding box center [395, 233] width 118 height 12
click at [447, 214] on button "Enviar pedido" at bounding box center [439, 213] width 34 height 11
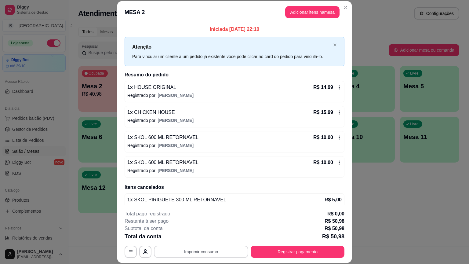
click at [205, 252] on button "Imprimir consumo" at bounding box center [201, 251] width 94 height 12
click at [207, 228] on button "IMPRESSORA" at bounding box center [200, 224] width 43 height 9
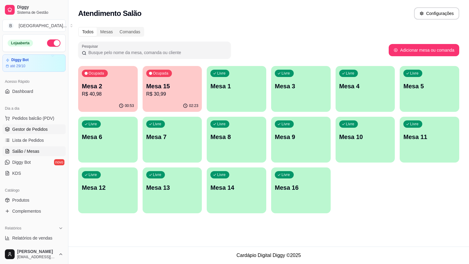
click at [54, 129] on link "Gestor de Pedidos" at bounding box center [33, 129] width 63 height 10
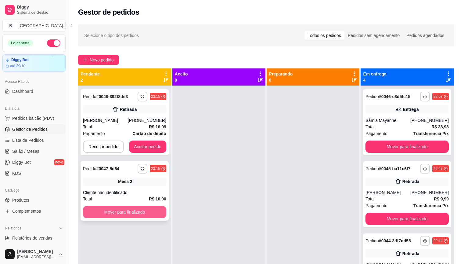
click at [140, 215] on button "Mover para finalizado" at bounding box center [124, 212] width 83 height 12
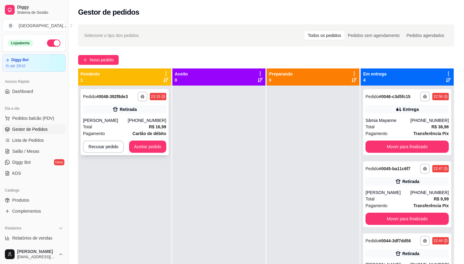
click at [131, 131] on div "Pagamento Cartão de débito" at bounding box center [124, 133] width 83 height 7
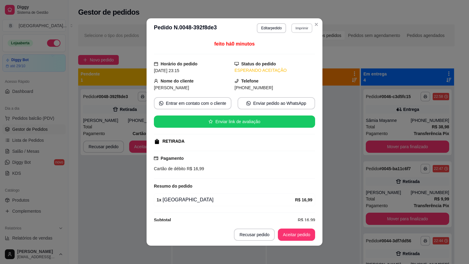
click at [300, 24] on button "Imprimir" at bounding box center [301, 27] width 21 height 9
click at [298, 50] on button "IMPRESSORA" at bounding box center [288, 50] width 44 height 10
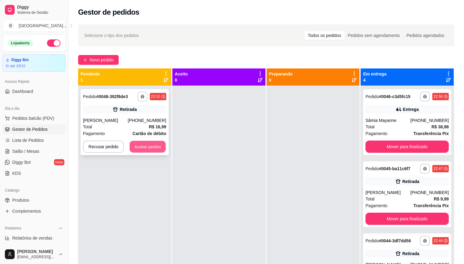
click at [150, 150] on button "Aceitar pedido" at bounding box center [148, 147] width 36 height 12
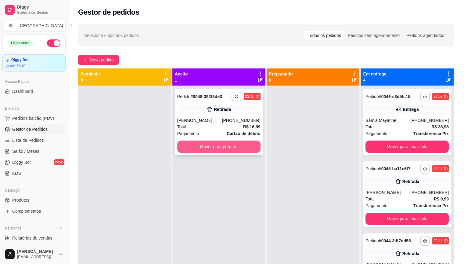
click at [192, 151] on button "Mover para preparo" at bounding box center [218, 146] width 83 height 12
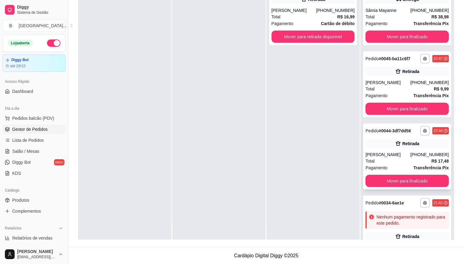
click at [410, 156] on div "(86) 98111-1412" at bounding box center [429, 154] width 38 height 6
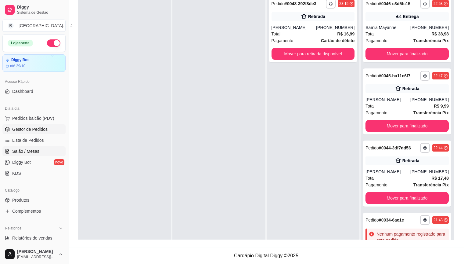
click at [27, 148] on span "Salão / Mesas" at bounding box center [25, 151] width 27 height 6
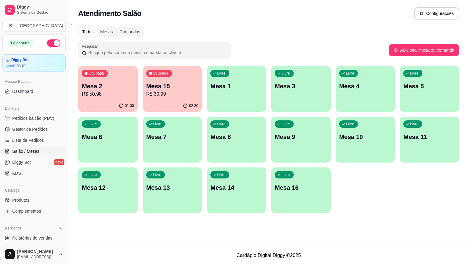
click at [126, 98] on div "Ocupada Mesa 2 R$ 50,98" at bounding box center [107, 83] width 59 height 34
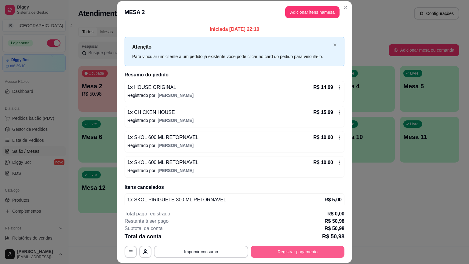
click at [309, 248] on button "Registrar pagamento" at bounding box center [298, 251] width 94 height 12
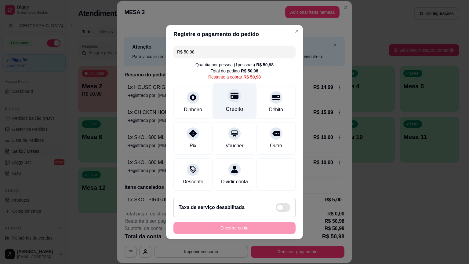
click at [240, 102] on div "Crédito" at bounding box center [234, 101] width 43 height 36
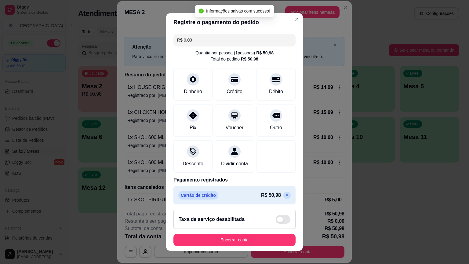
type input "R$ 0,00"
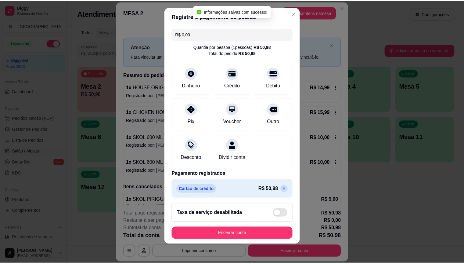
scroll to position [6, 0]
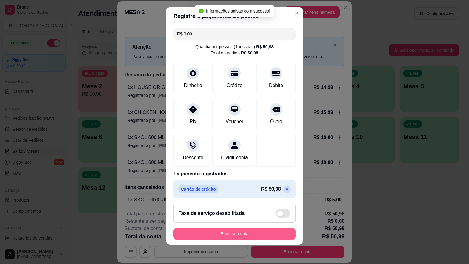
click at [222, 232] on button "Encerrar conta" at bounding box center [234, 233] width 122 height 12
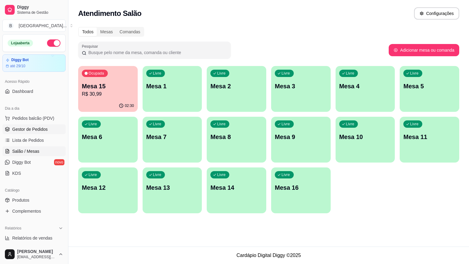
click at [41, 126] on span "Gestor de Pedidos" at bounding box center [29, 129] width 35 height 6
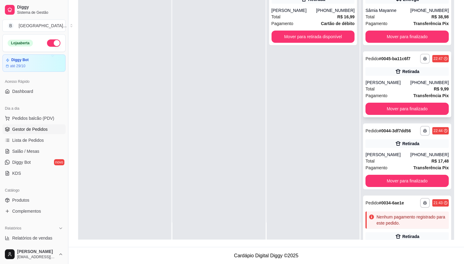
click at [384, 95] on div "Pagamento Transferência Pix" at bounding box center [407, 95] width 83 height 7
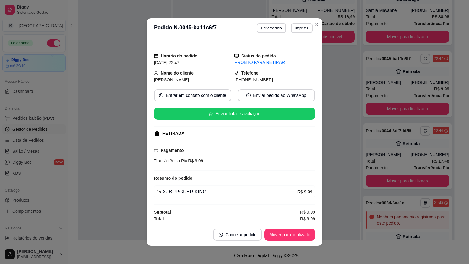
scroll to position [1, 0]
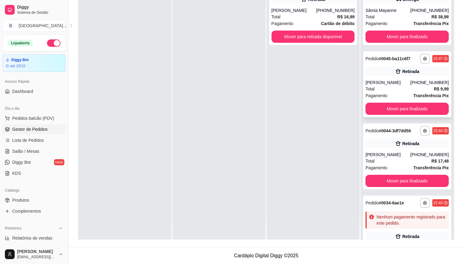
click at [388, 84] on div "André" at bounding box center [388, 82] width 45 height 6
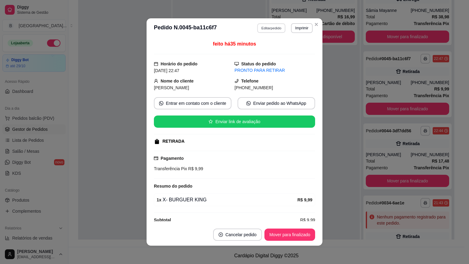
click at [258, 27] on button "Editar pedido" at bounding box center [271, 27] width 28 height 9
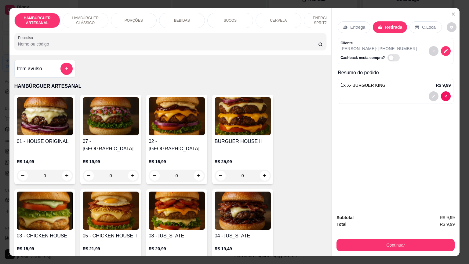
click at [181, 18] on p "BEBIDAS" at bounding box center [182, 20] width 16 height 5
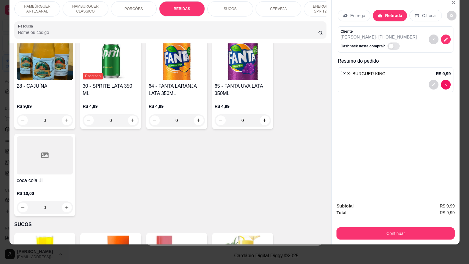
scroll to position [901, 0]
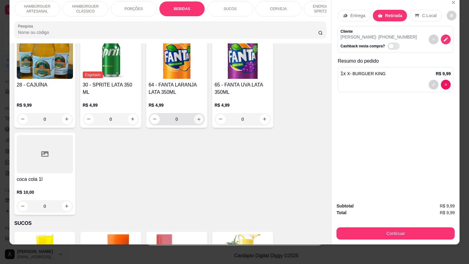
click at [194, 114] on button "increase-product-quantity" at bounding box center [198, 118] width 9 height 9
type input "1"
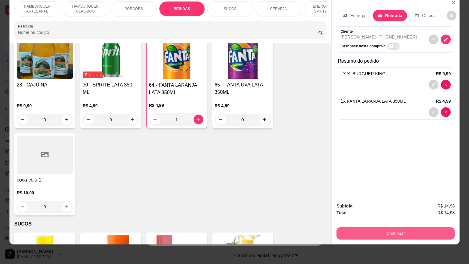
click at [423, 227] on button "Continuar" at bounding box center [395, 233] width 118 height 12
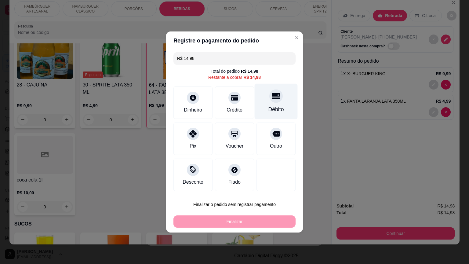
click at [268, 109] on div "Débito" at bounding box center [276, 109] width 16 height 8
type input "R$ 0,00"
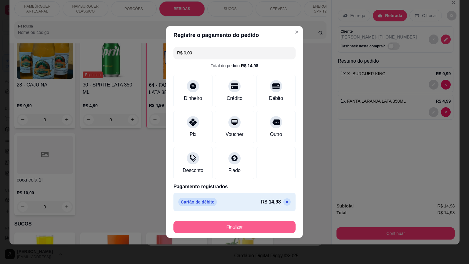
click at [264, 225] on button "Finalizar" at bounding box center [234, 227] width 122 height 12
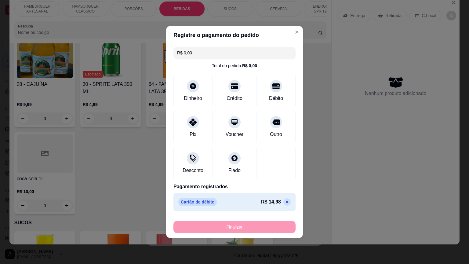
type input "0"
type input "-R$ 14,98"
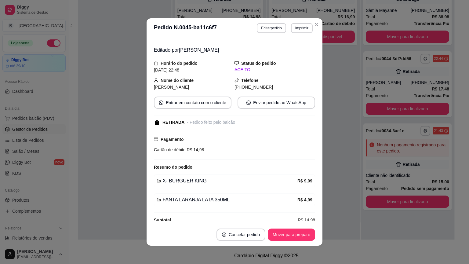
scroll to position [22, 0]
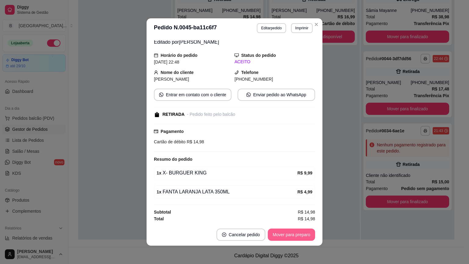
click at [300, 230] on button "Mover para preparo" at bounding box center [291, 234] width 47 height 12
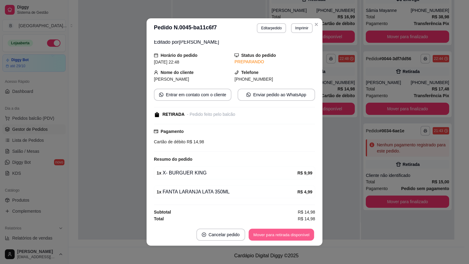
click at [300, 230] on button "Mover para retirada disponível" at bounding box center [280, 235] width 65 height 12
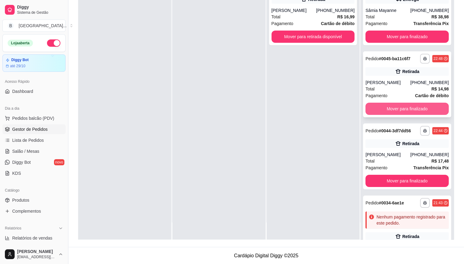
click at [402, 107] on button "Mover para finalizado" at bounding box center [407, 109] width 83 height 12
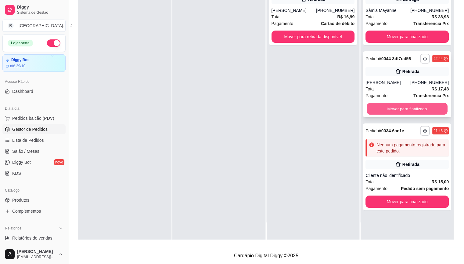
click at [400, 106] on button "Mover para finalizado" at bounding box center [407, 109] width 81 height 12
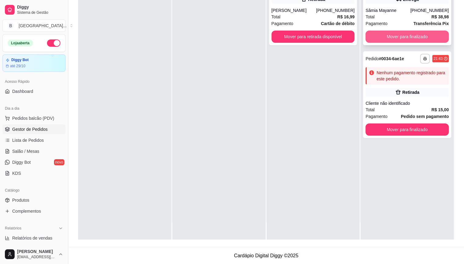
click at [369, 33] on button "Mover para finalizado" at bounding box center [407, 37] width 83 height 12
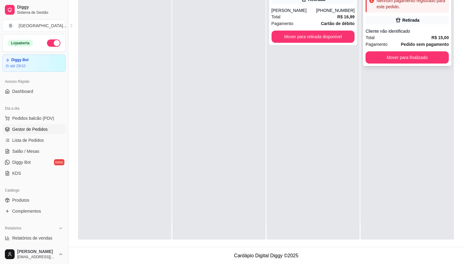
click at [424, 32] on div "Cliente não identificado" at bounding box center [407, 31] width 83 height 6
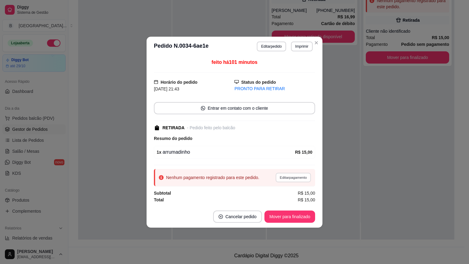
click at [304, 178] on button "Editar pagamento" at bounding box center [292, 176] width 35 height 9
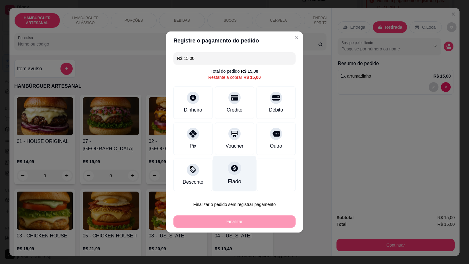
click at [224, 169] on div "Fiado" at bounding box center [234, 174] width 43 height 36
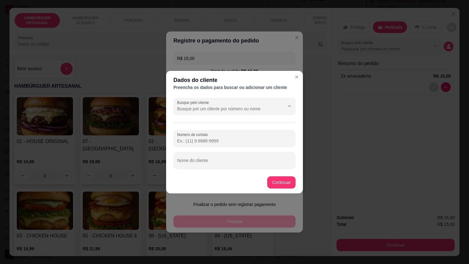
click at [214, 110] on input "Busque pelo cliente" at bounding box center [226, 109] width 98 height 6
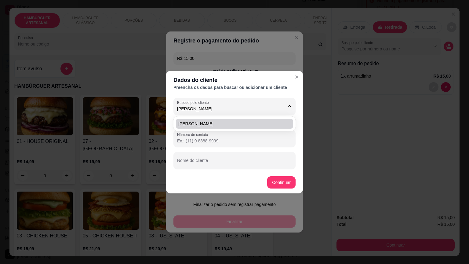
click at [206, 123] on span "[PERSON_NAME]" at bounding box center [231, 124] width 106 height 6
type input "[PERSON_NAME]"
type input "[PHONE_NUMBER]"
type input "[PERSON_NAME]"
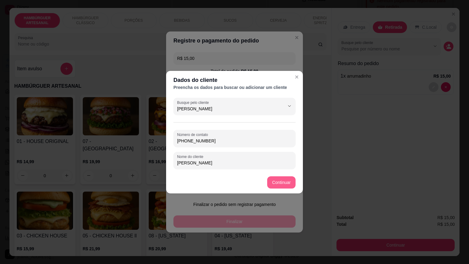
type input "[PERSON_NAME]"
type input "R$ 0,00"
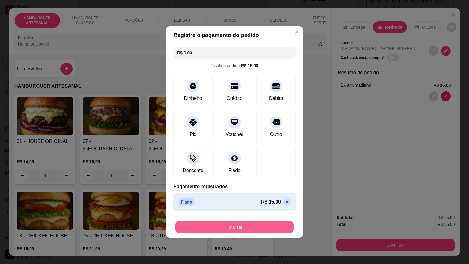
click at [276, 230] on button "Finalizar" at bounding box center [234, 227] width 118 height 12
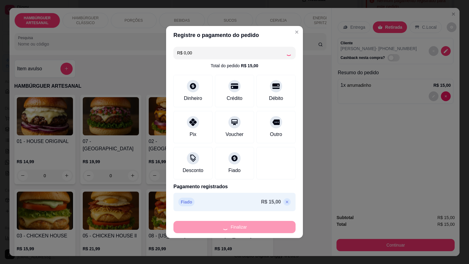
type input "0"
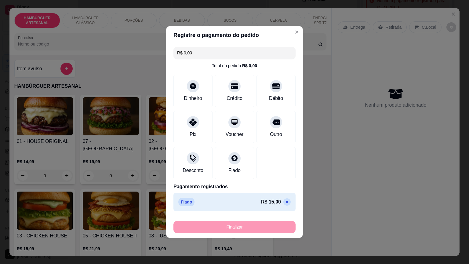
type input "-R$ 15,00"
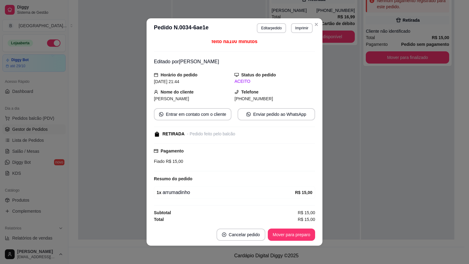
scroll to position [3, 0]
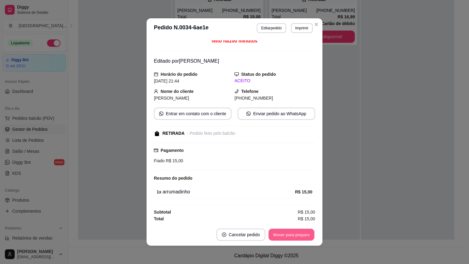
click at [270, 230] on button "Mover para preparo" at bounding box center [291, 235] width 46 height 12
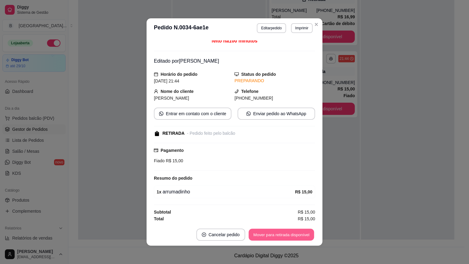
click at [272, 231] on button "Mover para retirada disponível" at bounding box center [280, 235] width 65 height 12
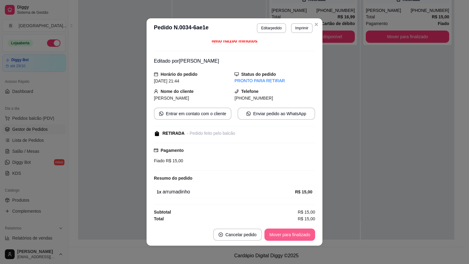
scroll to position [1, 0]
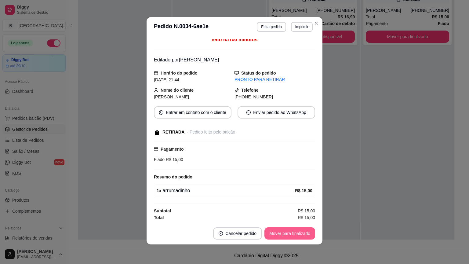
click at [275, 229] on button "Mover para finalizado" at bounding box center [289, 233] width 51 height 12
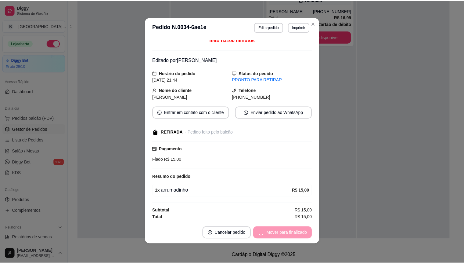
scroll to position [0, 0]
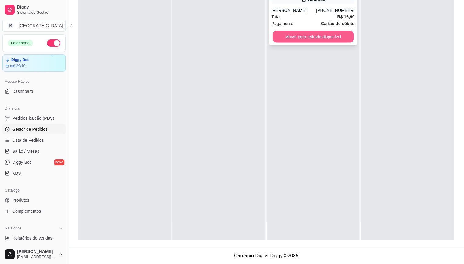
click at [281, 34] on button "Mover para retirada disponível" at bounding box center [313, 37] width 81 height 12
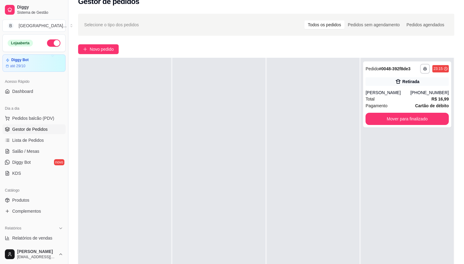
scroll to position [1, 0]
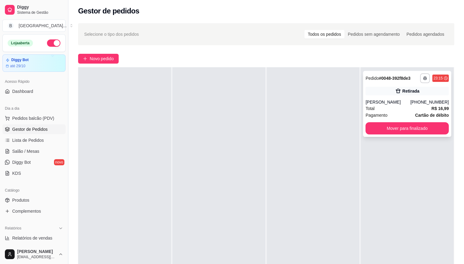
click at [372, 96] on div "**********" at bounding box center [407, 104] width 88 height 66
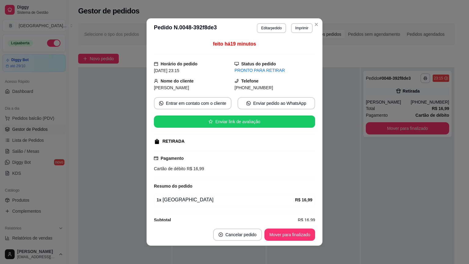
click at [252, 28] on header "**********" at bounding box center [234, 28] width 176 height 20
click at [261, 31] on button "Editar pedido" at bounding box center [271, 28] width 29 height 10
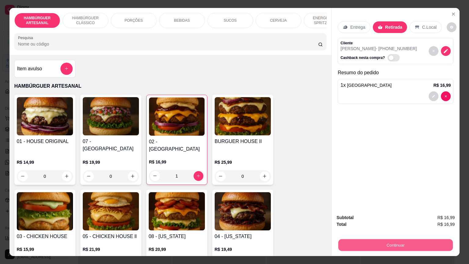
click at [353, 244] on button "Continuar" at bounding box center [395, 245] width 114 height 12
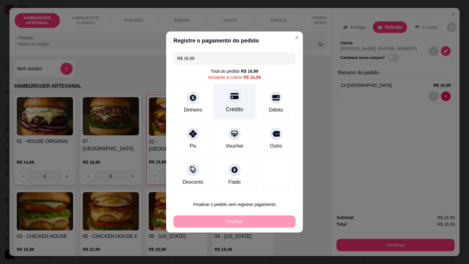
click at [237, 110] on div "Crédito" at bounding box center [234, 109] width 17 height 8
type input "R$ 0,00"
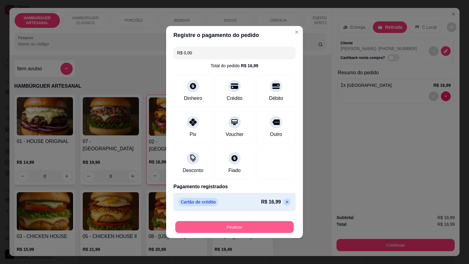
click at [250, 231] on button "Finalizar" at bounding box center [234, 227] width 118 height 12
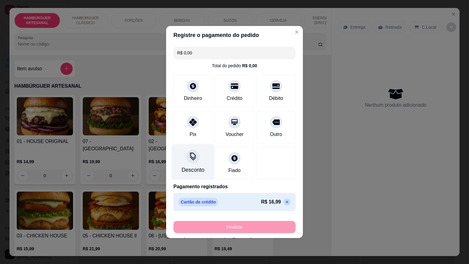
type input "0"
type input "-R$ 16,99"
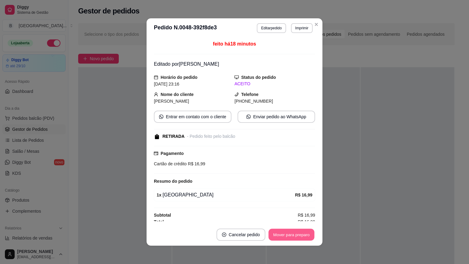
click at [278, 233] on button "Mover para preparo" at bounding box center [291, 235] width 46 height 12
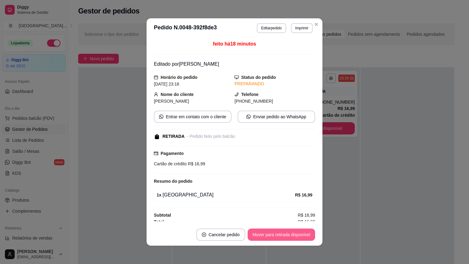
click at [278, 233] on button "Mover para retirada disponível" at bounding box center [280, 234] width 67 height 12
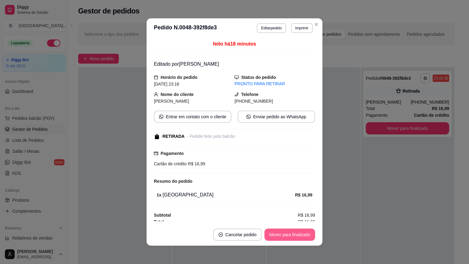
click at [286, 233] on button "Mover para finalizado" at bounding box center [289, 234] width 51 height 12
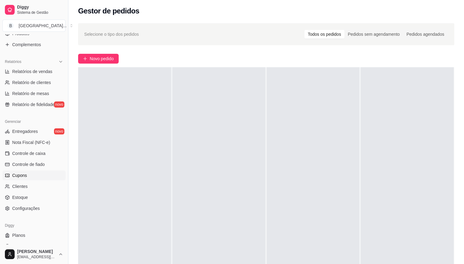
scroll to position [175, 0]
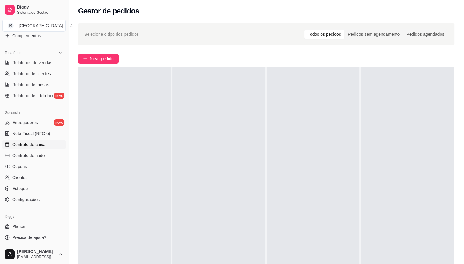
click at [34, 143] on span "Controle de caixa" at bounding box center [28, 144] width 33 height 6
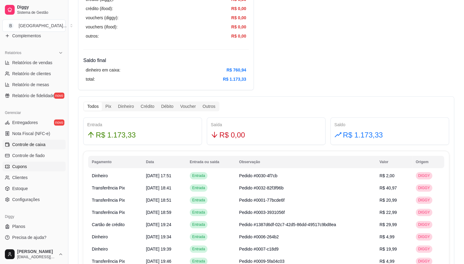
scroll to position [305, 0]
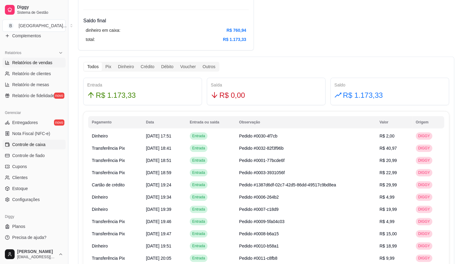
click at [49, 61] on span "Relatórios de vendas" at bounding box center [32, 62] width 40 height 6
select select "ALL"
select select "0"
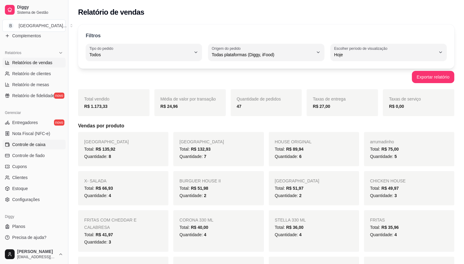
click at [29, 145] on span "Controle de caixa" at bounding box center [28, 144] width 33 height 6
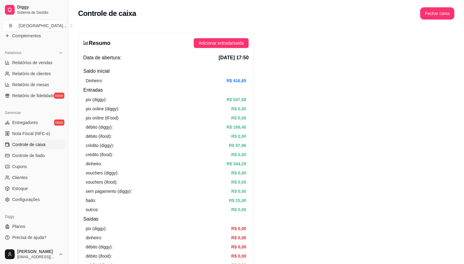
click at [444, 20] on div "Controle de caixa Fechar caixa" at bounding box center [266, 11] width 396 height 23
click at [444, 16] on button "Fechar caixa" at bounding box center [437, 13] width 34 height 12
click at [456, 50] on div "Fechar caixa Deseja realmente fechar o caixa? Não Sim" at bounding box center [426, 42] width 68 height 31
click at [456, 56] on span "Sim" at bounding box center [454, 59] width 7 height 7
